Goal: Task Accomplishment & Management: Manage account settings

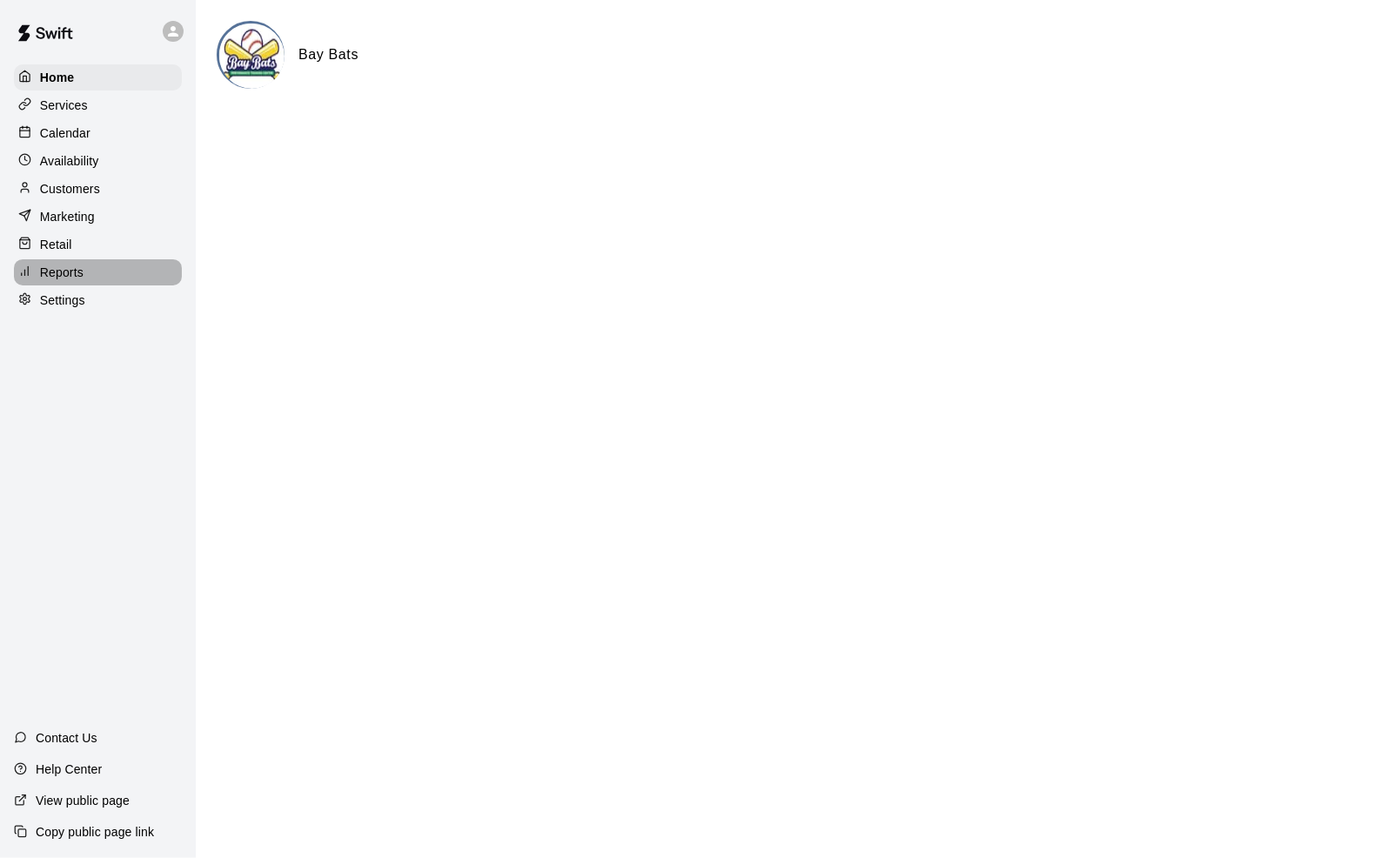
click at [74, 281] on p "Reports" at bounding box center [61, 272] width 44 height 18
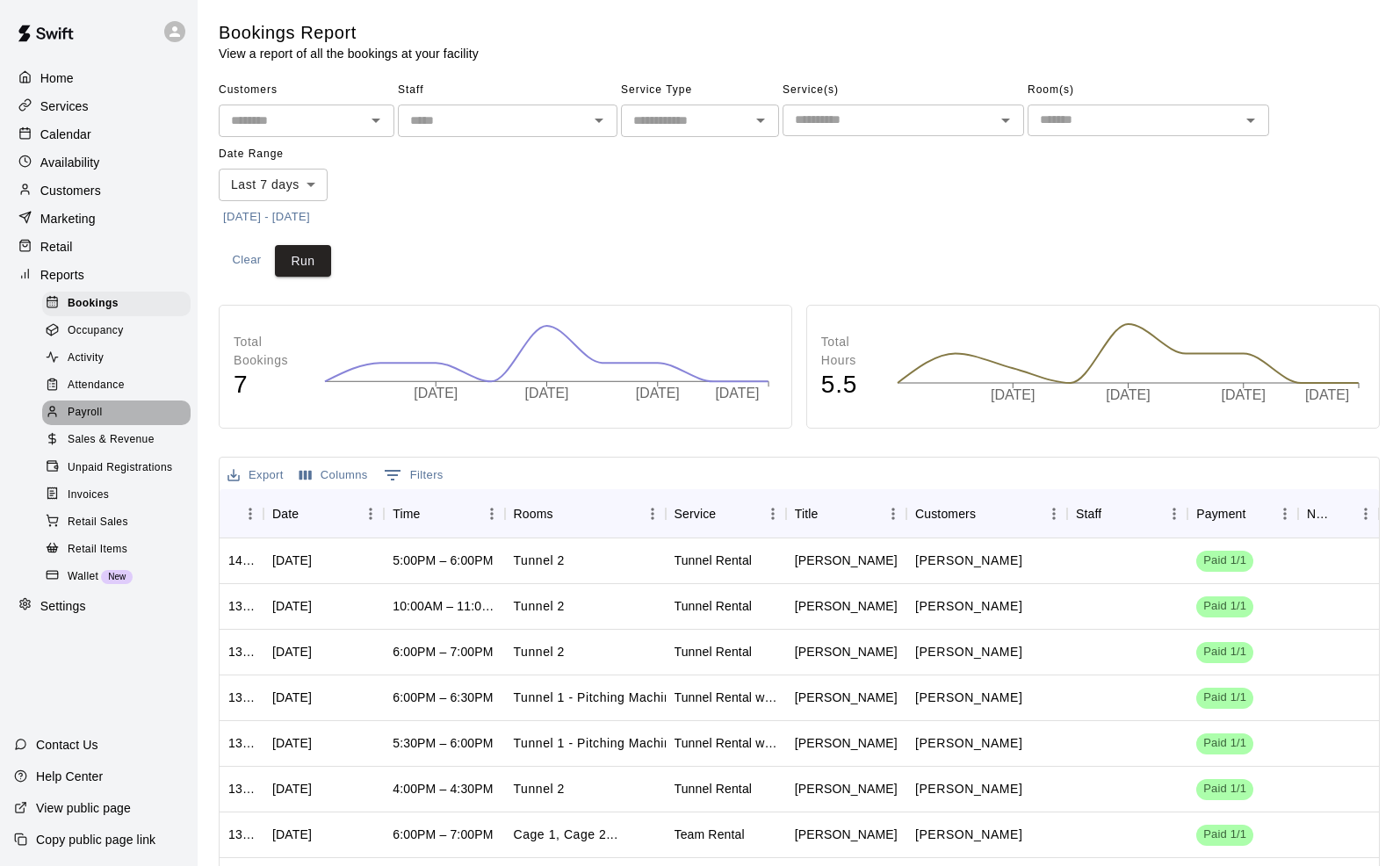
click at [96, 422] on span "Payroll" at bounding box center [85, 413] width 34 height 18
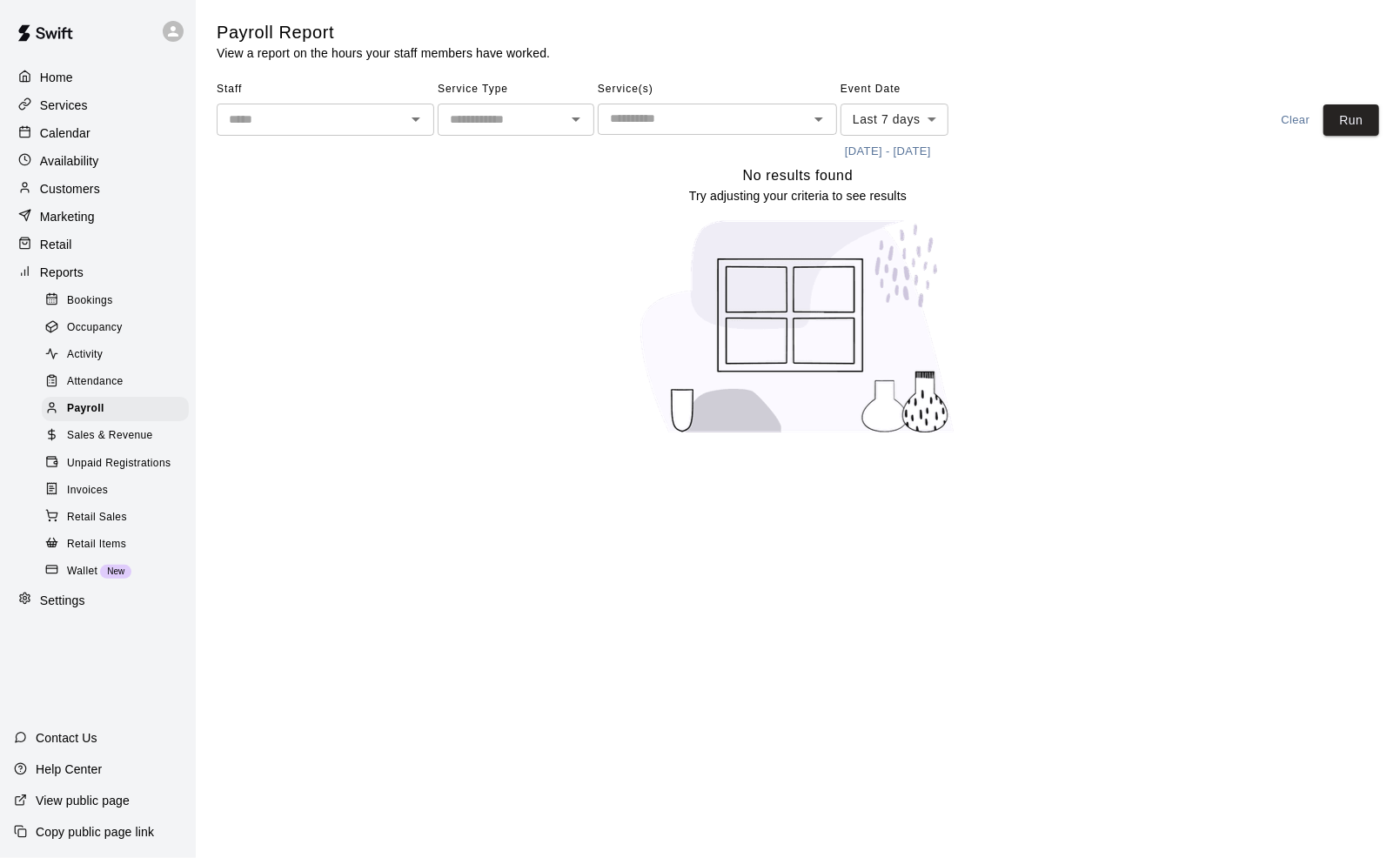
click at [936, 151] on button "9/2/2025 - 9/9/2025" at bounding box center [888, 151] width 95 height 27
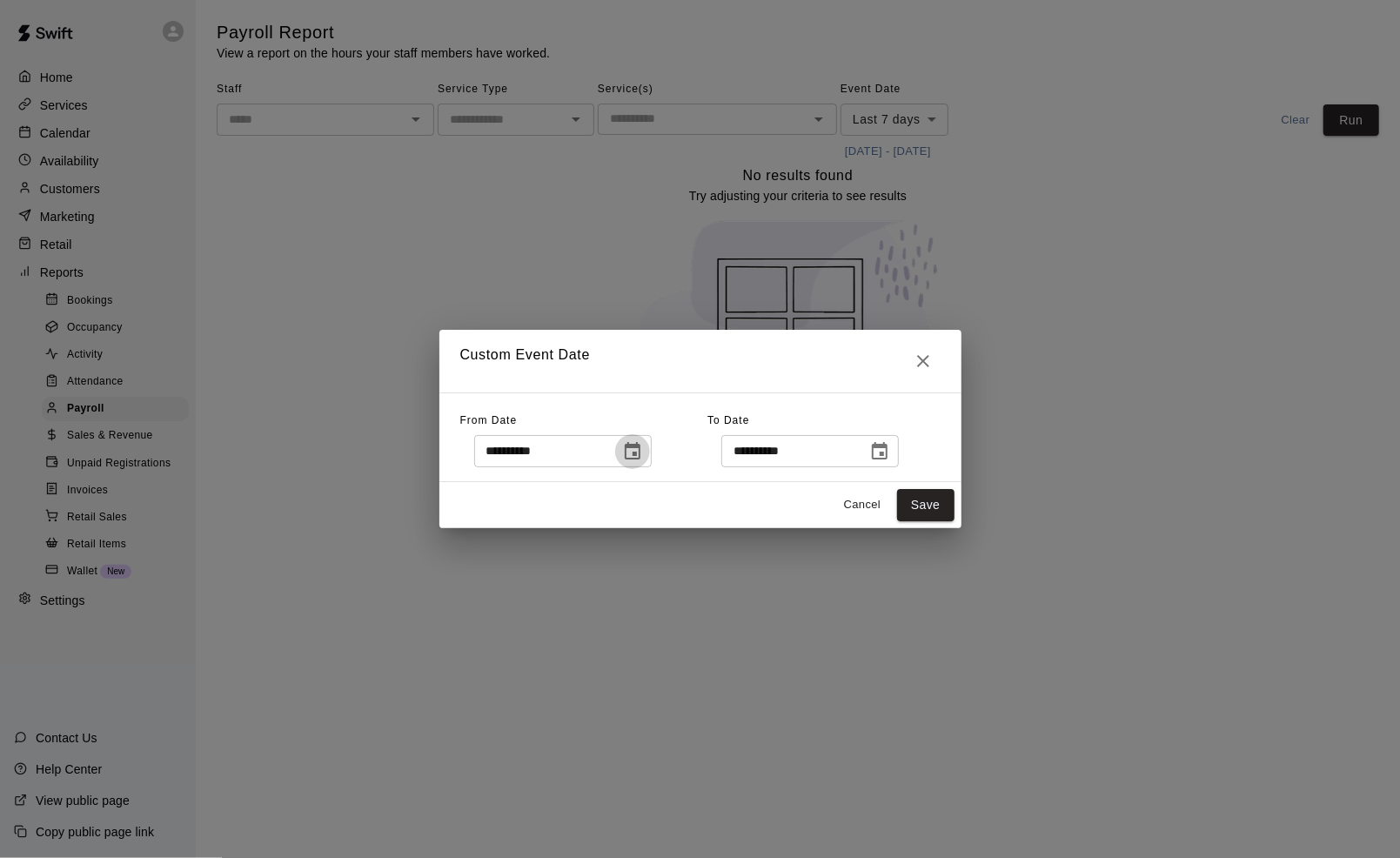
click at [641, 452] on icon "Choose date, selected date is Sep 2, 2025" at bounding box center [633, 451] width 16 height 18
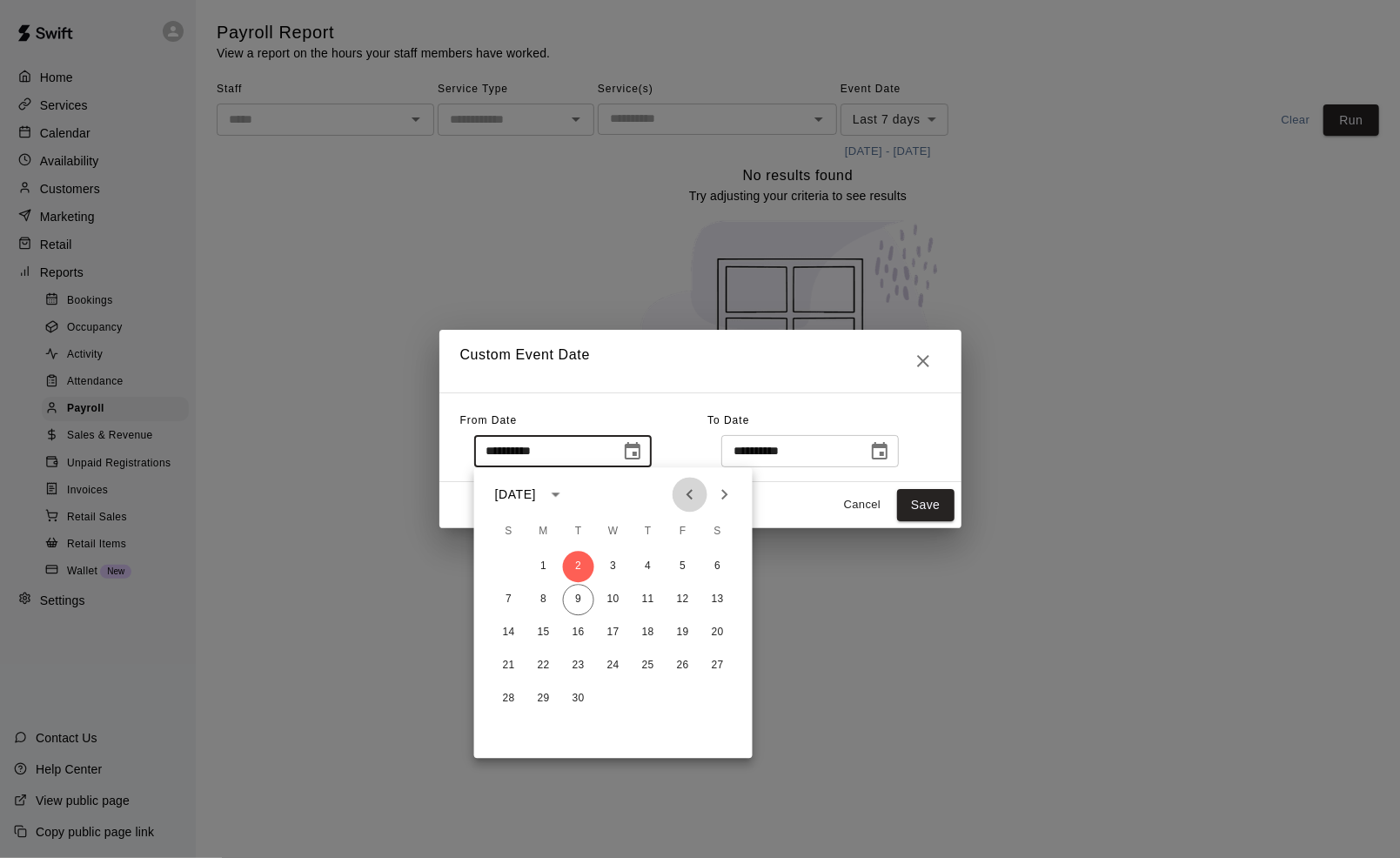
click at [685, 491] on icon "Previous month" at bounding box center [689, 494] width 21 height 21
click at [688, 560] on button "1" at bounding box center [683, 566] width 32 height 32
type input "**********"
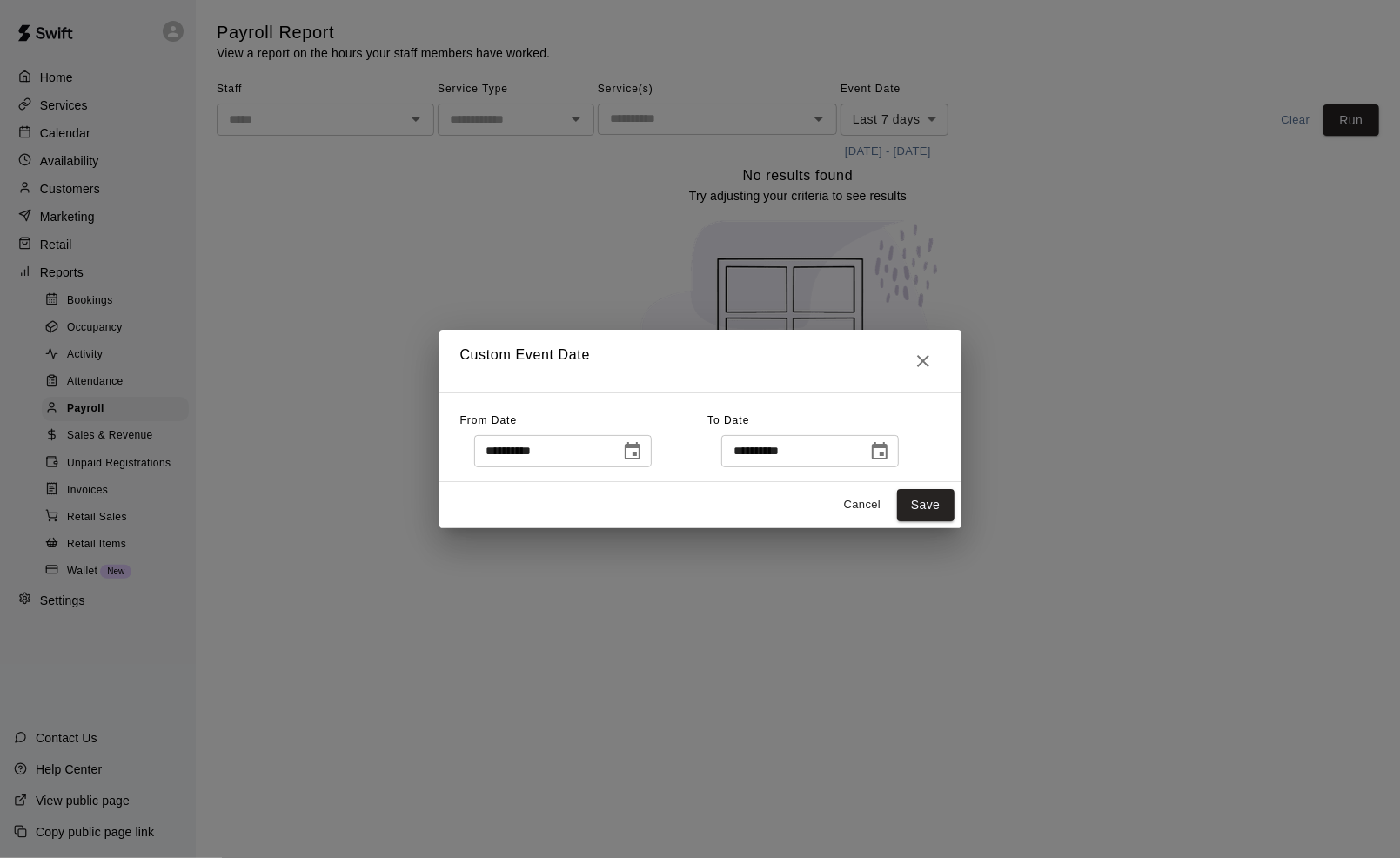
click at [888, 454] on icon "Choose date, selected date is Sep 9, 2025" at bounding box center [880, 451] width 16 height 18
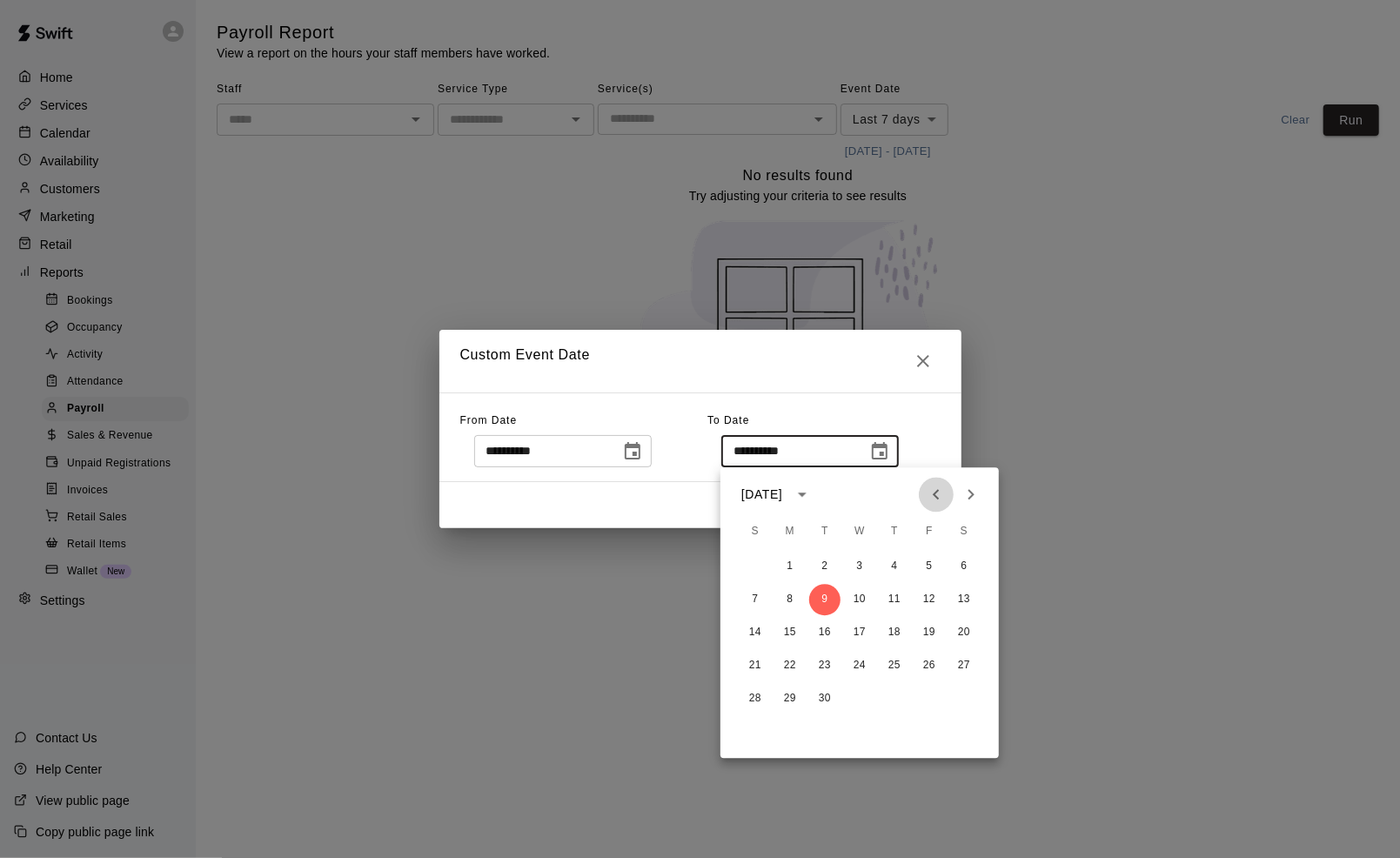
click at [938, 485] on icon "Previous month" at bounding box center [936, 494] width 21 height 21
click at [755, 736] on button "31" at bounding box center [755, 731] width 32 height 32
type input "**********"
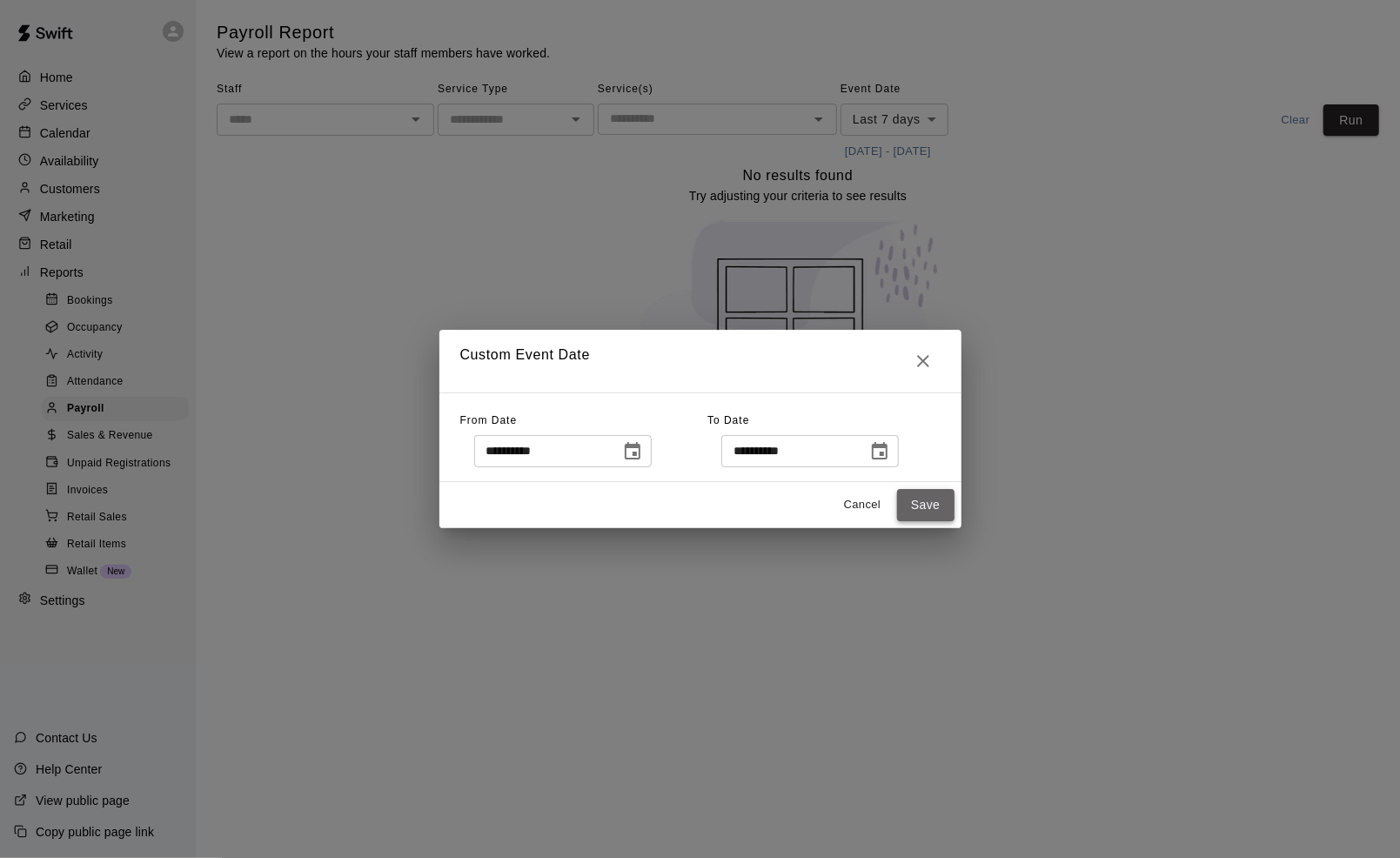
click at [931, 505] on button "Save" at bounding box center [926, 505] width 57 height 33
type input "******"
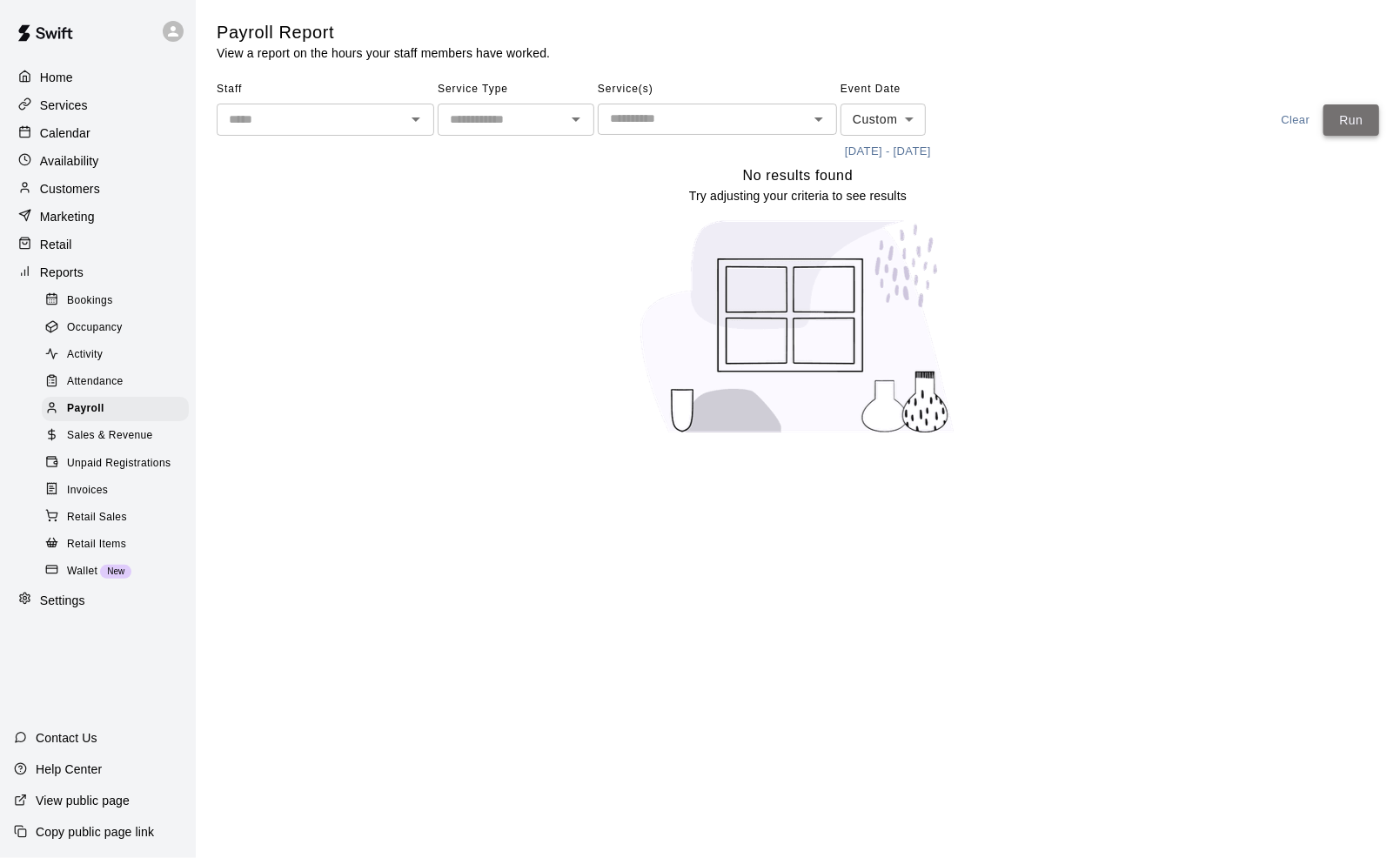
click at [1367, 127] on button "Run" at bounding box center [1351, 120] width 55 height 33
click at [421, 117] on icon "Open" at bounding box center [416, 119] width 21 height 21
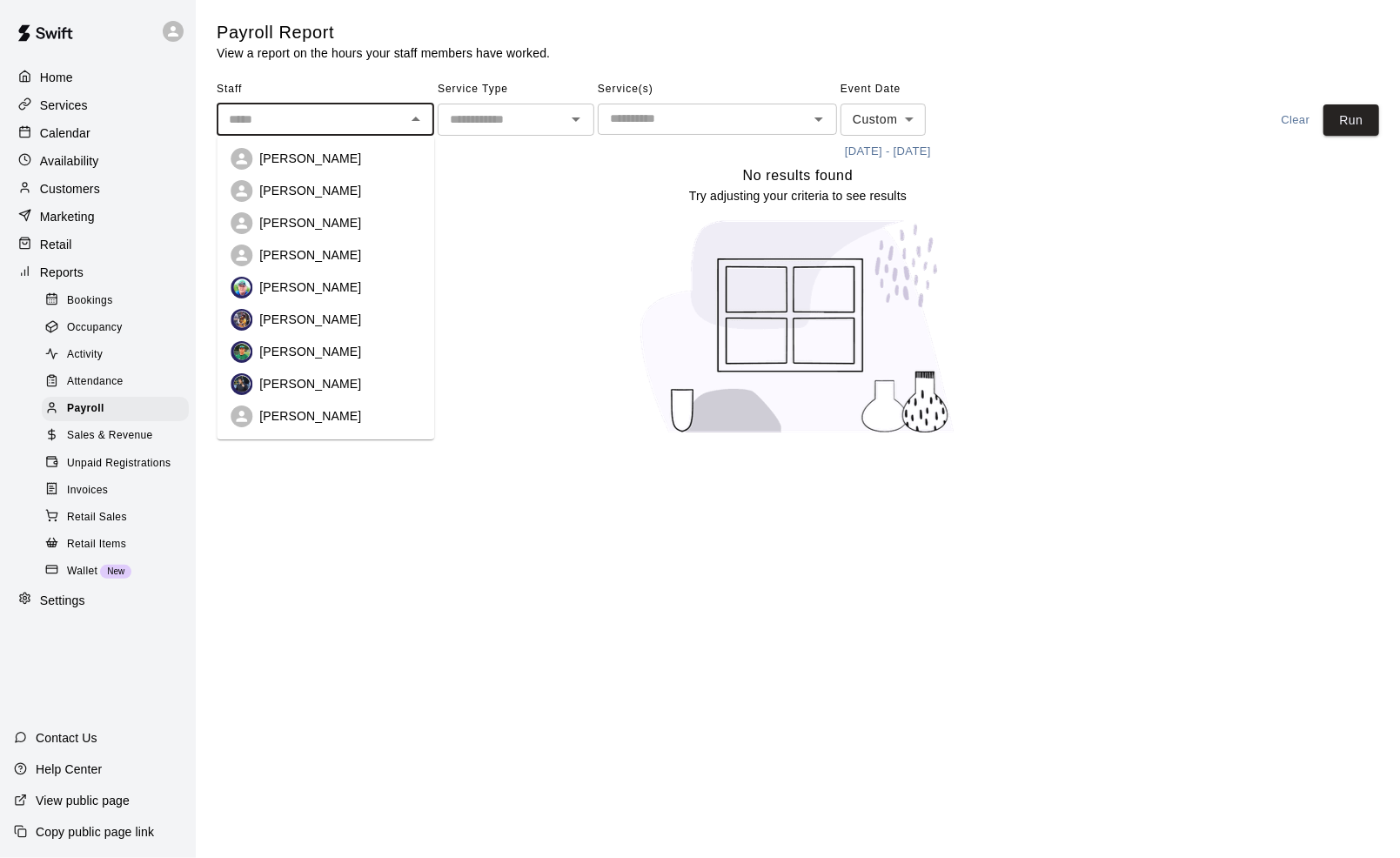
click at [1040, 19] on main "Payroll Report View a report on the hours your staff members have worked. Staff…" at bounding box center [798, 228] width 1205 height 456
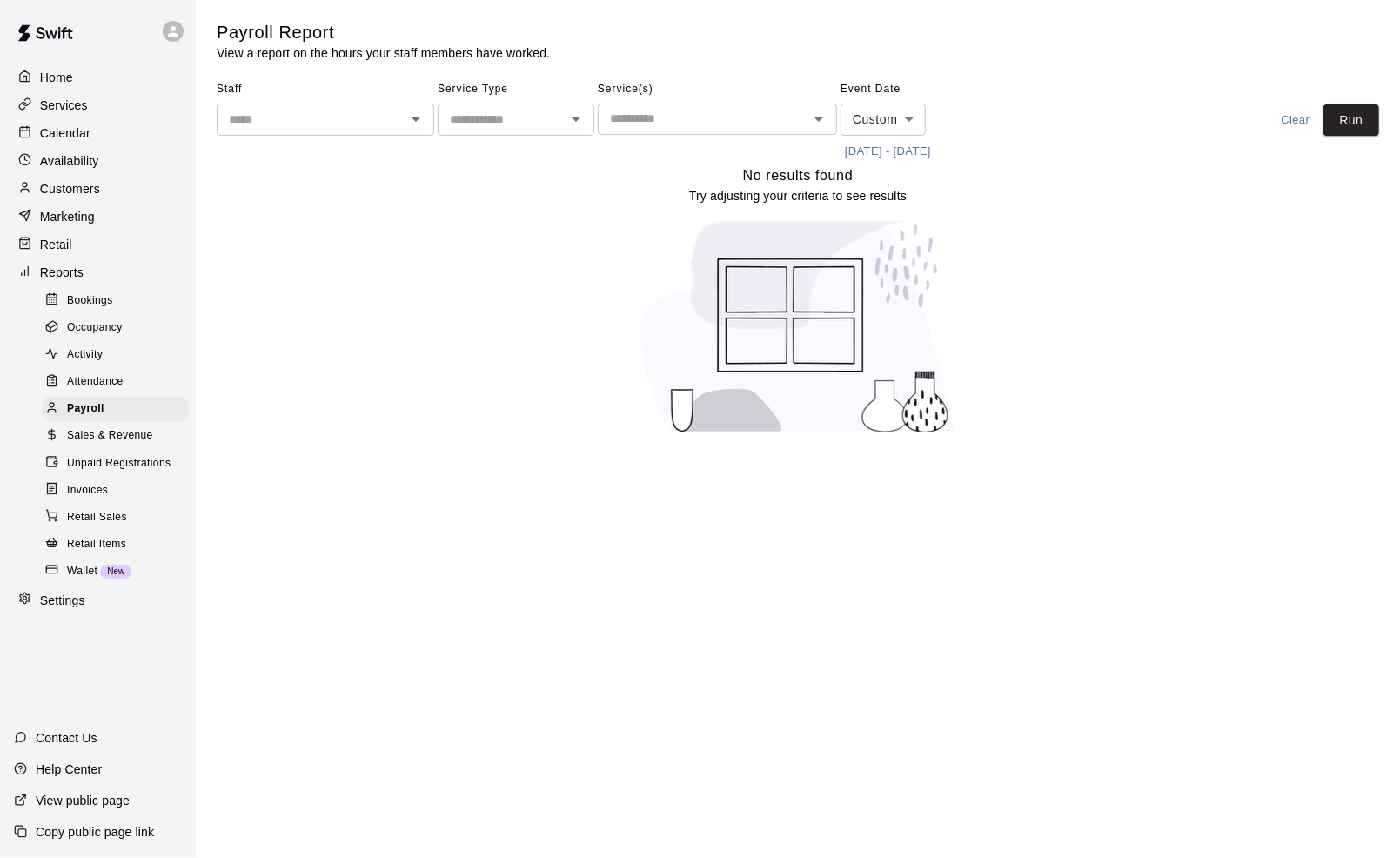
click at [915, 118] on body "Home Services Calendar Availability Customers Marketing Retail Reports Bookings…" at bounding box center [700, 228] width 1400 height 456
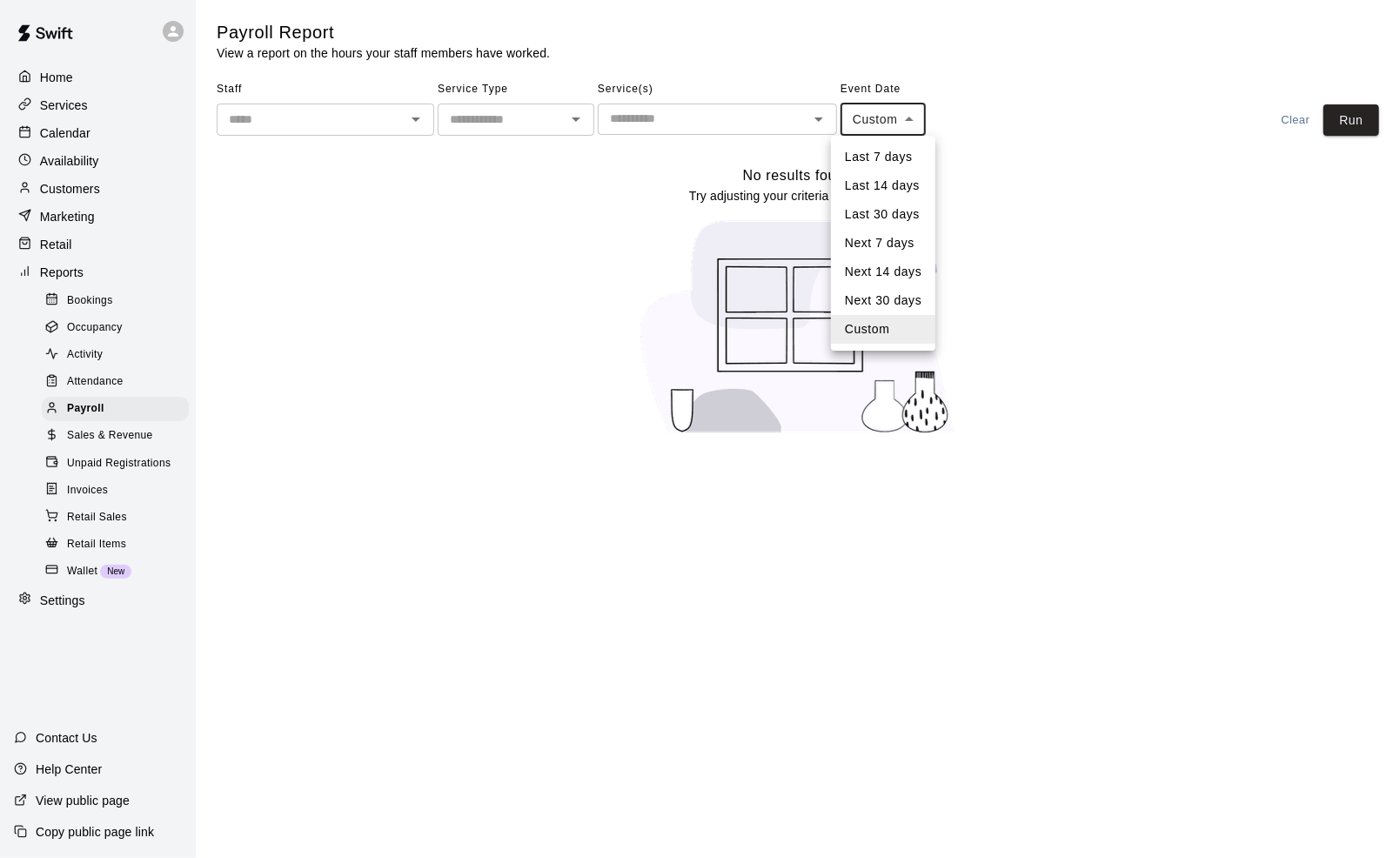
click at [892, 331] on li "Custom" at bounding box center [882, 329] width 104 height 29
click at [881, 142] on button "8/1/2025 - 8/31/2025" at bounding box center [888, 151] width 95 height 27
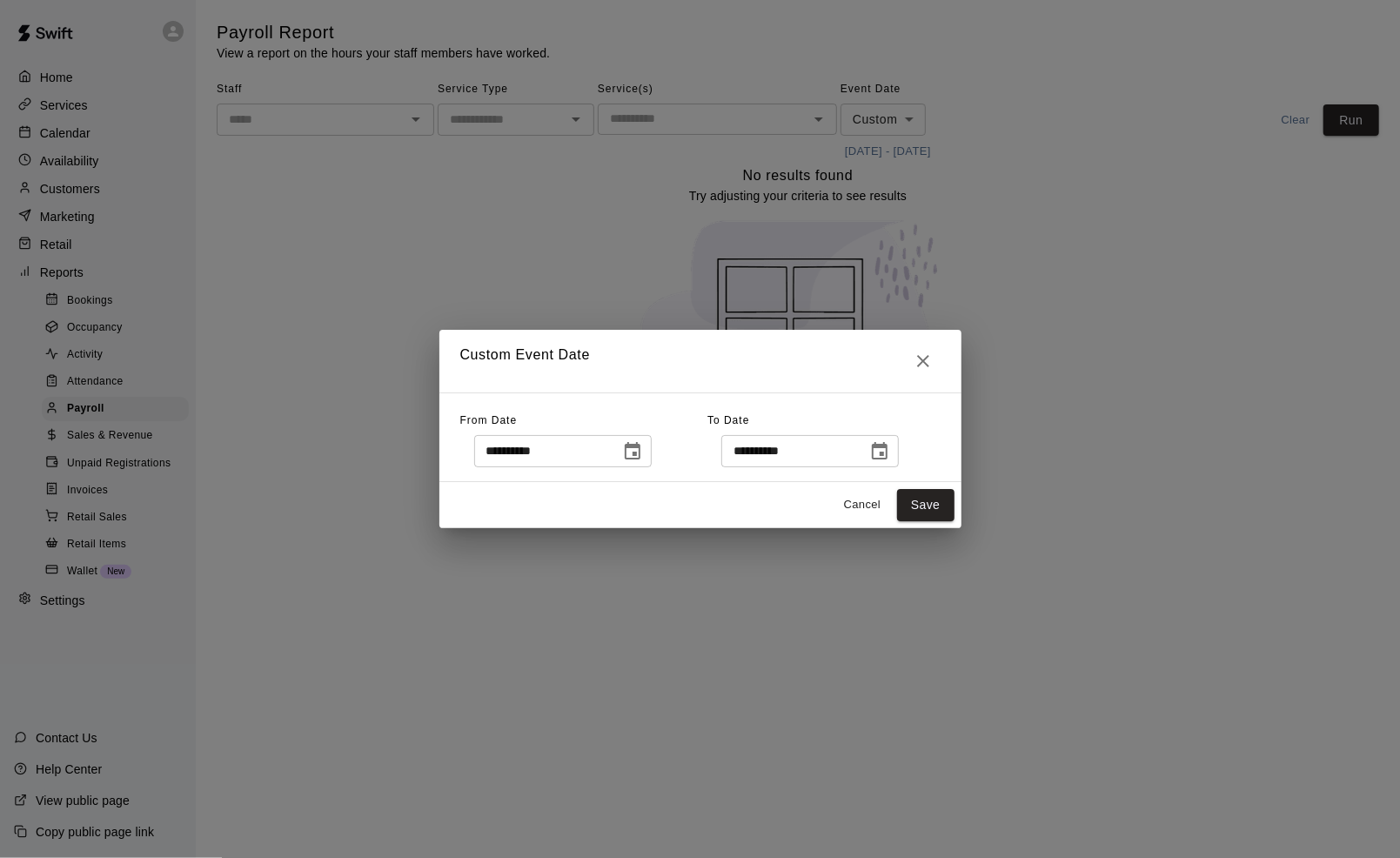
click at [644, 449] on icon "Choose date, selected date is Aug 1, 2025" at bounding box center [632, 451] width 21 height 21
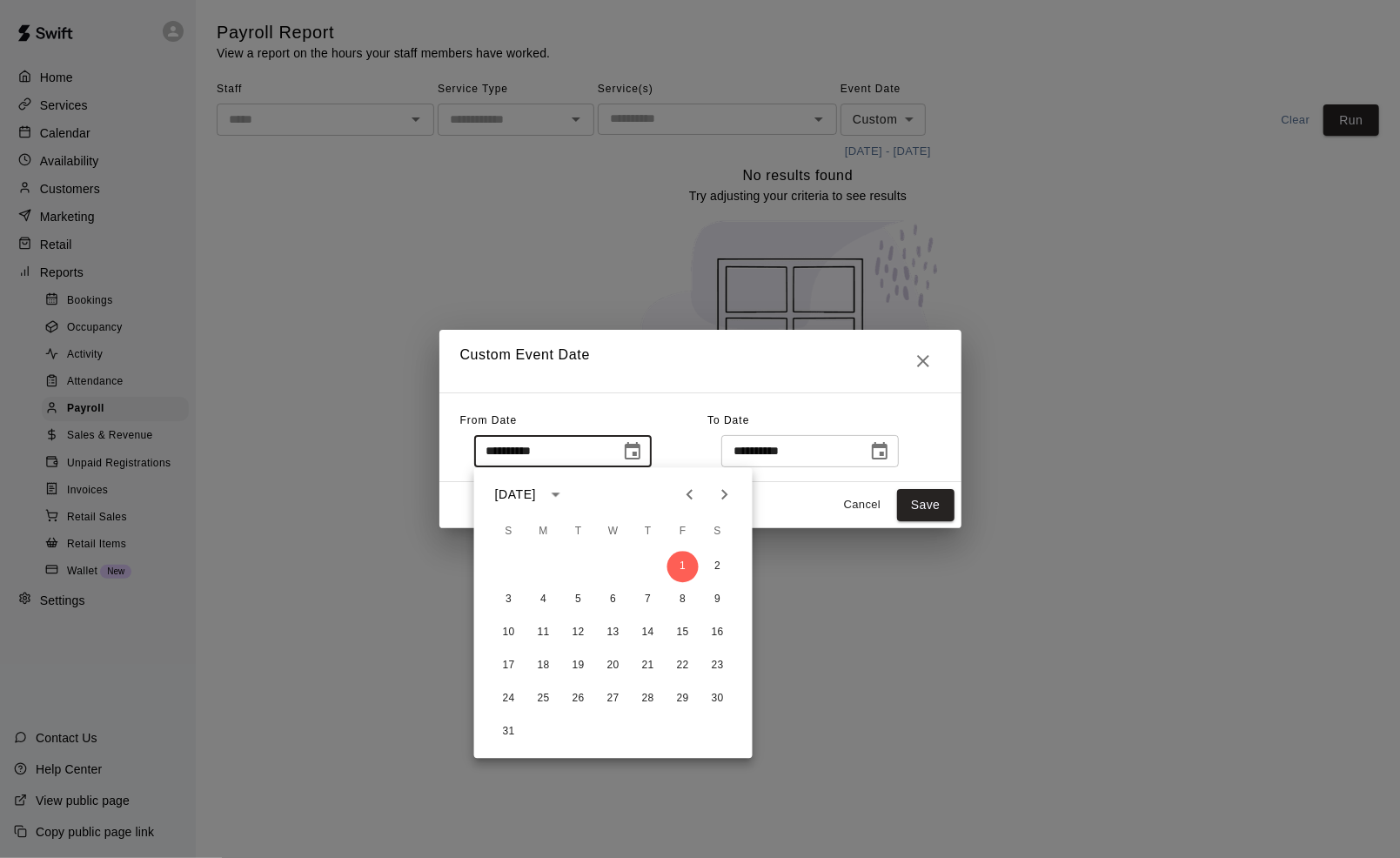
click at [685, 500] on icon "Previous month" at bounding box center [689, 494] width 21 height 21
click at [582, 562] on button "1" at bounding box center [579, 566] width 32 height 32
type input "**********"
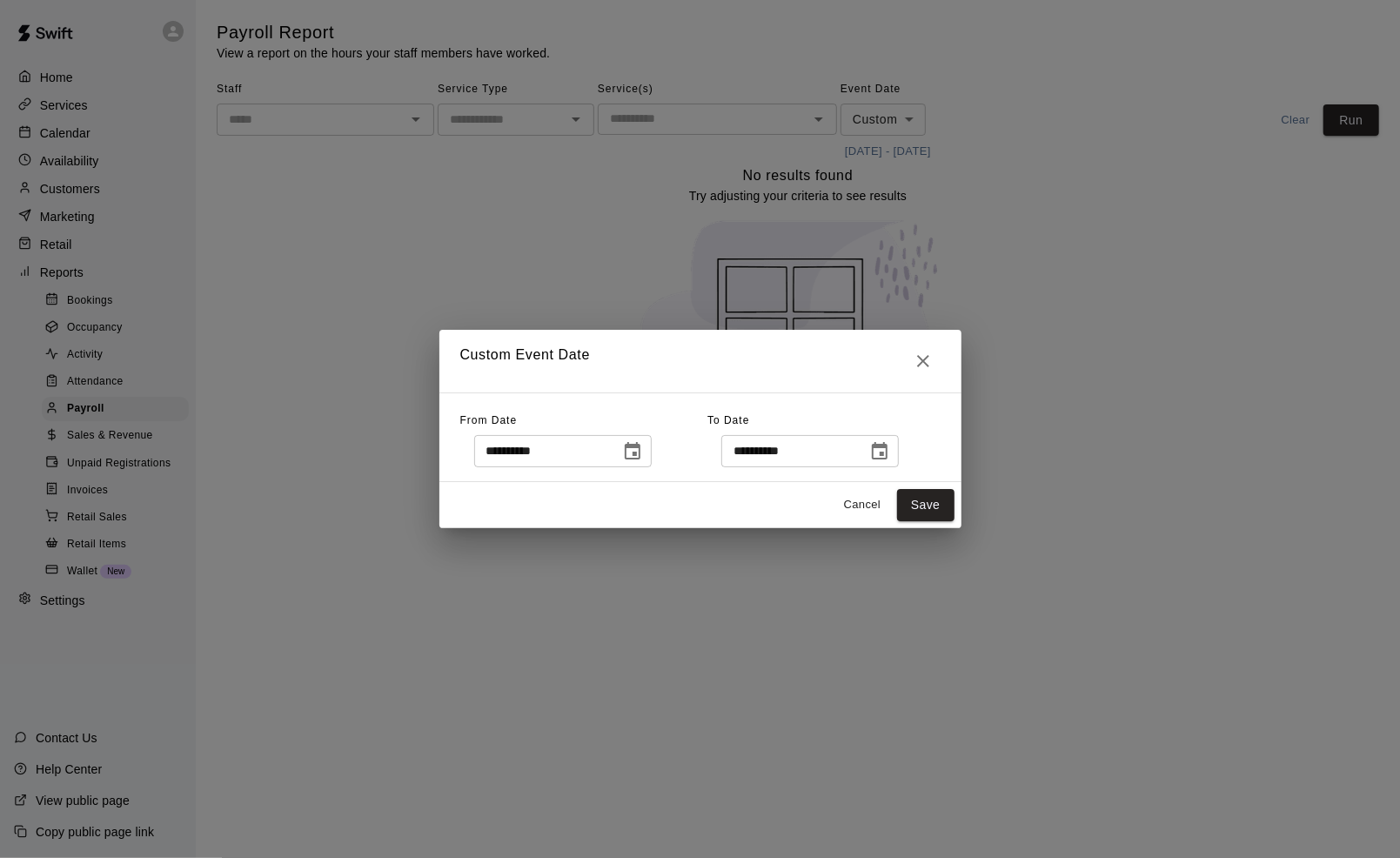
click at [888, 452] on icon "Choose date, selected date is Aug 31, 2025" at bounding box center [880, 451] width 16 height 18
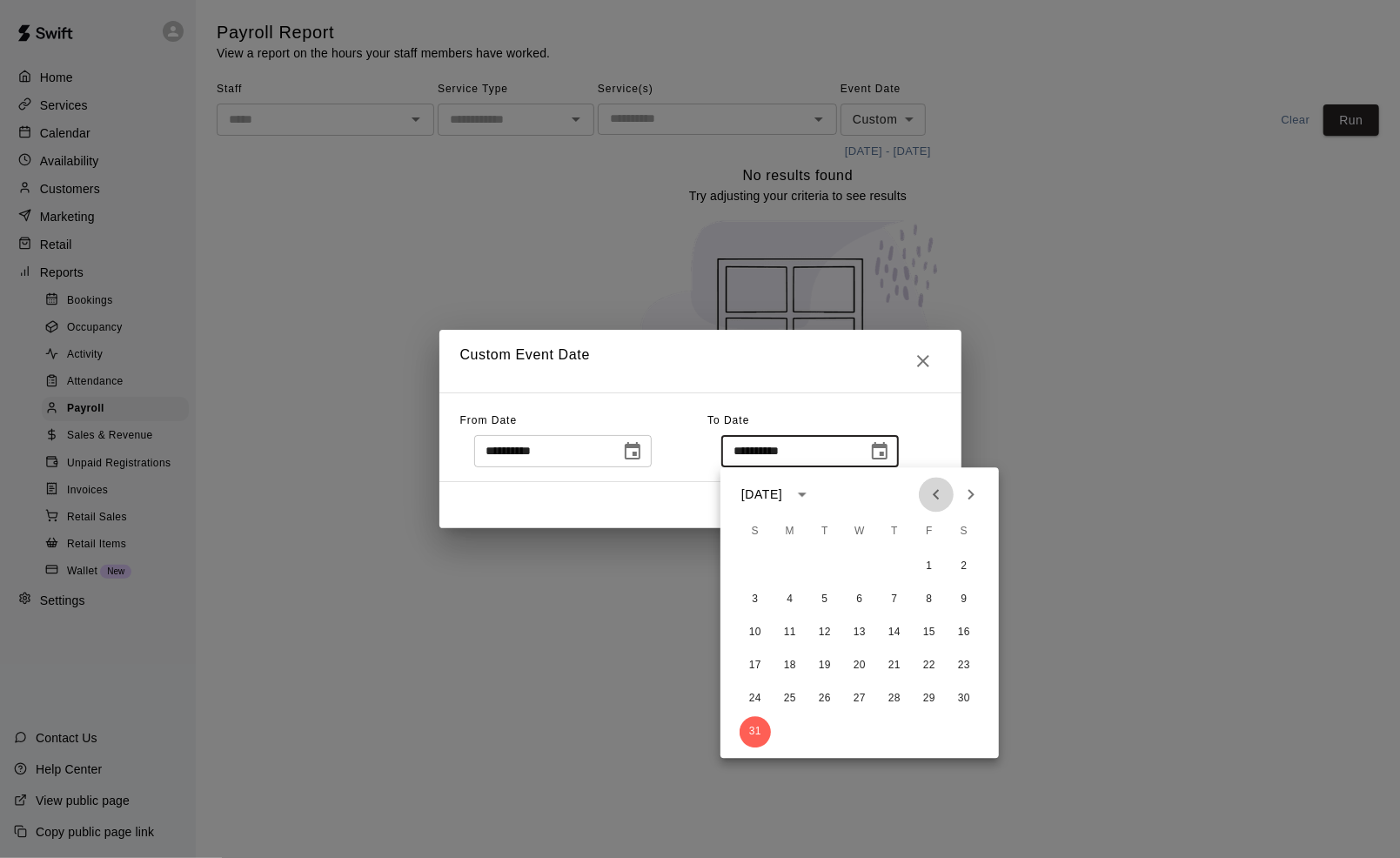
click at [939, 494] on icon "Previous month" at bounding box center [936, 494] width 21 height 21
click at [903, 696] on button "31" at bounding box center [895, 699] width 32 height 32
type input "**********"
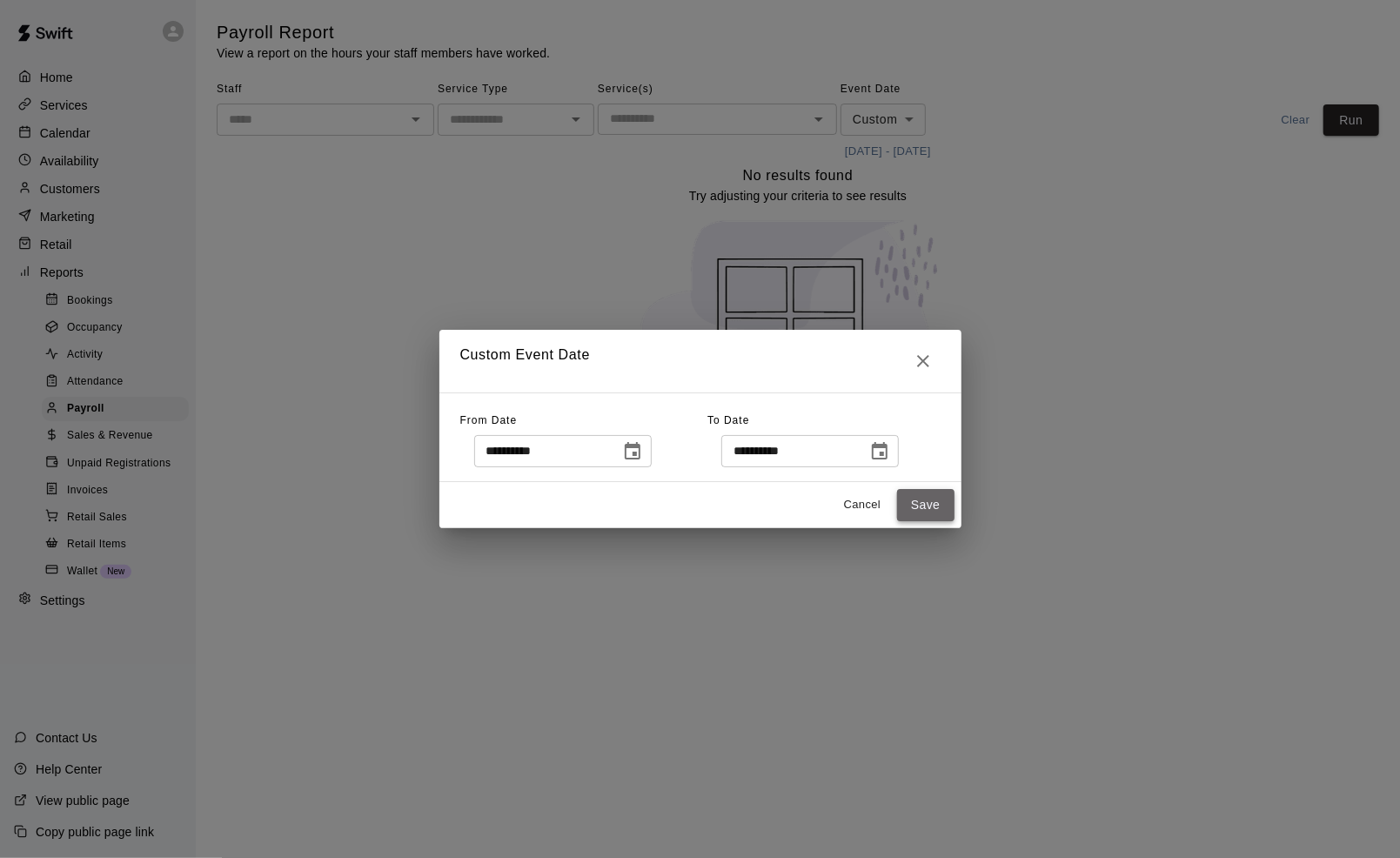
click at [932, 505] on button "Save" at bounding box center [926, 505] width 57 height 33
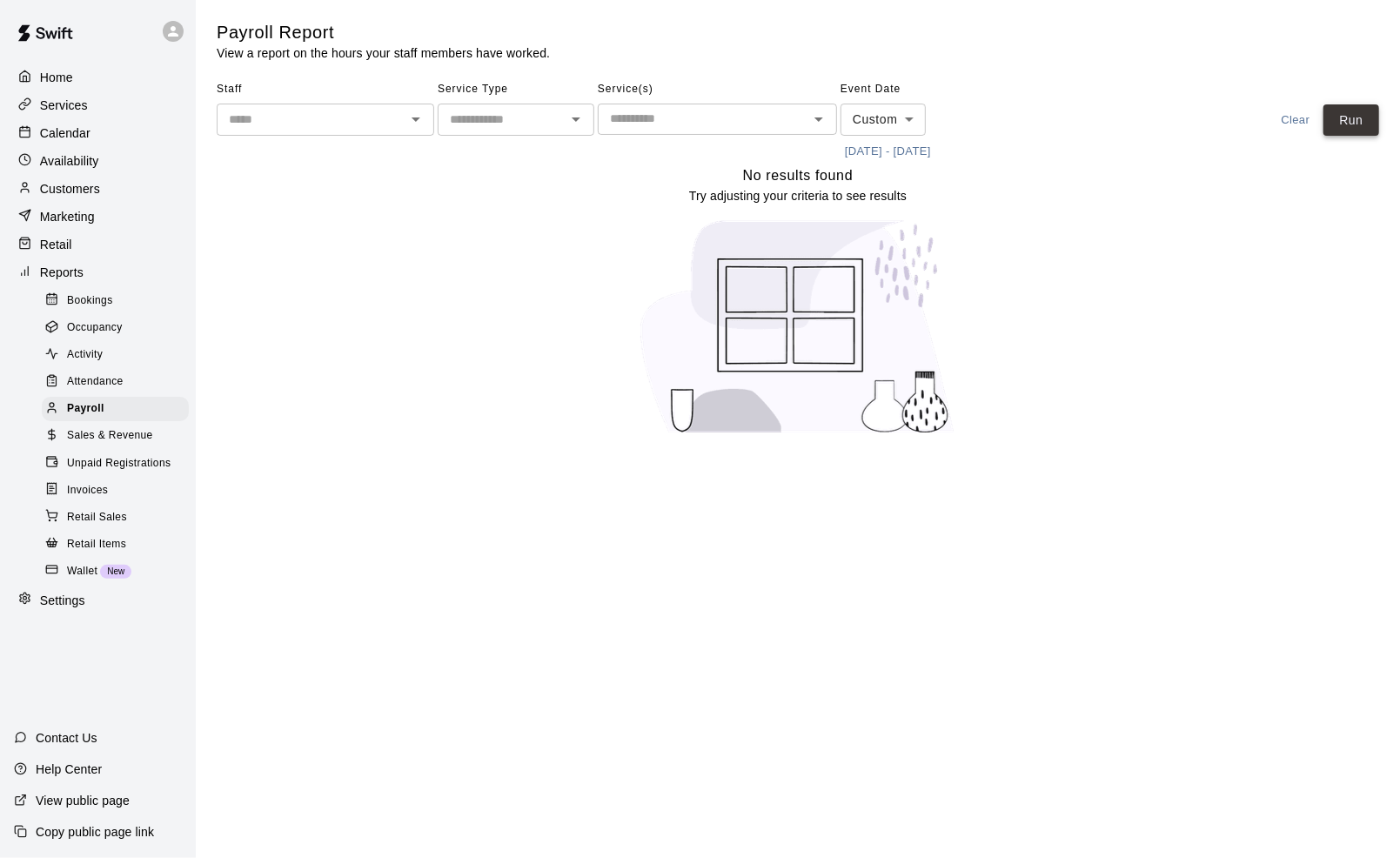
click at [1352, 125] on button "Run" at bounding box center [1351, 120] width 55 height 33
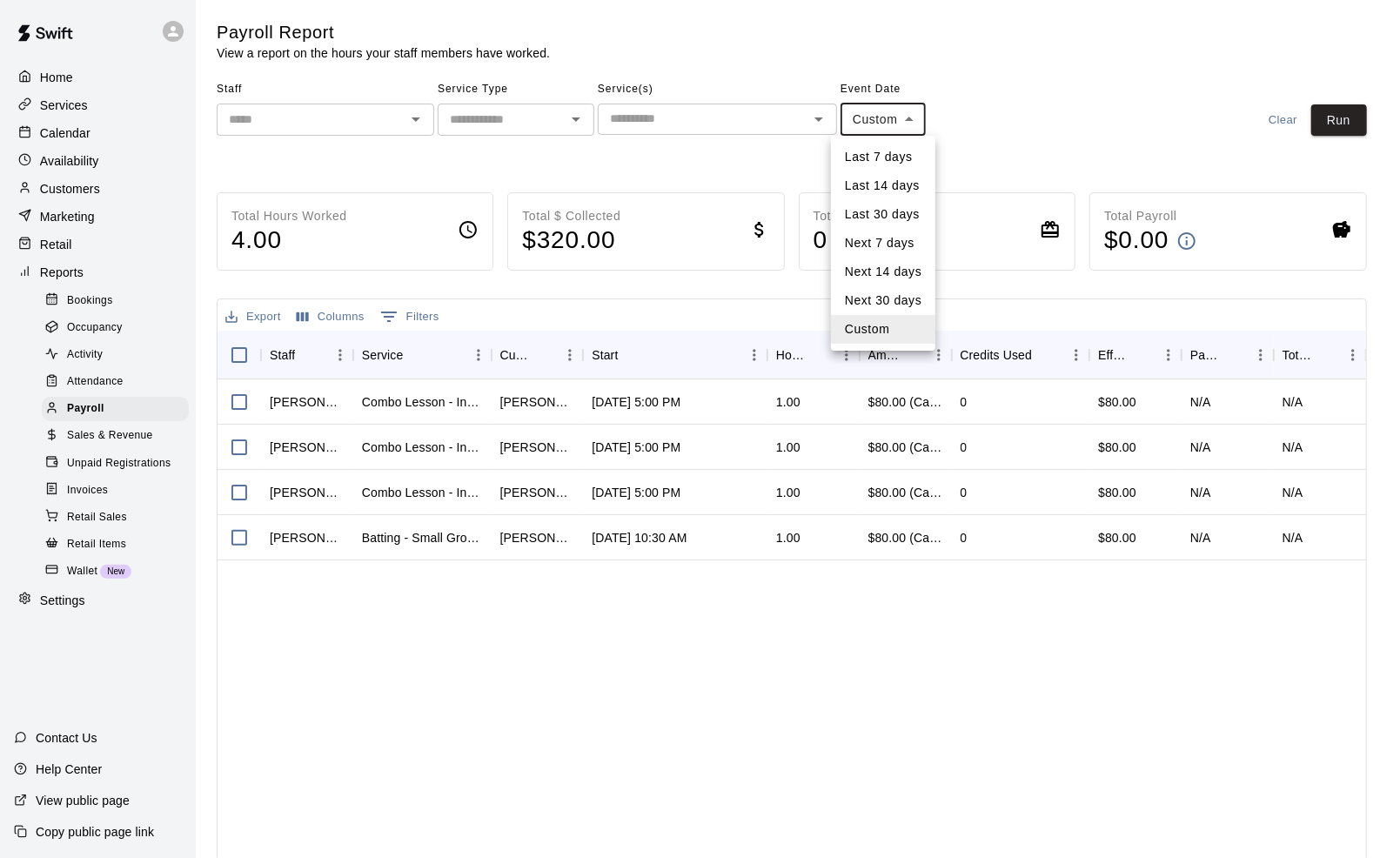
click at [913, 112] on body "Home Services Calendar Availability Customers Marketing Retail Reports Bookings…" at bounding box center [700, 457] width 1400 height 914
click at [1047, 124] on div at bounding box center [700, 429] width 1400 height 858
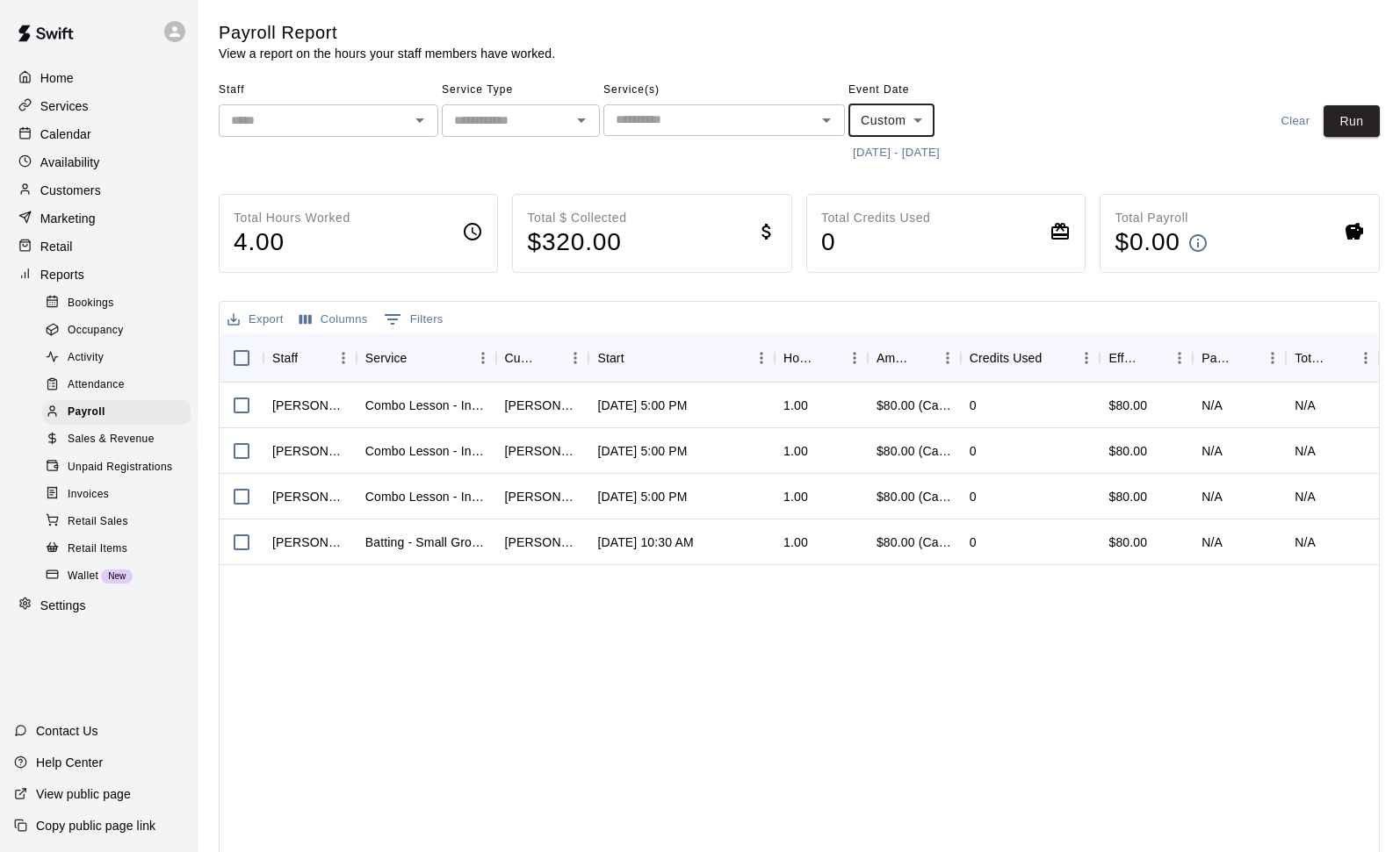
click at [944, 161] on button "7/1/2025 - 7/31/2025" at bounding box center [896, 153] width 96 height 27
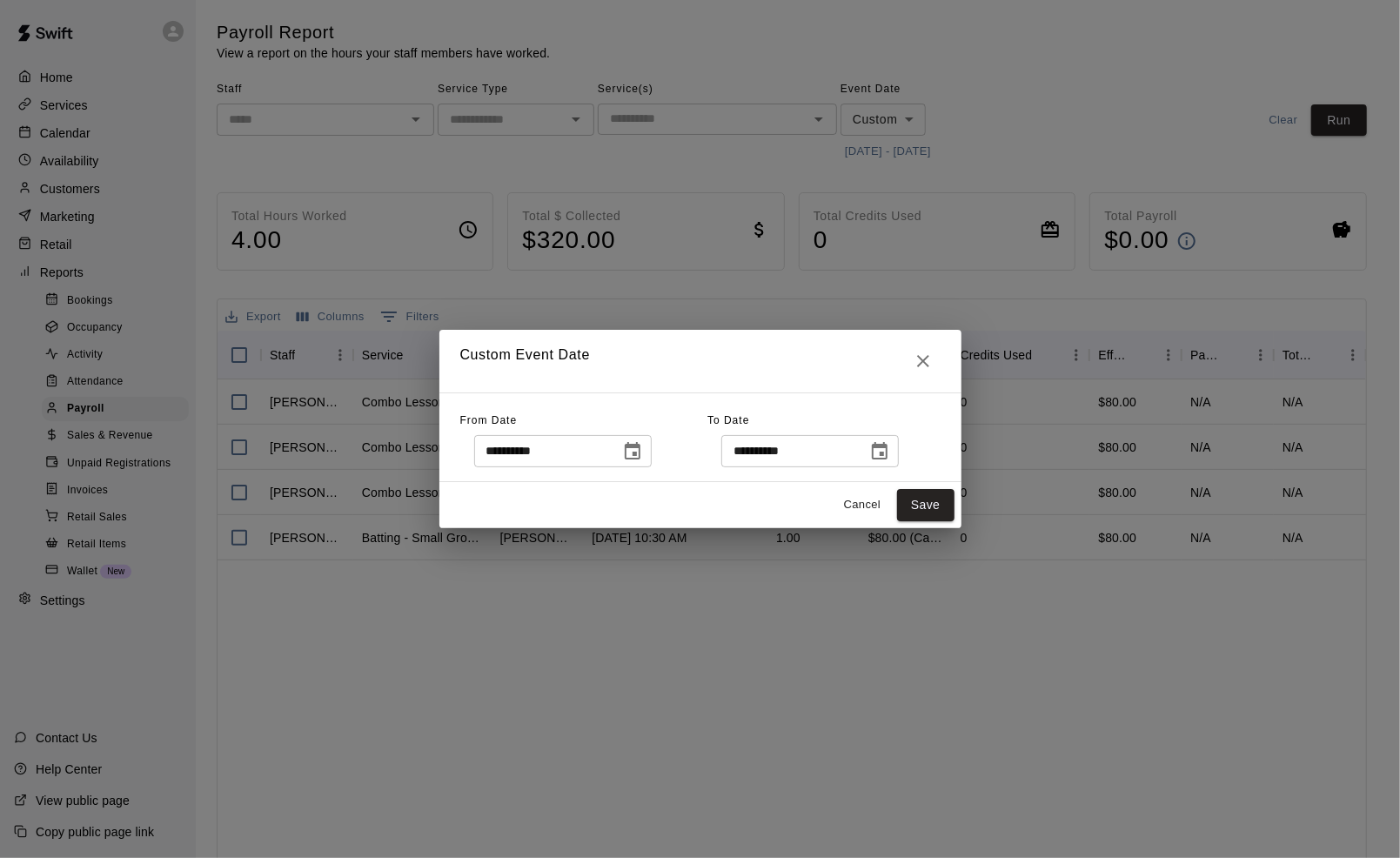
click at [641, 452] on icon "Choose date, selected date is Jul 1, 2025" at bounding box center [633, 451] width 16 height 18
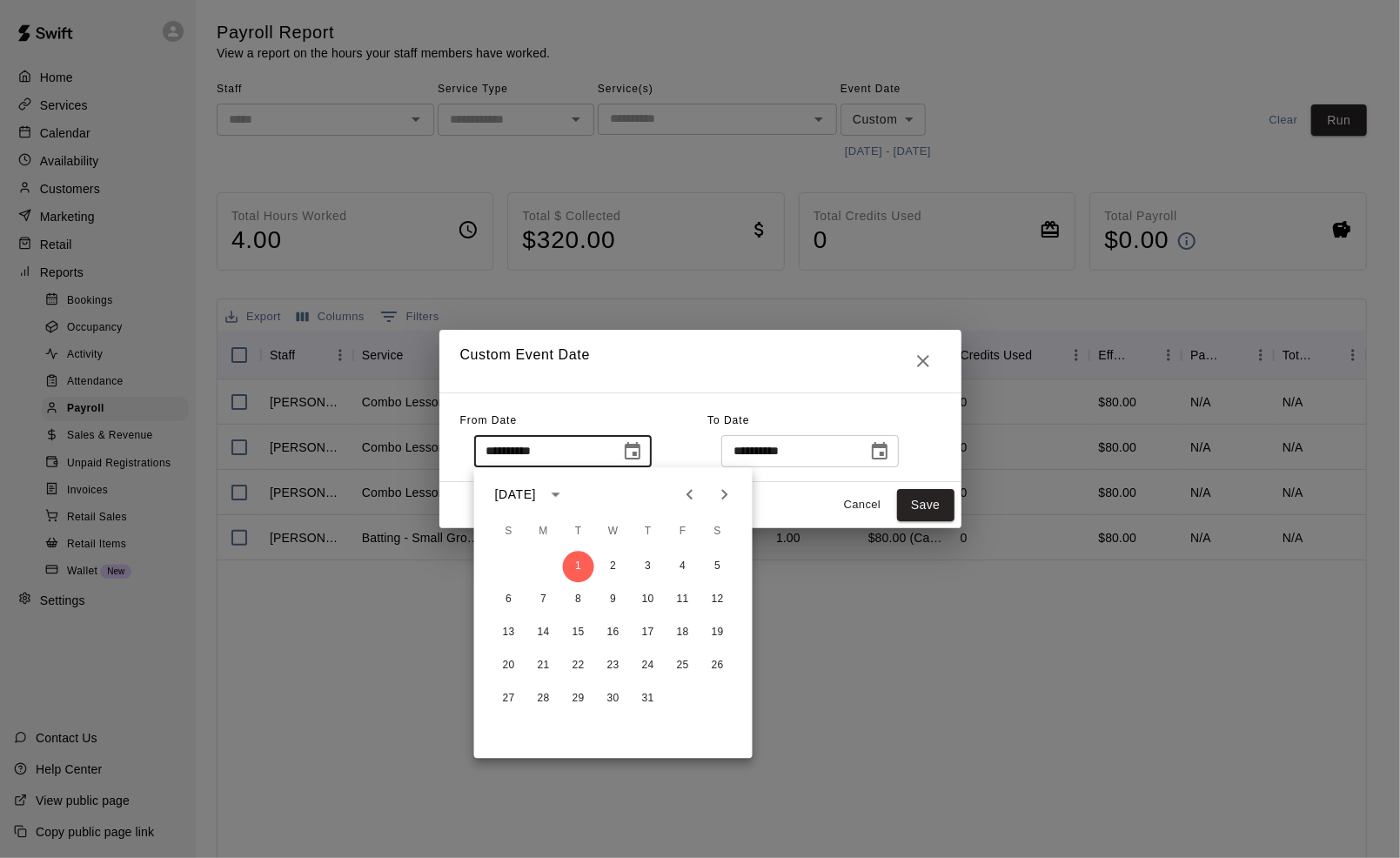
click at [723, 502] on icon "Next month" at bounding box center [725, 494] width 21 height 21
click at [680, 562] on button "1" at bounding box center [683, 566] width 32 height 32
type input "**********"
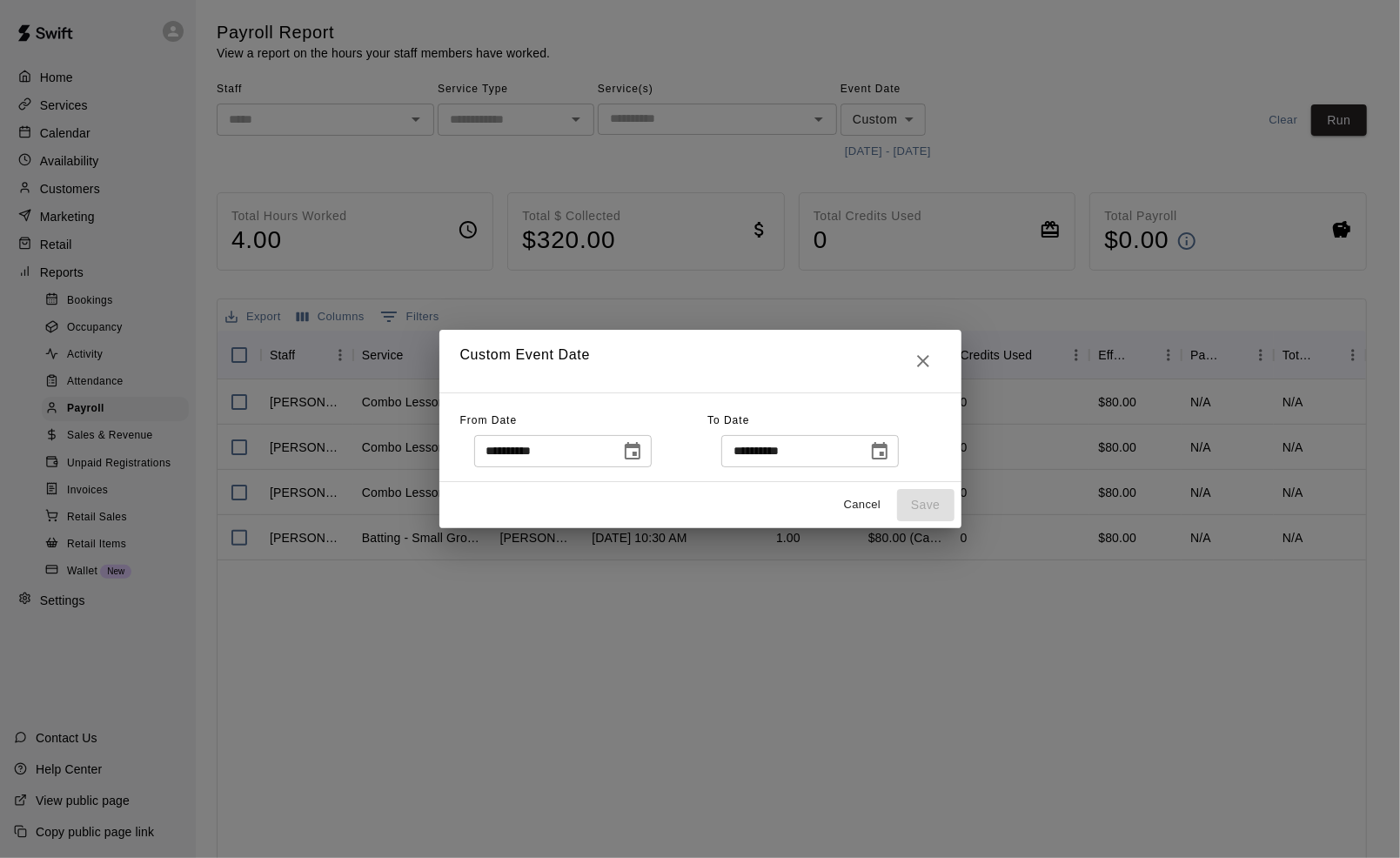
click at [890, 452] on icon "Choose date, selected date is Jul 31, 2025" at bounding box center [879, 451] width 21 height 21
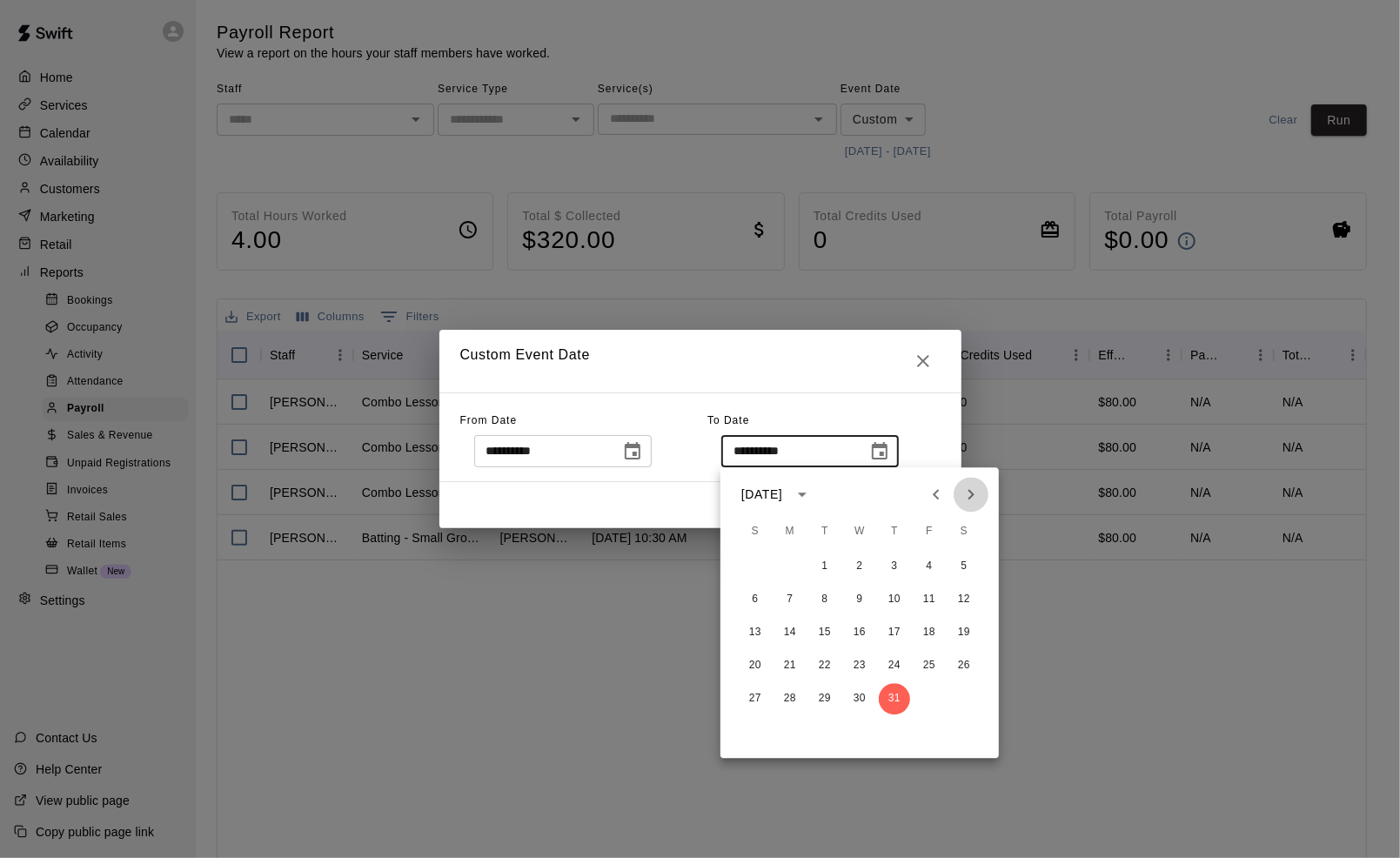
click at [970, 506] on button "Next month" at bounding box center [970, 494] width 35 height 35
click at [757, 730] on button "31" at bounding box center [755, 731] width 32 height 32
type input "**********"
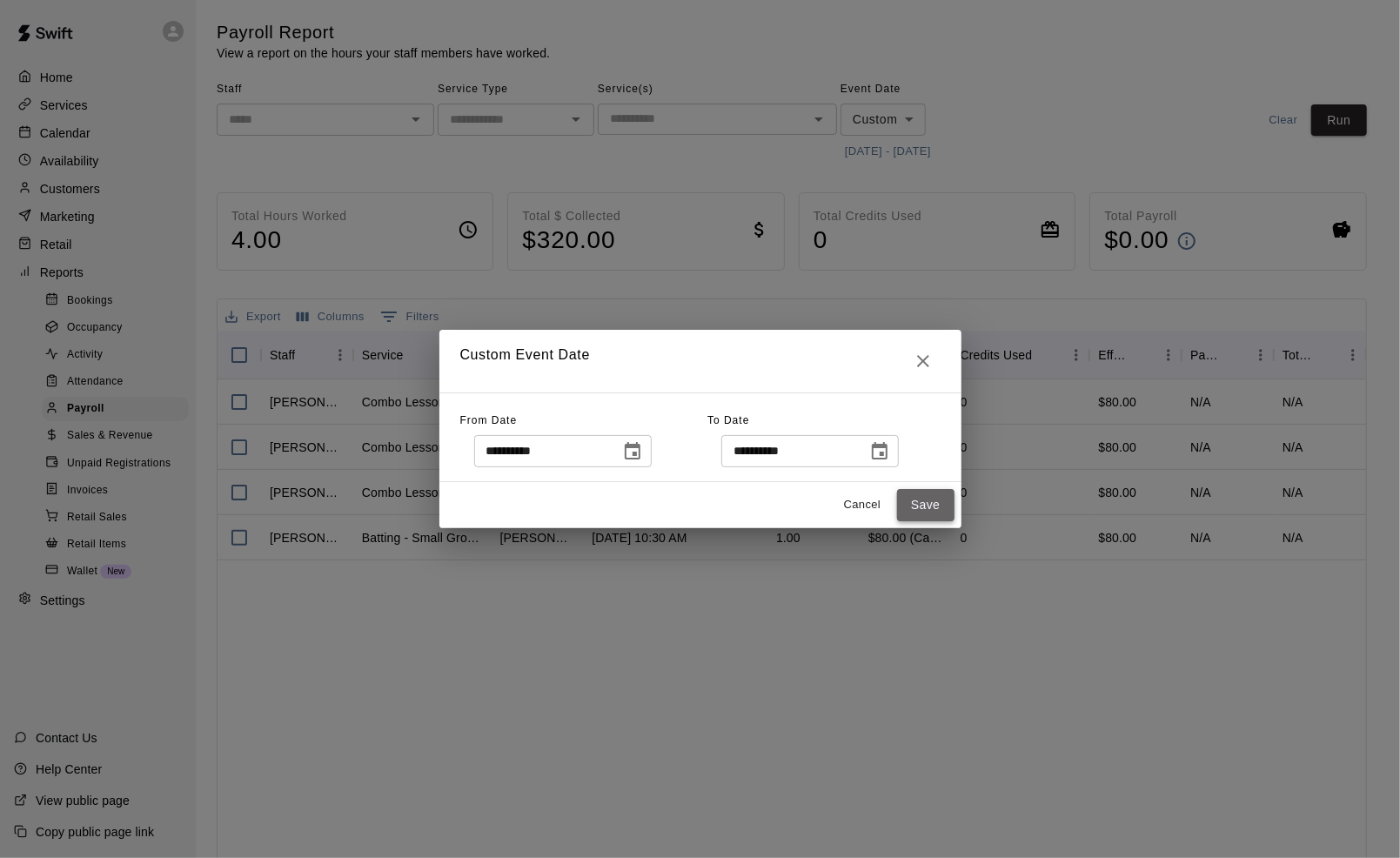
click at [932, 495] on button "Save" at bounding box center [926, 505] width 57 height 33
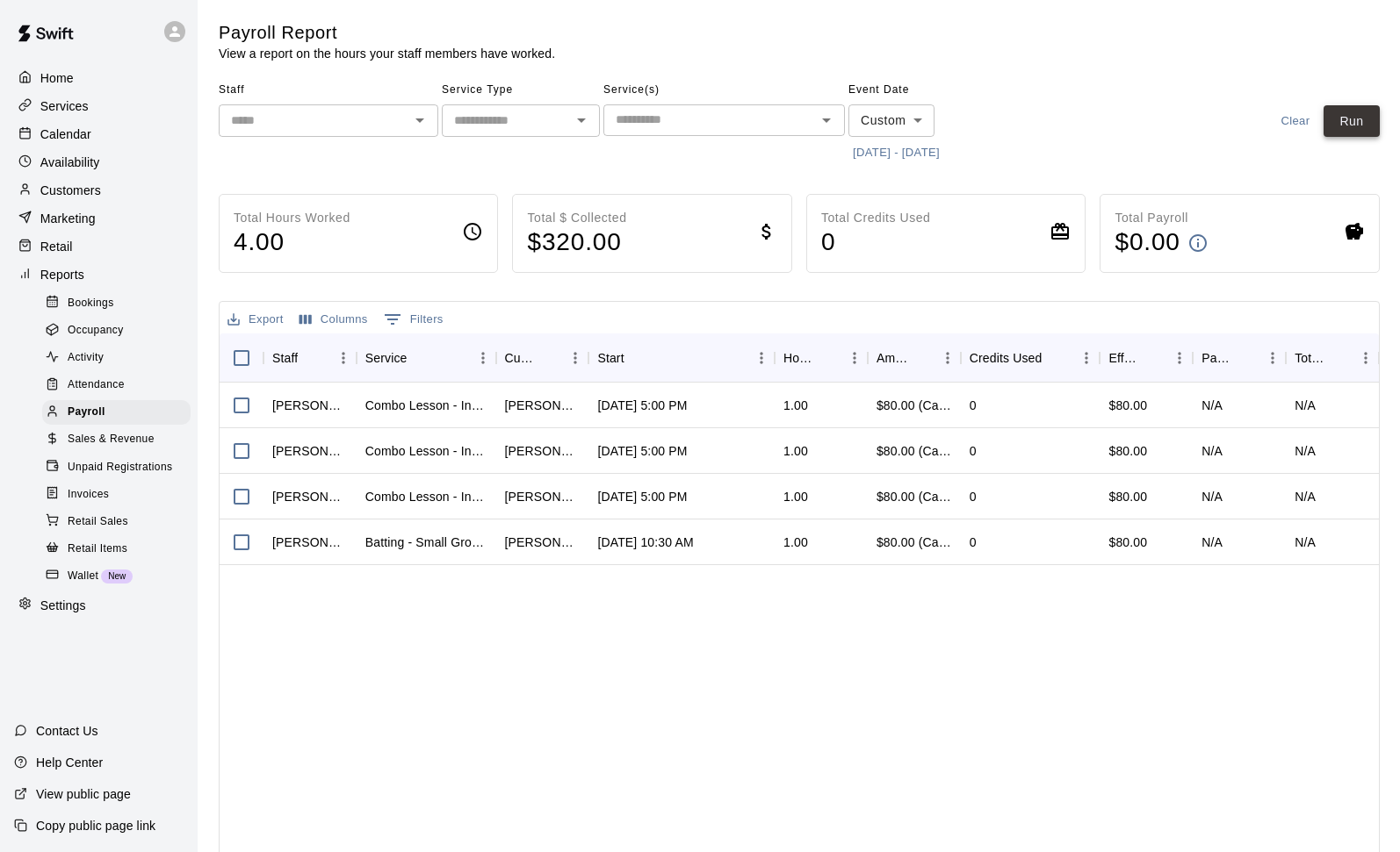
click at [1348, 121] on button "Run" at bounding box center [1352, 121] width 56 height 33
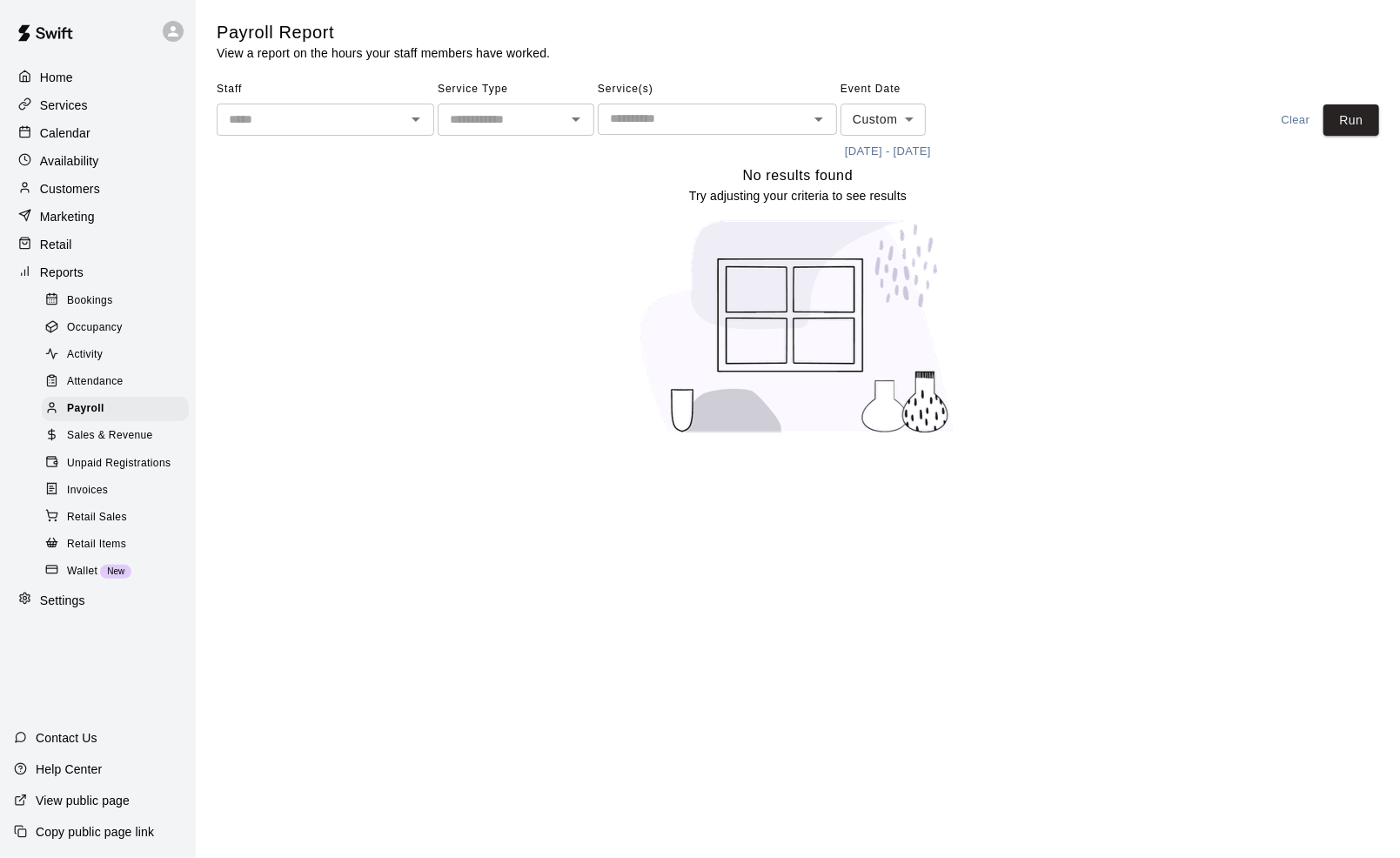
click at [65, 109] on p "Services" at bounding box center [63, 106] width 48 height 18
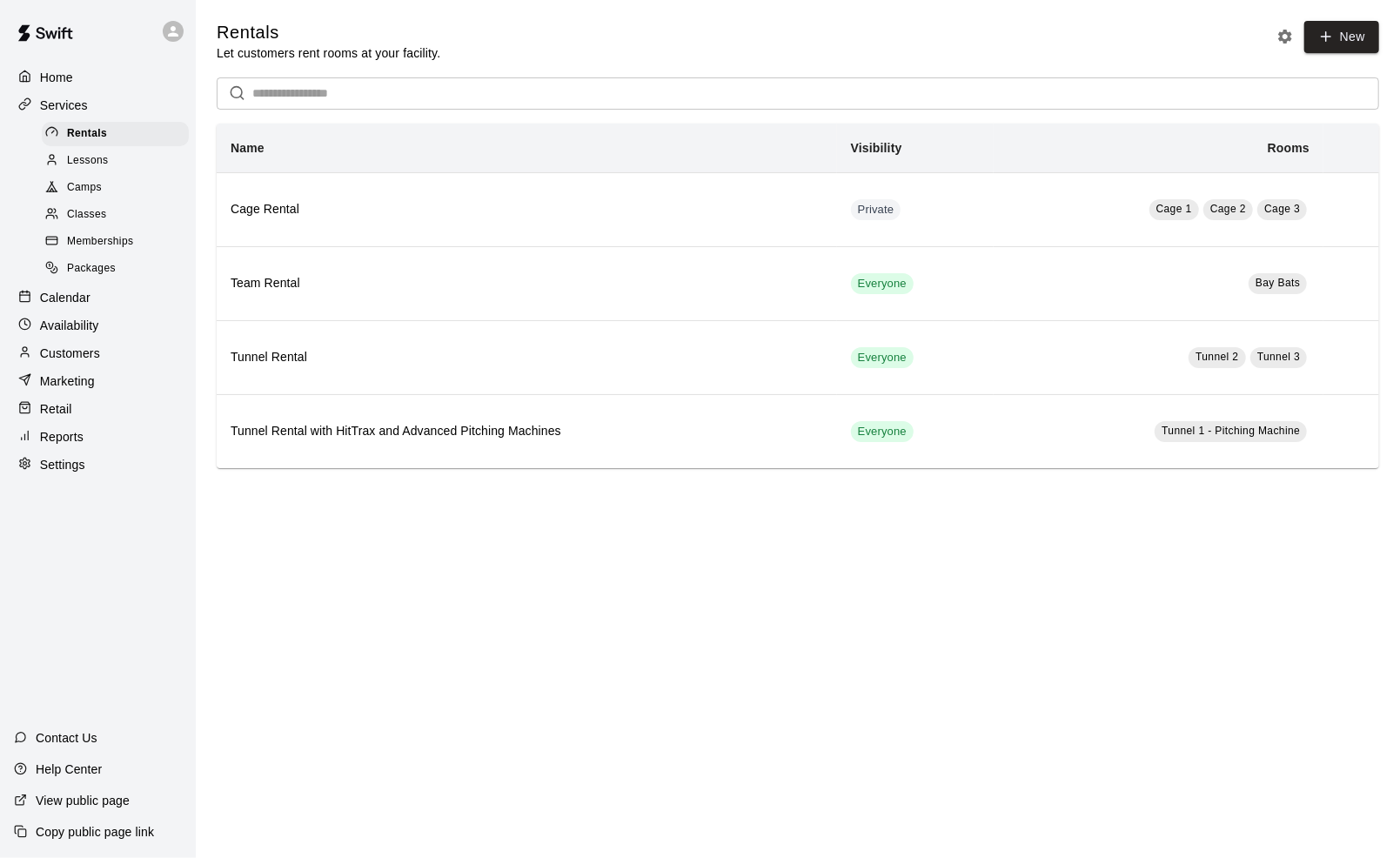
click at [104, 161] on span "Lessons" at bounding box center [88, 161] width 42 height 18
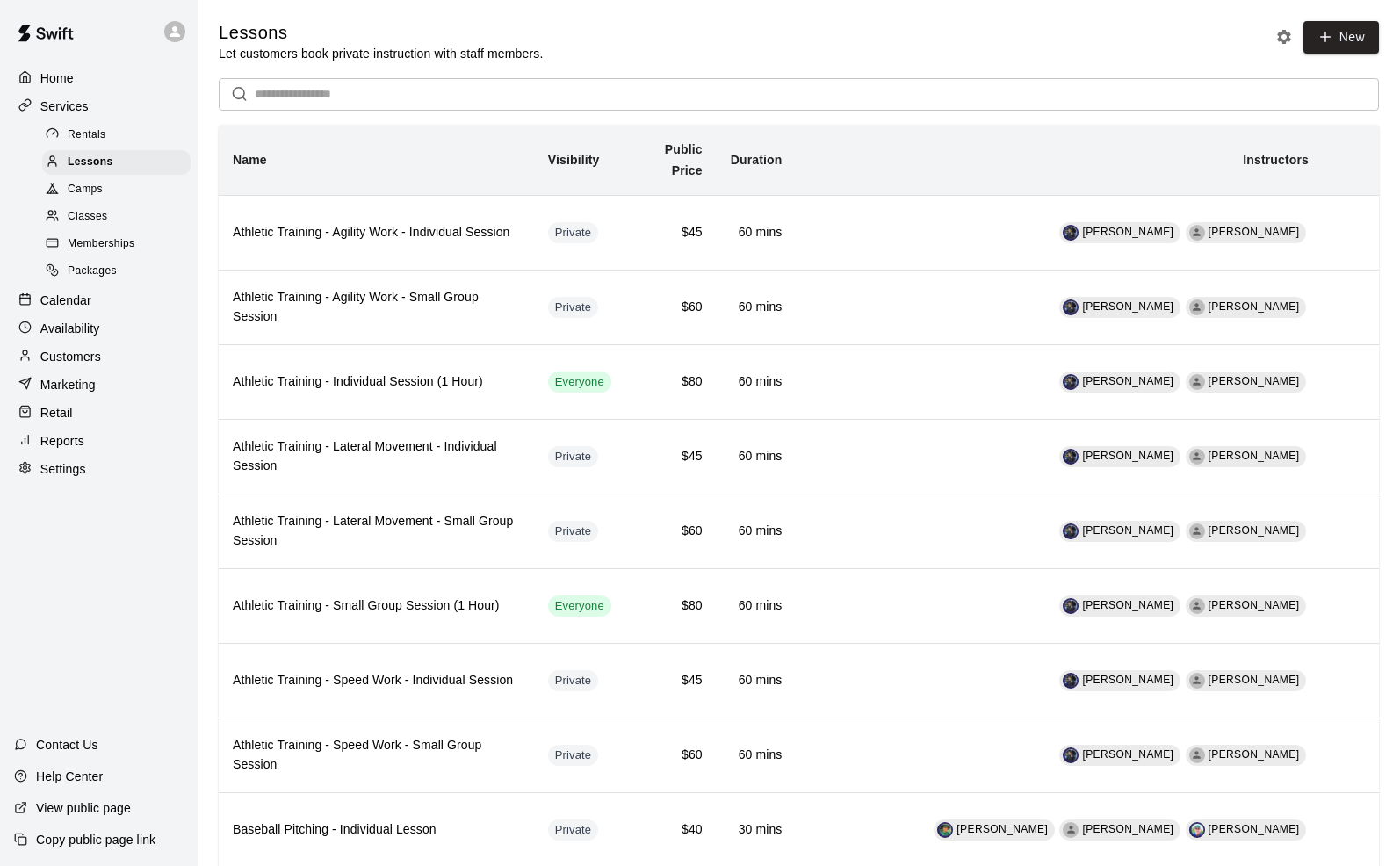
click at [91, 188] on span "Camps" at bounding box center [85, 190] width 35 height 18
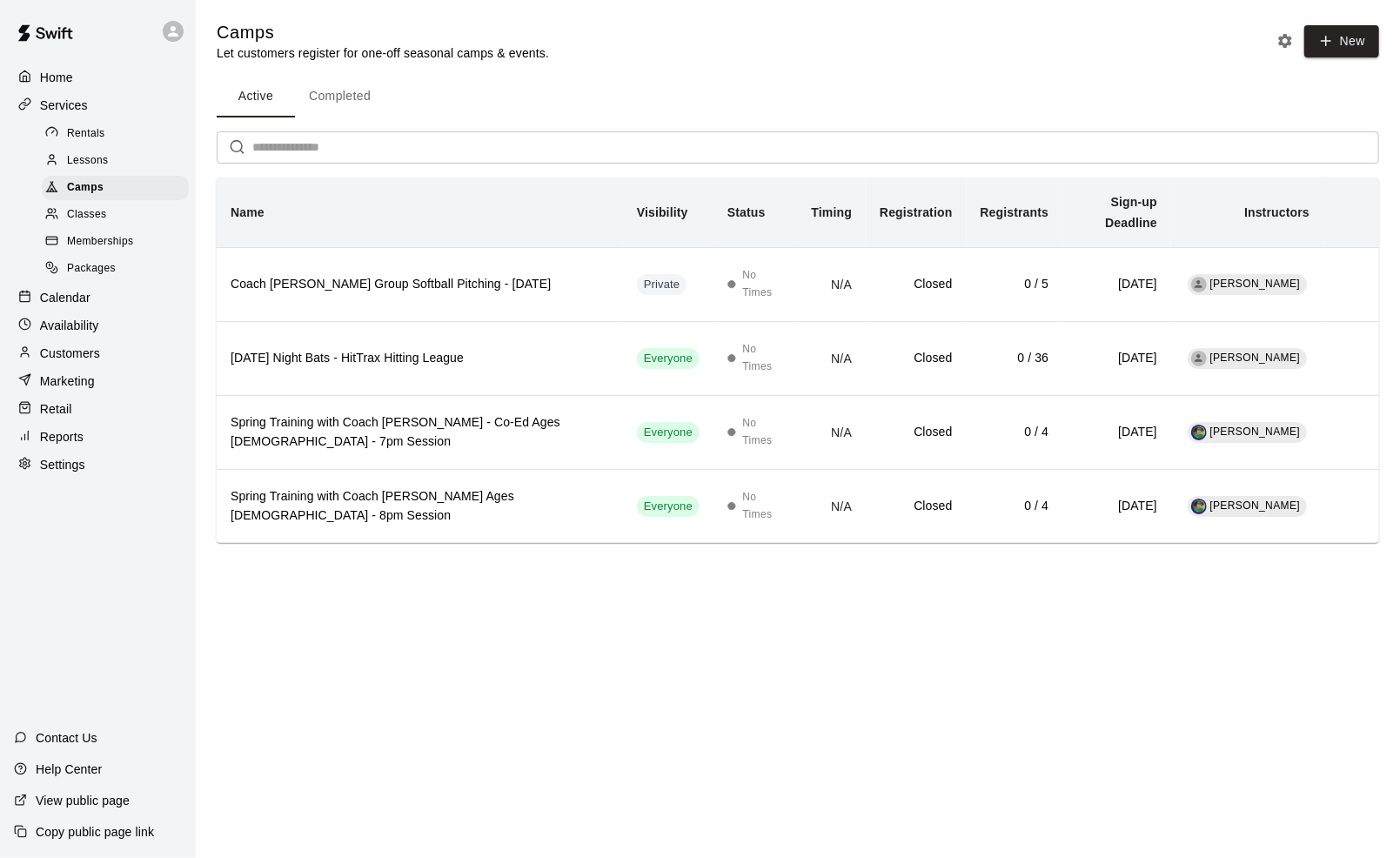
click at [332, 80] on button "Completed" at bounding box center [340, 96] width 90 height 42
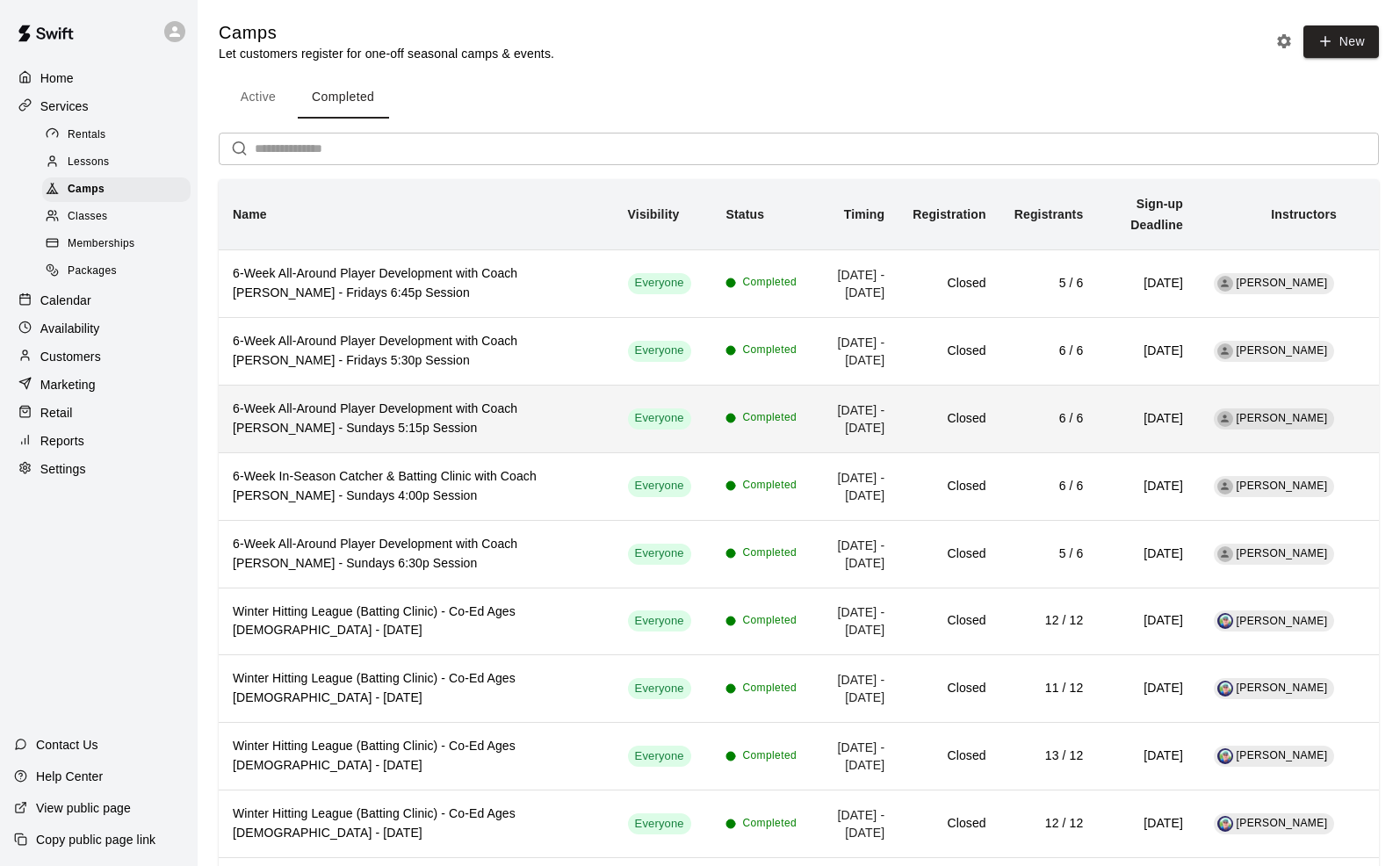
click at [394, 400] on h6 "6-Week All-Around Player Development with Coach Joe Athey - Sundays 5:15p Sessi…" at bounding box center [416, 419] width 367 height 39
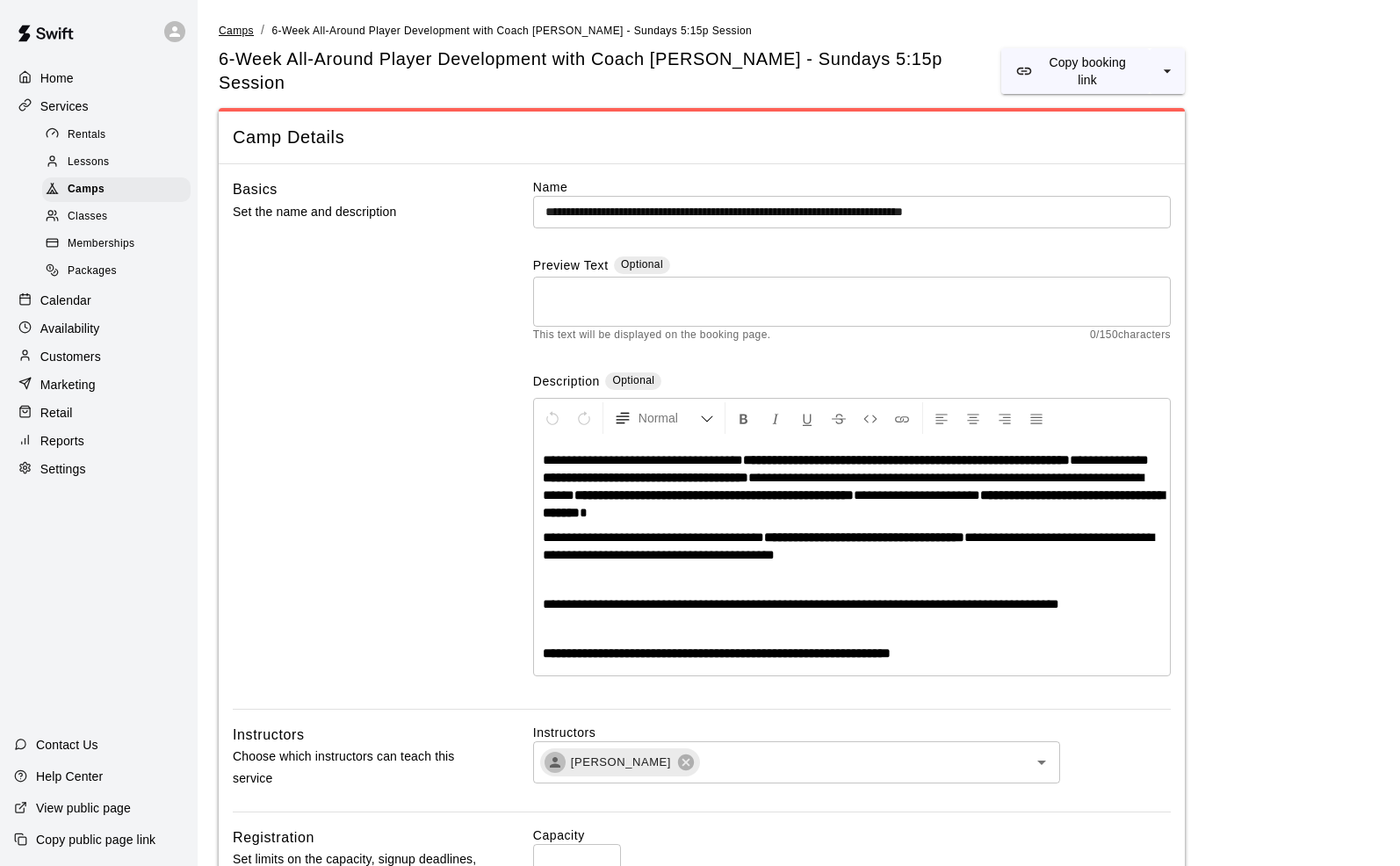
click at [230, 30] on span "Camps" at bounding box center [236, 31] width 35 height 12
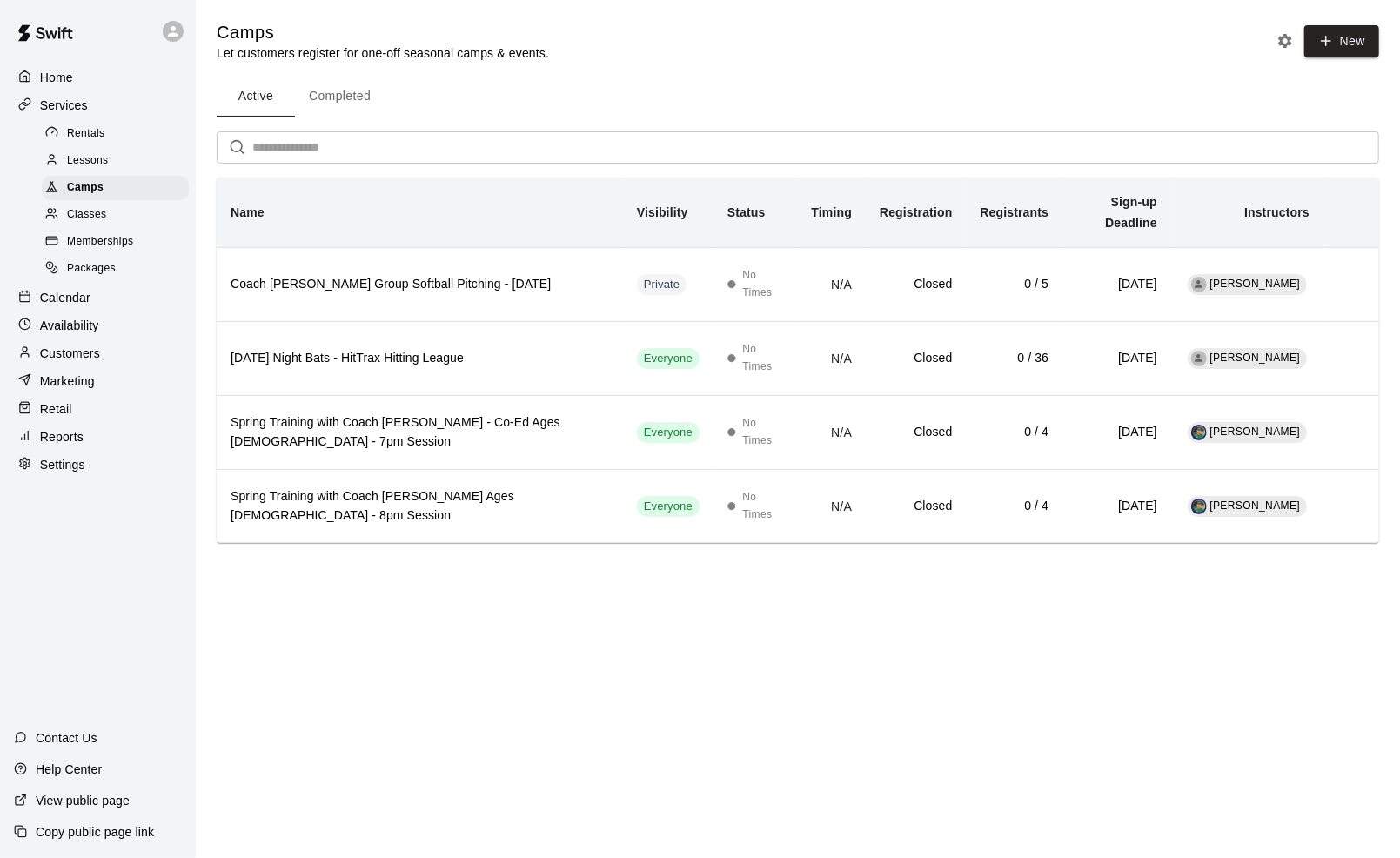
click at [353, 105] on button "Completed" at bounding box center [340, 96] width 90 height 42
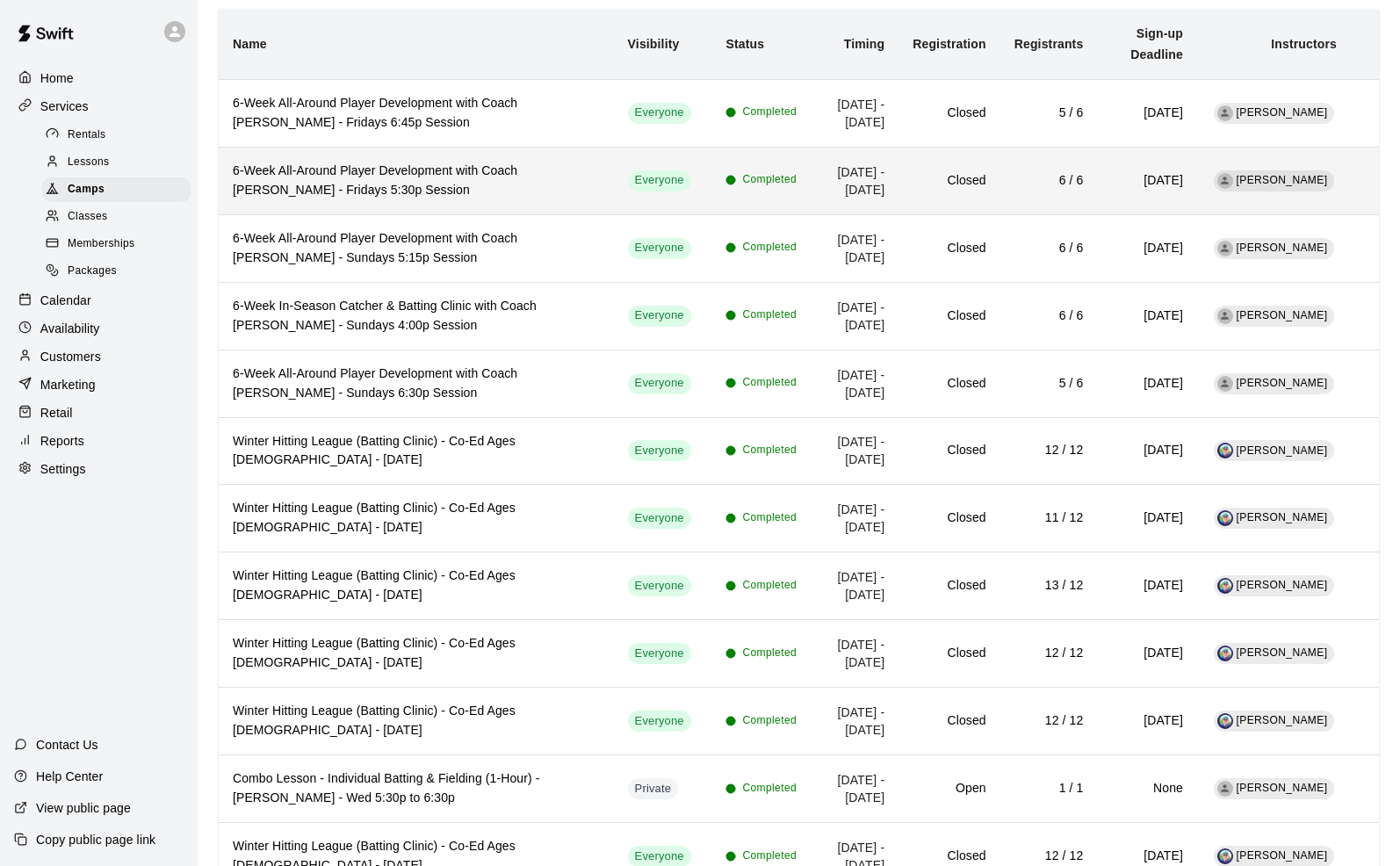
scroll to position [171, 0]
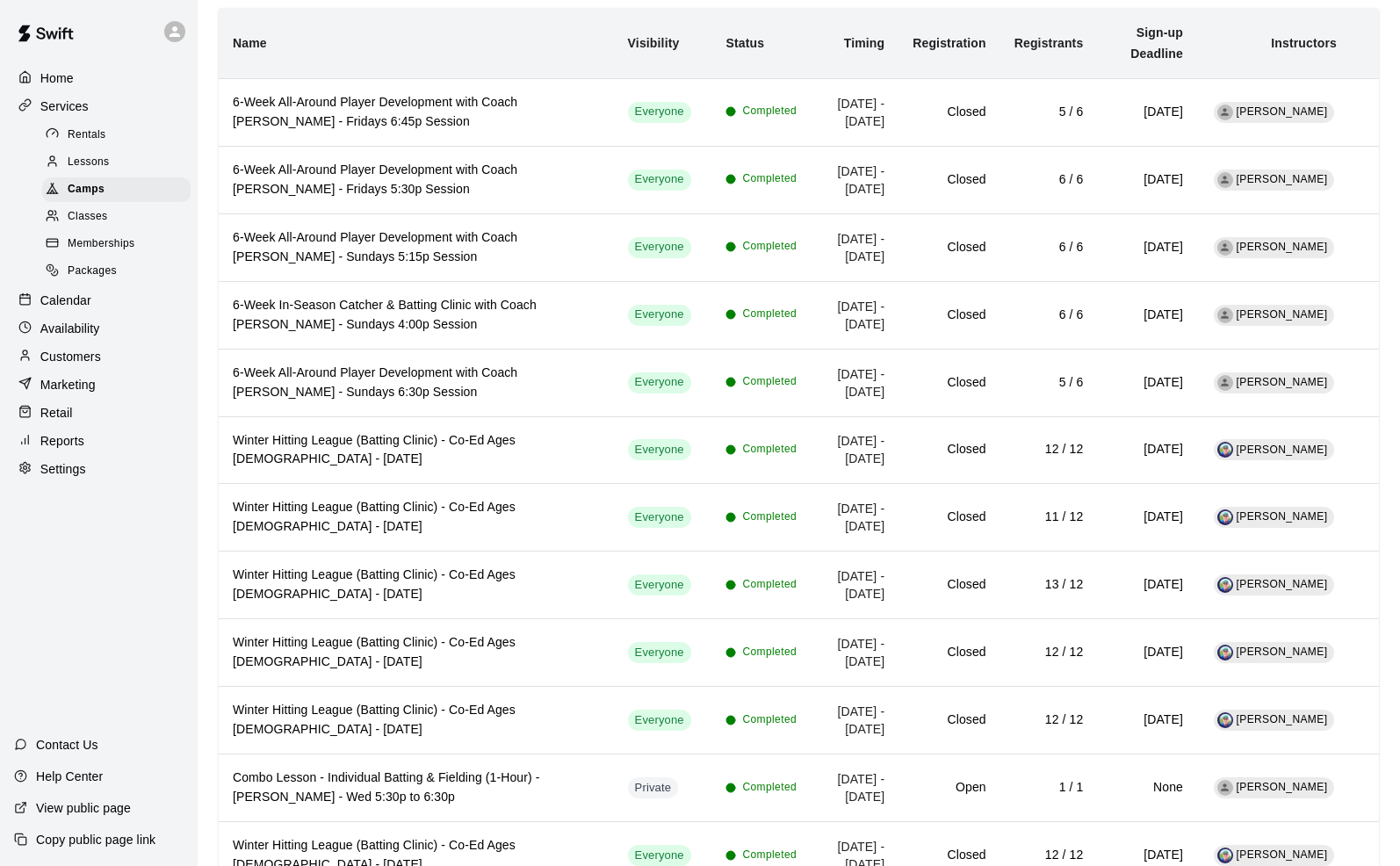
click at [67, 309] on p "Calendar" at bounding box center [65, 301] width 51 height 18
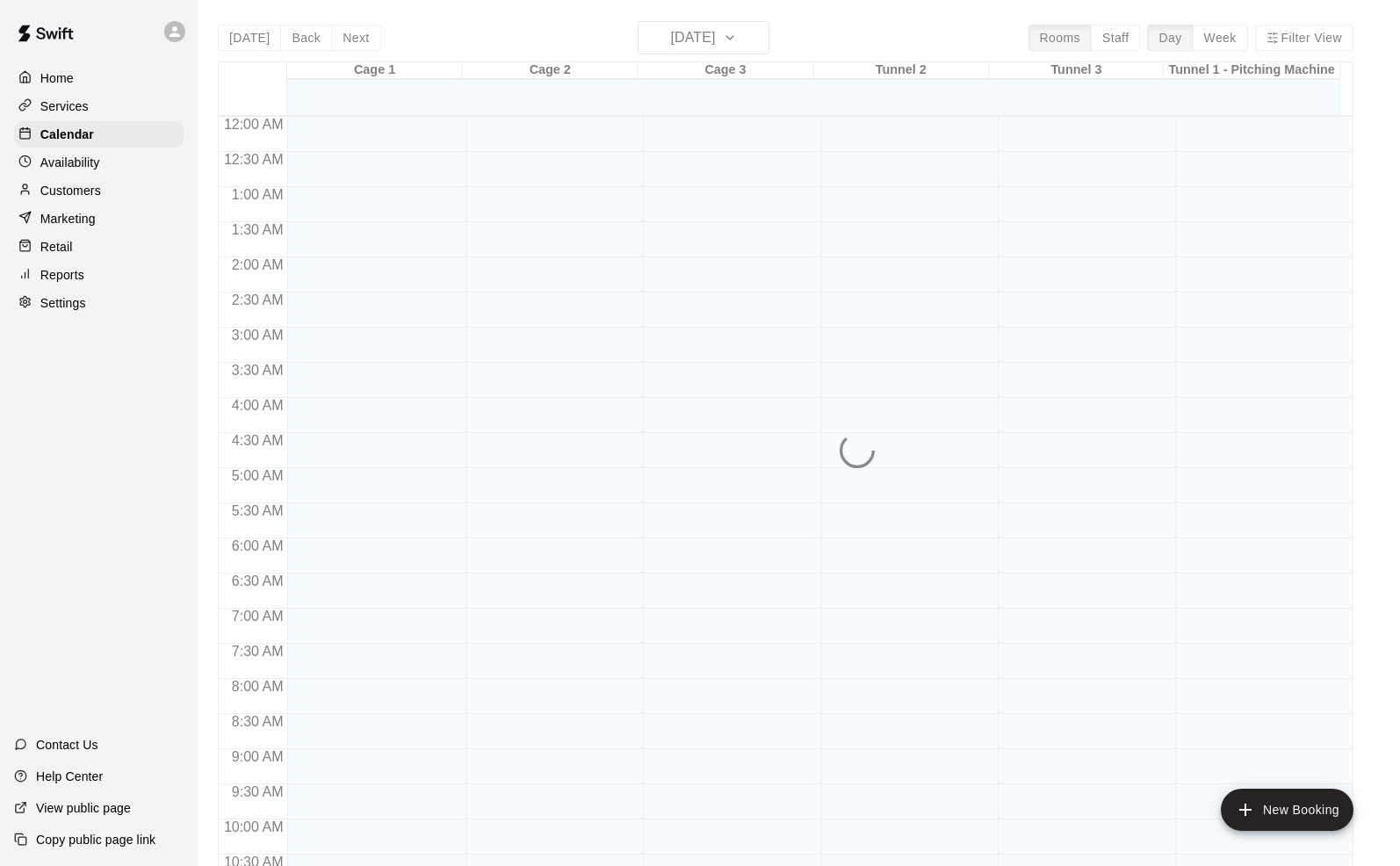
scroll to position [864, 0]
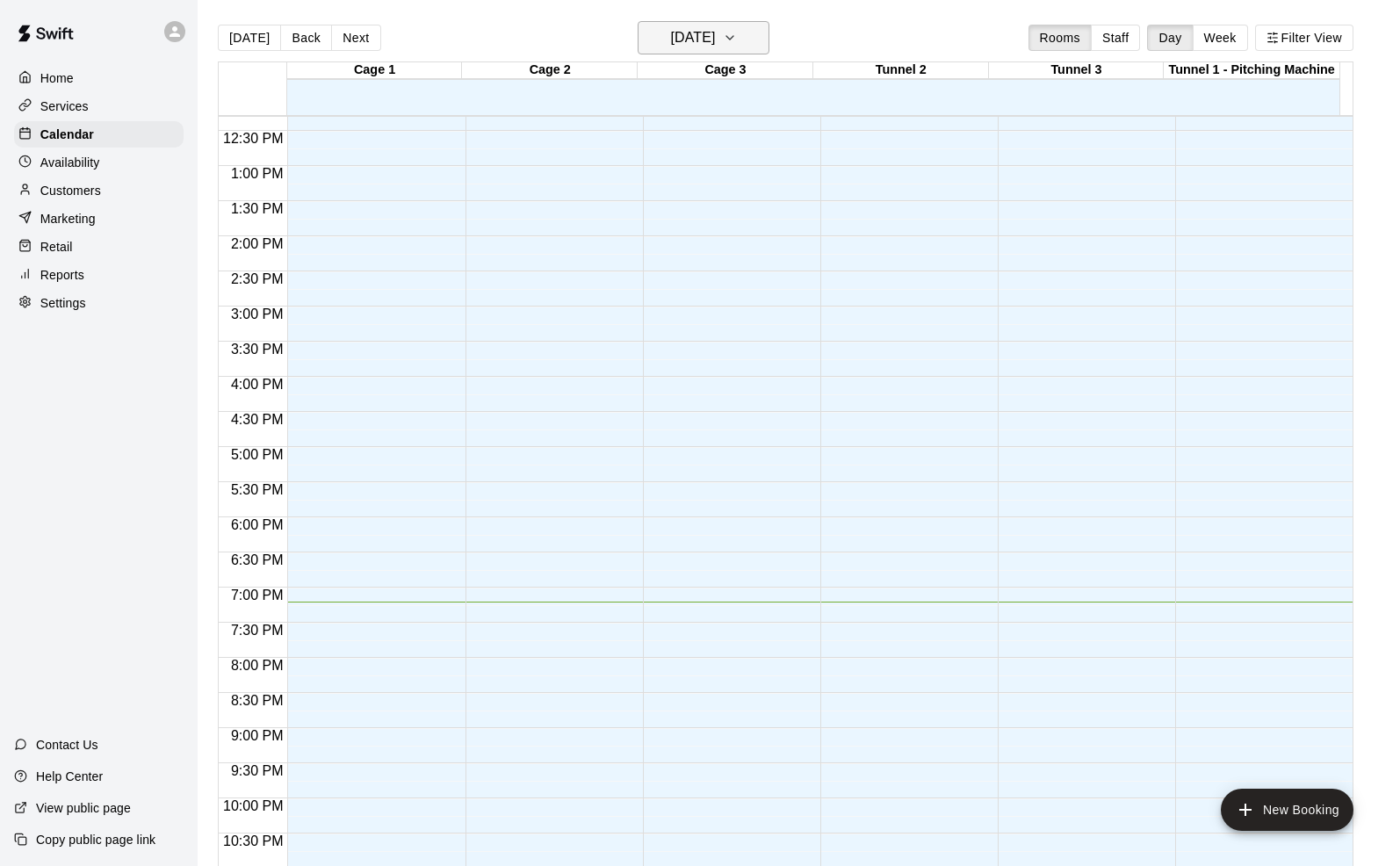
click at [736, 47] on icon "button" at bounding box center [729, 37] width 14 height 21
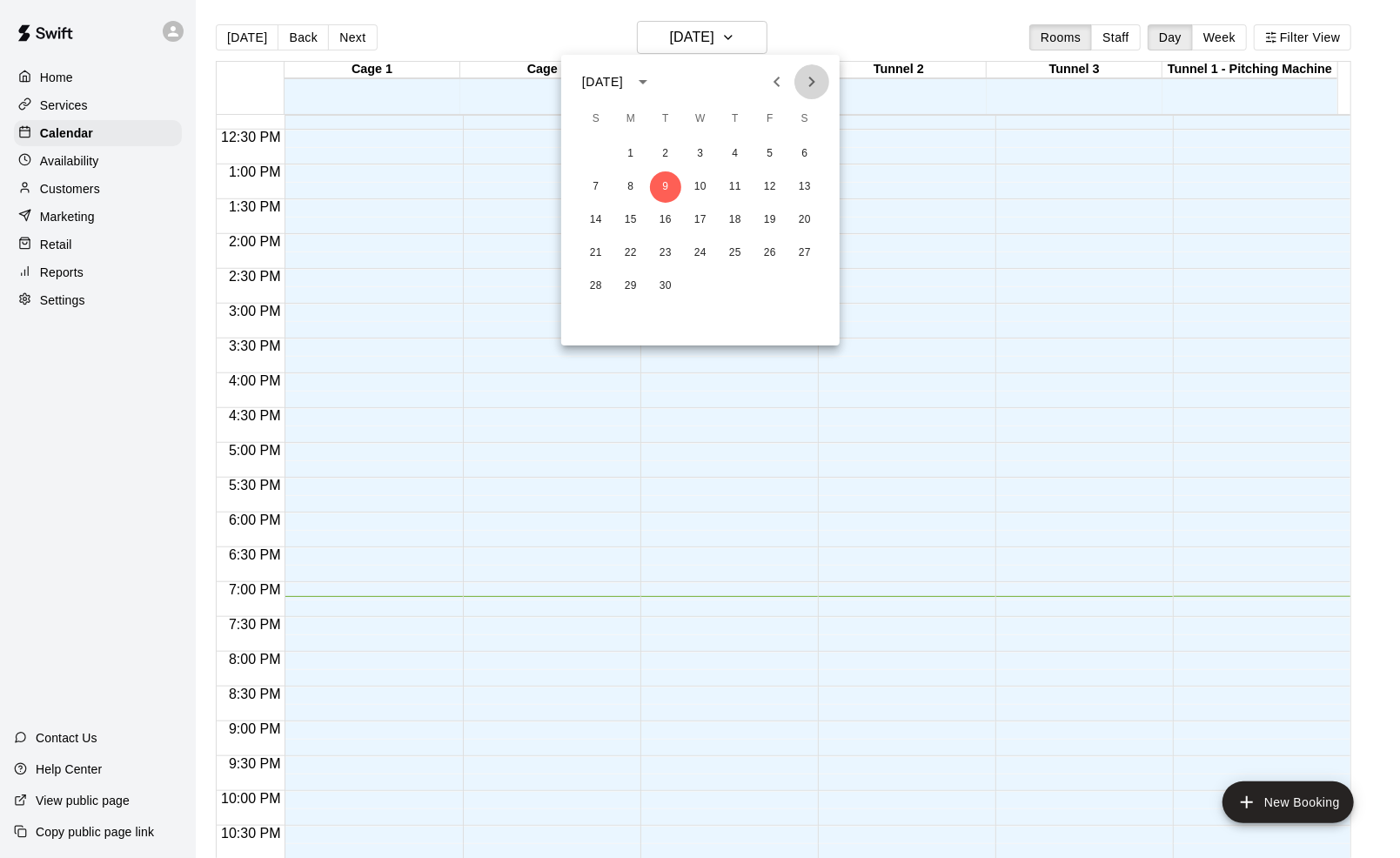
click at [809, 78] on icon "Next month" at bounding box center [812, 81] width 6 height 11
click at [601, 188] on button "4" at bounding box center [596, 187] width 32 height 32
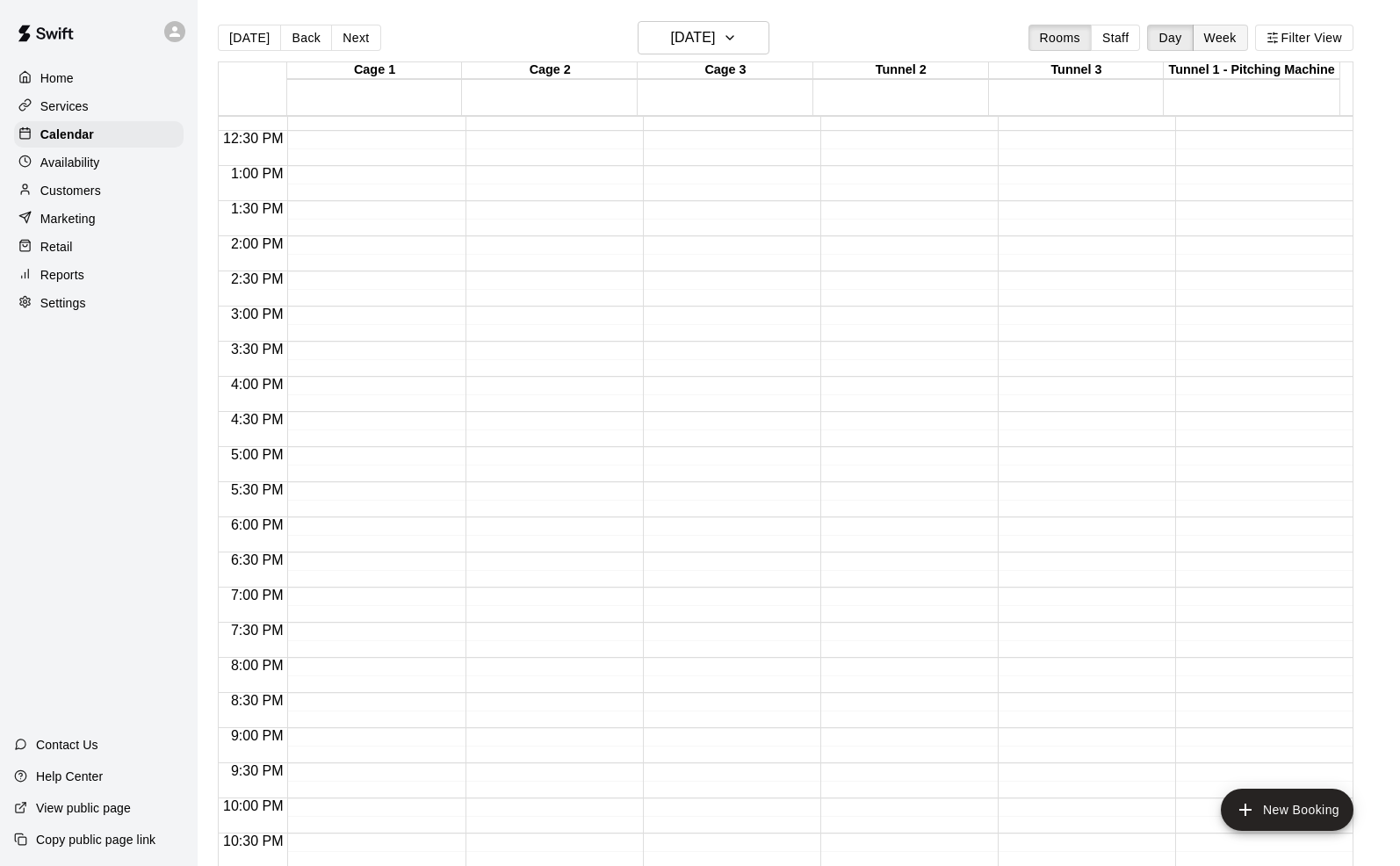
click at [1229, 29] on button "Week" at bounding box center [1220, 38] width 55 height 26
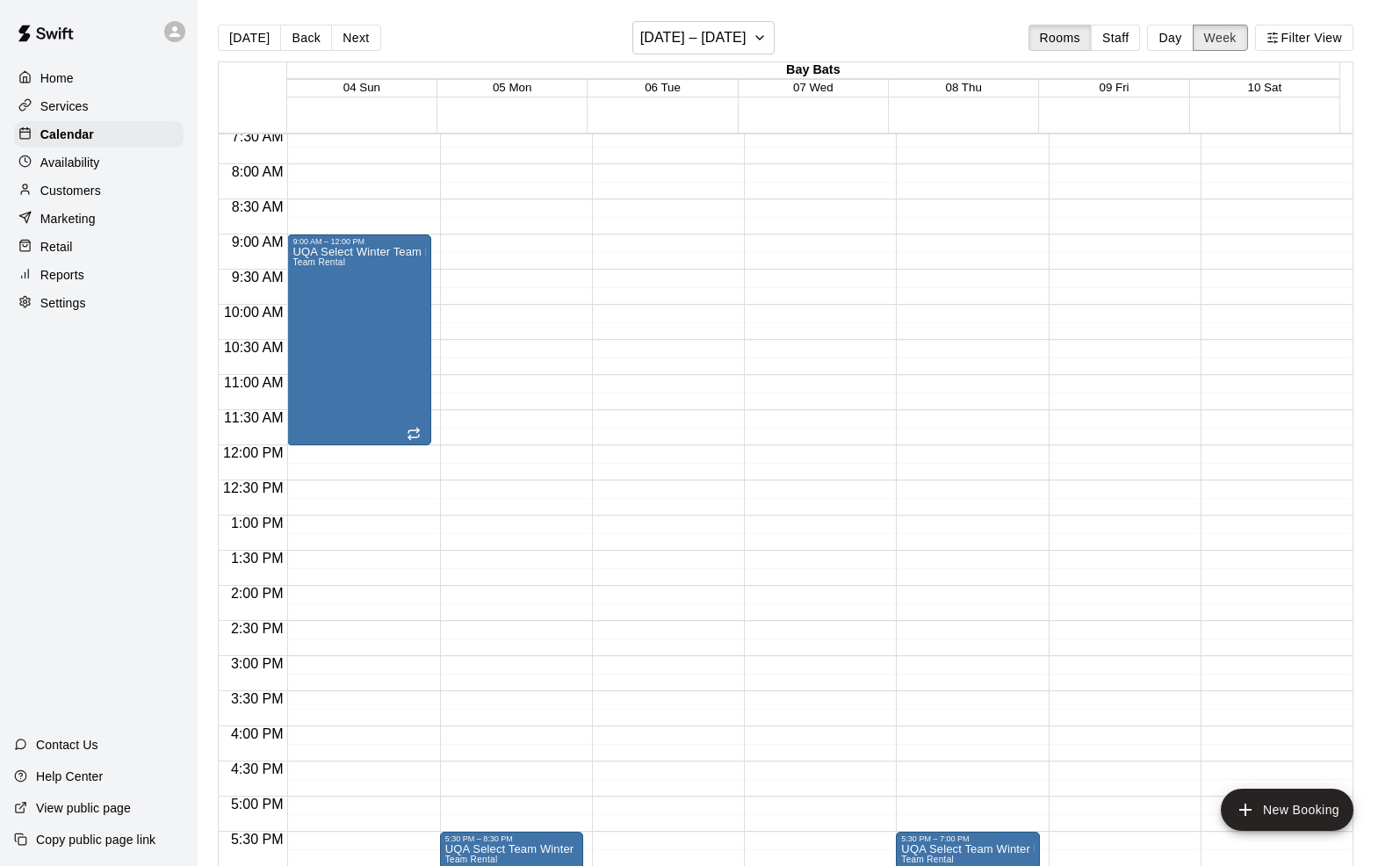
scroll to position [530, 0]
click at [765, 39] on icon "button" at bounding box center [759, 37] width 14 height 21
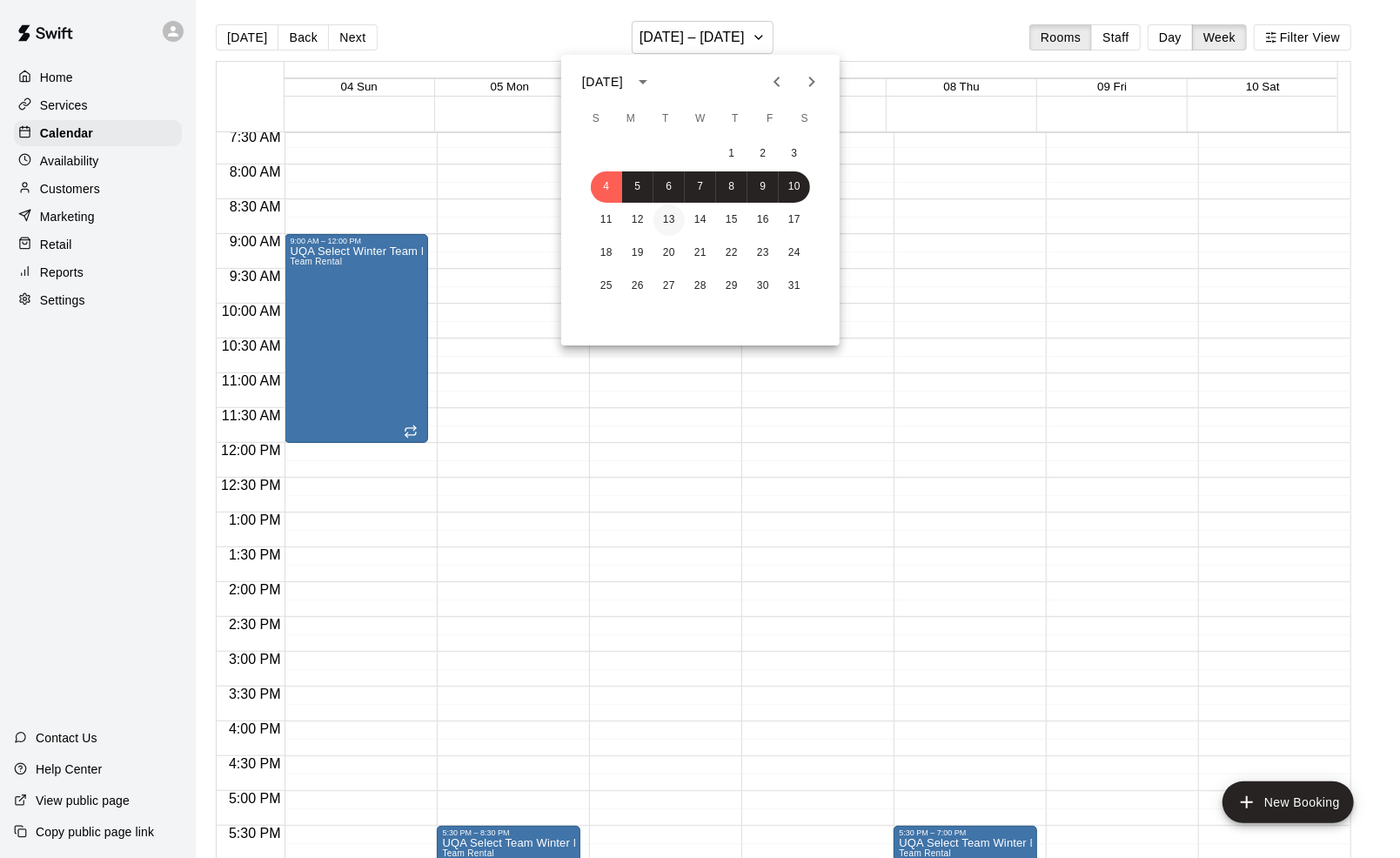
click at [672, 207] on button "13" at bounding box center [669, 221] width 32 height 32
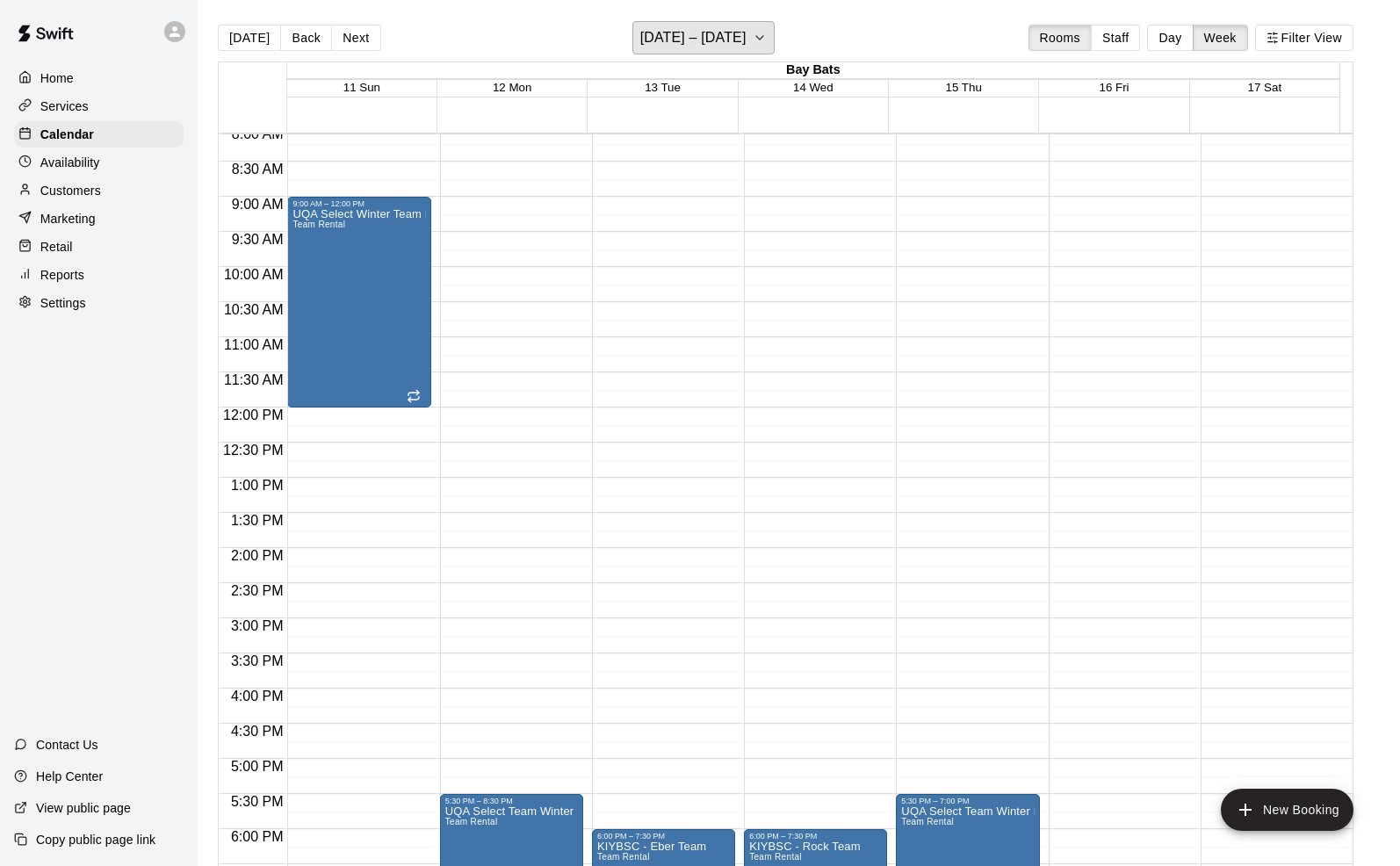
scroll to position [567, 0]
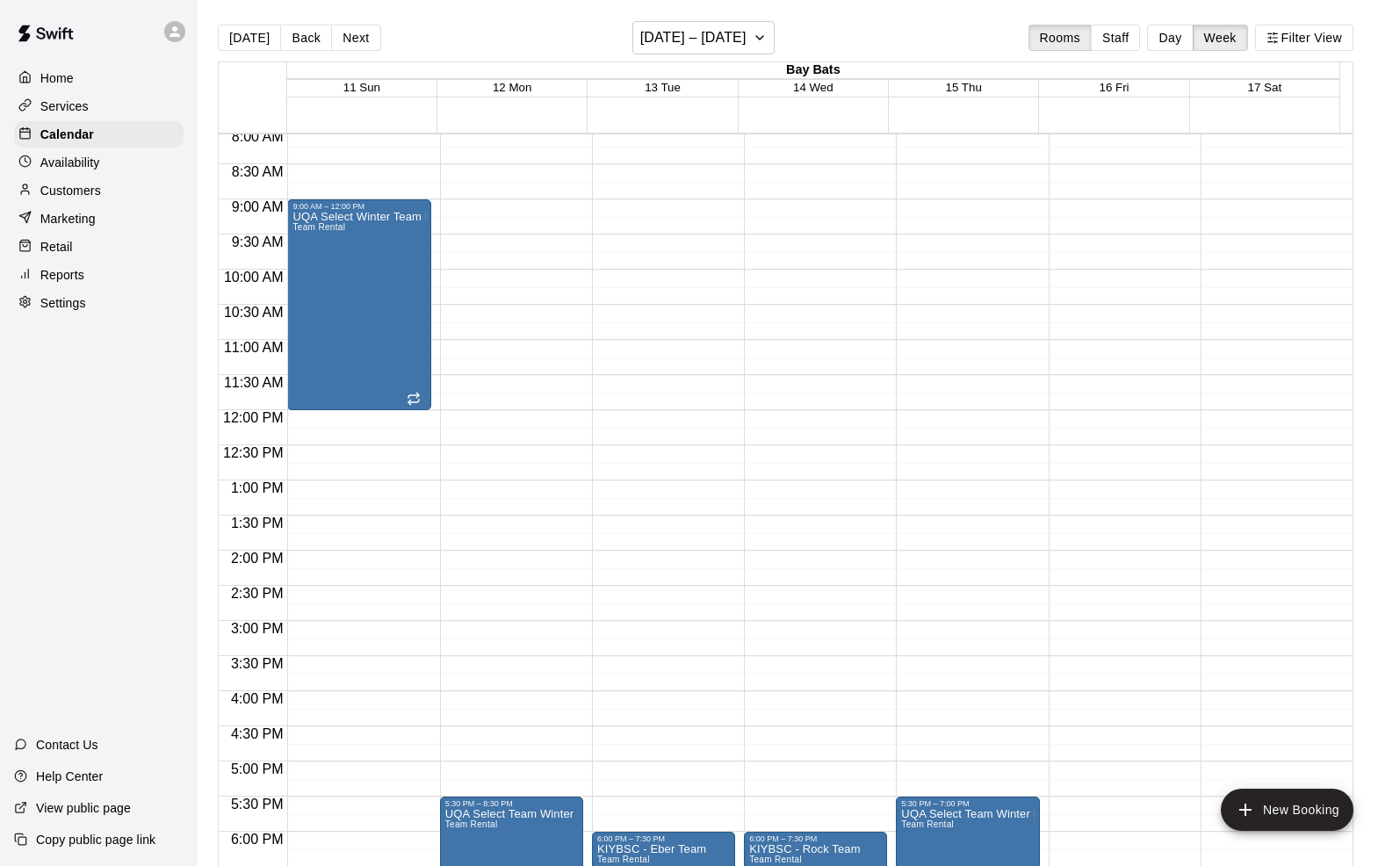
click at [82, 100] on p "Services" at bounding box center [64, 107] width 48 height 18
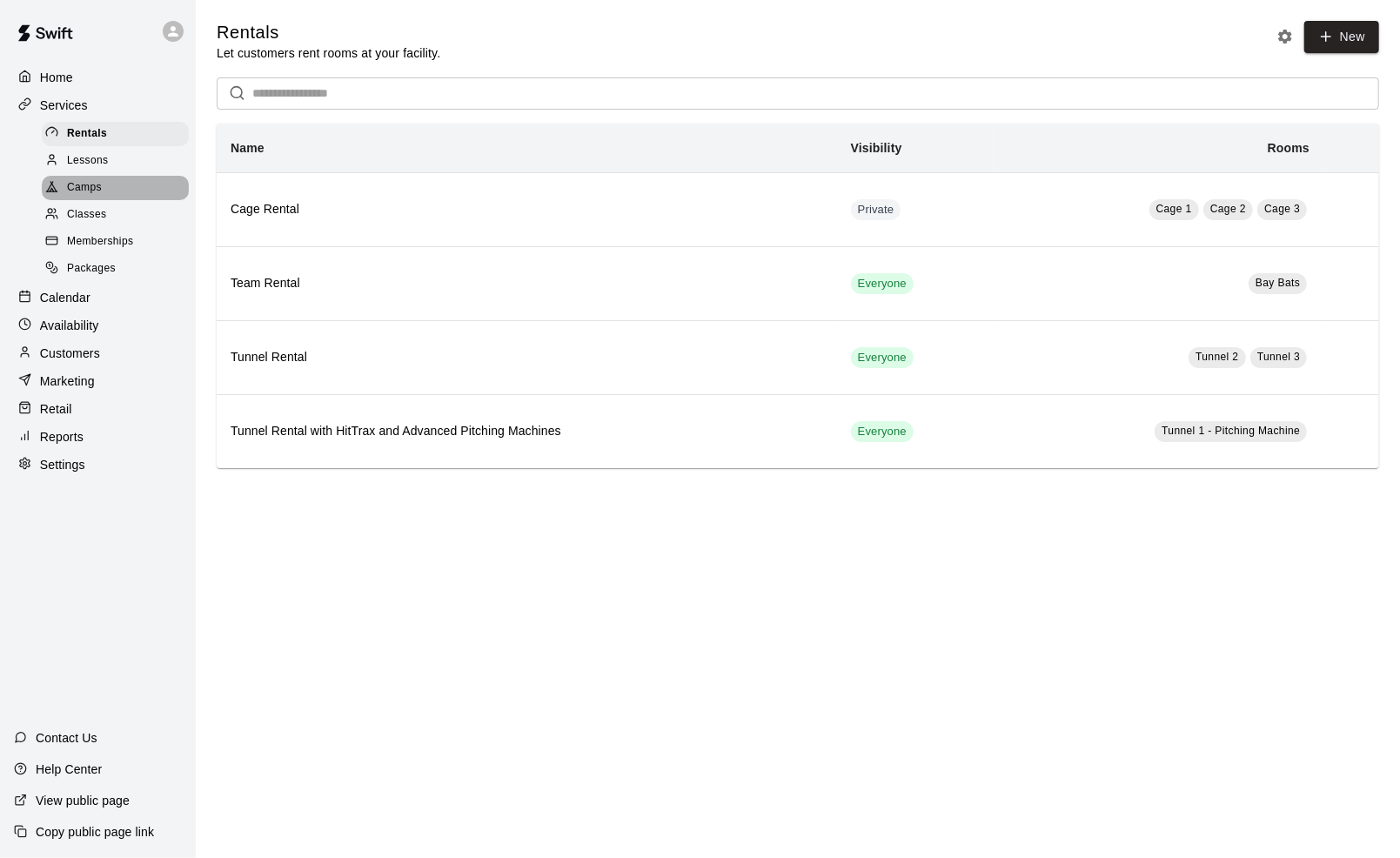
click at [109, 191] on div "Camps" at bounding box center [115, 188] width 148 height 25
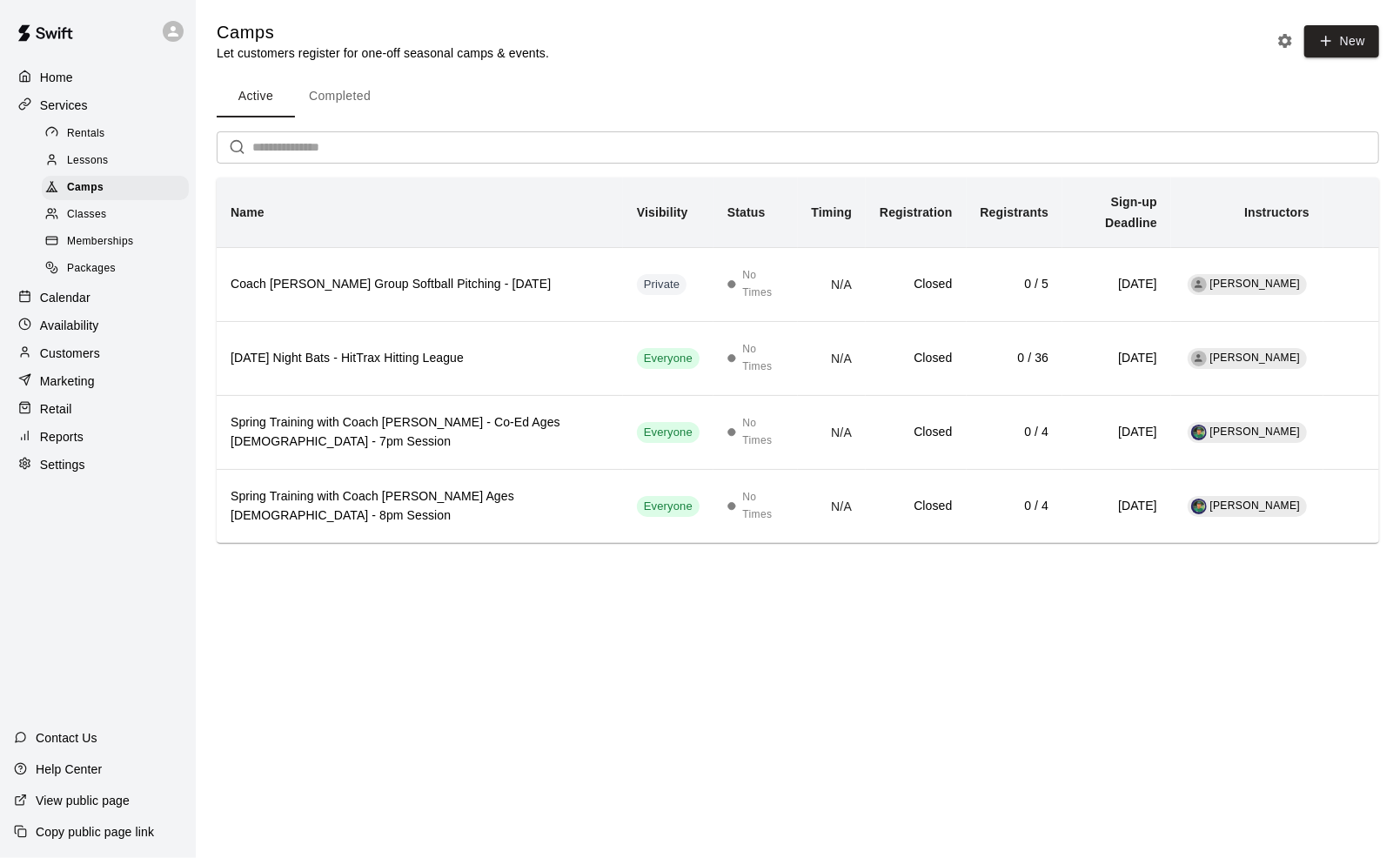
click at [1285, 39] on icon "Camp settings" at bounding box center [1285, 41] width 14 height 14
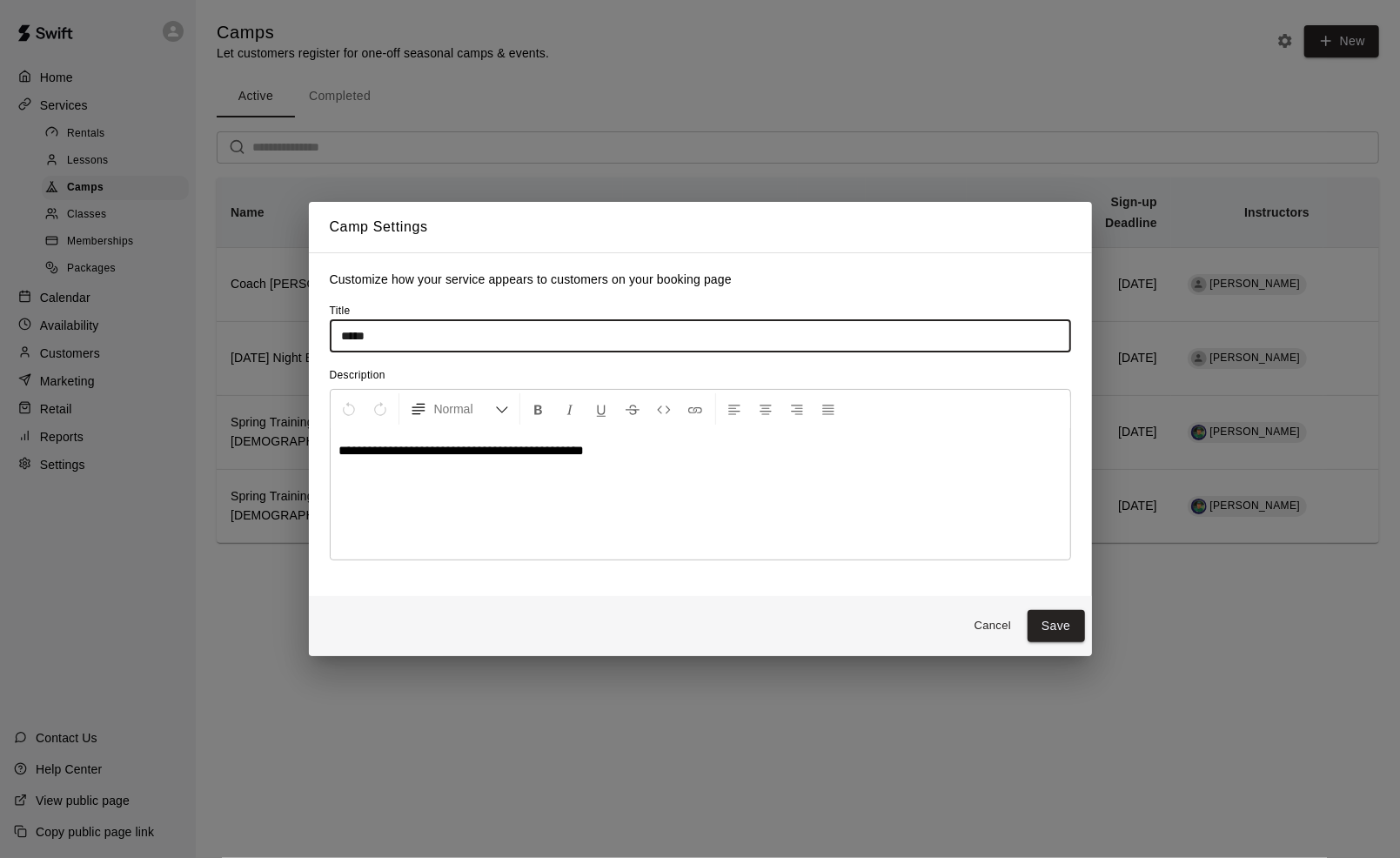
click at [434, 327] on input "*****" at bounding box center [700, 335] width 742 height 33
type input "*"
type input "**********"
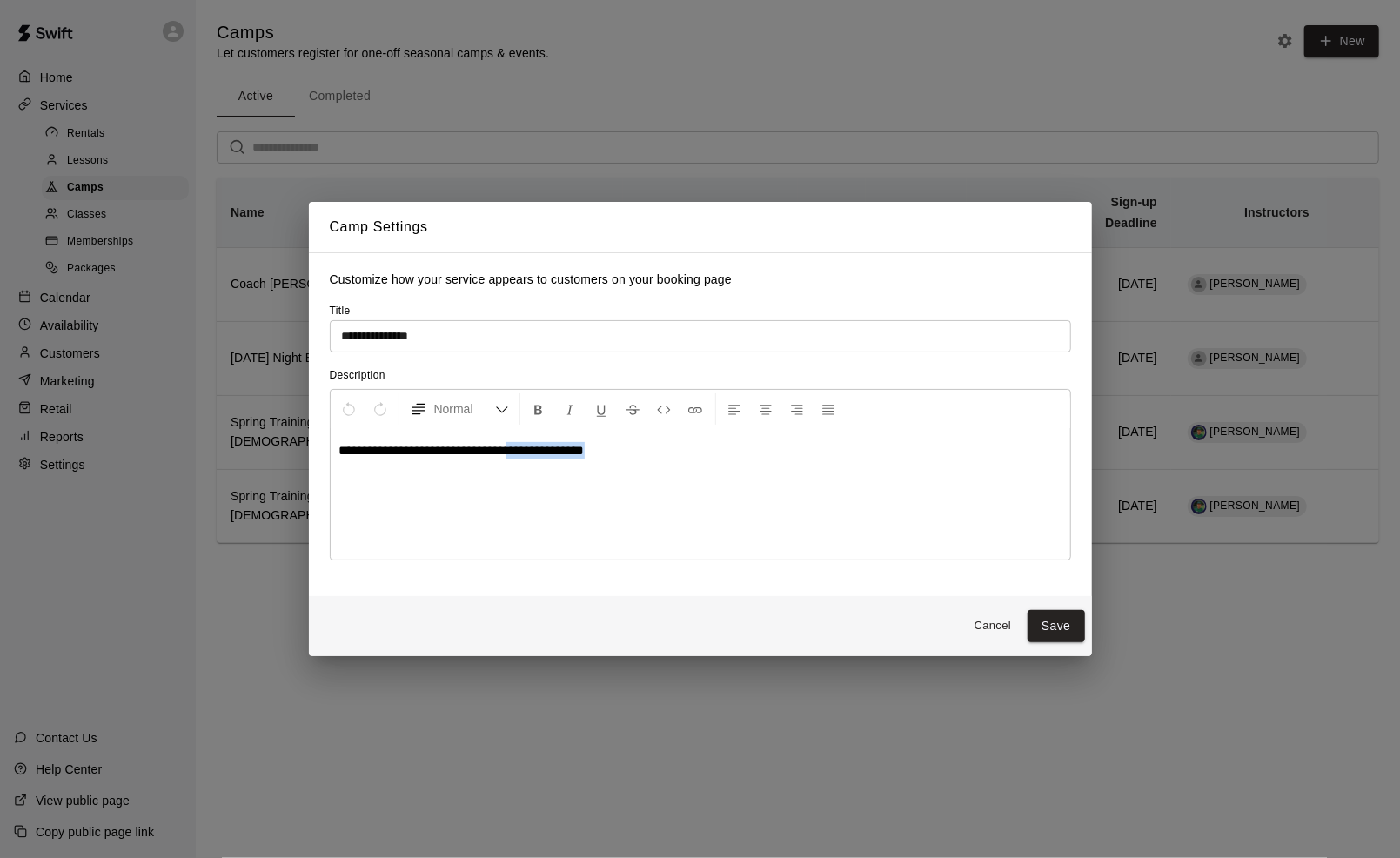
drag, startPoint x: 661, startPoint y: 454, endPoint x: 522, endPoint y: 456, distance: 139.0
click at [522, 456] on p "**********" at bounding box center [701, 451] width 723 height 18
click at [1071, 625] on button "Save" at bounding box center [1056, 625] width 57 height 33
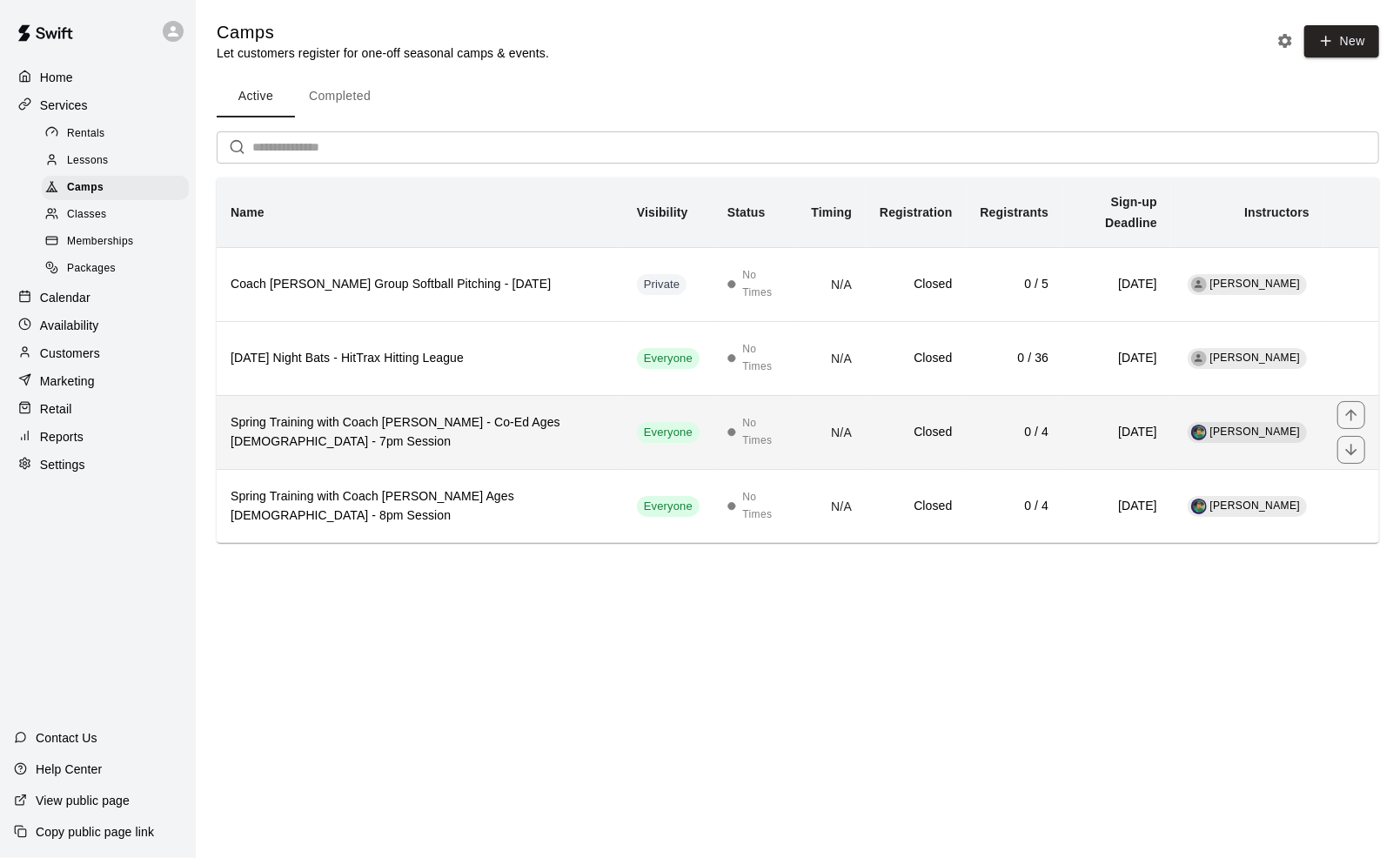
drag, startPoint x: 452, startPoint y: 393, endPoint x: 406, endPoint y: 386, distance: 46.5
click at [406, 395] on th "Spring Training with Coach [PERSON_NAME] - Co-Ed Ages [DEMOGRAPHIC_DATA] - 7pm …" at bounding box center [420, 431] width 406 height 74
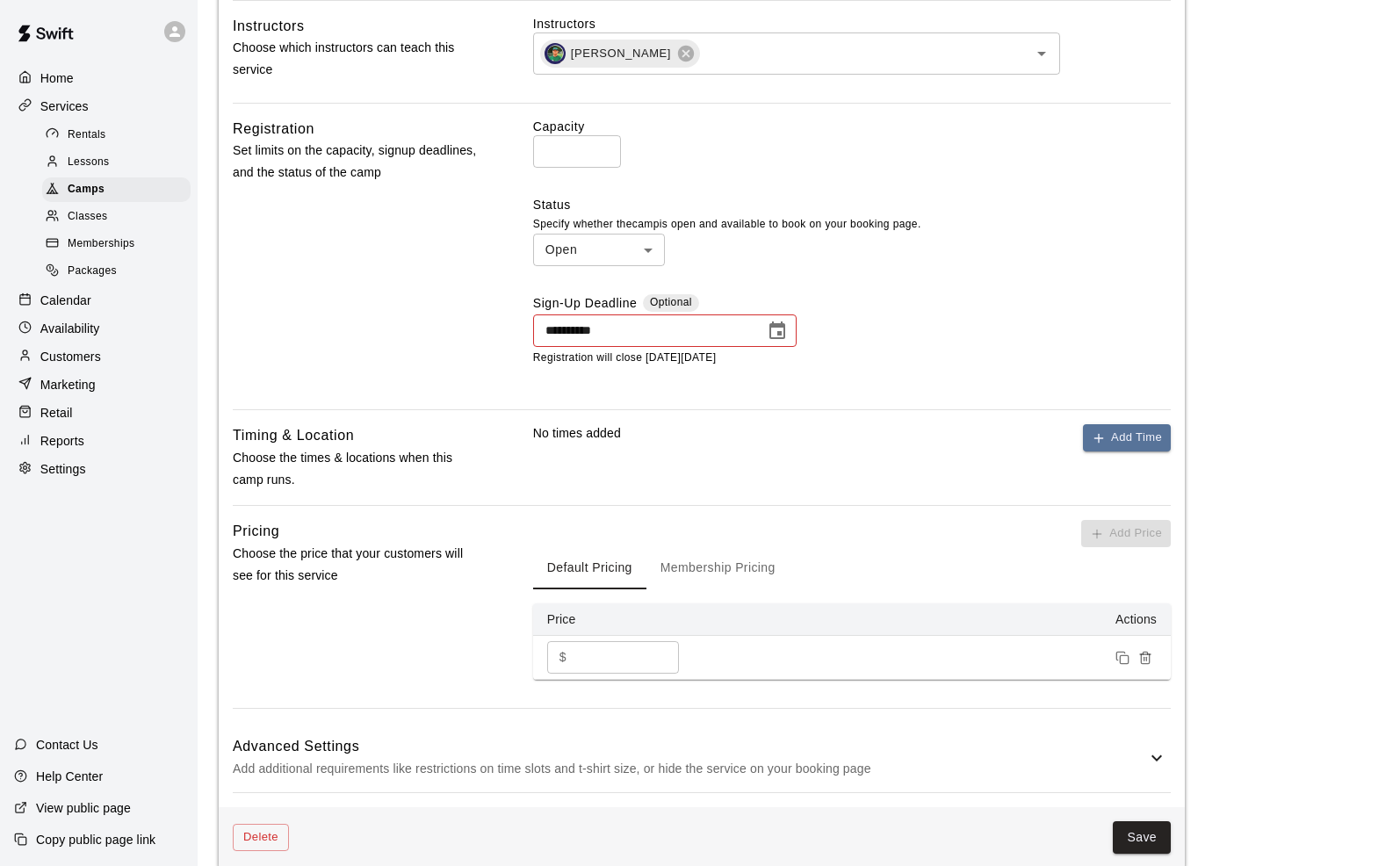
scroll to position [952, 0]
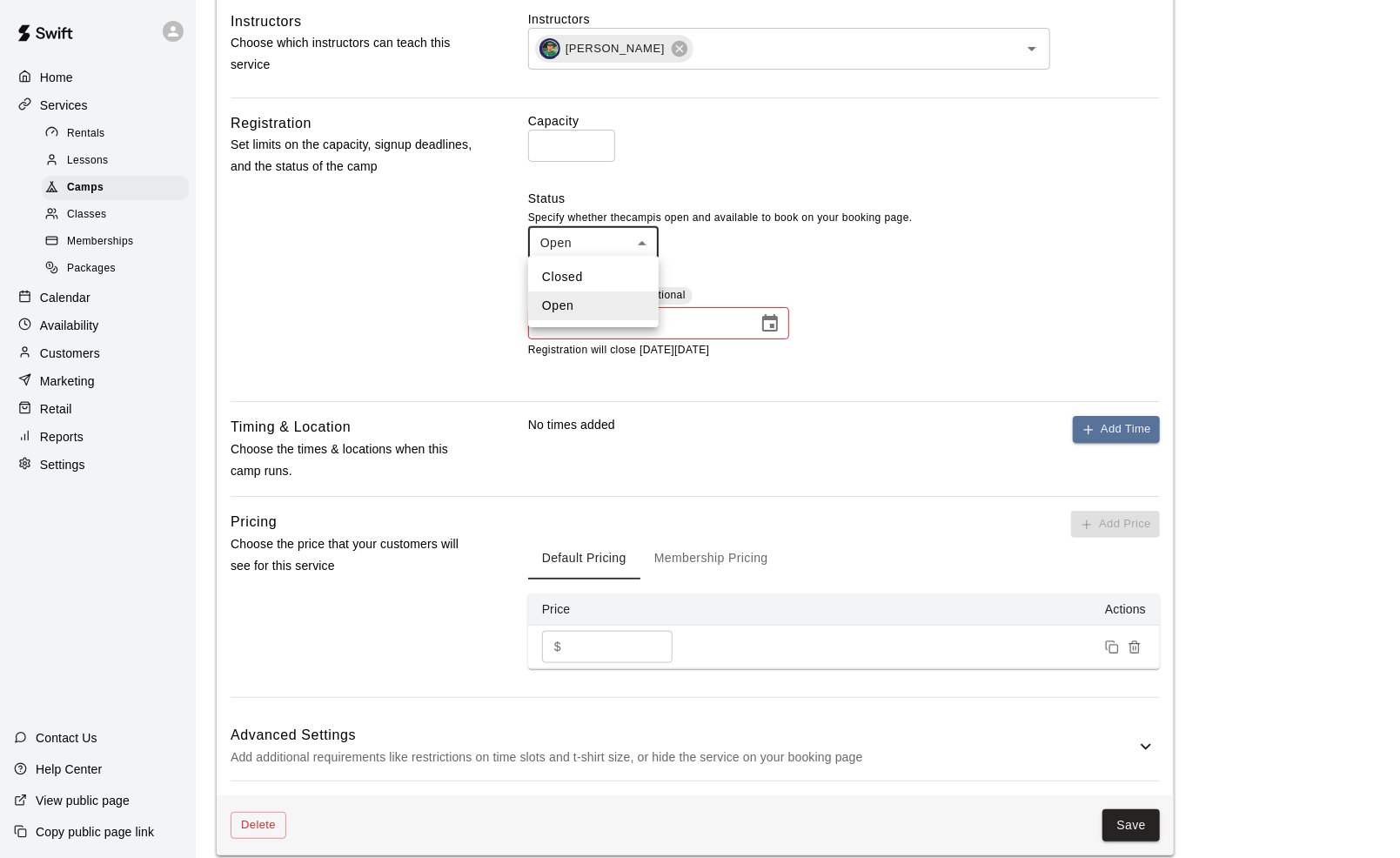
click at [602, 241] on body "**********" at bounding box center [700, 131] width 1400 height 2148
click at [586, 275] on li "Closed" at bounding box center [594, 276] width 131 height 29
type input "******"
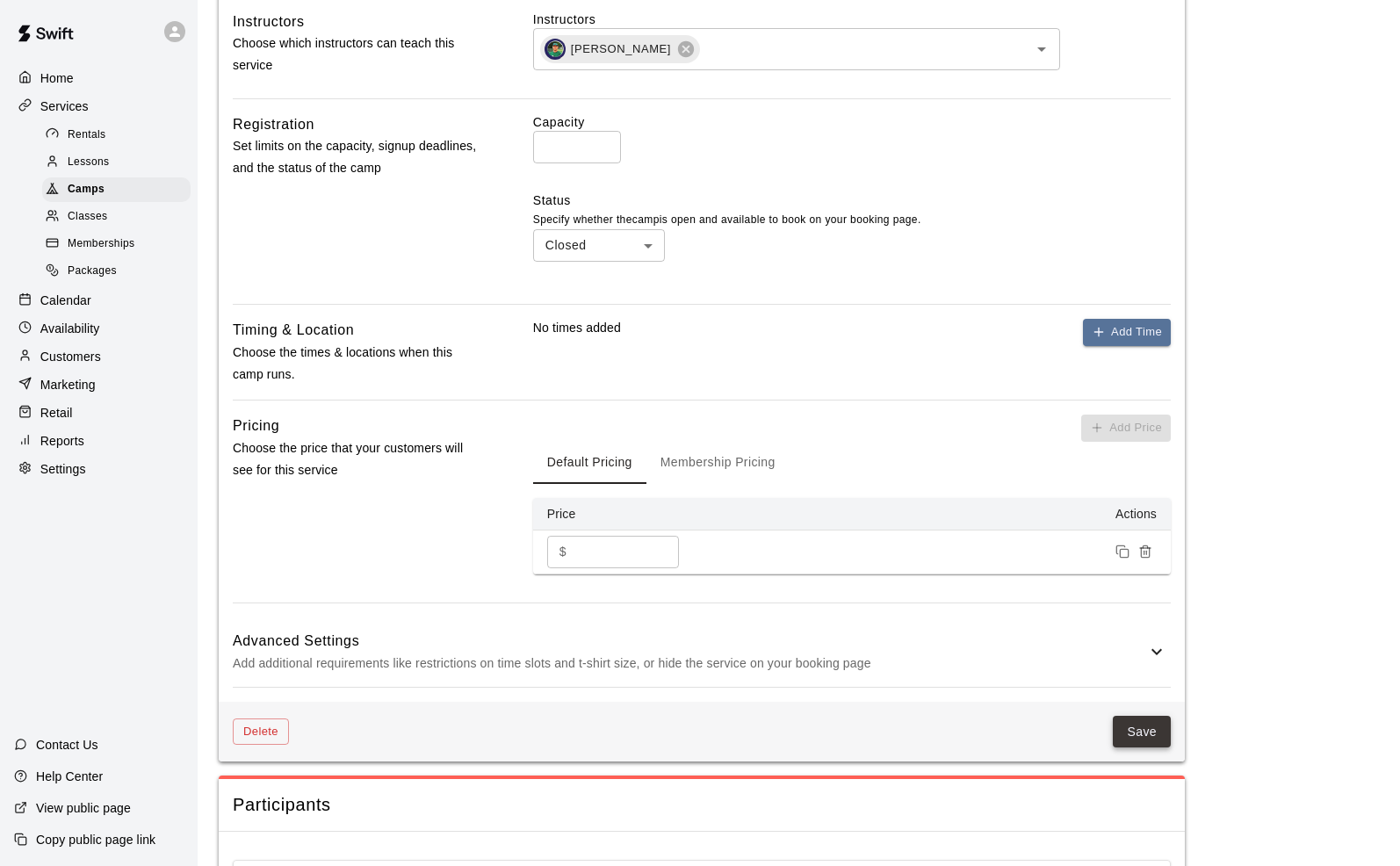
drag, startPoint x: 1123, startPoint y: 706, endPoint x: 1129, endPoint y: 724, distance: 19.0
click at [1129, 724] on div "Delete Save" at bounding box center [701, 731] width 966 height 61
click at [1129, 724] on button "Save" at bounding box center [1142, 731] width 58 height 33
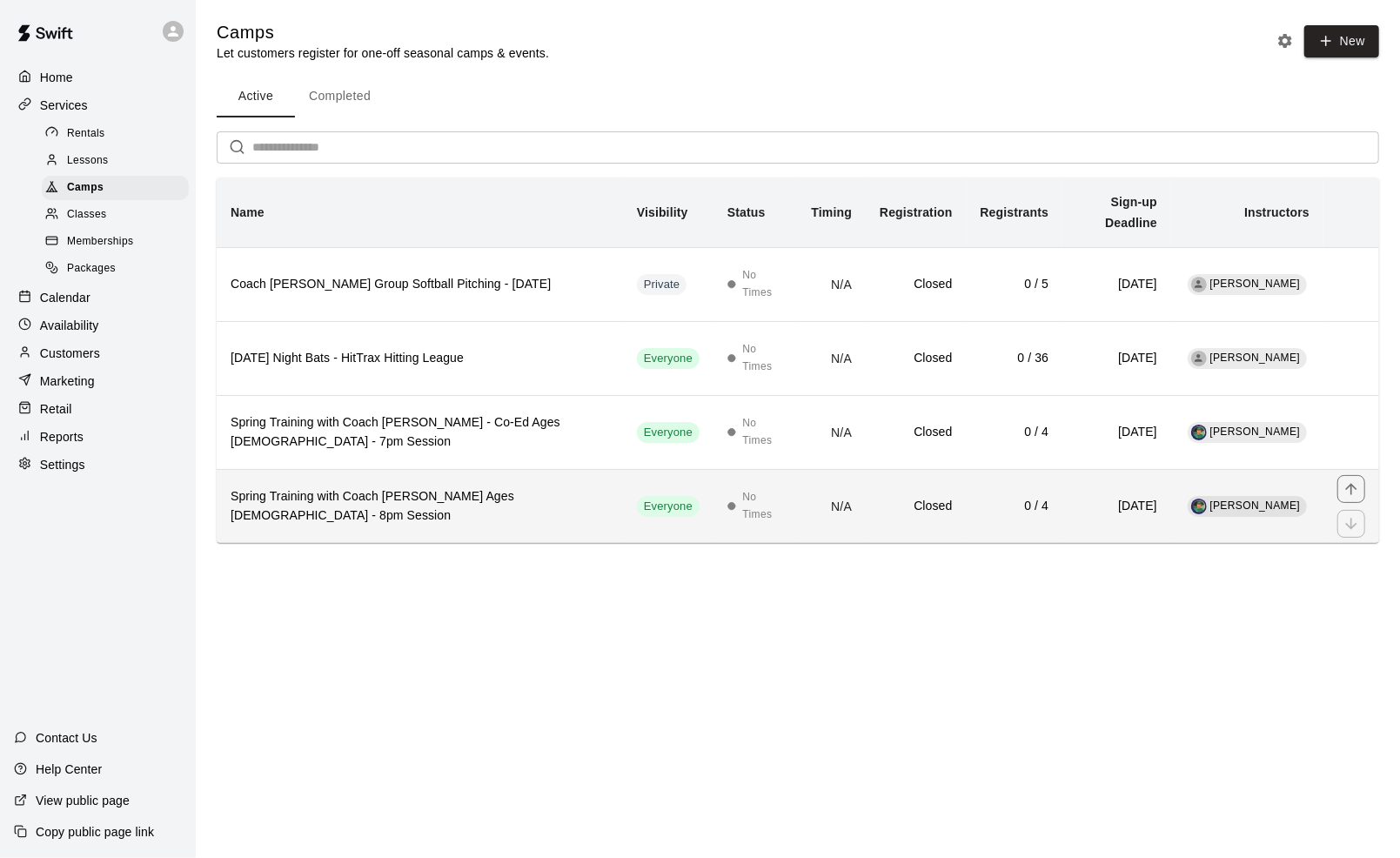
click at [419, 487] on h6 "Spring Training with Coach [PERSON_NAME] Ages [DEMOGRAPHIC_DATA] - 8pm Session" at bounding box center [420, 506] width 378 height 39
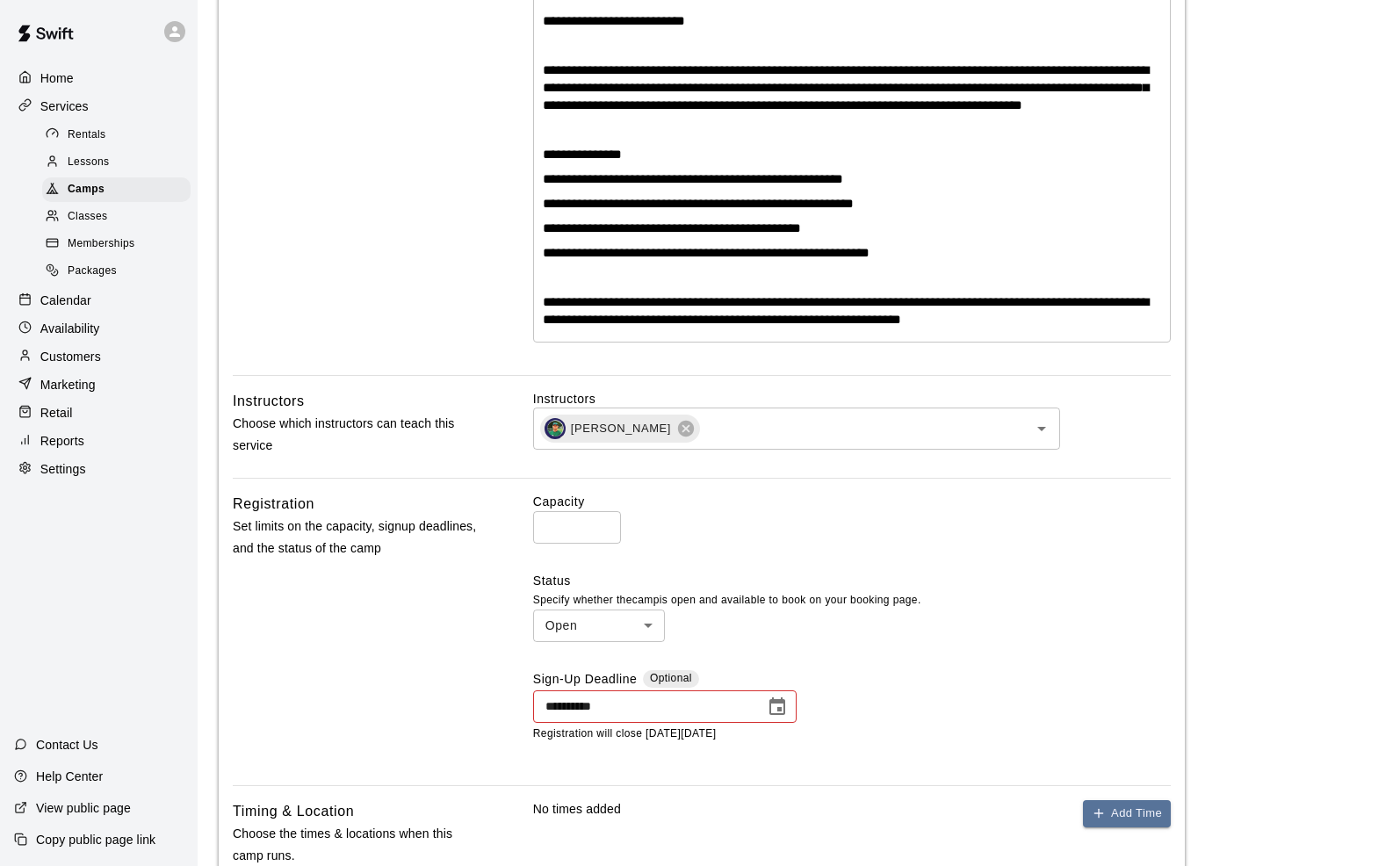
scroll to position [590, 0]
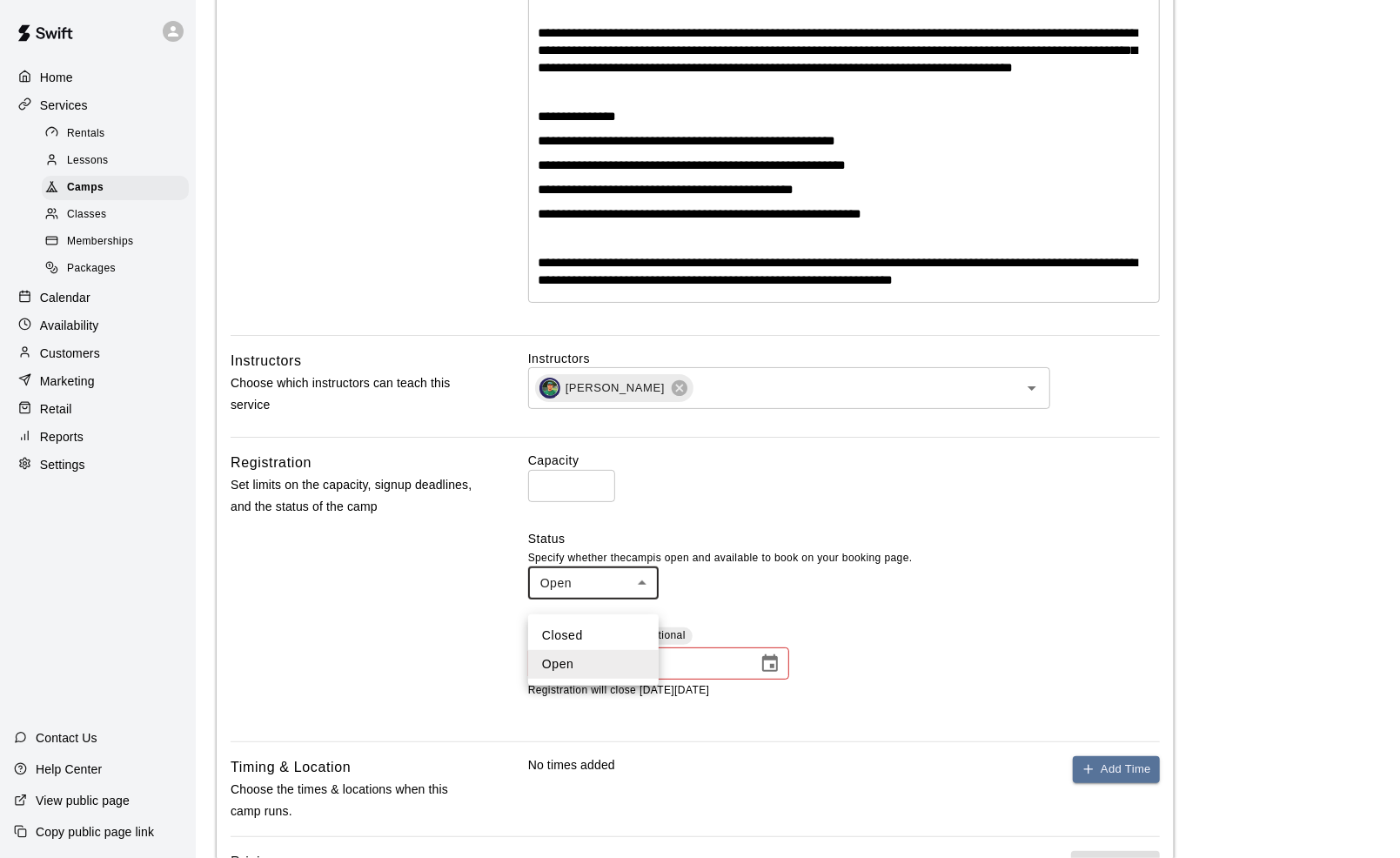
click at [624, 602] on body "**********" at bounding box center [700, 480] width 1400 height 2131
click at [573, 635] on li "Closed" at bounding box center [594, 635] width 131 height 29
type input "******"
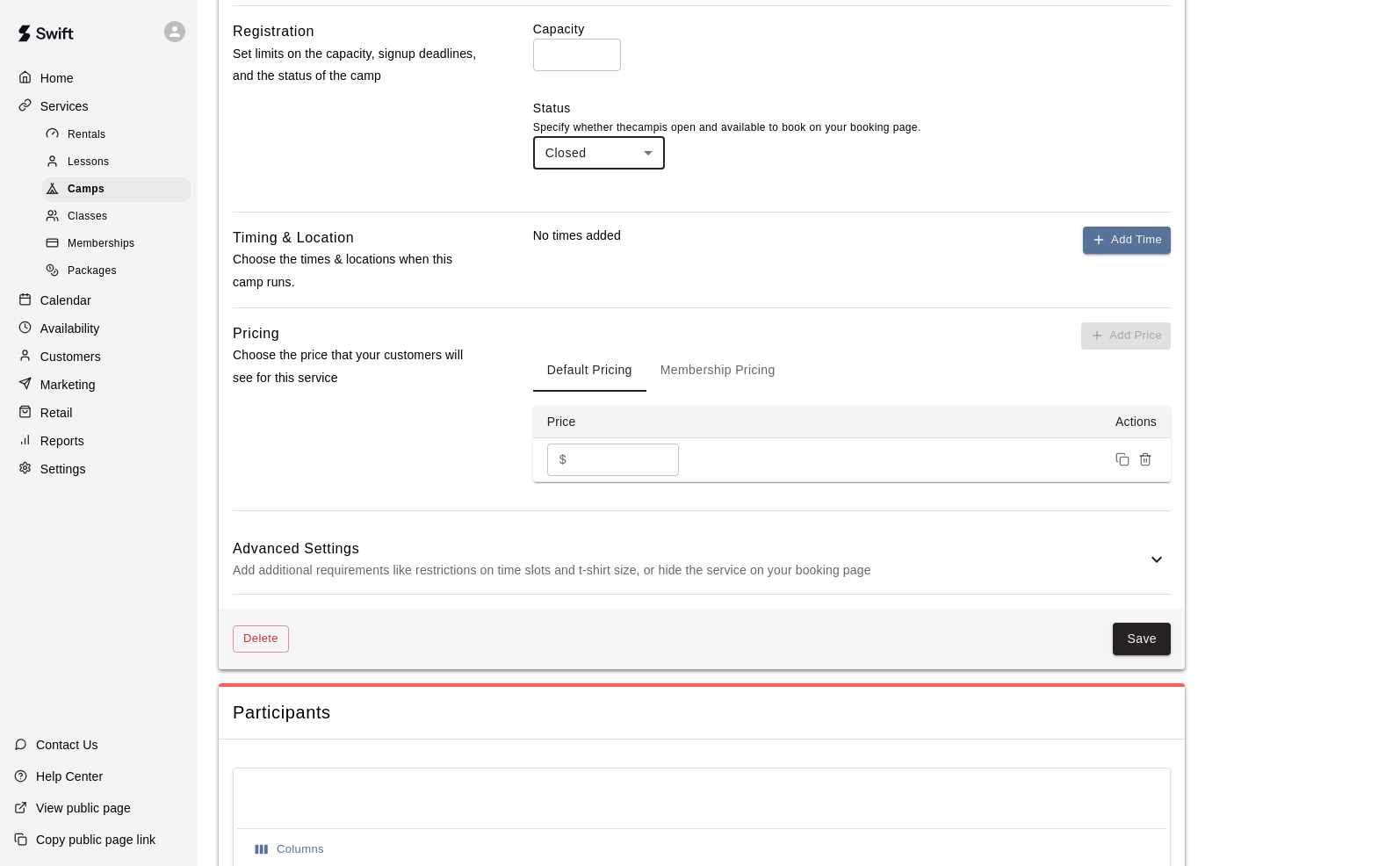
scroll to position [1101, 0]
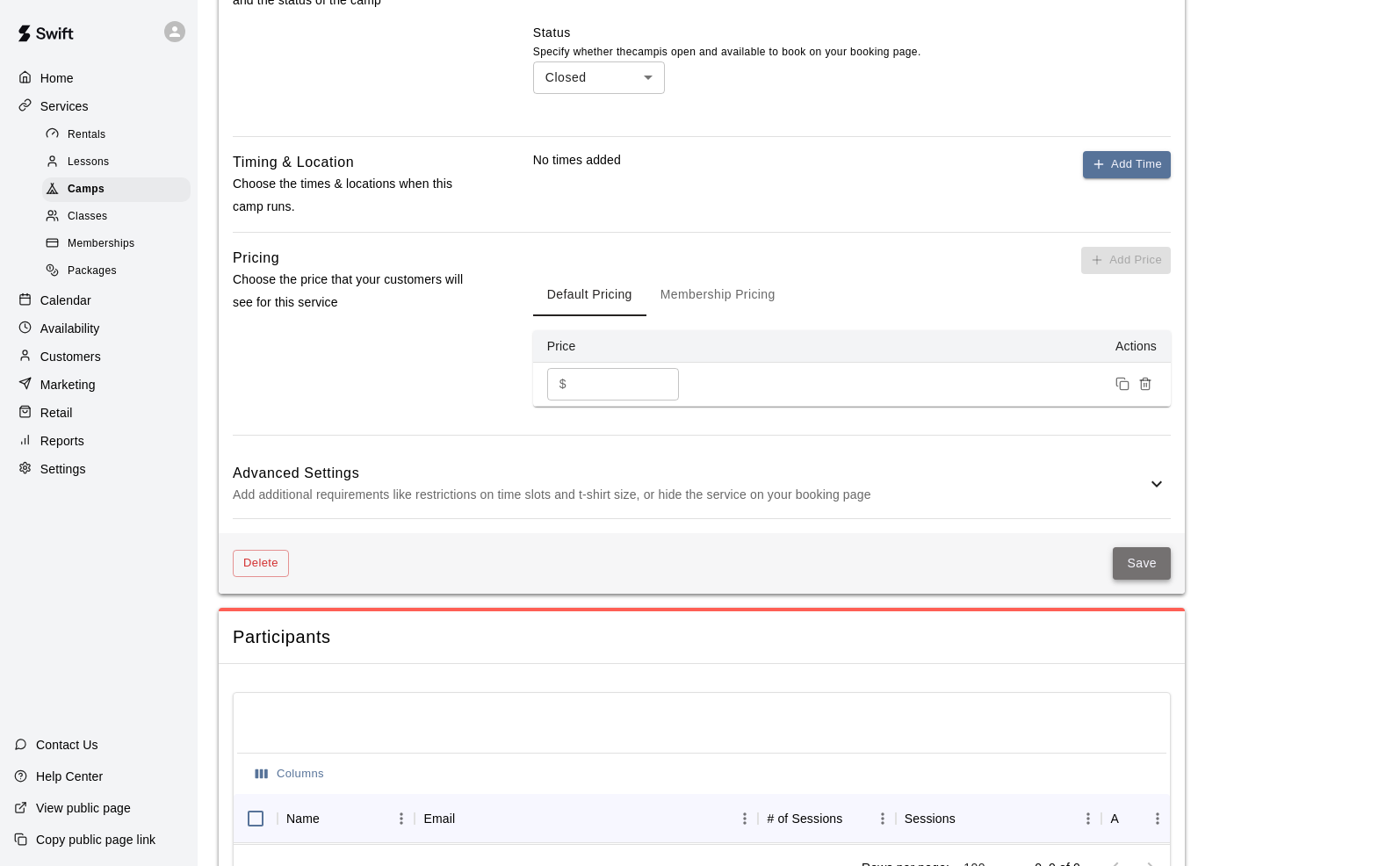
click at [1146, 579] on button "Save" at bounding box center [1142, 563] width 58 height 33
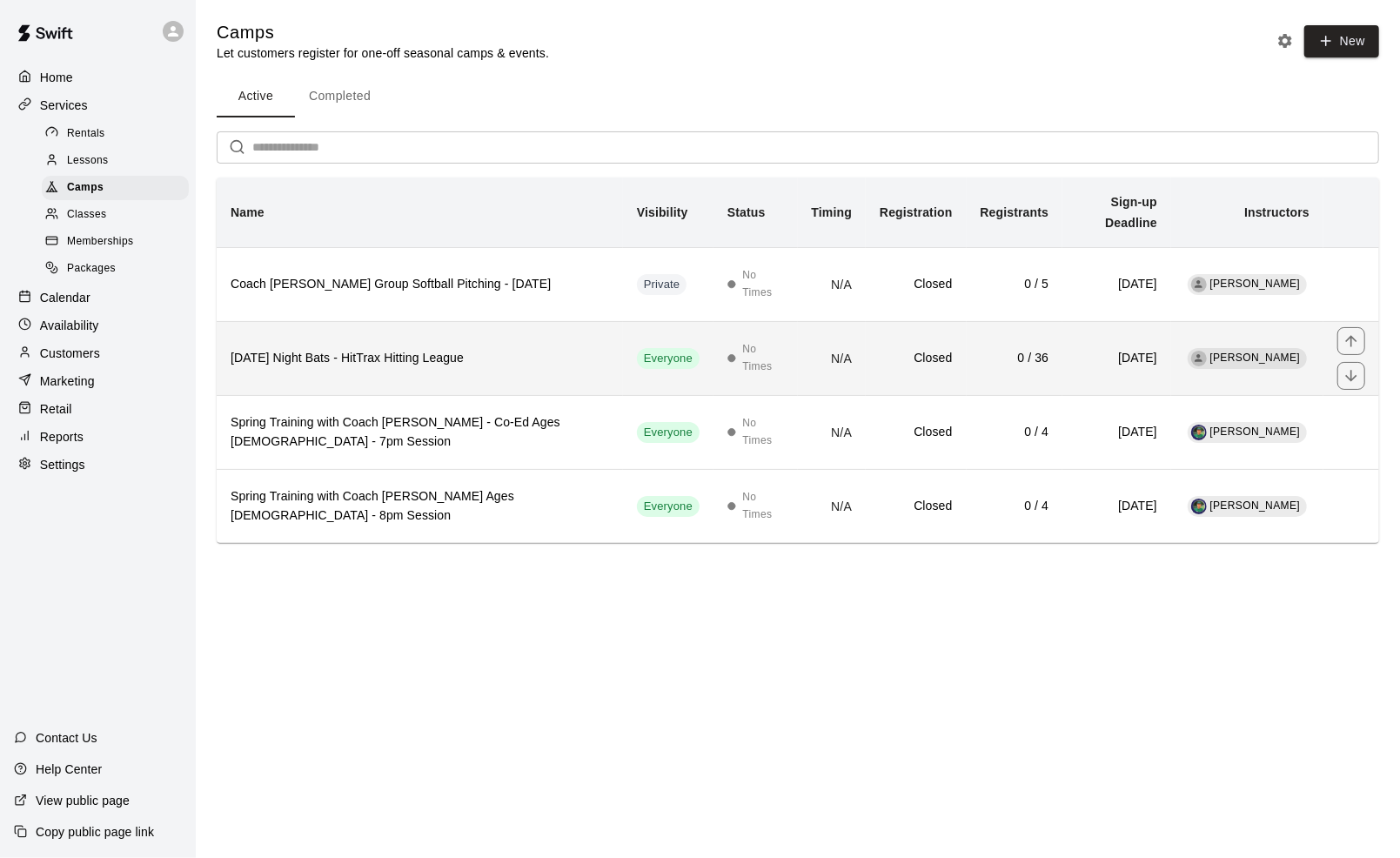
click at [478, 348] on h6 "[DATE] Night Bats - HitTrax Hitting League" at bounding box center [420, 357] width 378 height 19
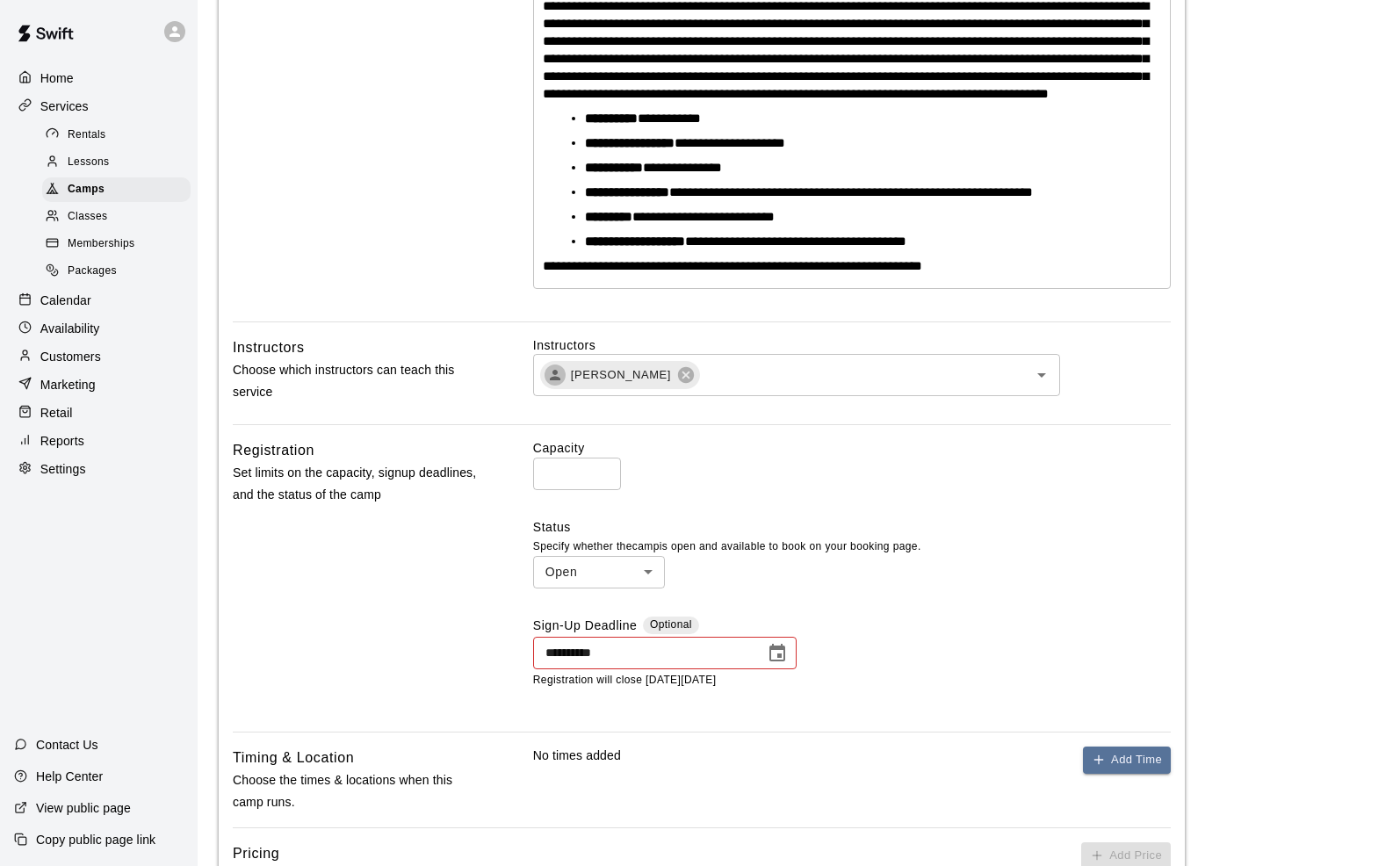
scroll to position [491, 0]
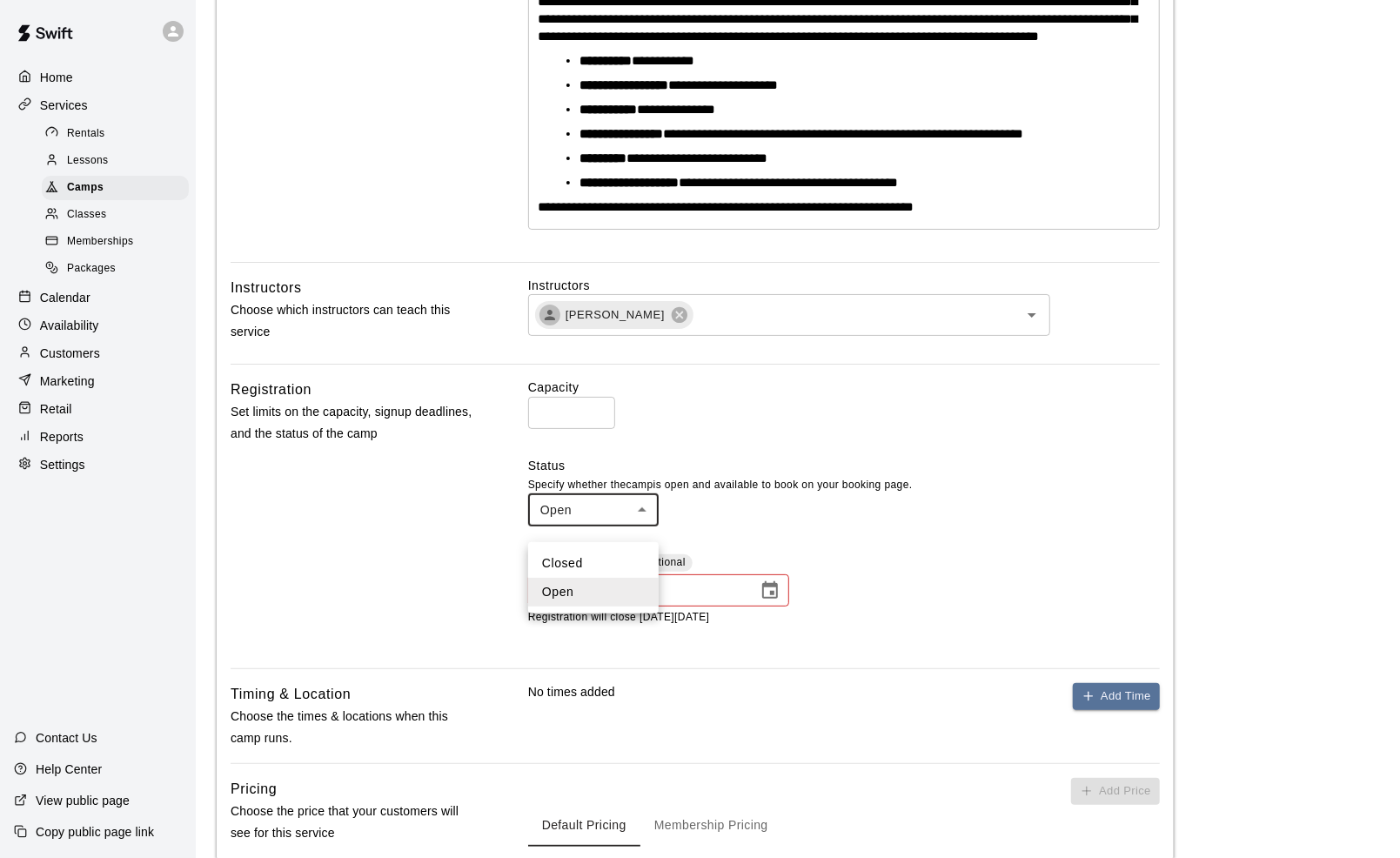
click at [586, 522] on body "**********" at bounding box center [700, 493] width 1400 height 1959
click at [581, 564] on li "Closed" at bounding box center [594, 563] width 131 height 29
type input "******"
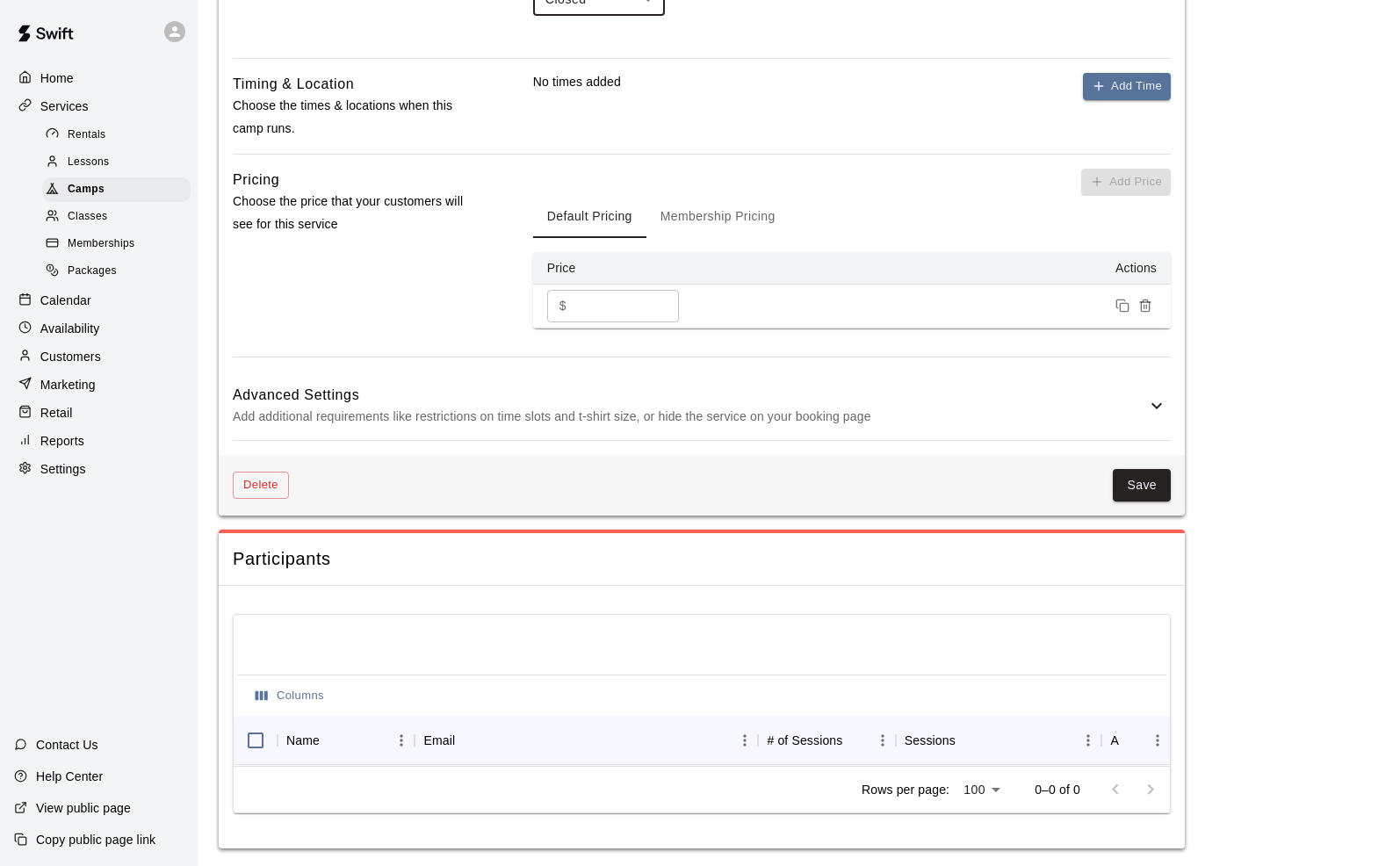
scroll to position [1037, 0]
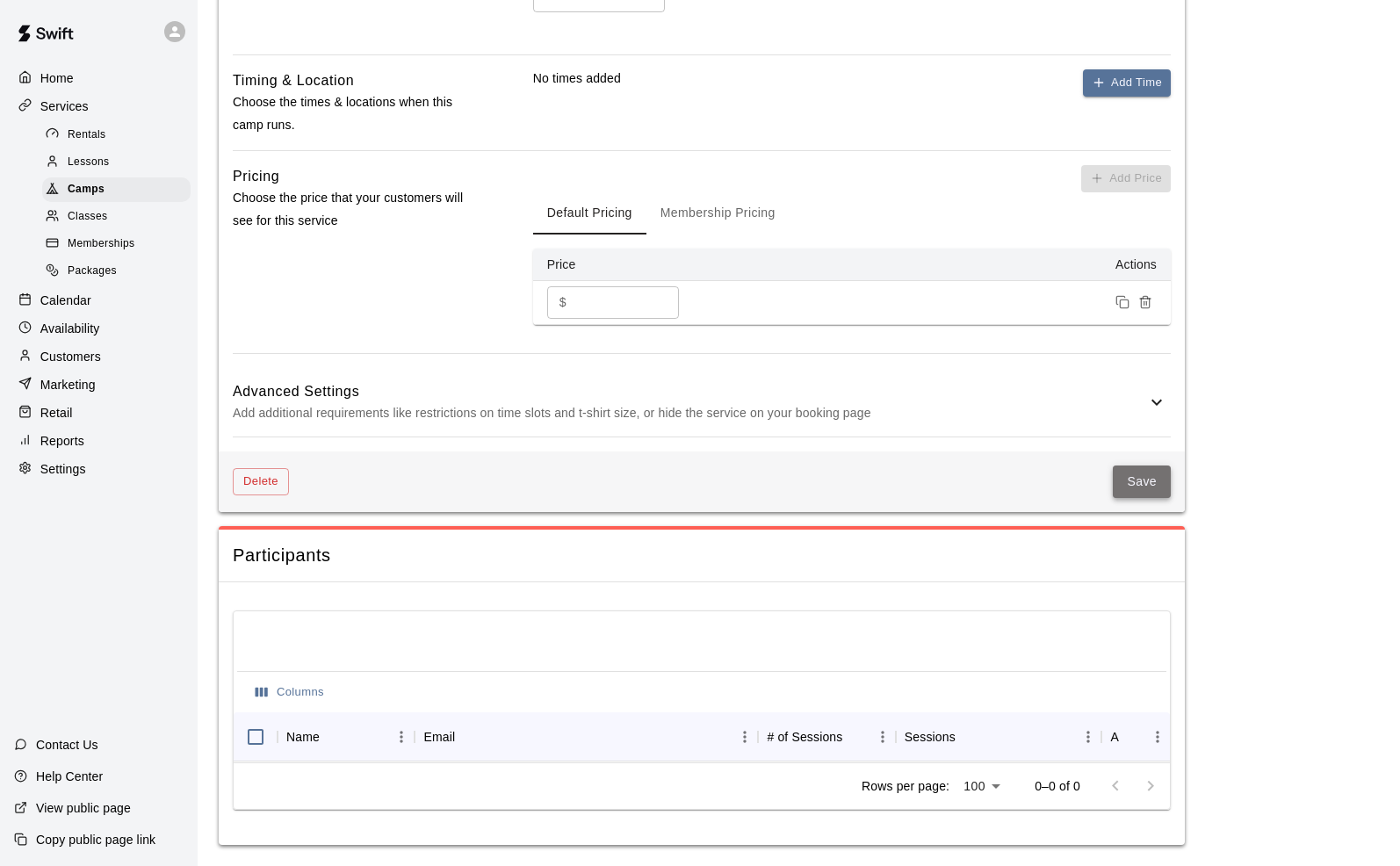
click at [1138, 475] on button "Save" at bounding box center [1142, 481] width 58 height 33
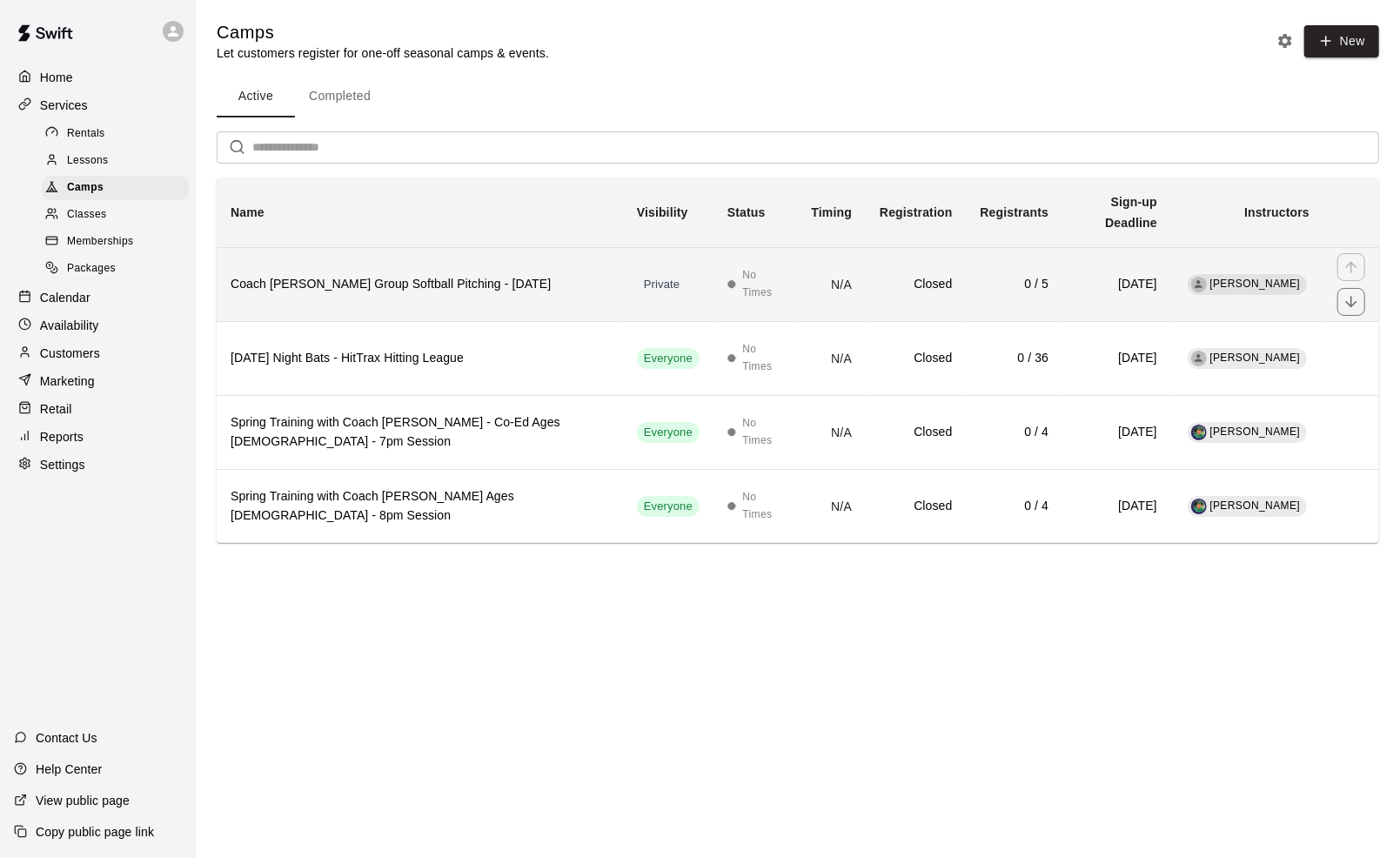
click at [419, 275] on h6 "Coach [PERSON_NAME] Group Softball Pitching - [DATE]" at bounding box center [420, 284] width 378 height 19
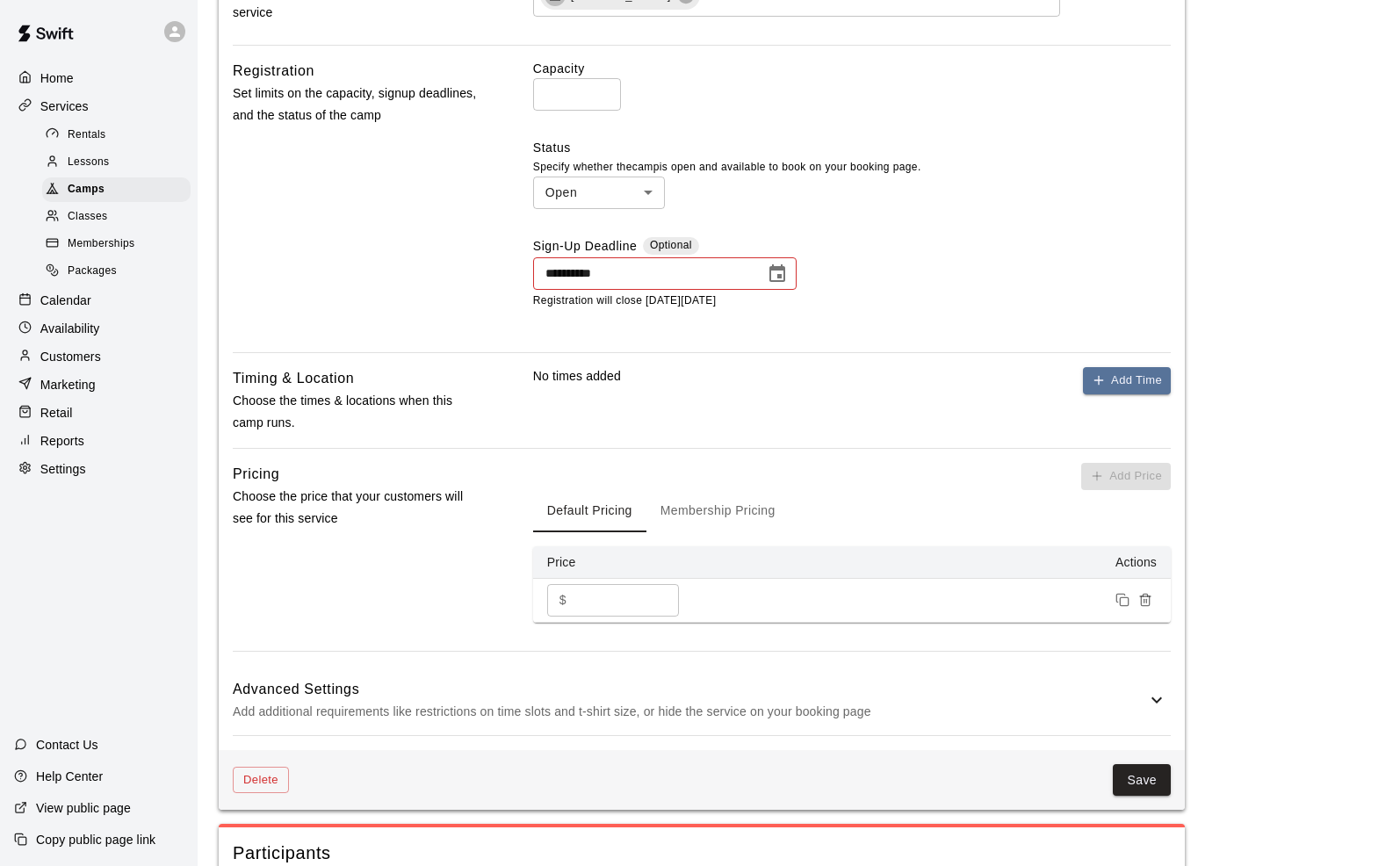
scroll to position [629, 0]
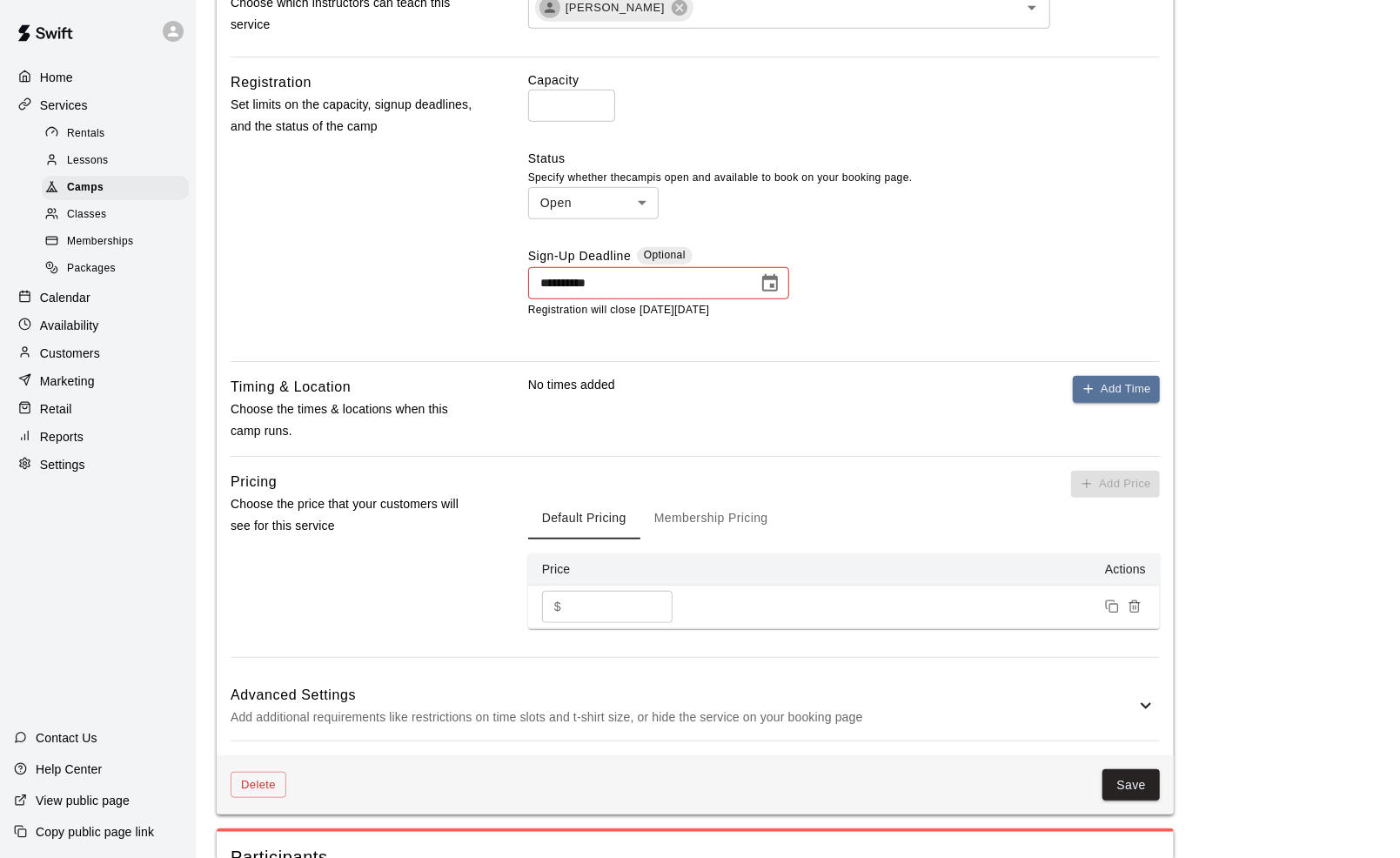
click at [589, 205] on body "**********" at bounding box center [700, 271] width 1400 height 1789
click at [572, 235] on li "Closed" at bounding box center [594, 238] width 131 height 29
type input "******"
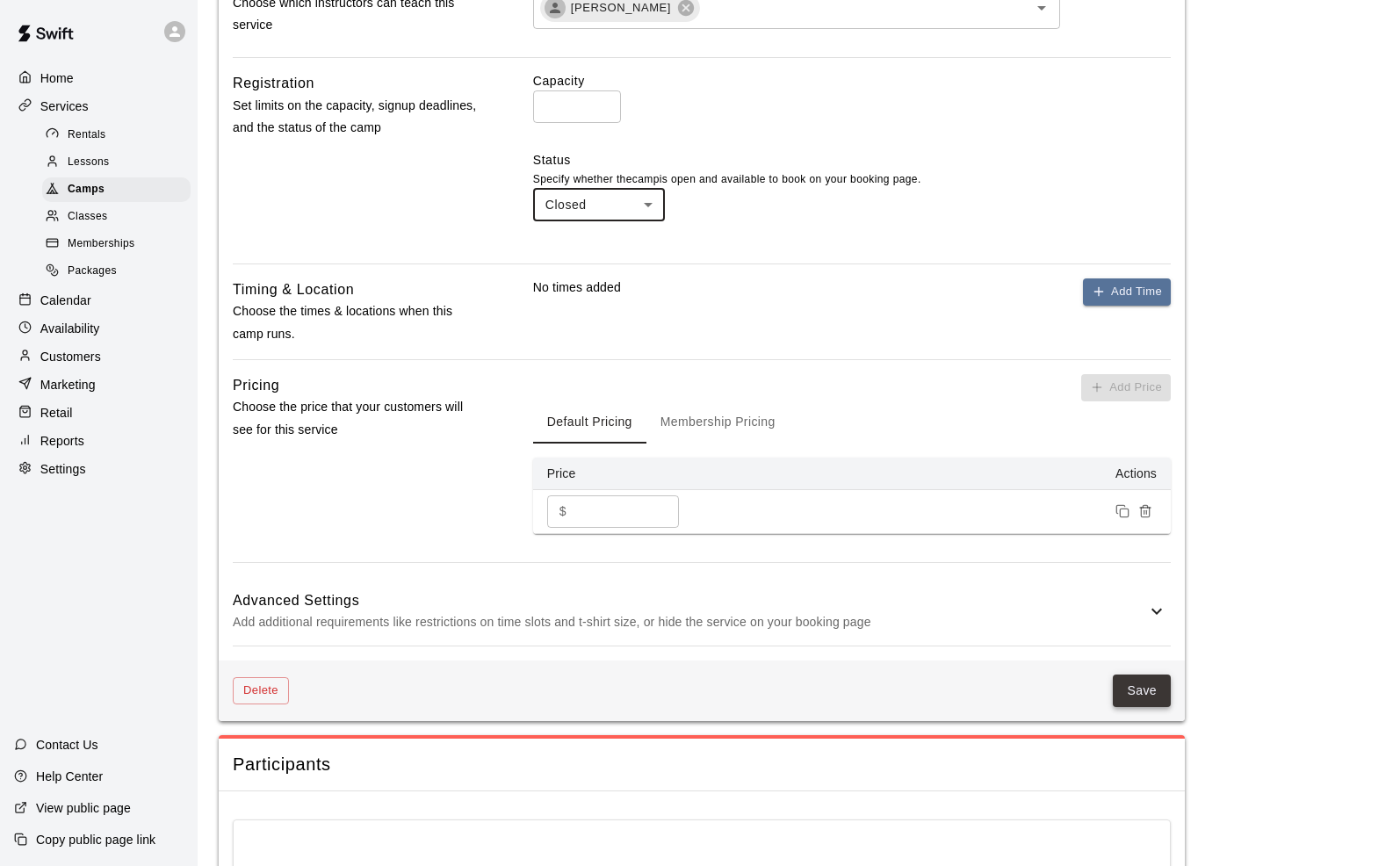
click at [1164, 676] on button "Save" at bounding box center [1142, 690] width 58 height 33
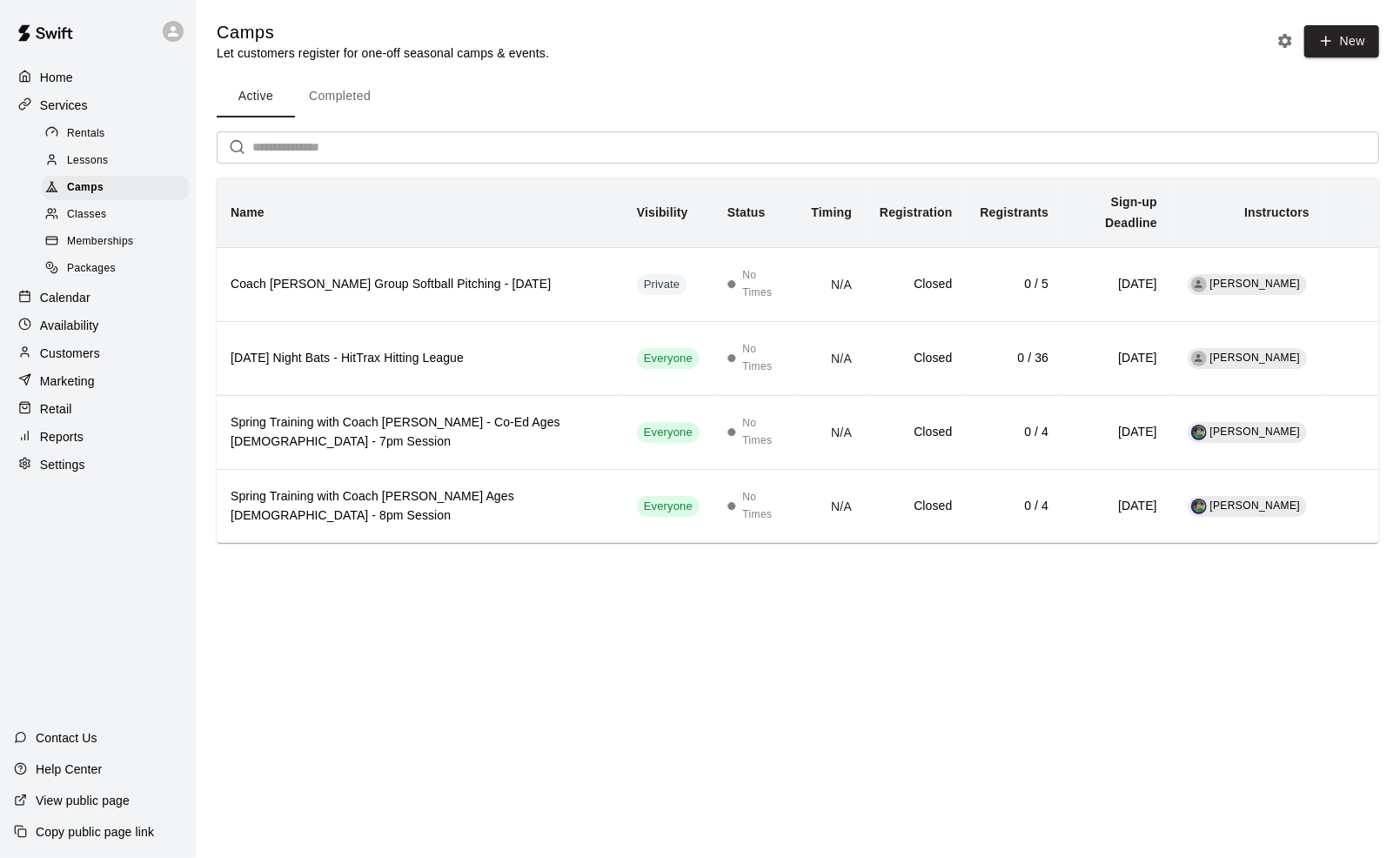
click at [346, 80] on button "Completed" at bounding box center [340, 96] width 90 height 42
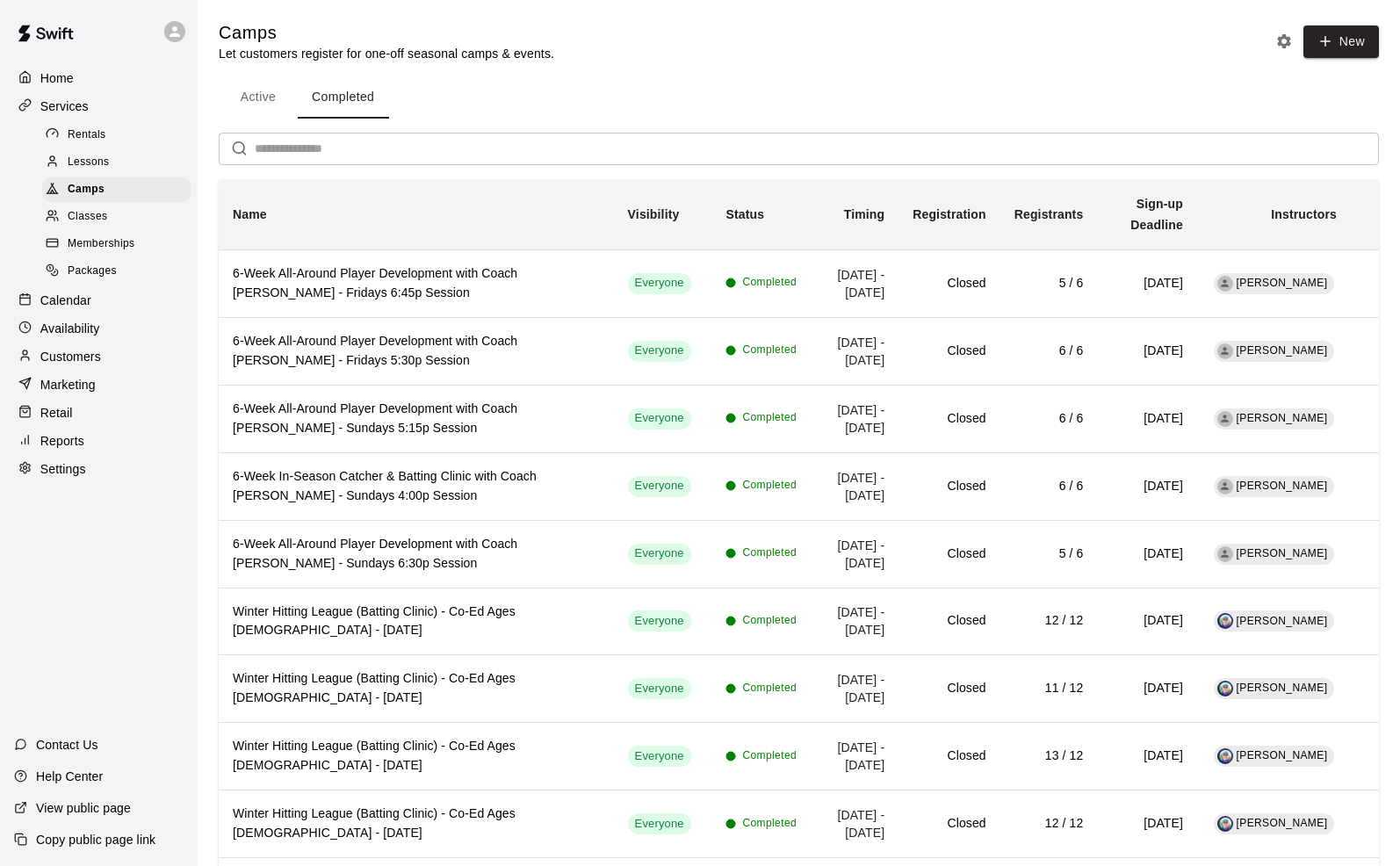
click at [276, 84] on button "Active" at bounding box center [258, 97] width 79 height 42
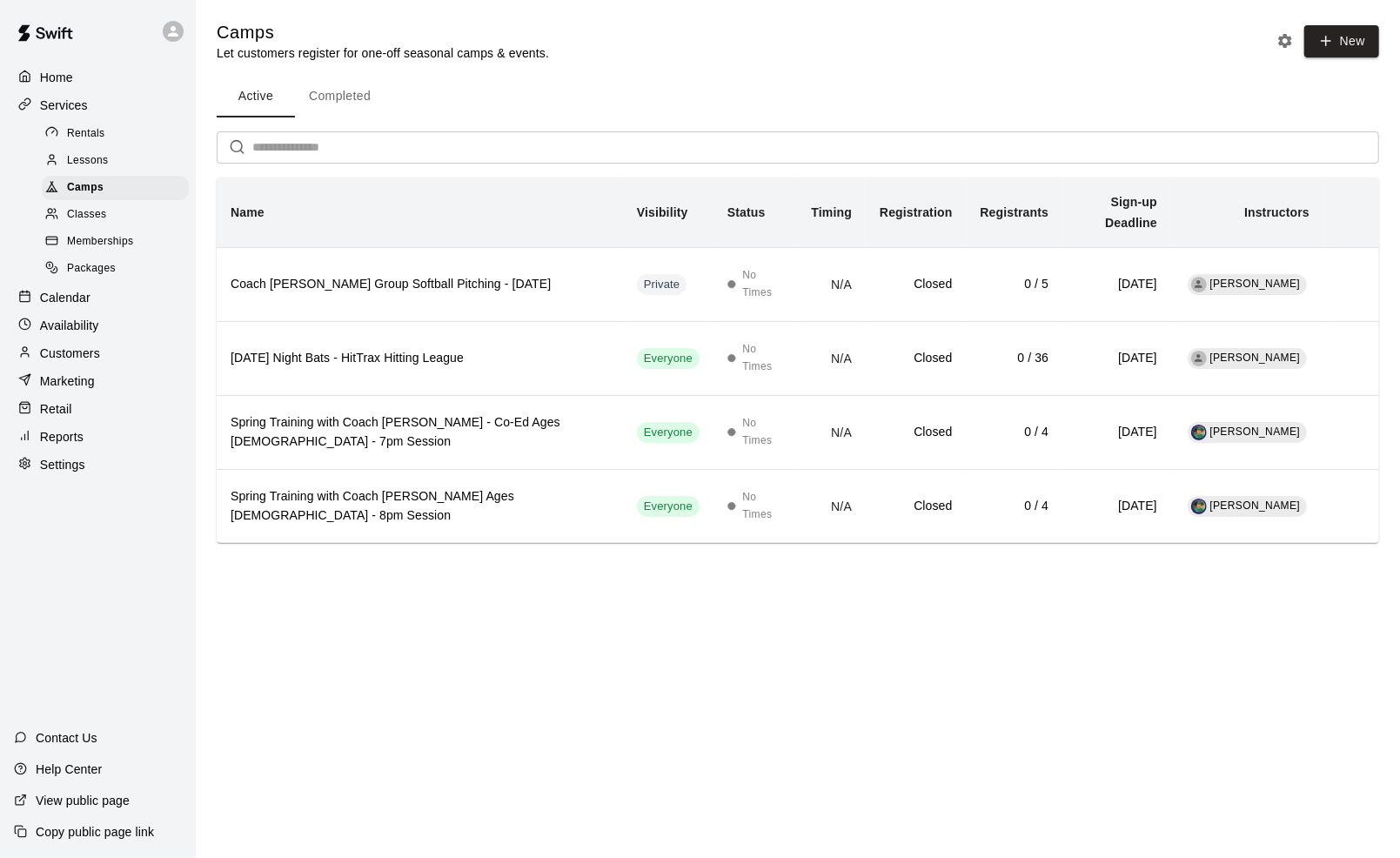
click at [84, 163] on span "Lessons" at bounding box center [88, 161] width 42 height 18
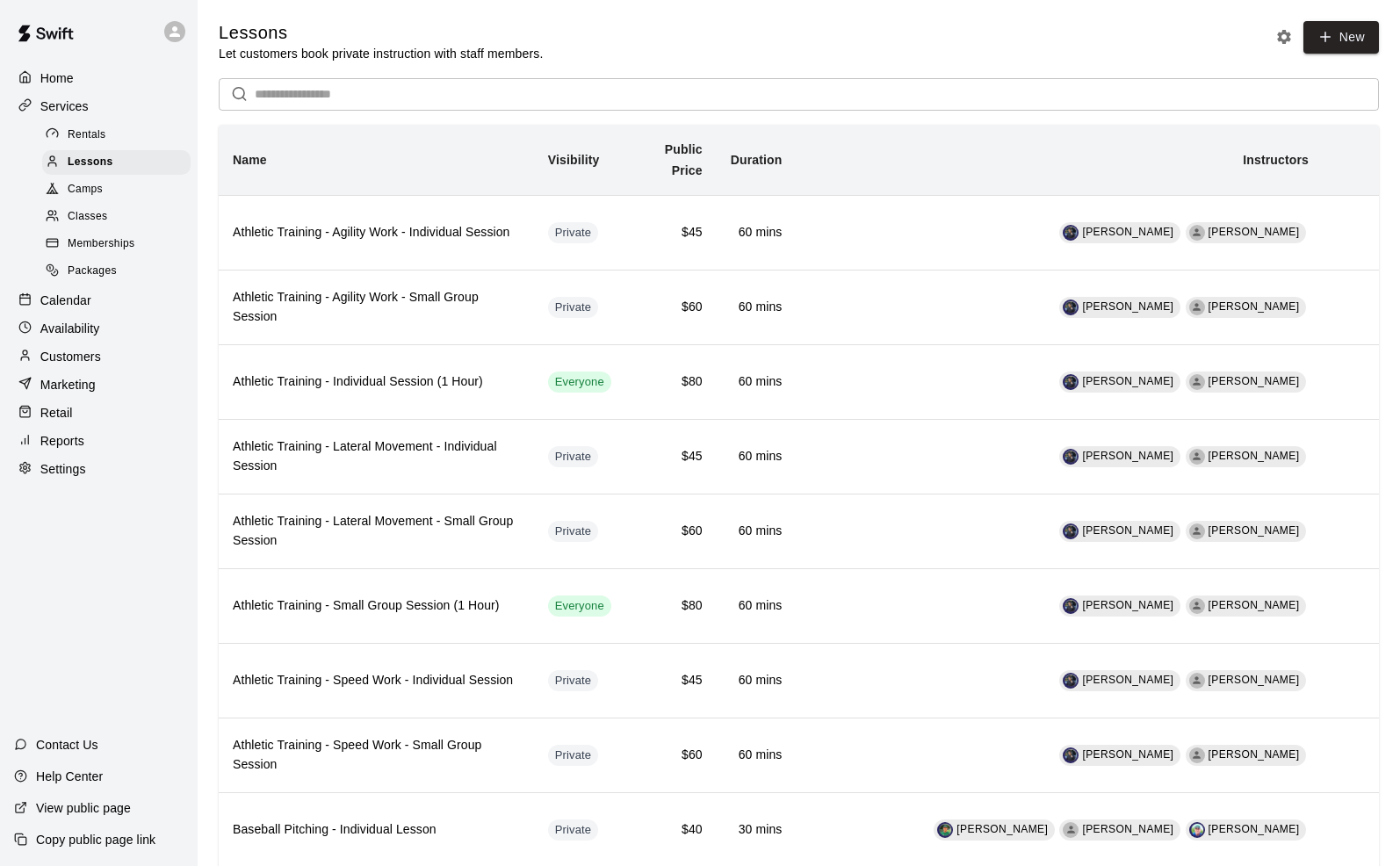
click at [92, 193] on span "Camps" at bounding box center [85, 190] width 35 height 18
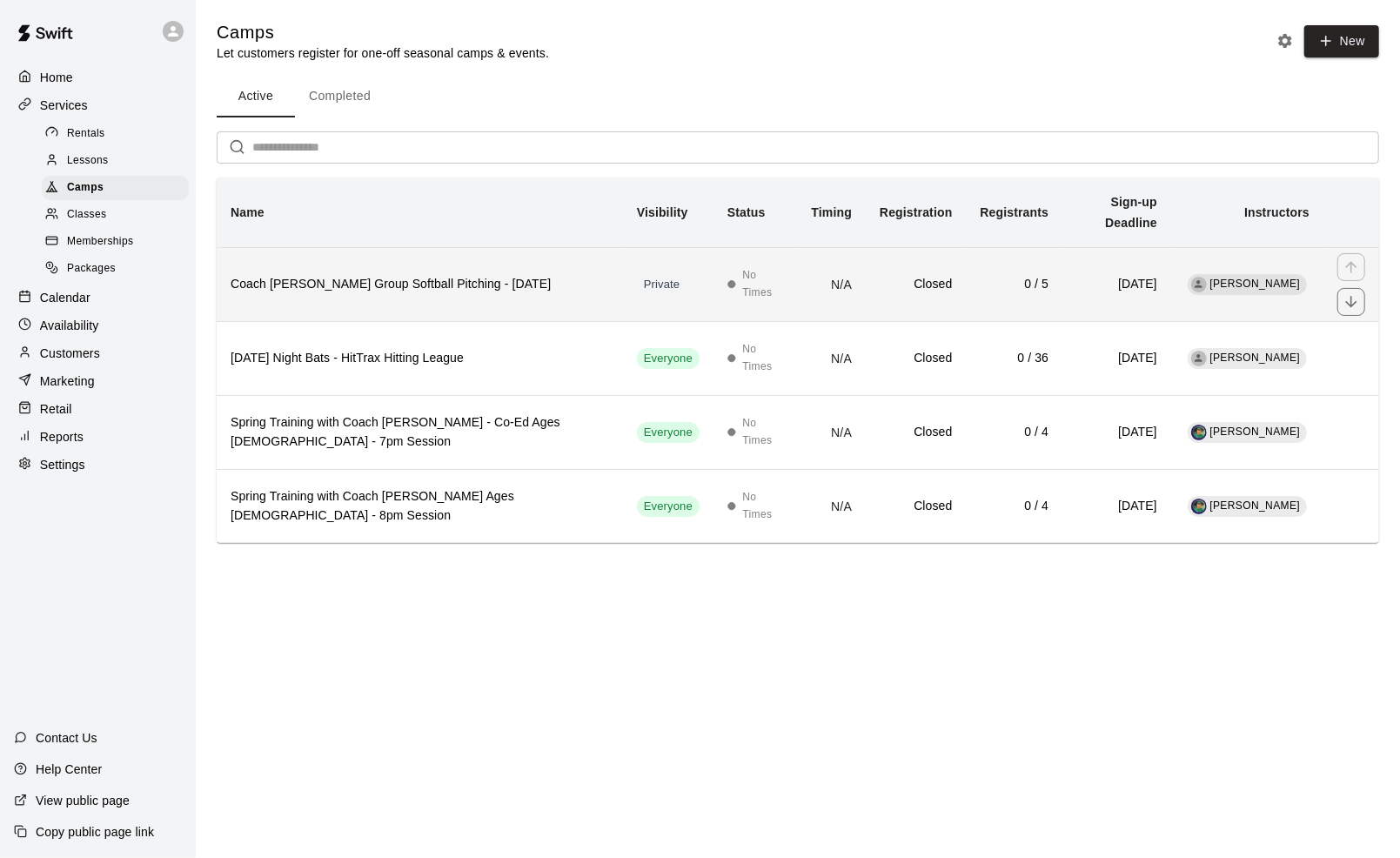
click at [456, 275] on h6 "Coach [PERSON_NAME] Group Softball Pitching - [DATE]" at bounding box center [420, 284] width 378 height 19
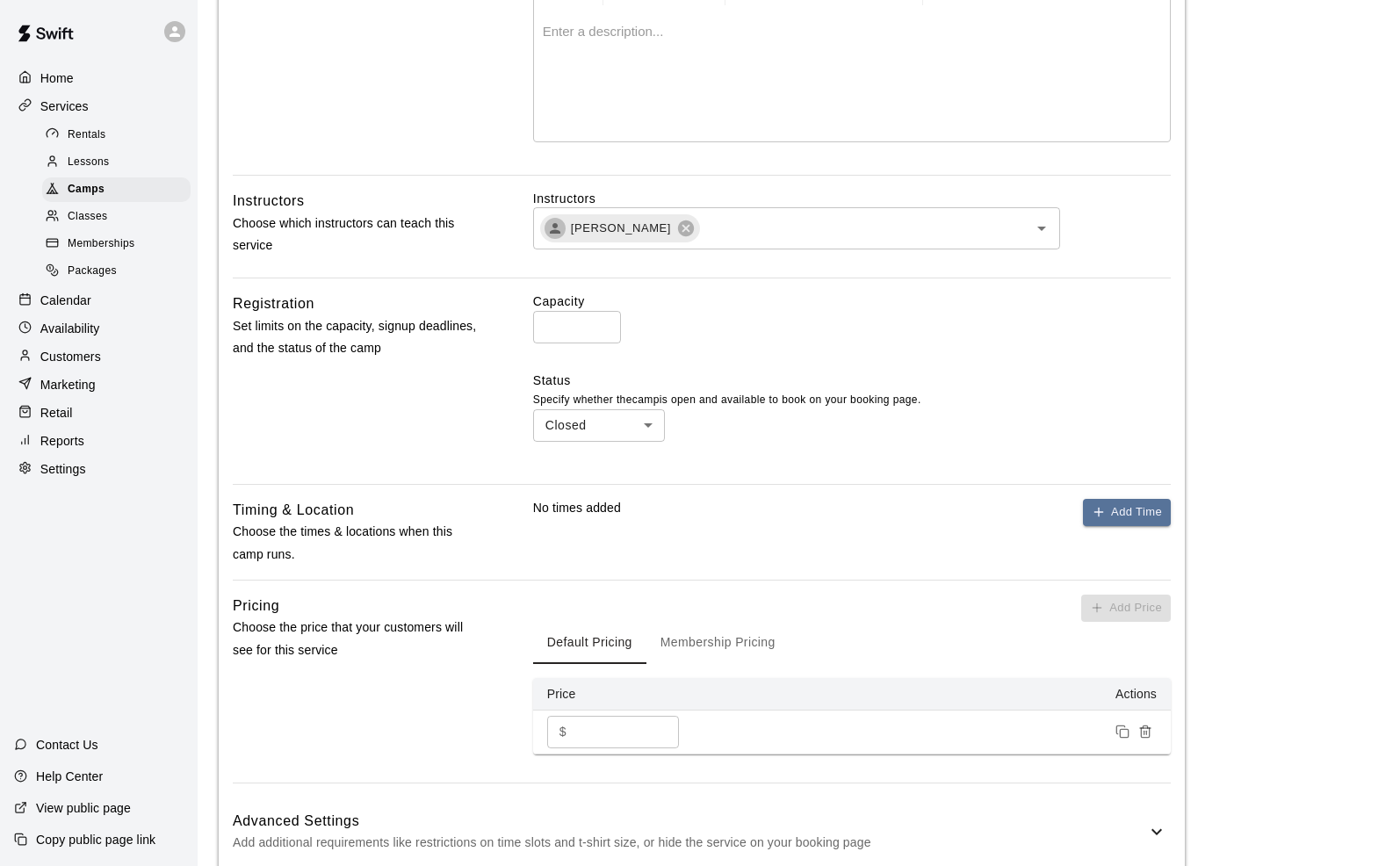
scroll to position [343, 0]
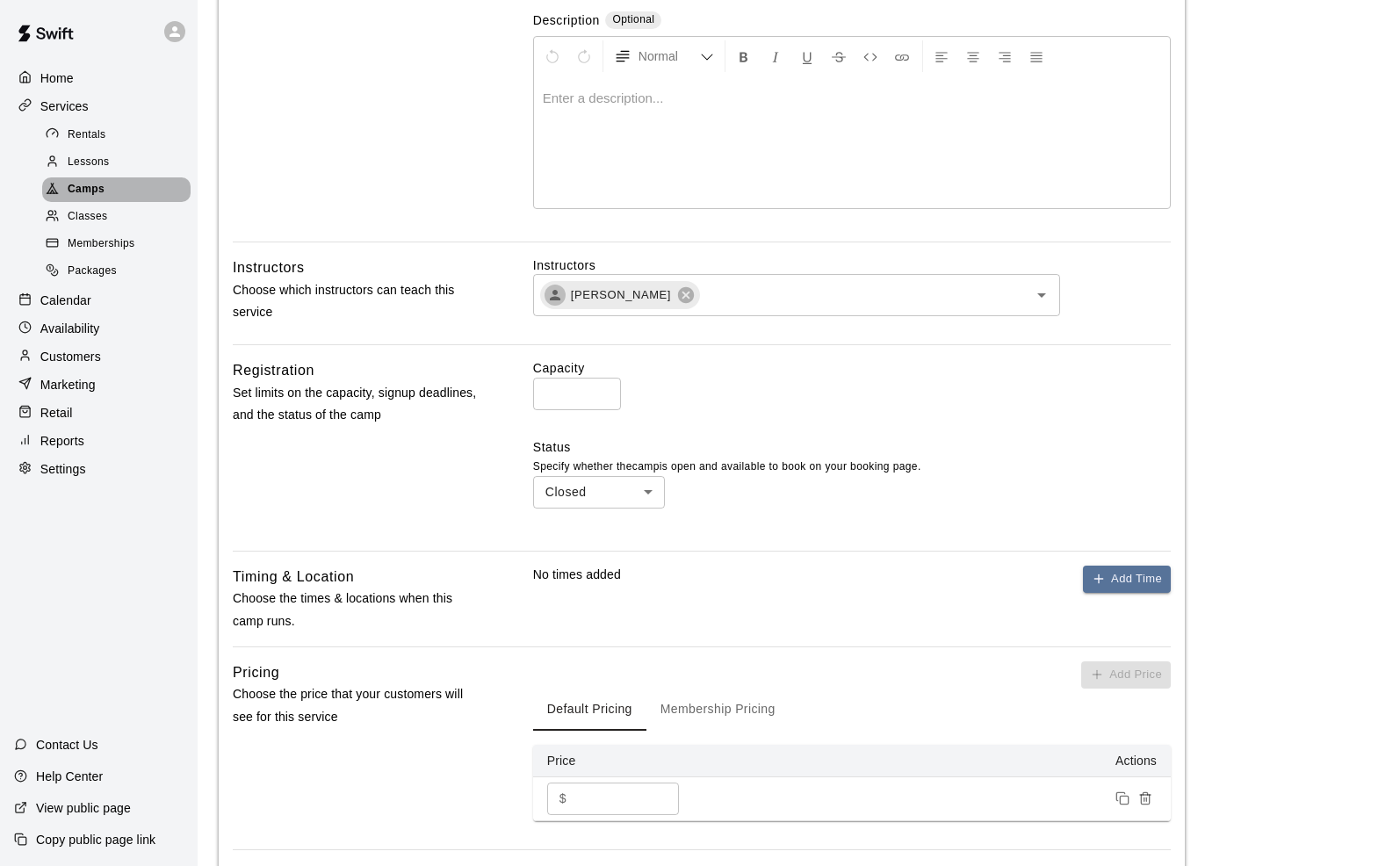
click at [77, 192] on span "Camps" at bounding box center [86, 190] width 37 height 18
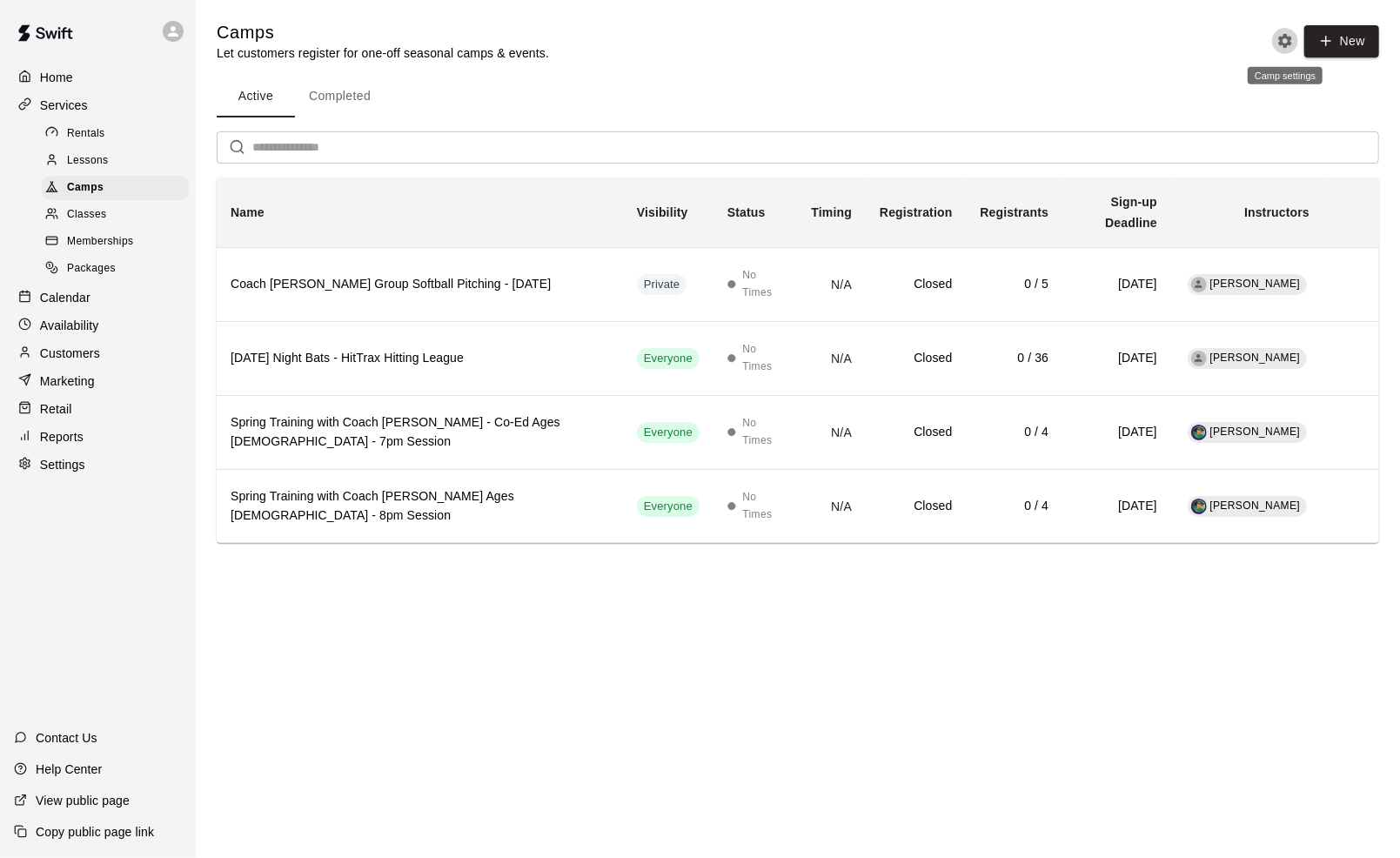
click at [1284, 35] on icon "Camp settings" at bounding box center [1285, 41] width 14 height 14
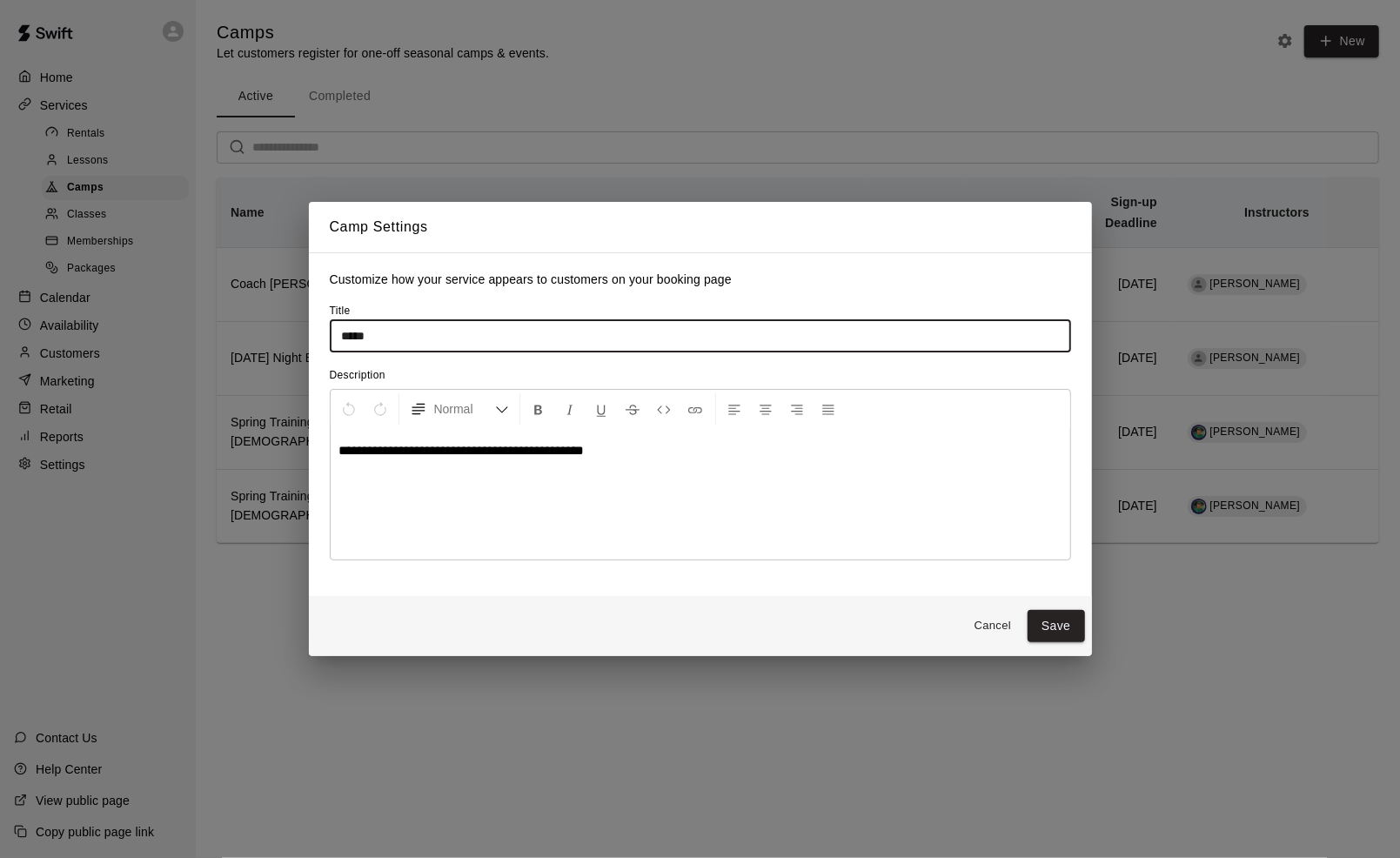
drag, startPoint x: 481, startPoint y: 345, endPoint x: 302, endPoint y: 342, distance: 179.0
click at [302, 342] on div "**********" at bounding box center [700, 429] width 1400 height 858
type input "**********"
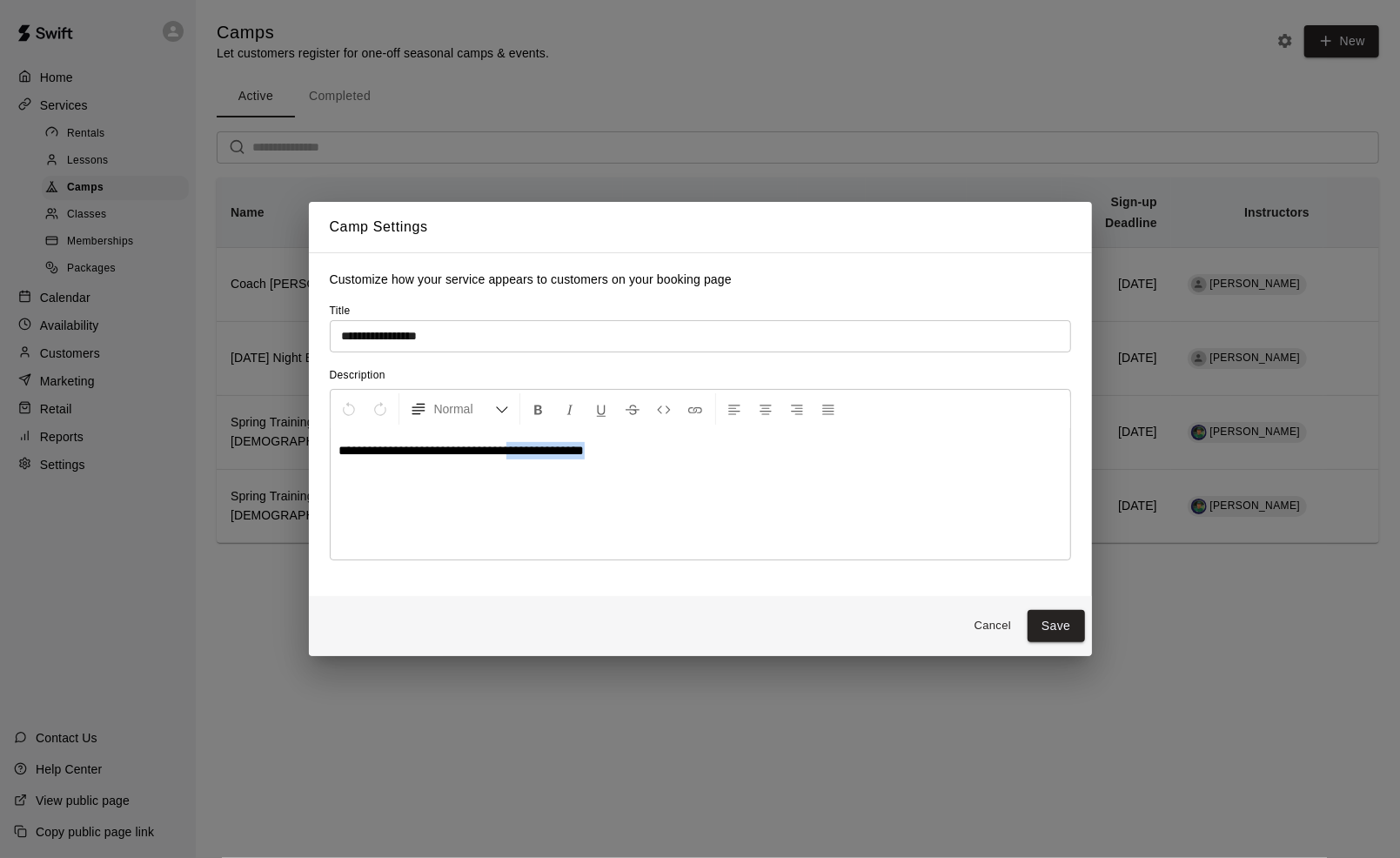
drag, startPoint x: 674, startPoint y: 457, endPoint x: 522, endPoint y: 457, distance: 152.0
click at [522, 457] on p "**********" at bounding box center [701, 451] width 723 height 18
click at [1068, 624] on button "Save" at bounding box center [1056, 625] width 57 height 33
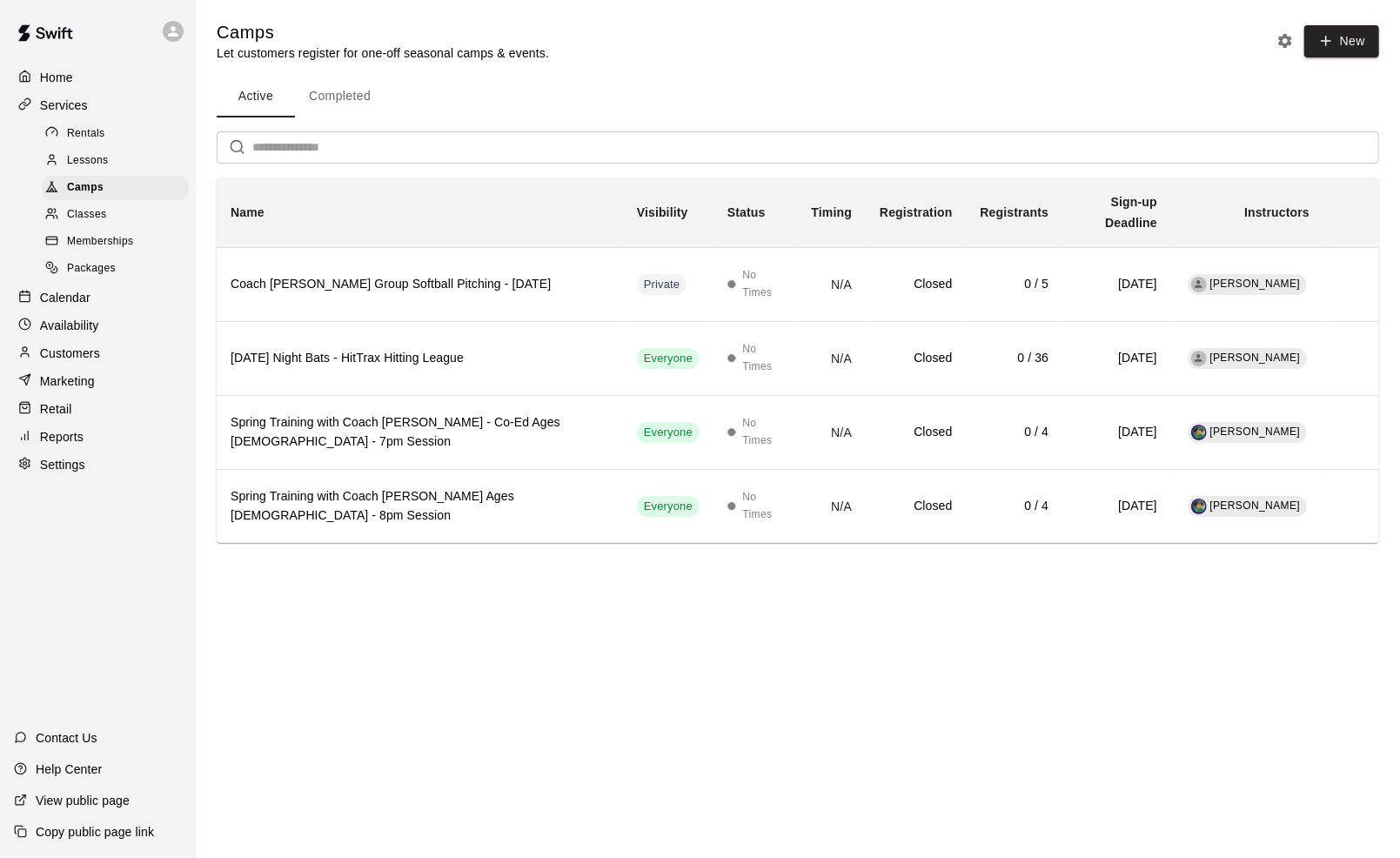
click at [76, 220] on span "Classes" at bounding box center [87, 215] width 40 height 18
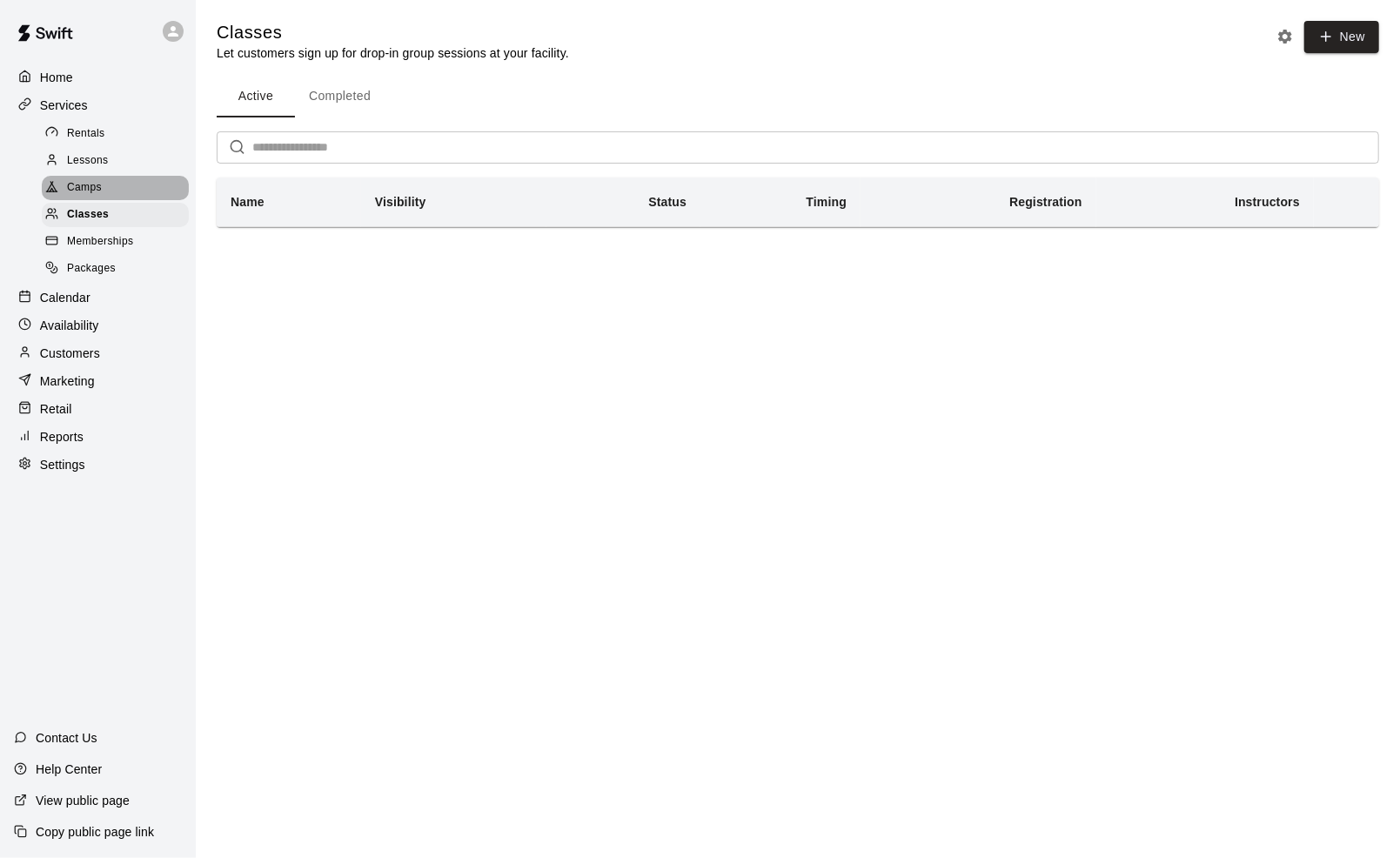
click at [89, 192] on span "Camps" at bounding box center [84, 188] width 35 height 18
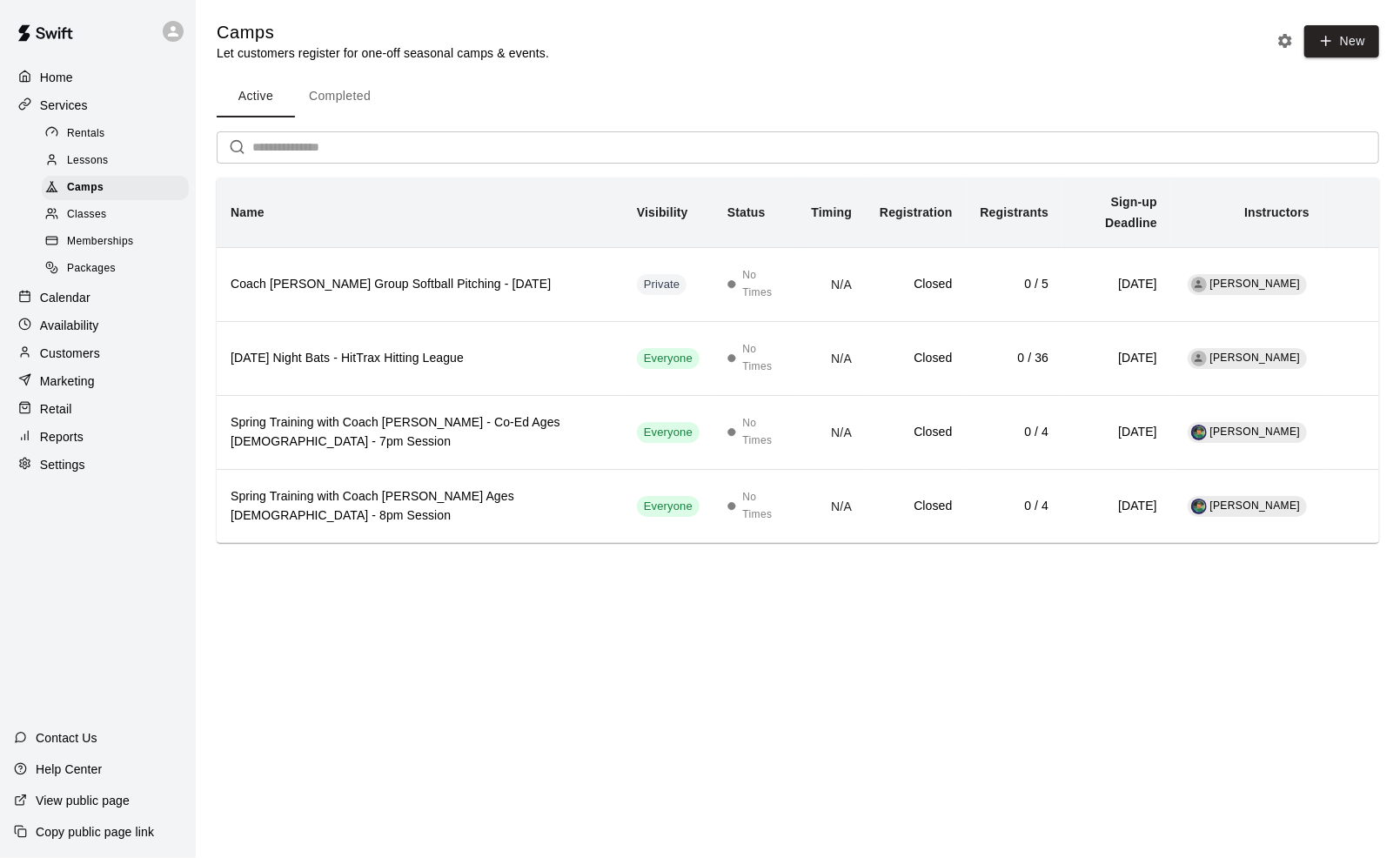
click at [1281, 40] on icon "Camp settings" at bounding box center [1285, 41] width 14 height 14
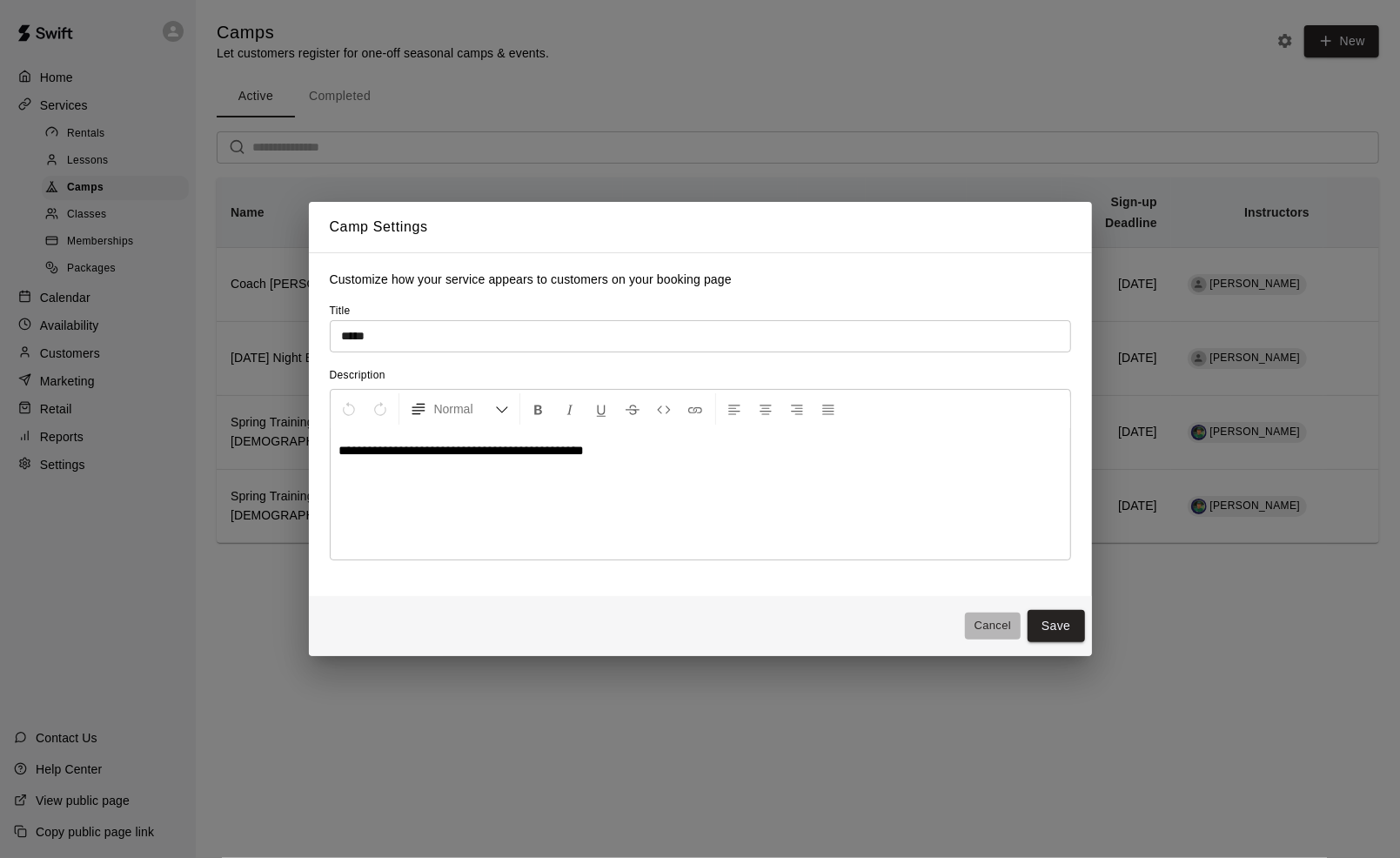
click at [986, 622] on button "Cancel" at bounding box center [993, 625] width 55 height 27
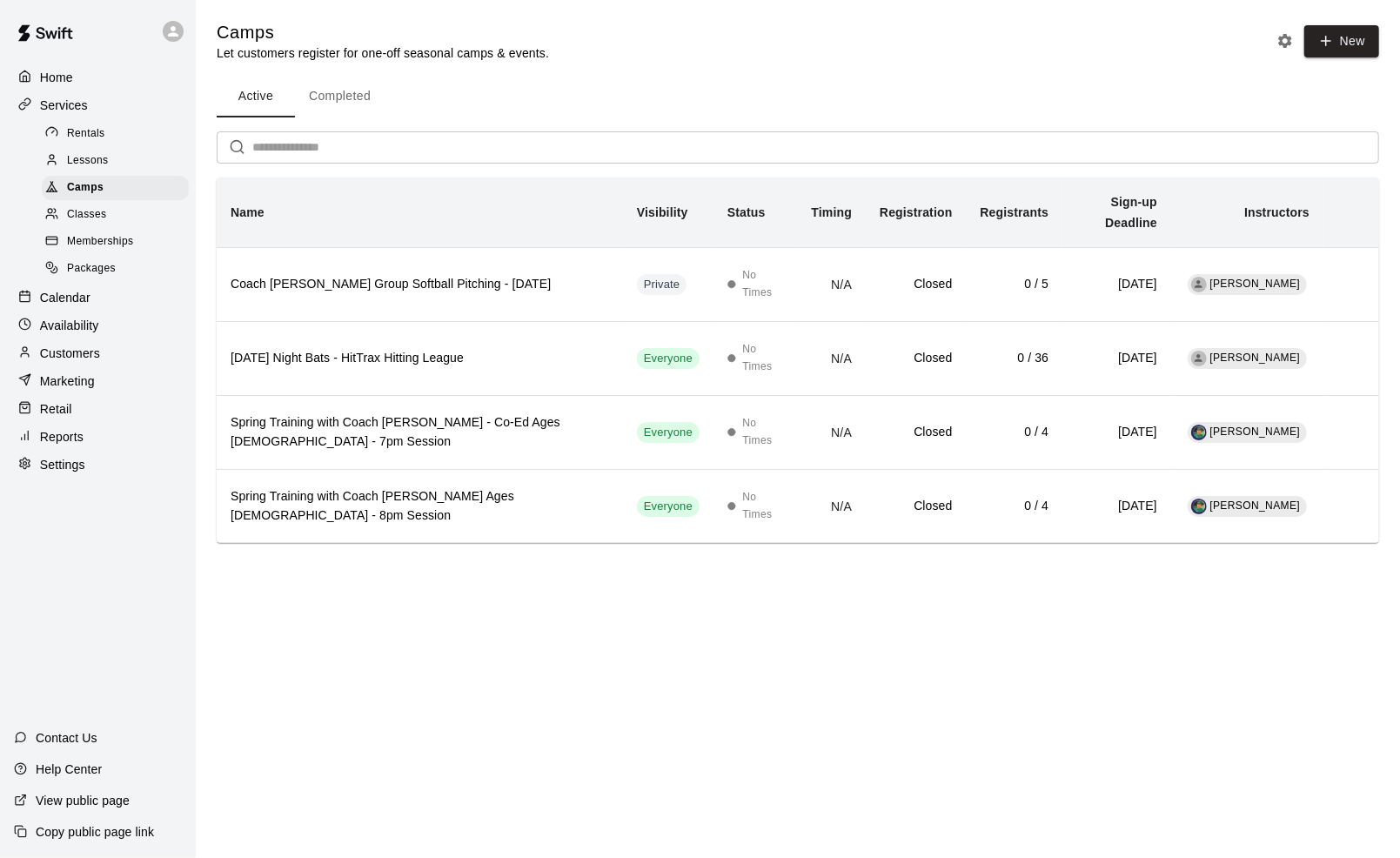
drag, startPoint x: 500, startPoint y: 621, endPoint x: 478, endPoint y: 550, distance: 74.3
click at [496, 592] on html "Home Services Rentals Lessons Camps Classes Memberships Packages Calendar Avail…" at bounding box center [700, 296] width 1400 height 592
click at [1287, 34] on icon "Camp settings" at bounding box center [1285, 42] width 18 height 18
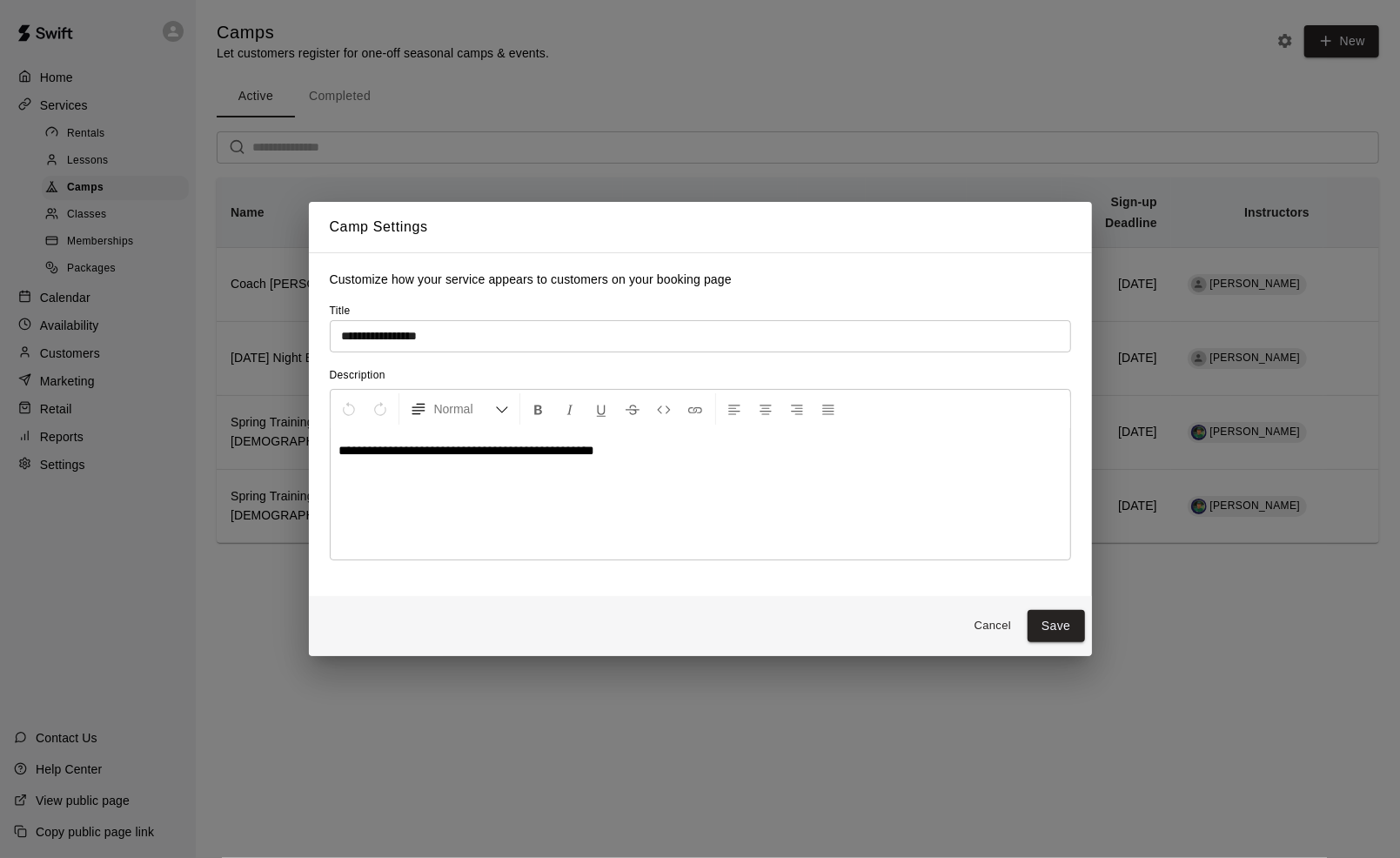
click at [1007, 621] on button "Cancel" at bounding box center [993, 625] width 55 height 27
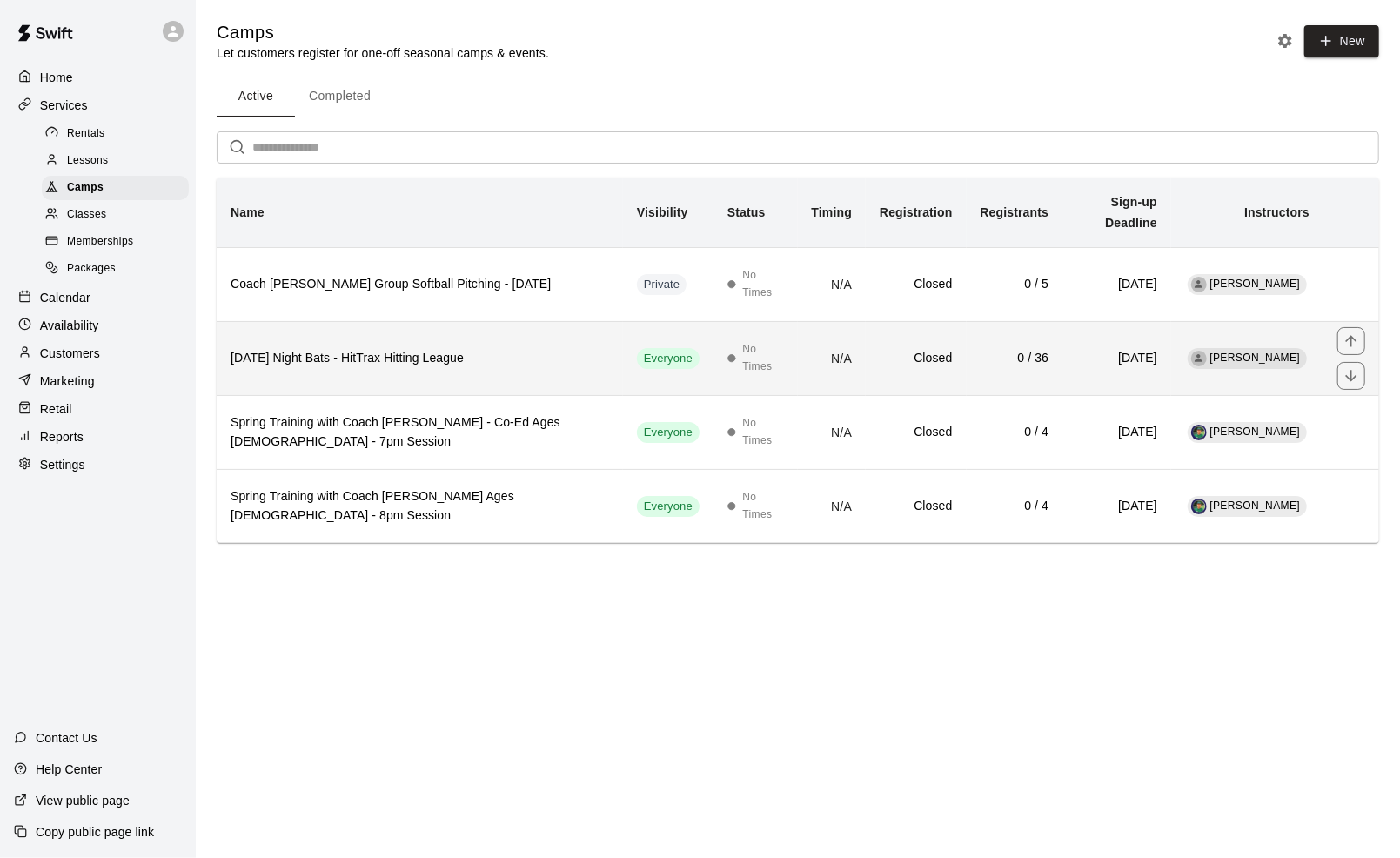
click at [344, 348] on h6 "[DATE] Night Bats - HitTrax Hitting League" at bounding box center [420, 357] width 378 height 19
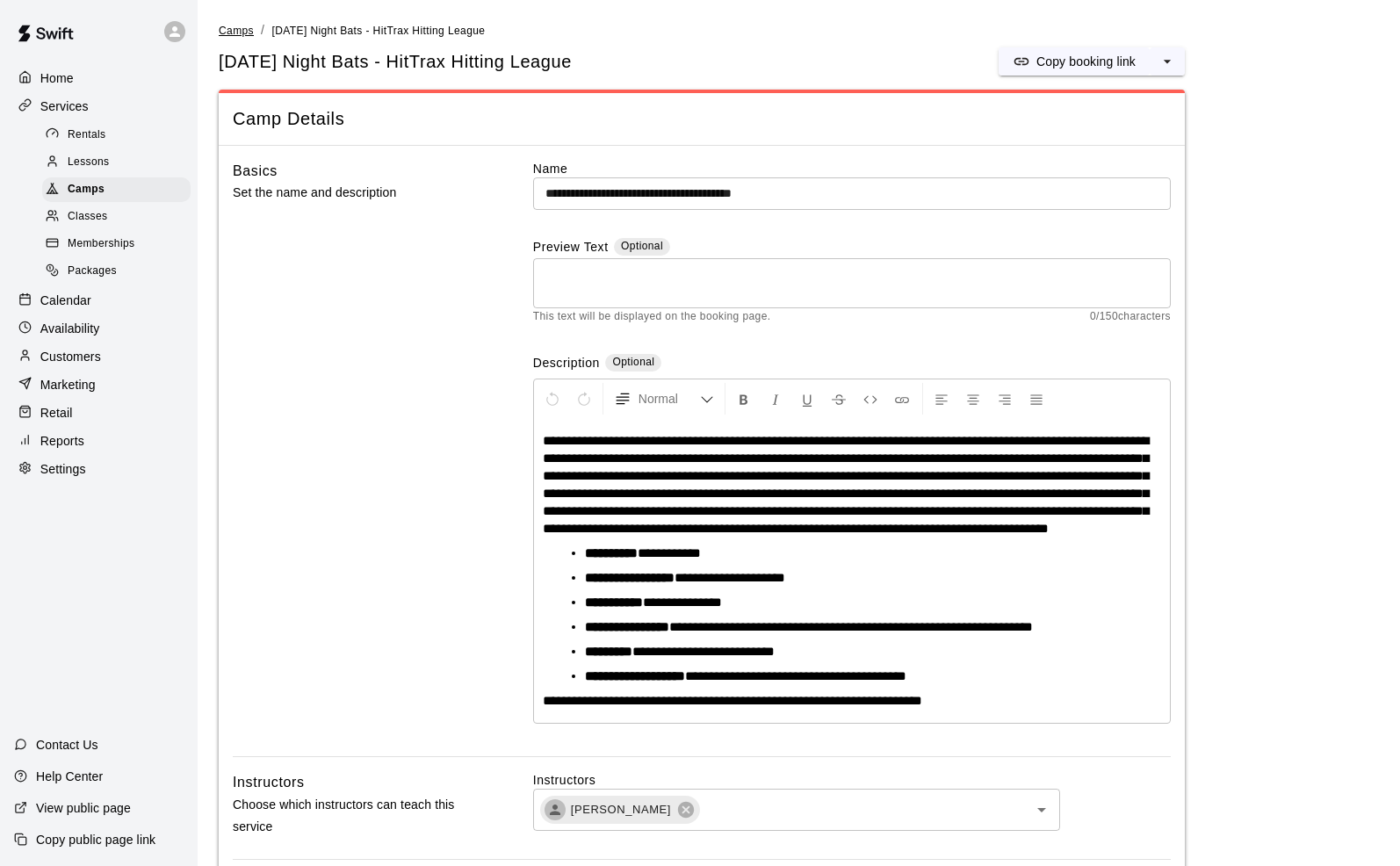
click at [228, 28] on span "Camps" at bounding box center [236, 31] width 35 height 12
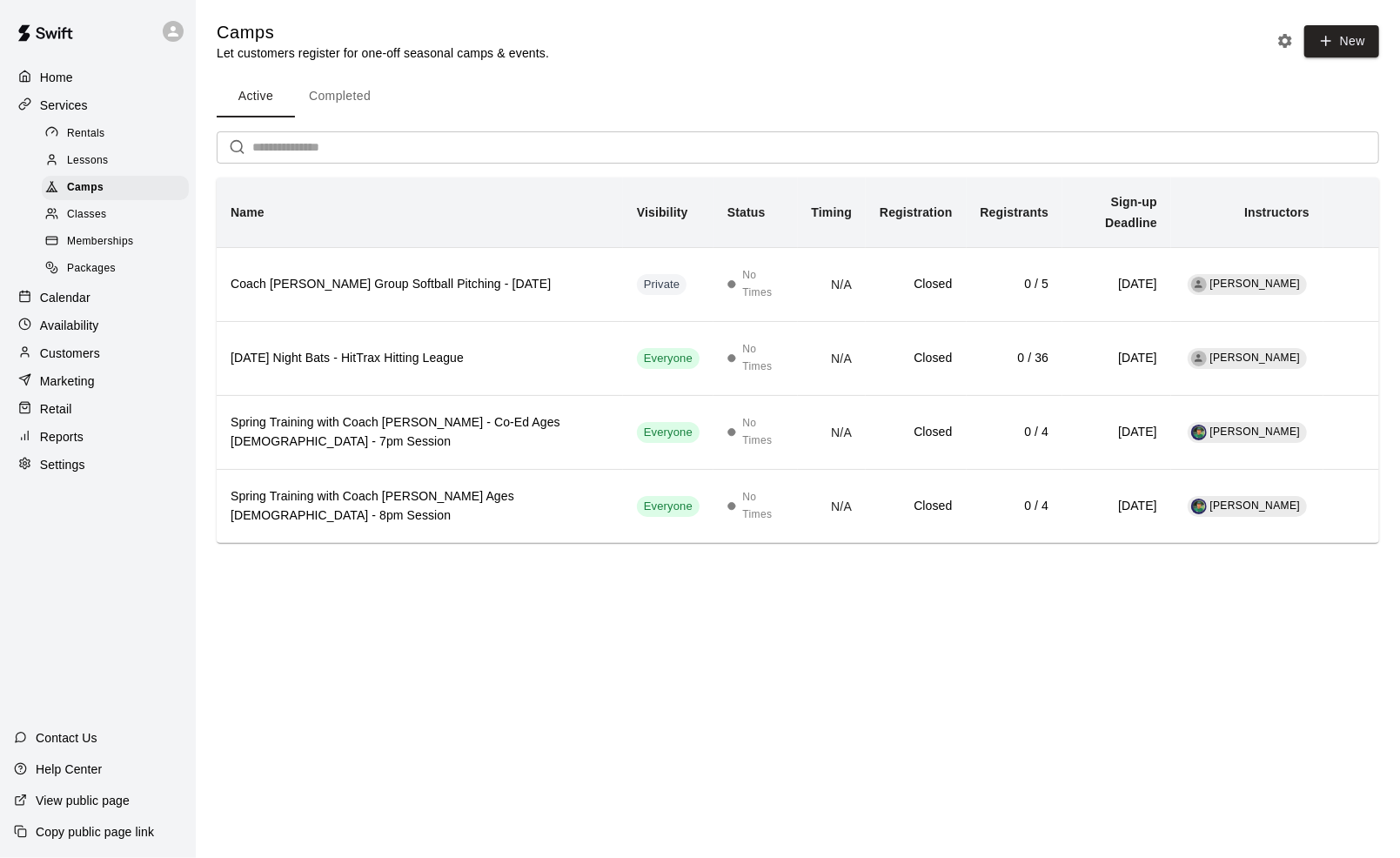
click at [104, 245] on span "Memberships" at bounding box center [100, 242] width 66 height 18
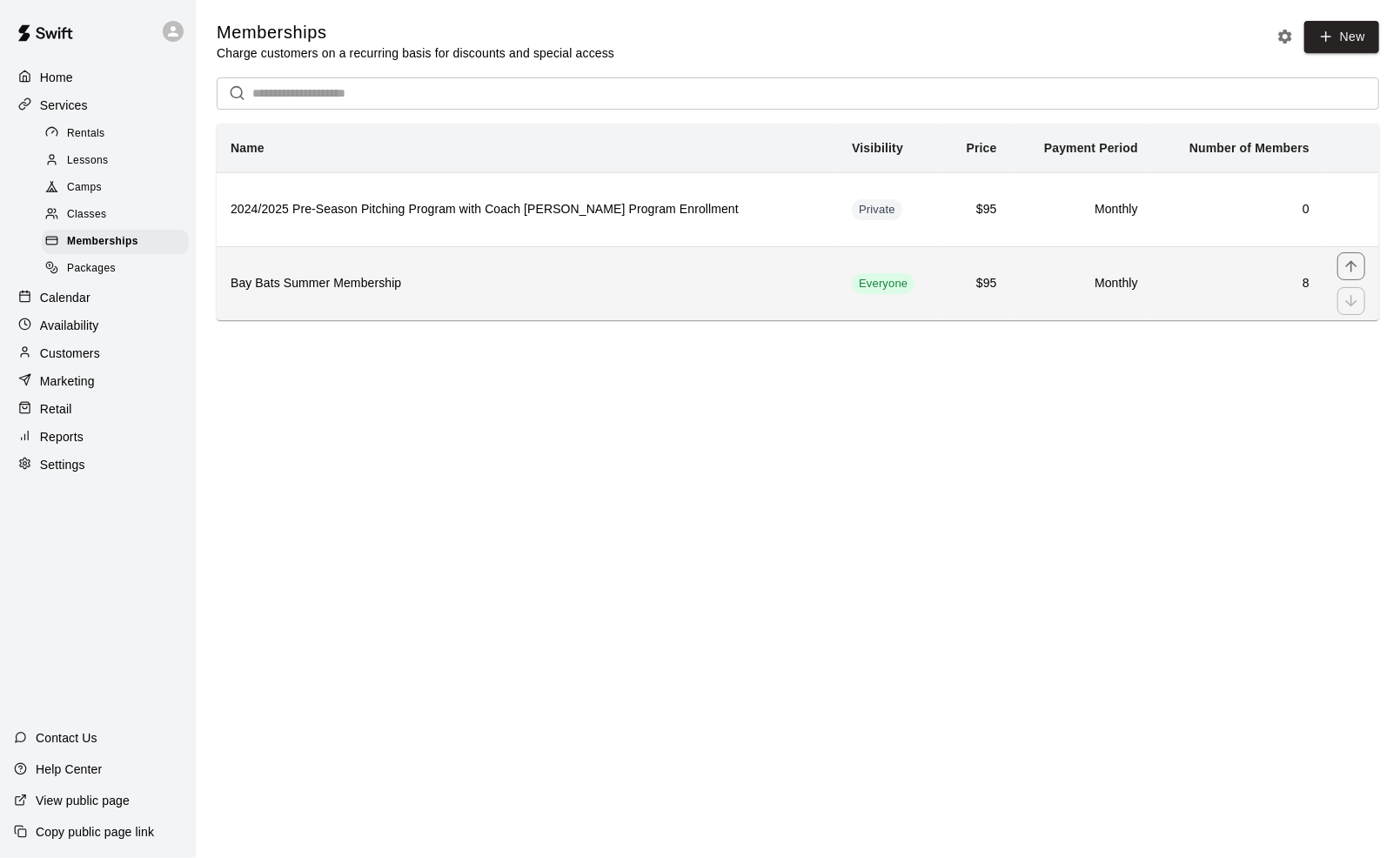
click at [375, 284] on h6 "Bay Bats Summer Membership" at bounding box center [527, 283] width 593 height 19
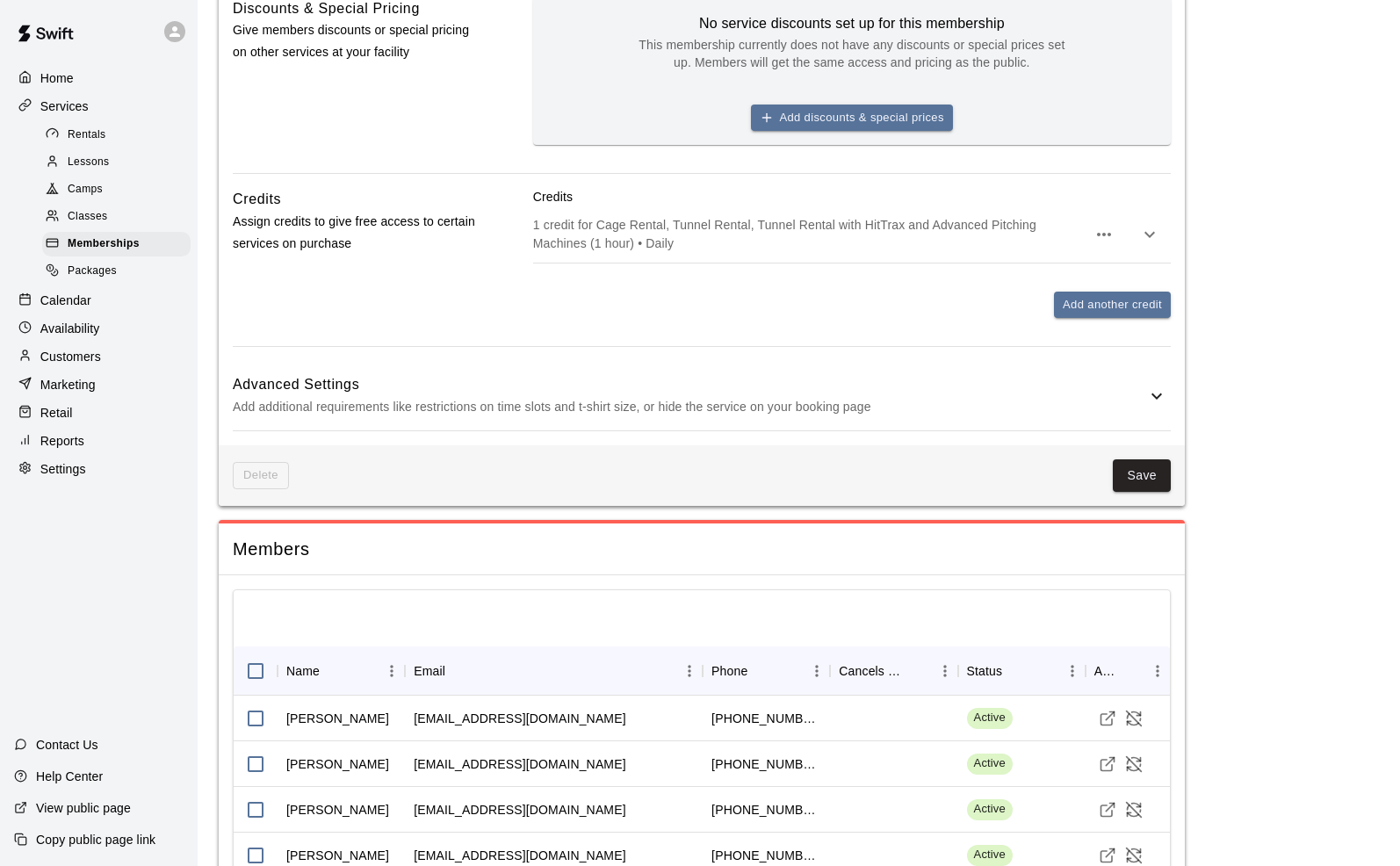
scroll to position [1075, 0]
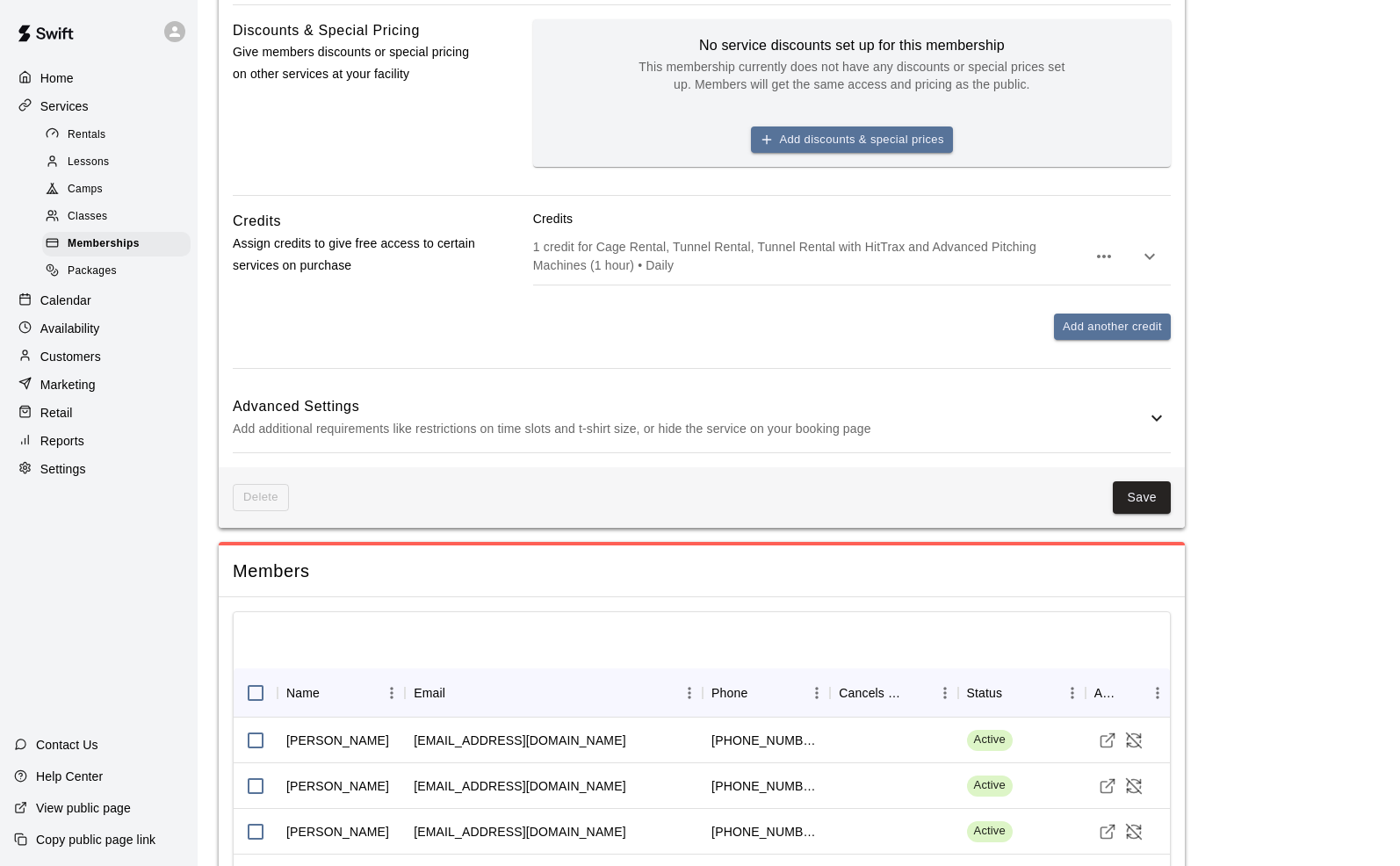
click at [1107, 267] on icon "button" at bounding box center [1103, 256] width 21 height 21
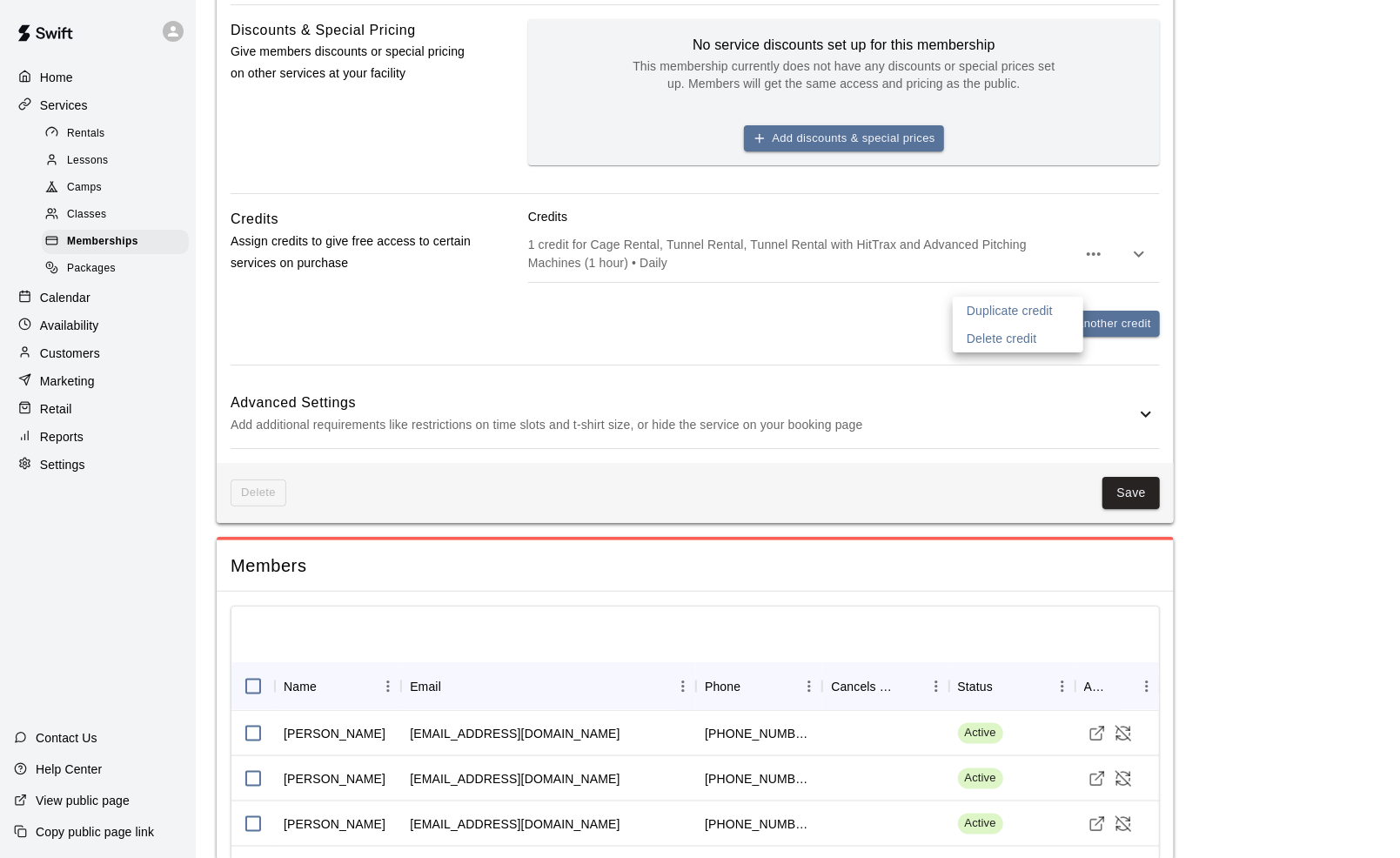
click at [822, 422] on div at bounding box center [700, 429] width 1400 height 858
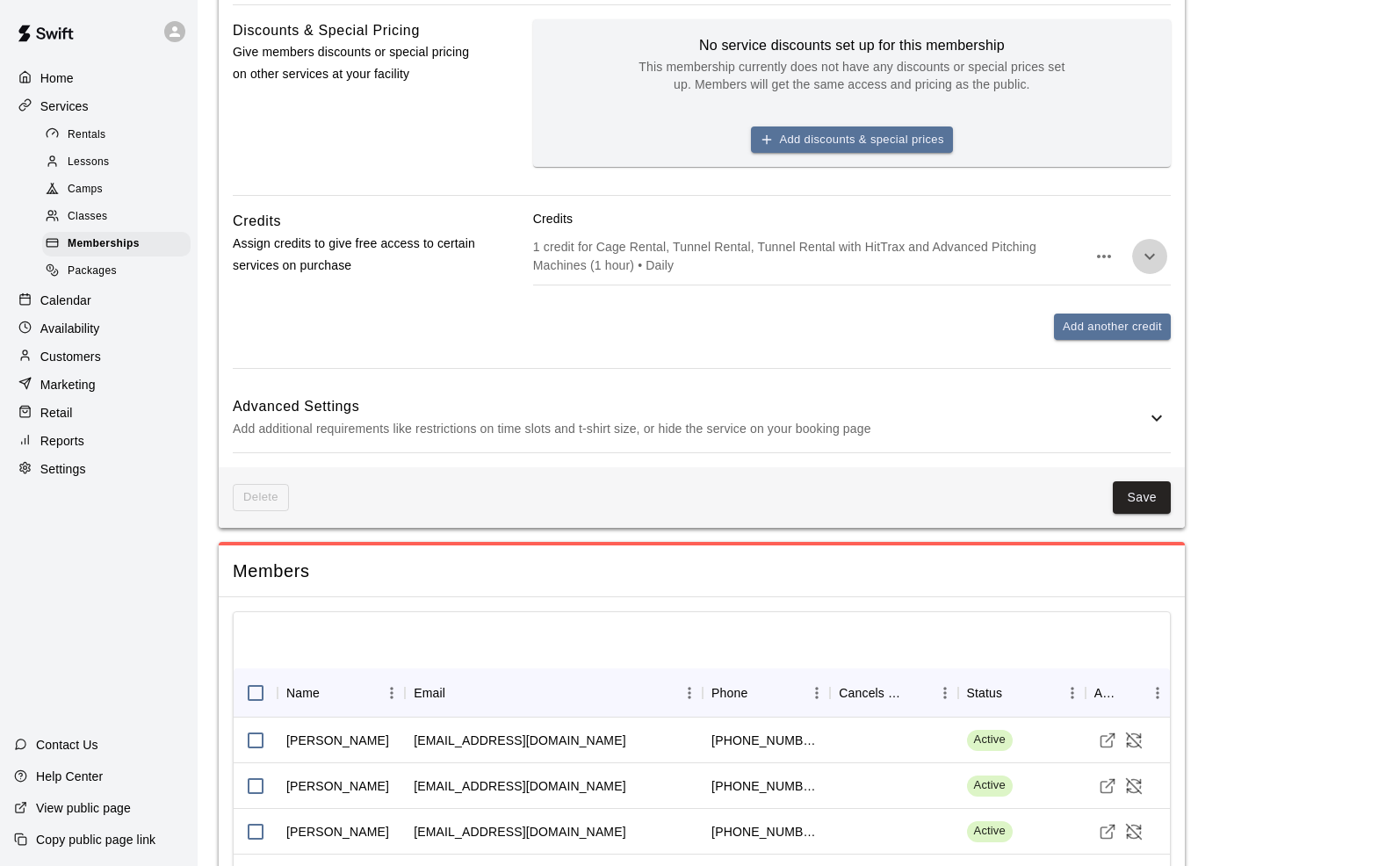
click at [1151, 259] on icon "button" at bounding box center [1149, 256] width 11 height 6
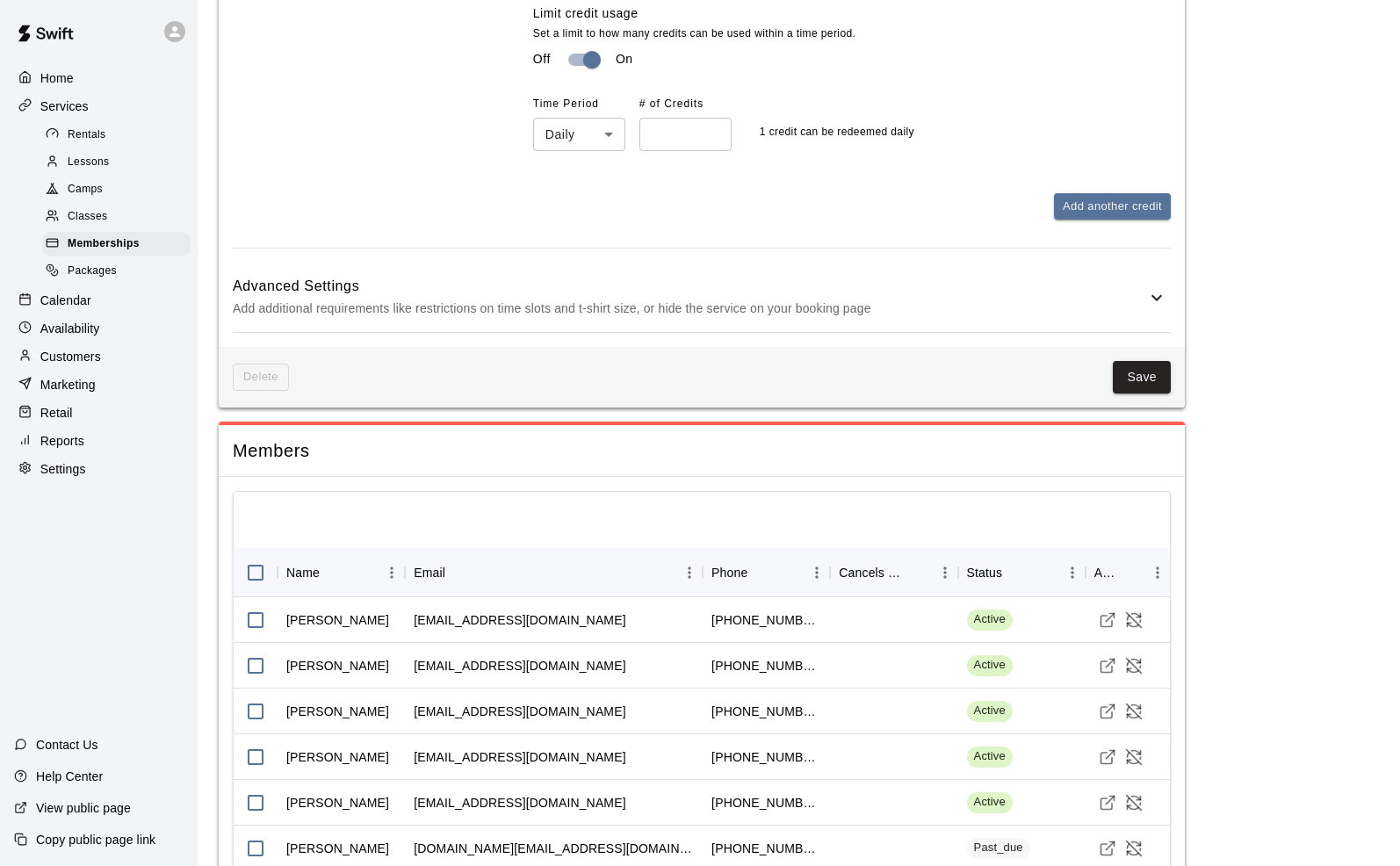
scroll to position [1687, 0]
click at [1153, 308] on icon at bounding box center [1156, 297] width 21 height 21
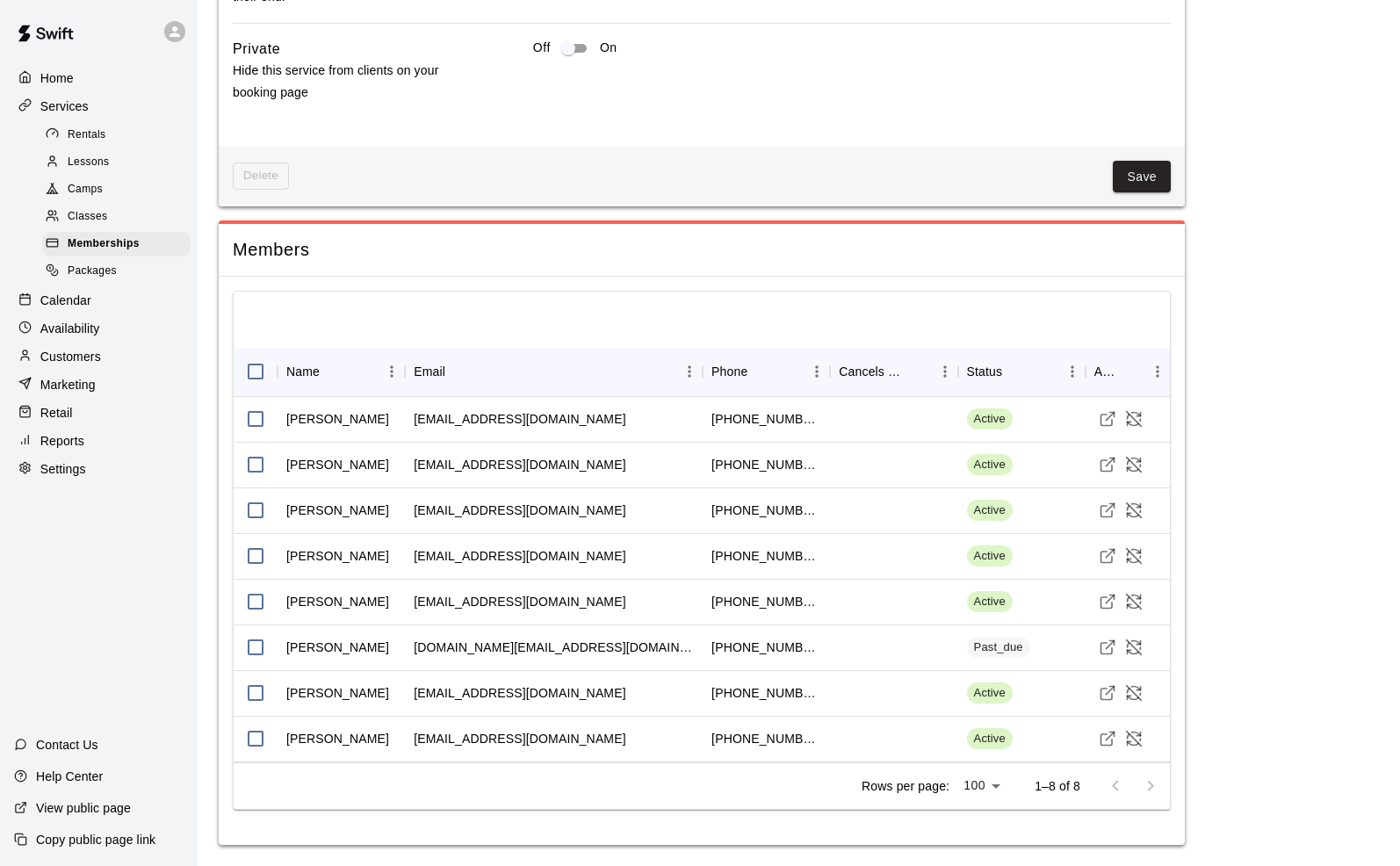
scroll to position [2725, 0]
click at [1106, 649] on line "Visit customer profile" at bounding box center [1110, 645] width 8 height 8
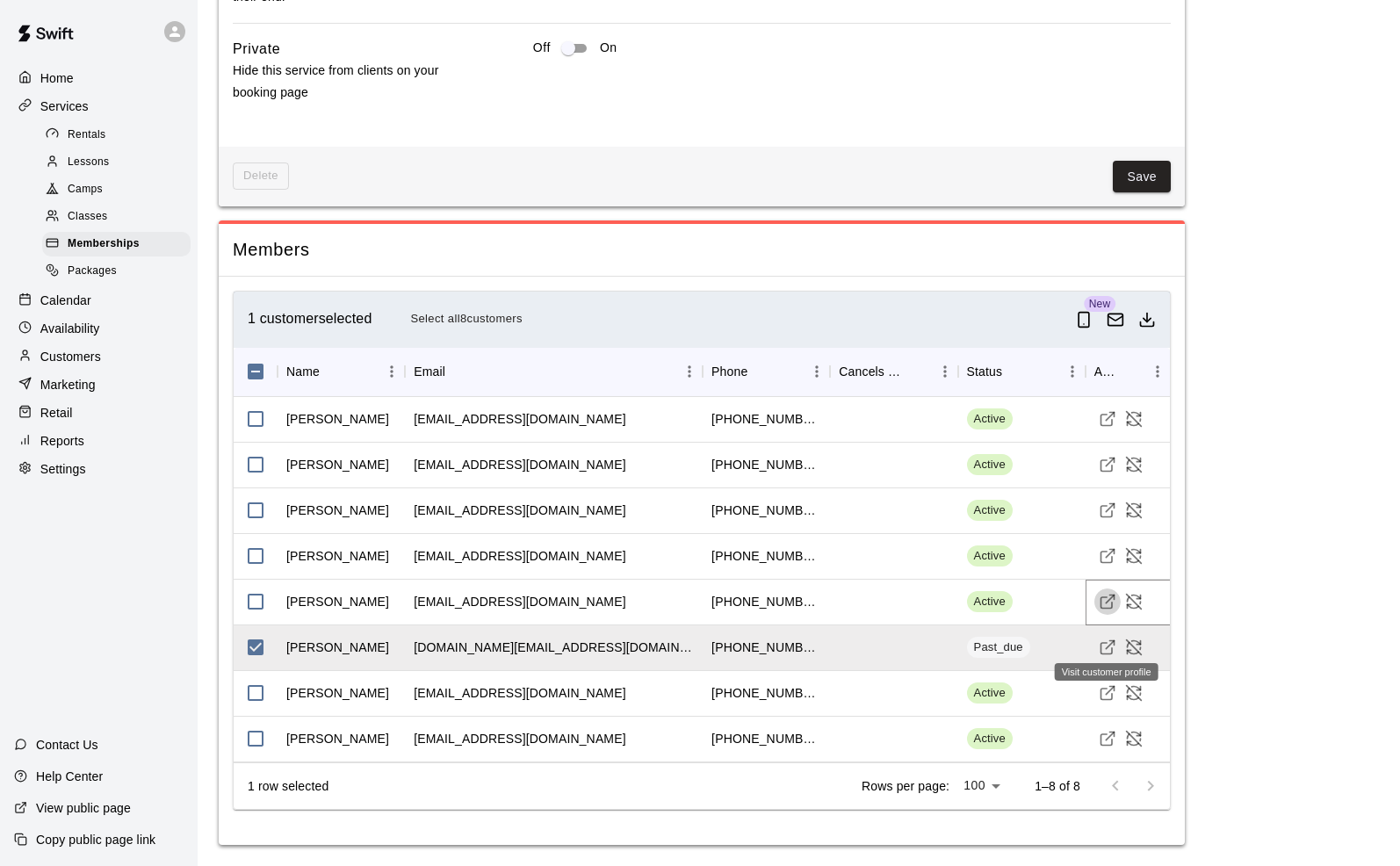
click at [1101, 597] on icon "Visit customer profile" at bounding box center [1105, 602] width 11 height 11
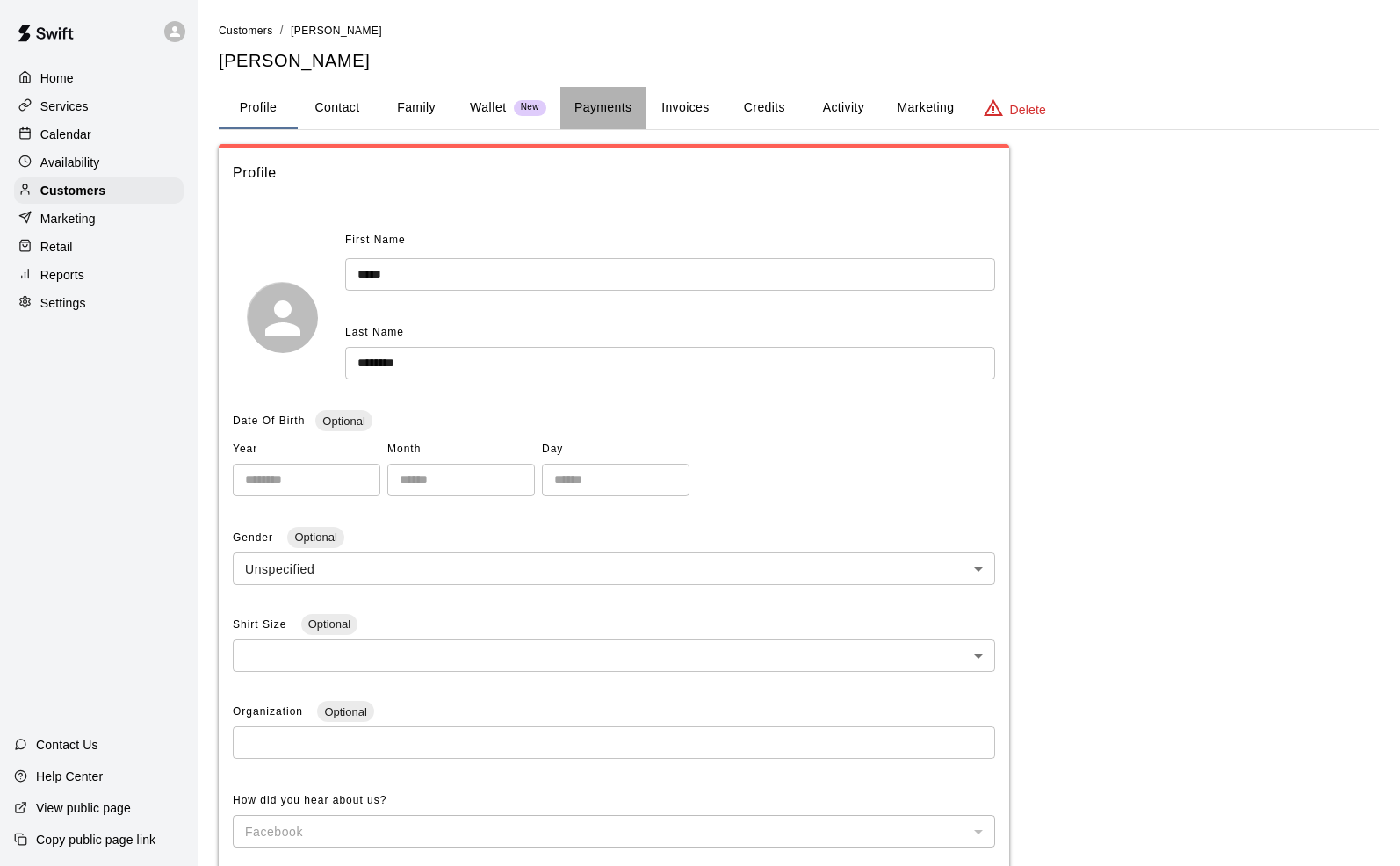
click at [596, 100] on button "Payments" at bounding box center [603, 108] width 85 height 42
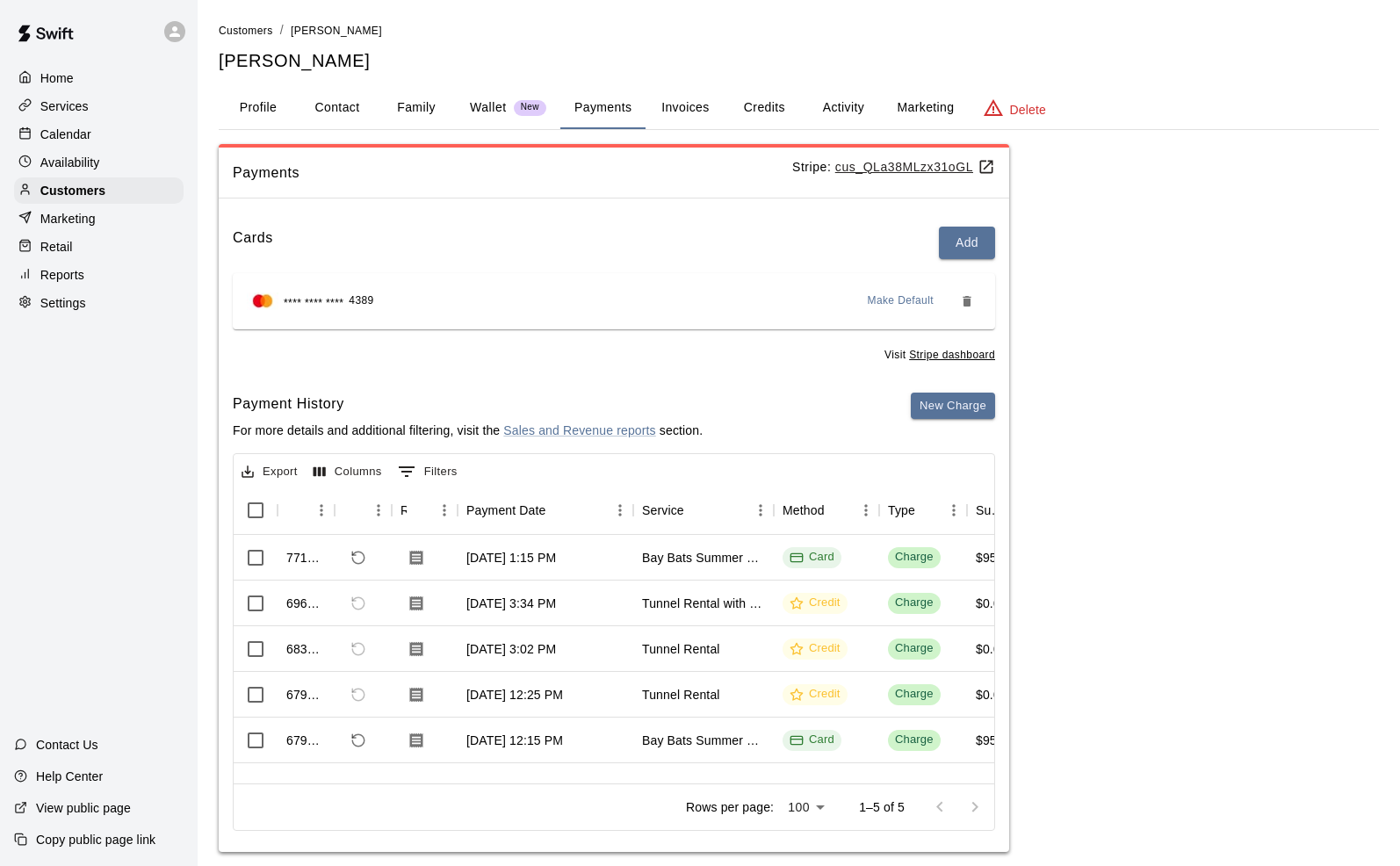
scroll to position [1, 0]
click at [688, 115] on button "Invoices" at bounding box center [685, 108] width 79 height 42
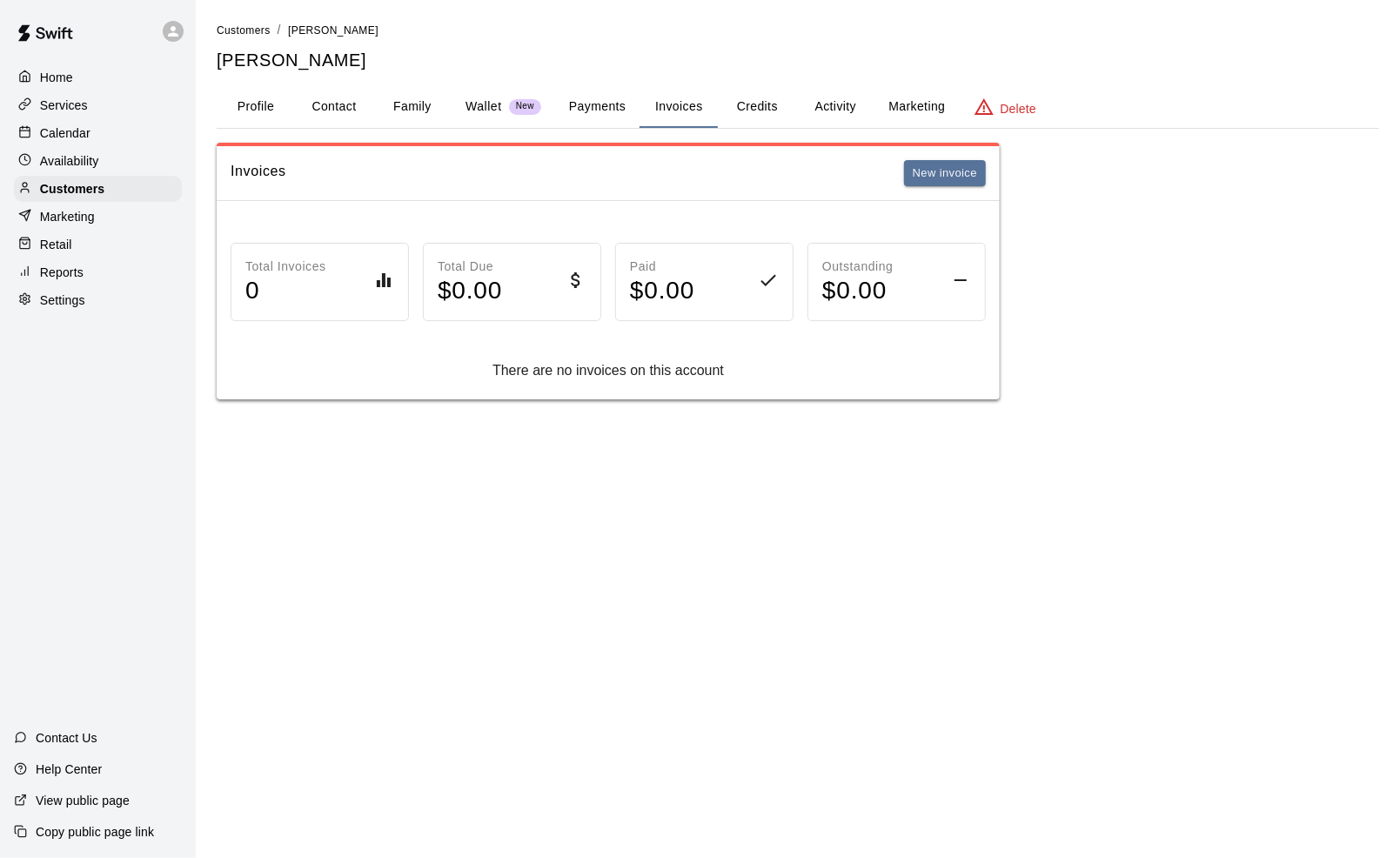
click at [619, 105] on button "Payments" at bounding box center [597, 107] width 84 height 42
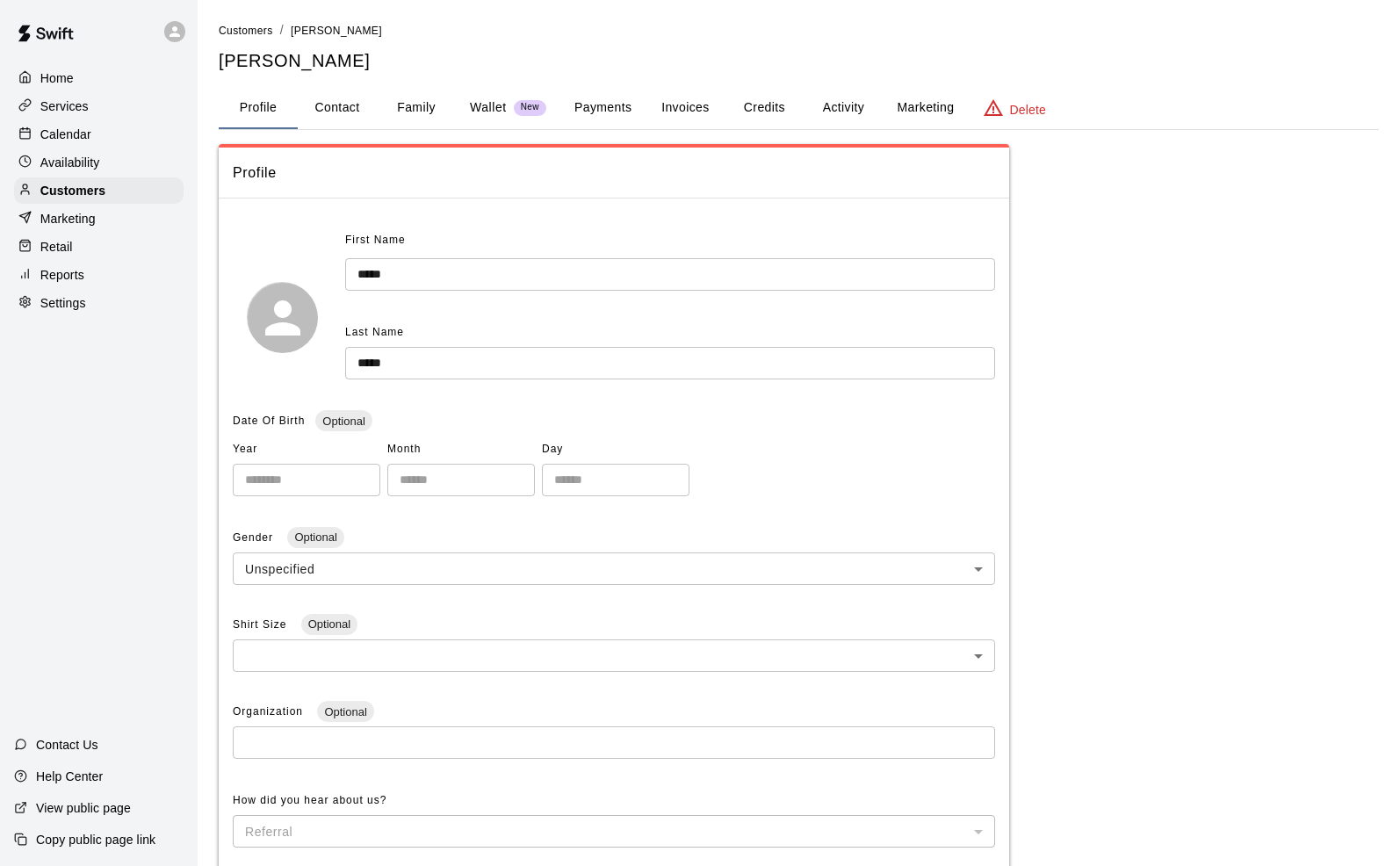
click at [625, 101] on button "Payments" at bounding box center [603, 108] width 85 height 42
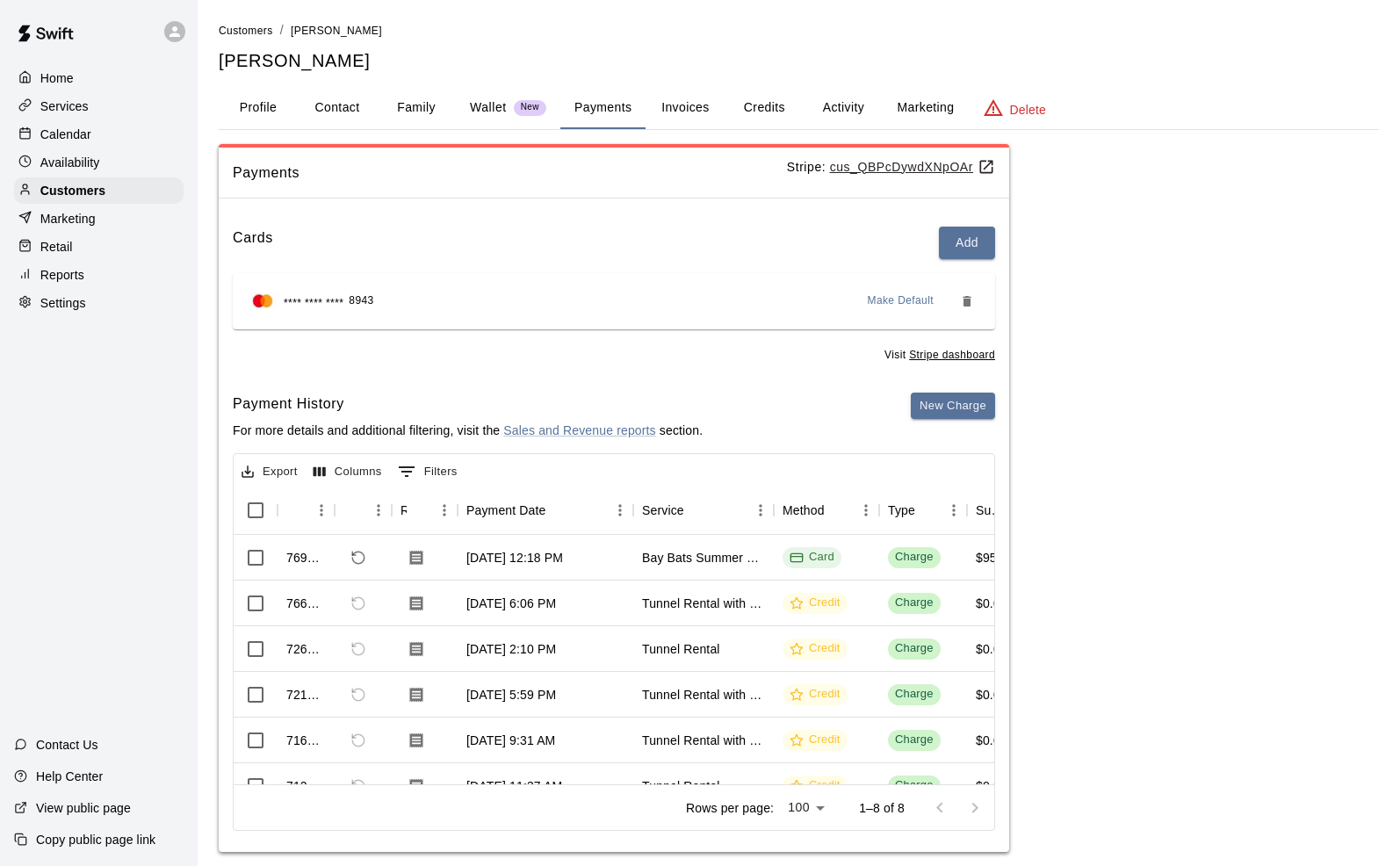
click at [61, 105] on p "Services" at bounding box center [64, 107] width 48 height 18
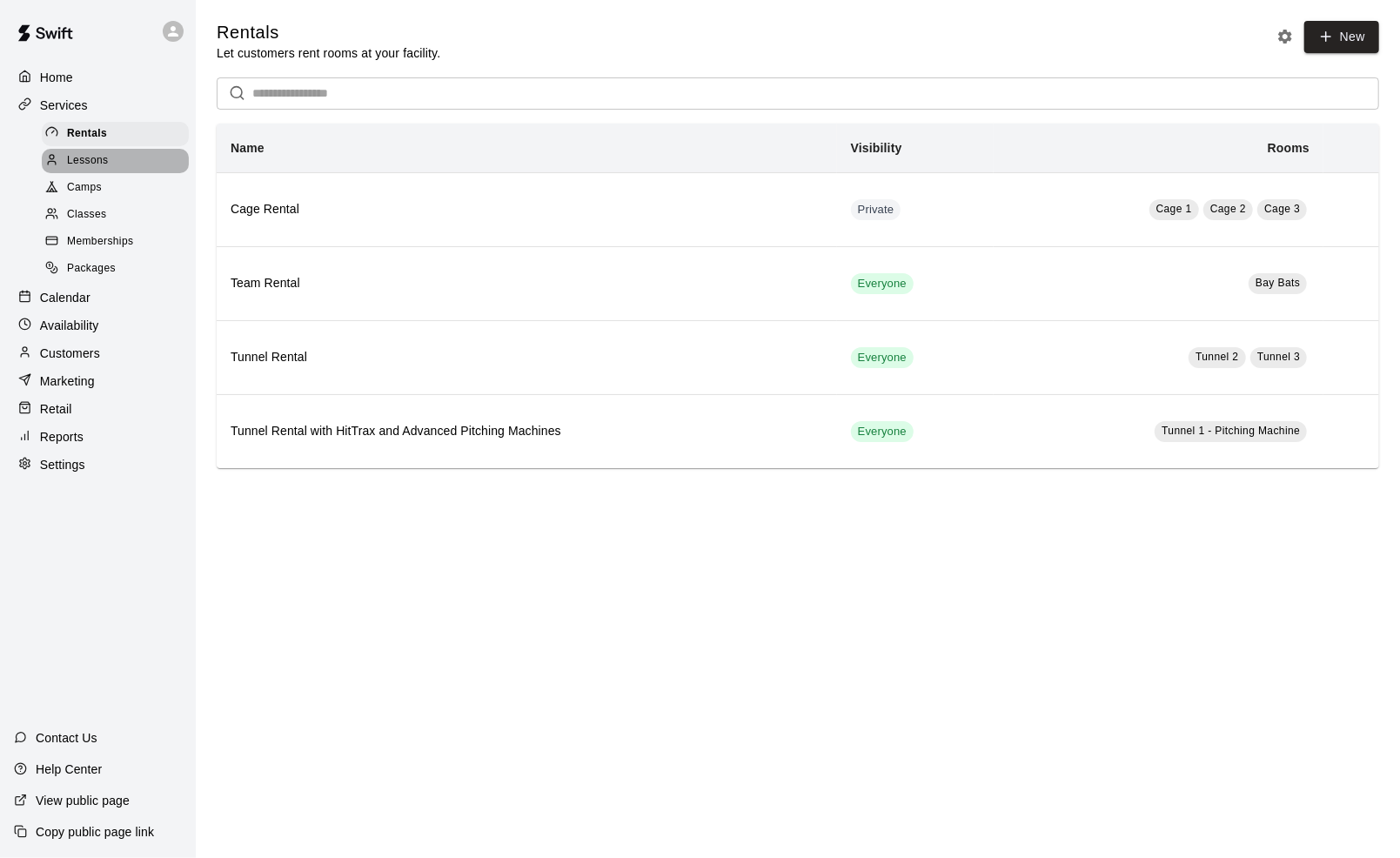
click at [93, 162] on span "Lessons" at bounding box center [88, 161] width 42 height 18
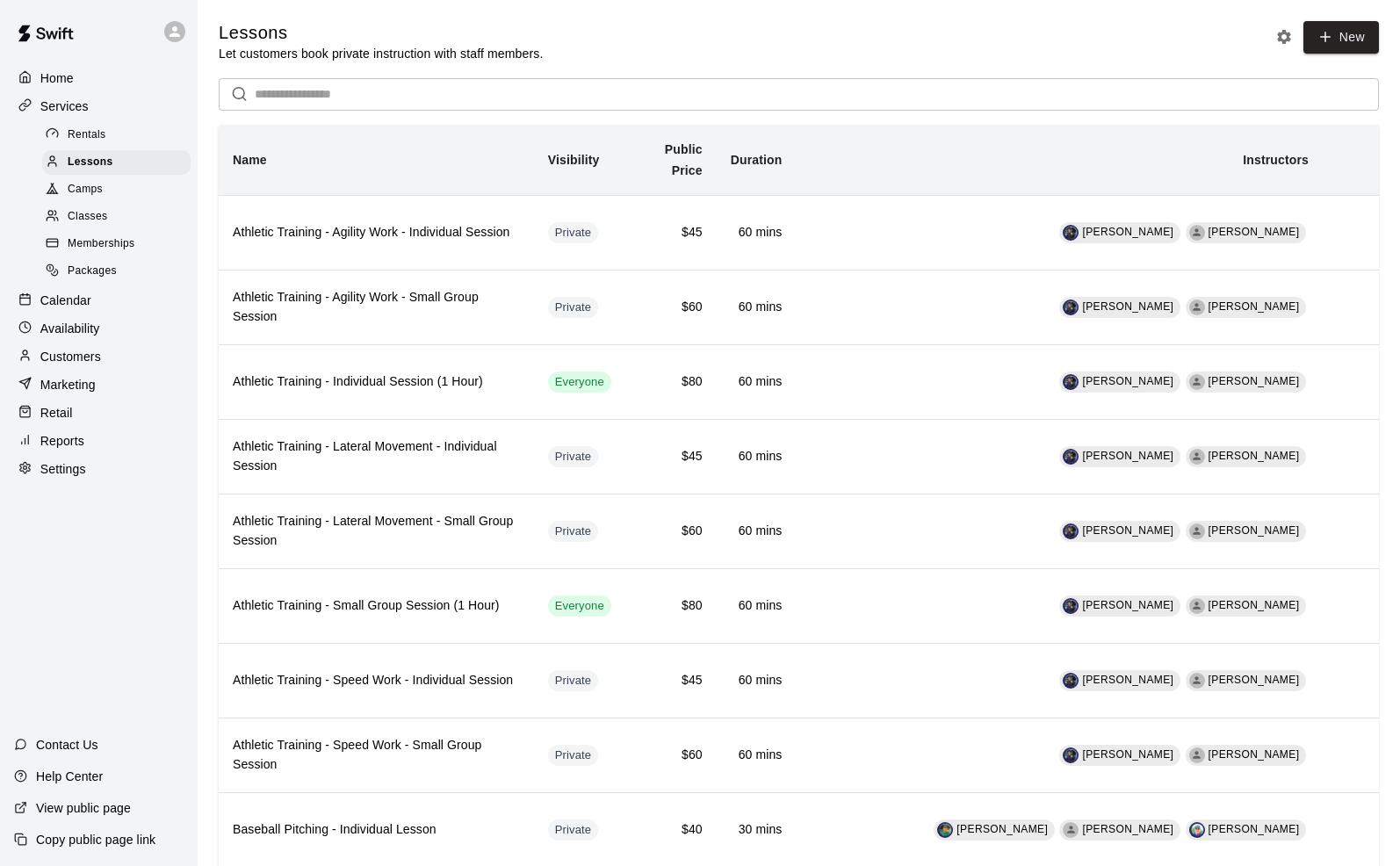
click at [88, 243] on span "Memberships" at bounding box center [101, 245] width 67 height 18
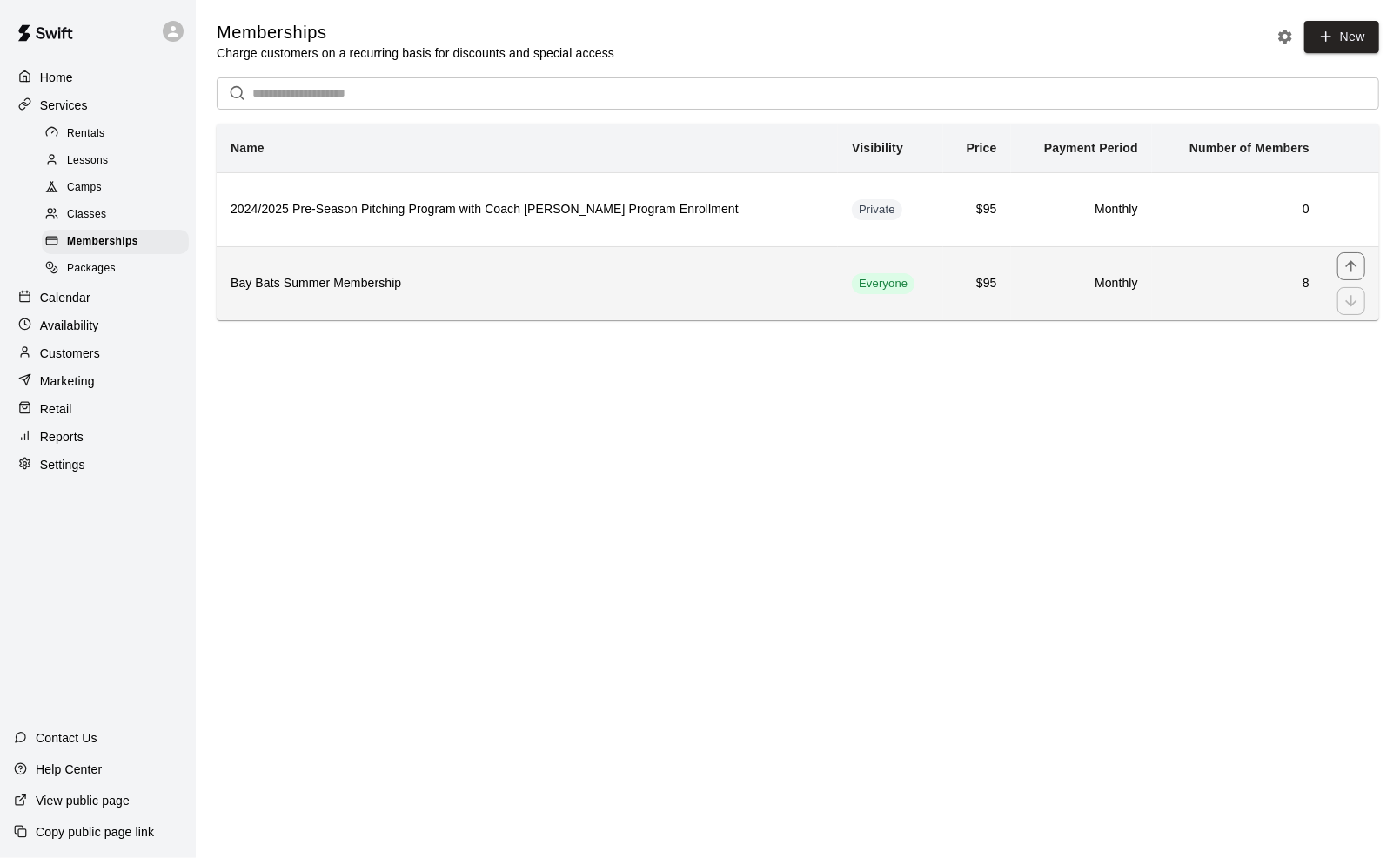
click at [373, 284] on h6 "Bay Bats Summer Membership" at bounding box center [527, 283] width 593 height 19
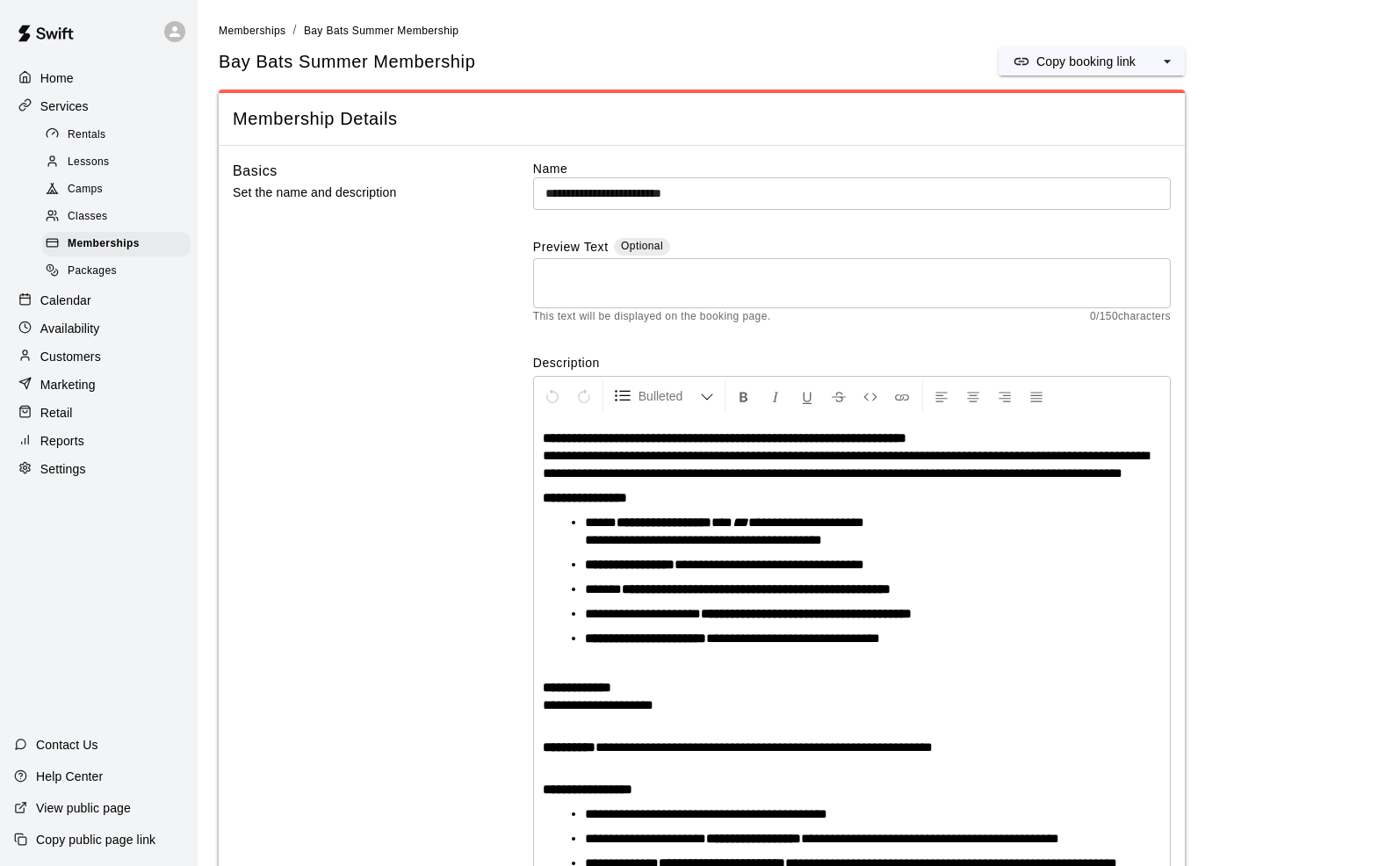
scroll to position [90, 0]
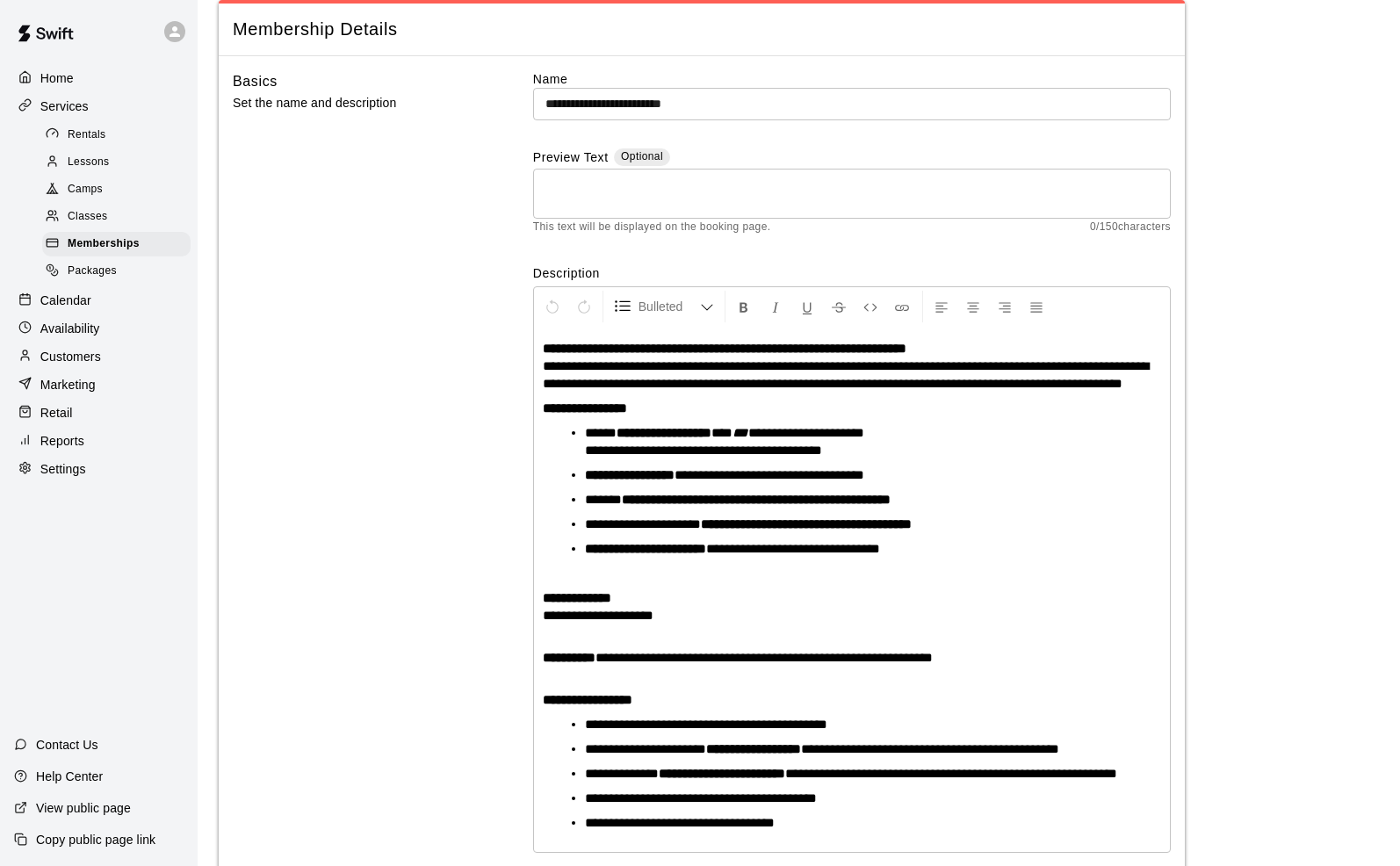
click at [624, 97] on input "**********" at bounding box center [852, 104] width 638 height 33
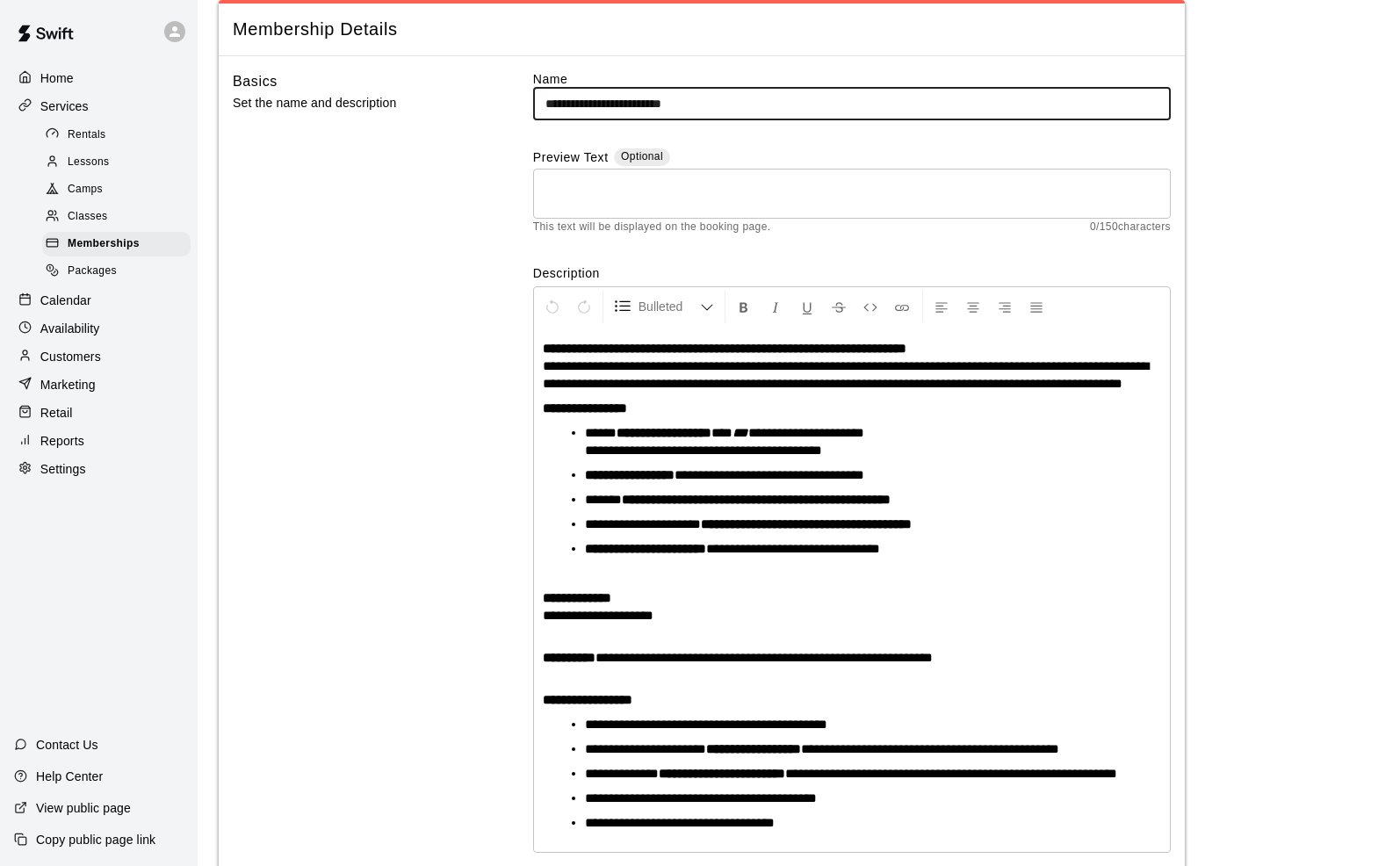
click at [624, 97] on input "**********" at bounding box center [852, 104] width 638 height 33
type input "**********"
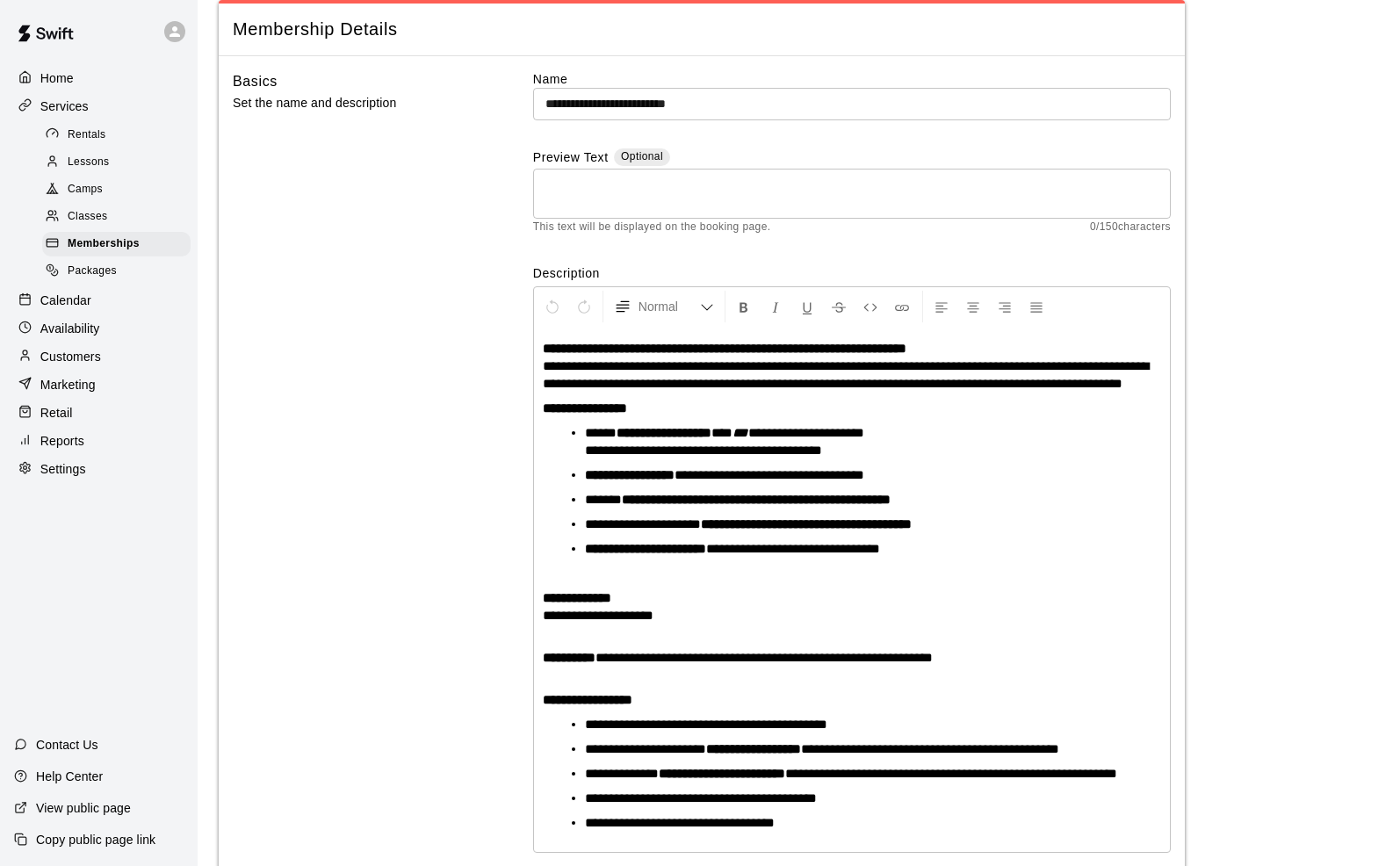
click at [588, 366] on span "**********" at bounding box center [845, 375] width 606 height 31
click at [618, 347] on strong "**********" at bounding box center [724, 348] width 364 height 13
click at [607, 353] on strong "**********" at bounding box center [724, 348] width 364 height 13
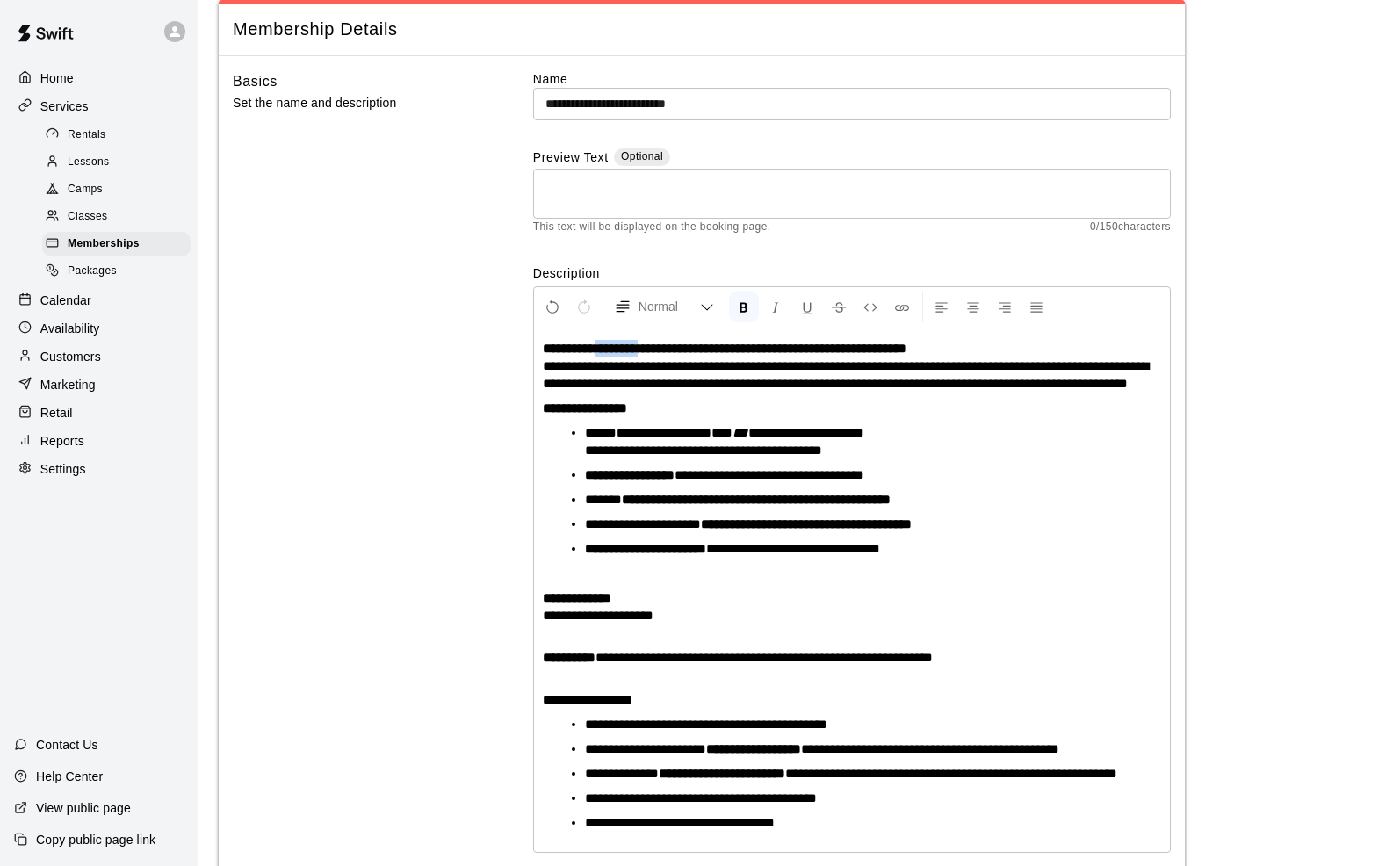
drag, startPoint x: 597, startPoint y: 351, endPoint x: 651, endPoint y: 348, distance: 54.1
click at [651, 348] on strong "**********" at bounding box center [724, 348] width 364 height 13
click at [644, 369] on span "**********" at bounding box center [845, 375] width 606 height 31
drag, startPoint x: 597, startPoint y: 349, endPoint x: 664, endPoint y: 349, distance: 67.0
click at [664, 349] on strong "**********" at bounding box center [724, 348] width 364 height 13
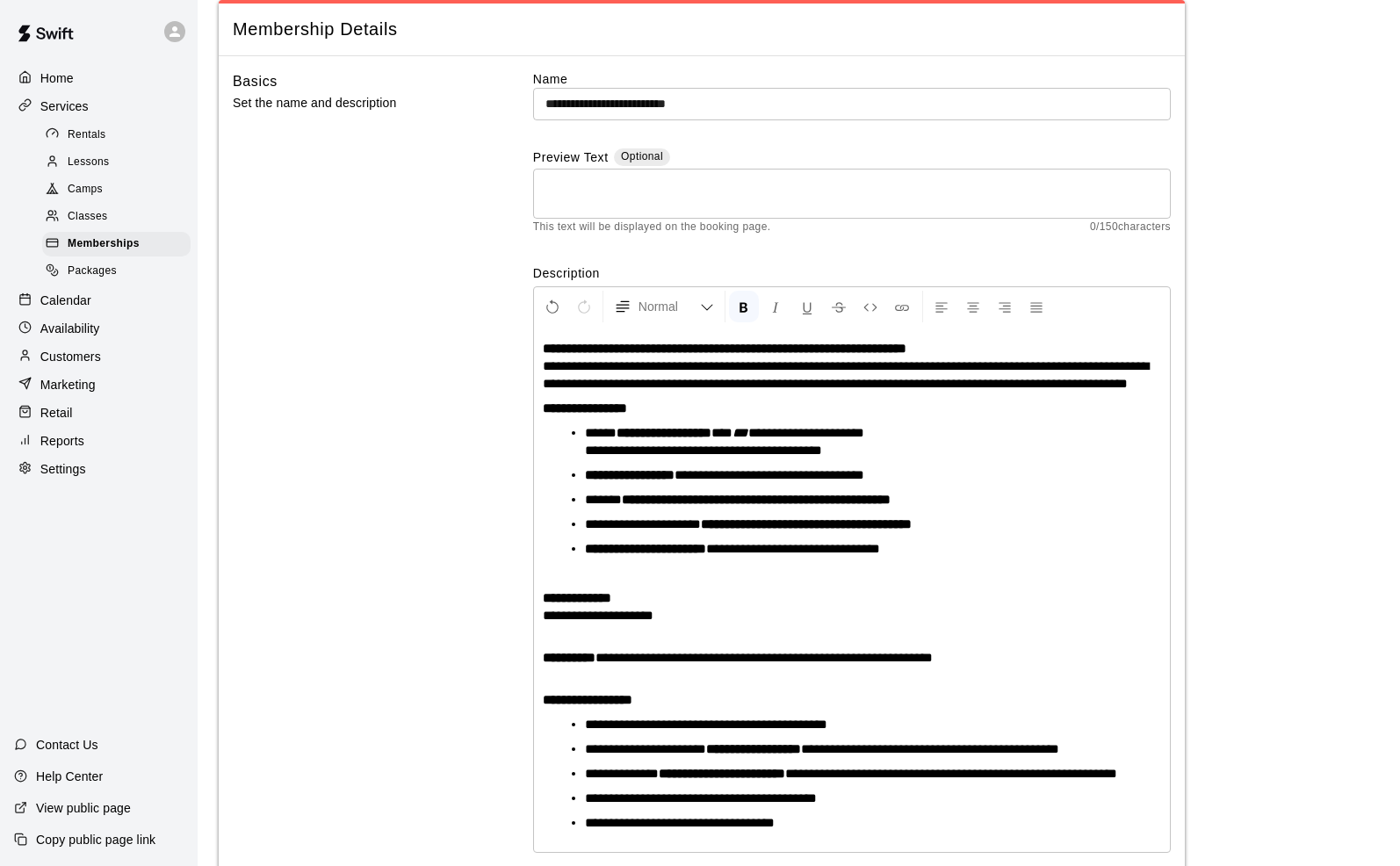
click at [588, 354] on strong "**********" at bounding box center [724, 348] width 364 height 13
drag, startPoint x: 581, startPoint y: 352, endPoint x: 675, endPoint y: 352, distance: 94.0
click at [675, 352] on strong "**********" at bounding box center [724, 348] width 364 height 13
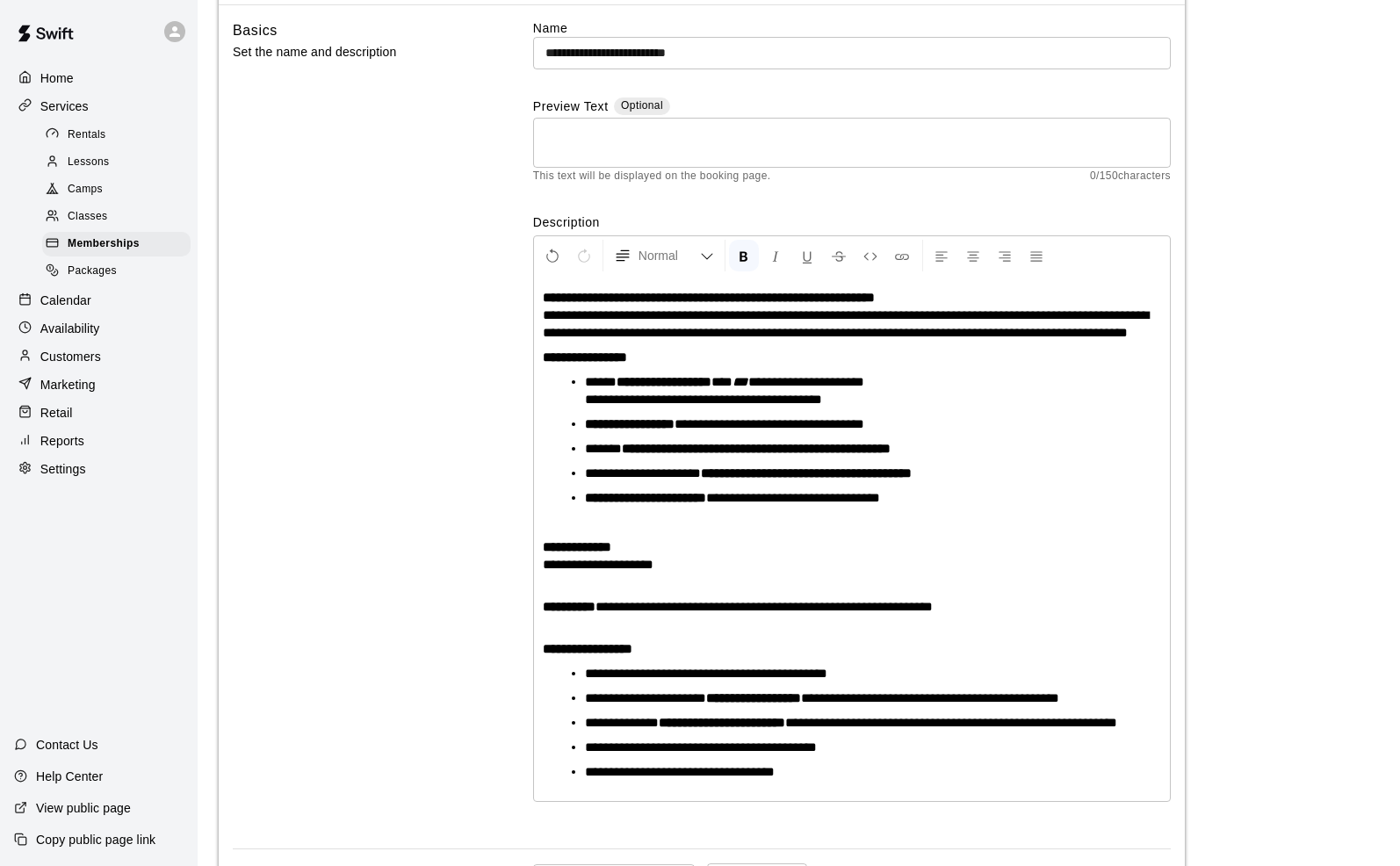
scroll to position [0, 0]
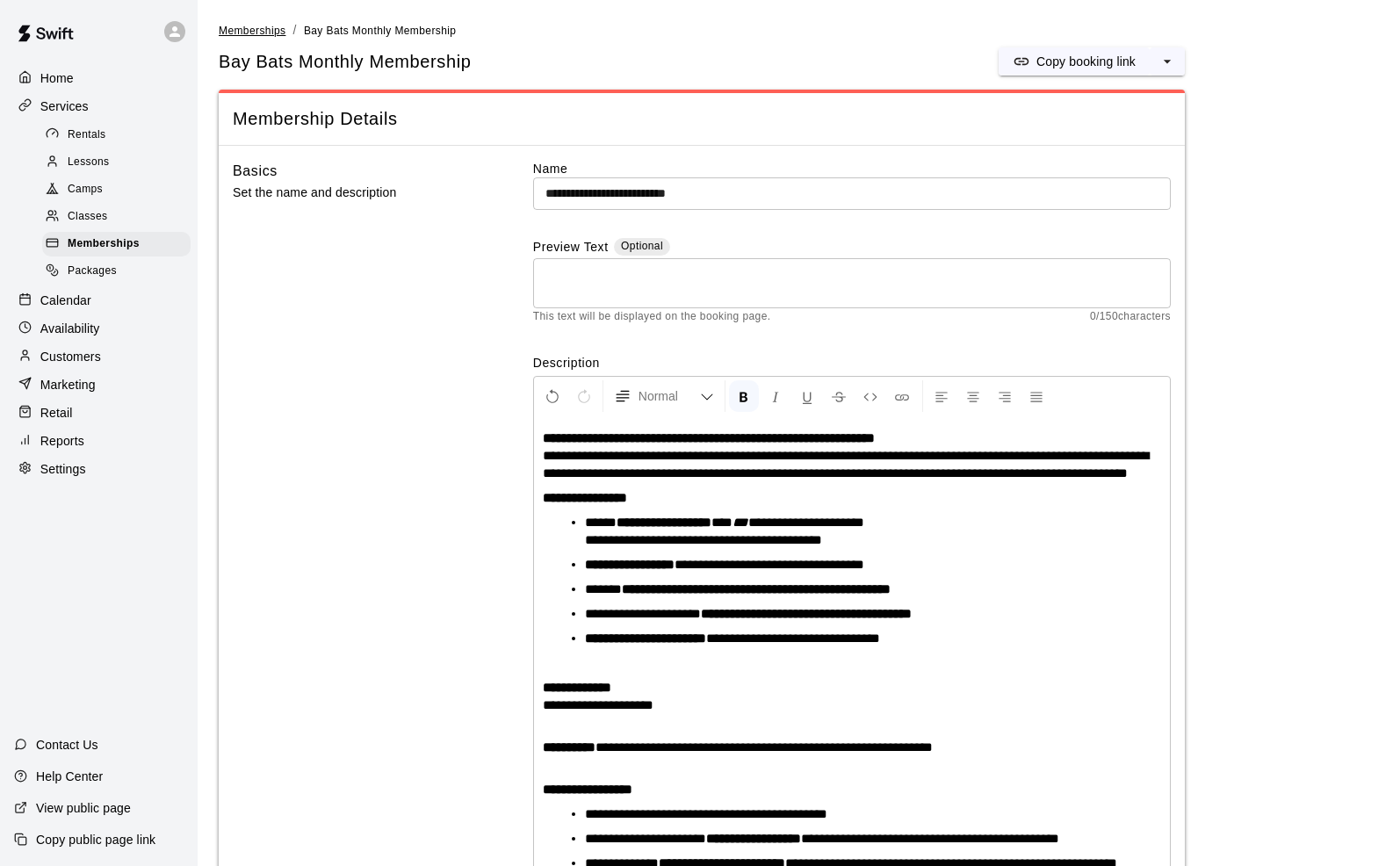
click at [272, 33] on span "Memberships" at bounding box center [252, 31] width 67 height 12
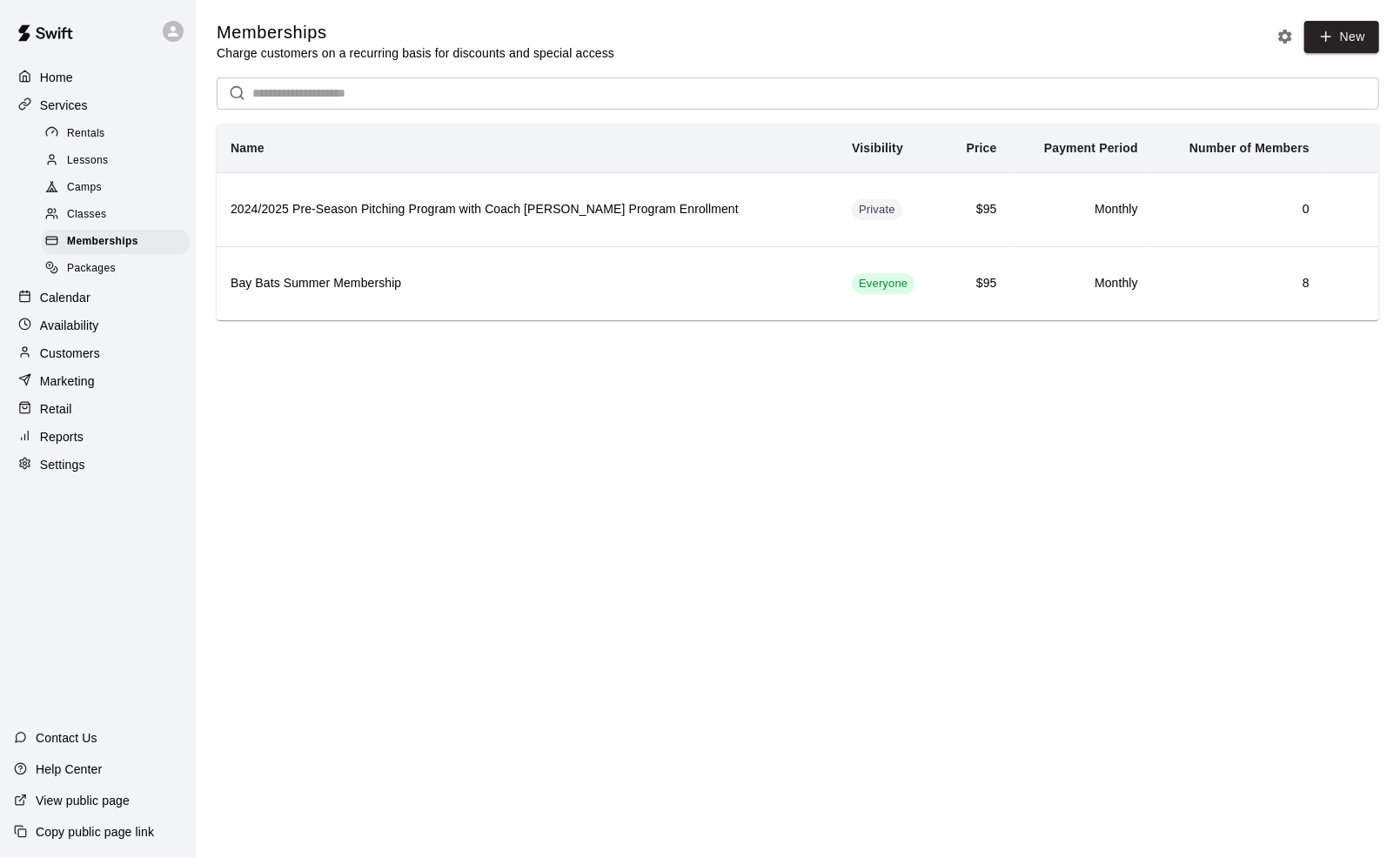
click at [492, 369] on html "Home Services Rentals Lessons Camps Classes Memberships Packages Calendar Avail…" at bounding box center [700, 184] width 1400 height 369
click at [71, 299] on p "Calendar" at bounding box center [64, 298] width 50 height 18
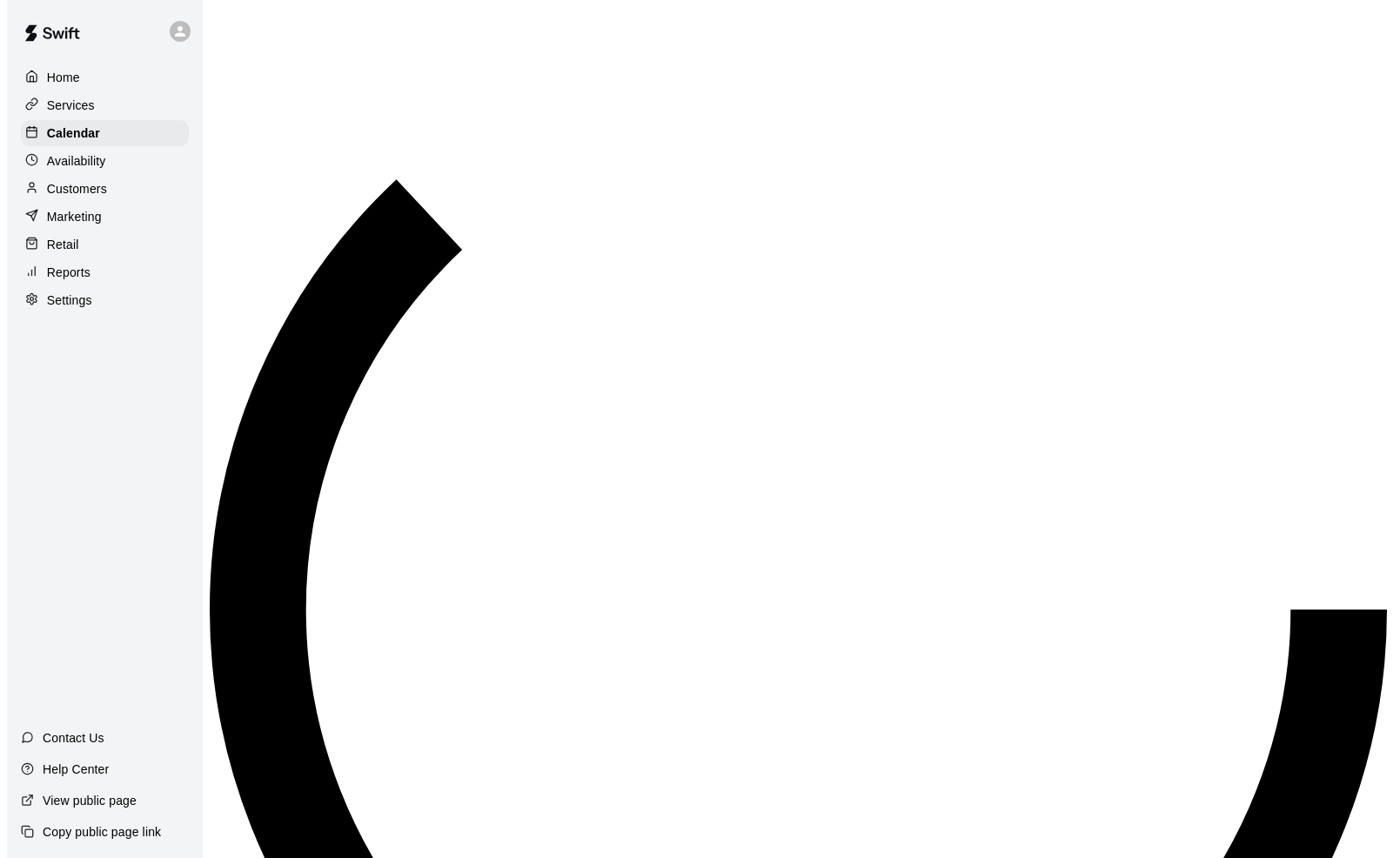
scroll to position [856, 0]
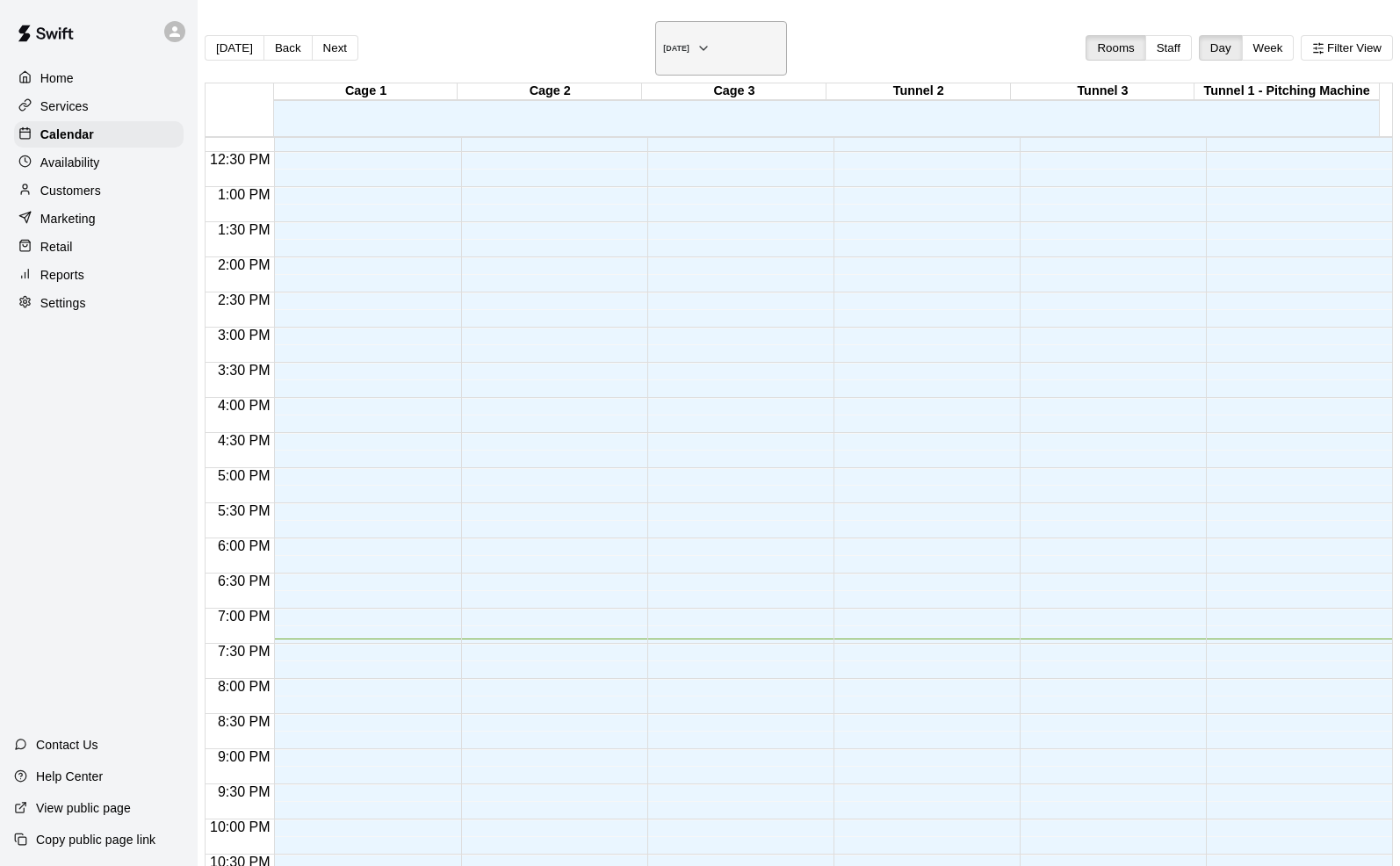
click at [710, 38] on icon "button" at bounding box center [703, 48] width 14 height 21
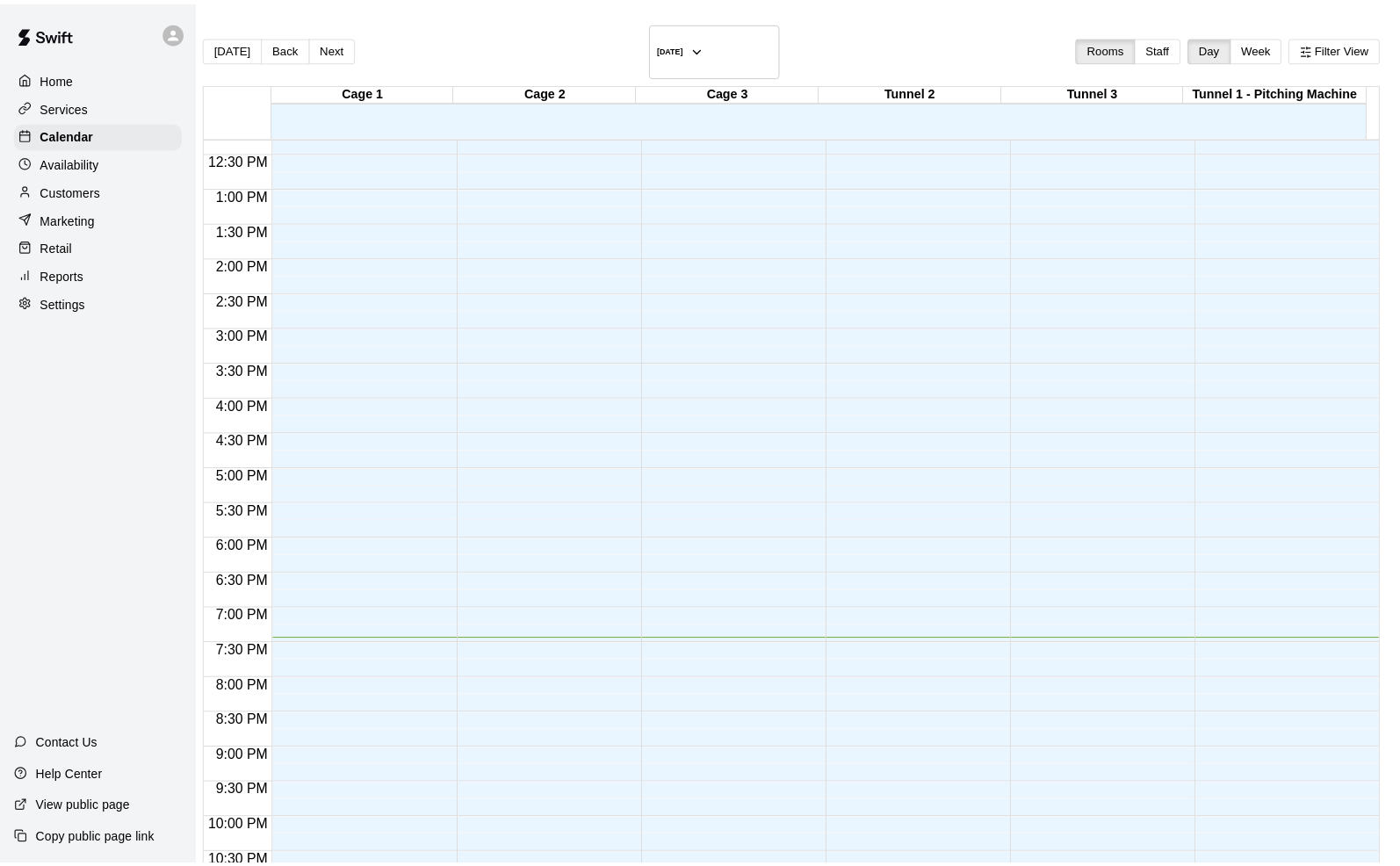
scroll to position [1626, 0]
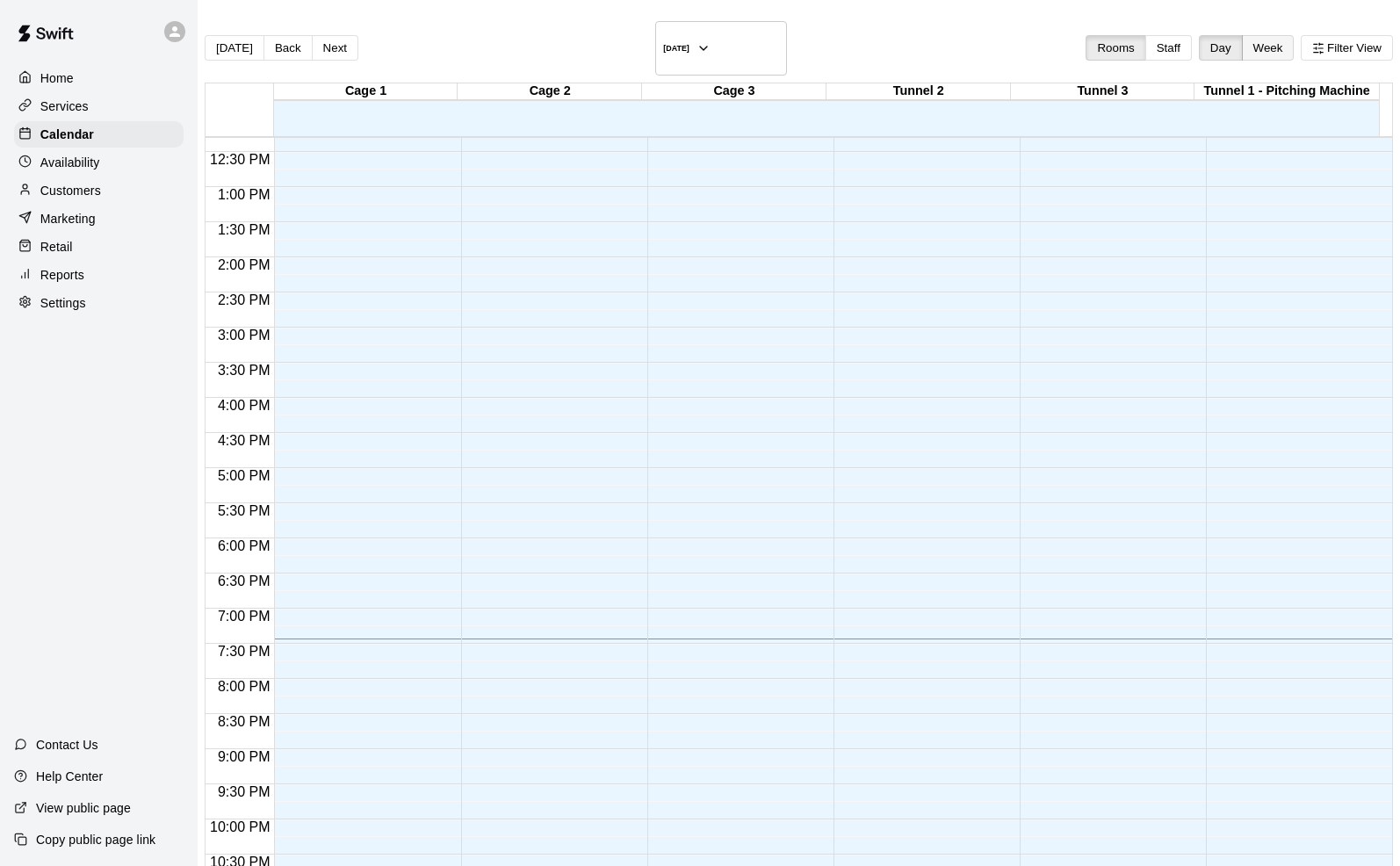
click at [1242, 45] on button "Week" at bounding box center [1268, 47] width 53 height 25
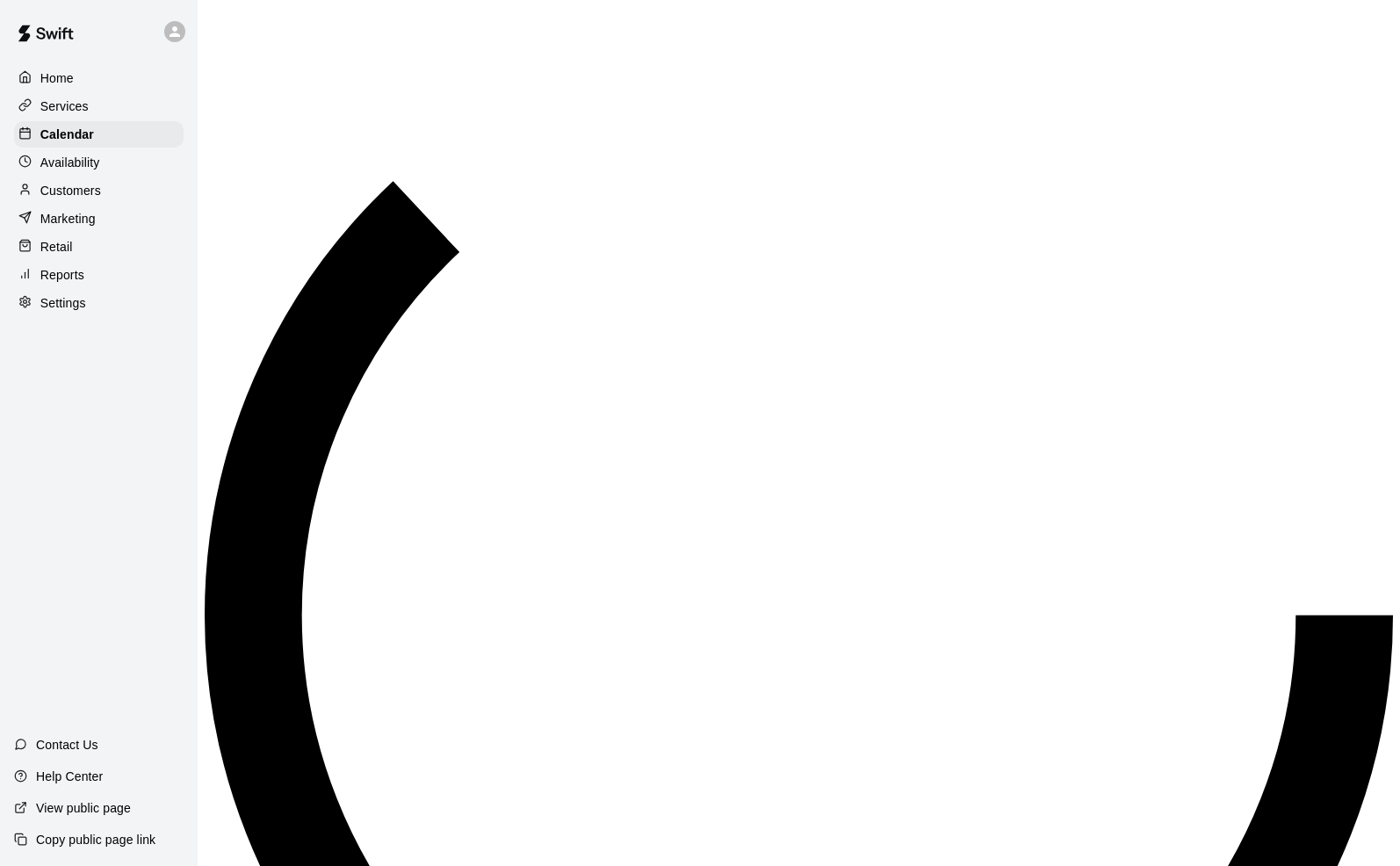
scroll to position [934, 0]
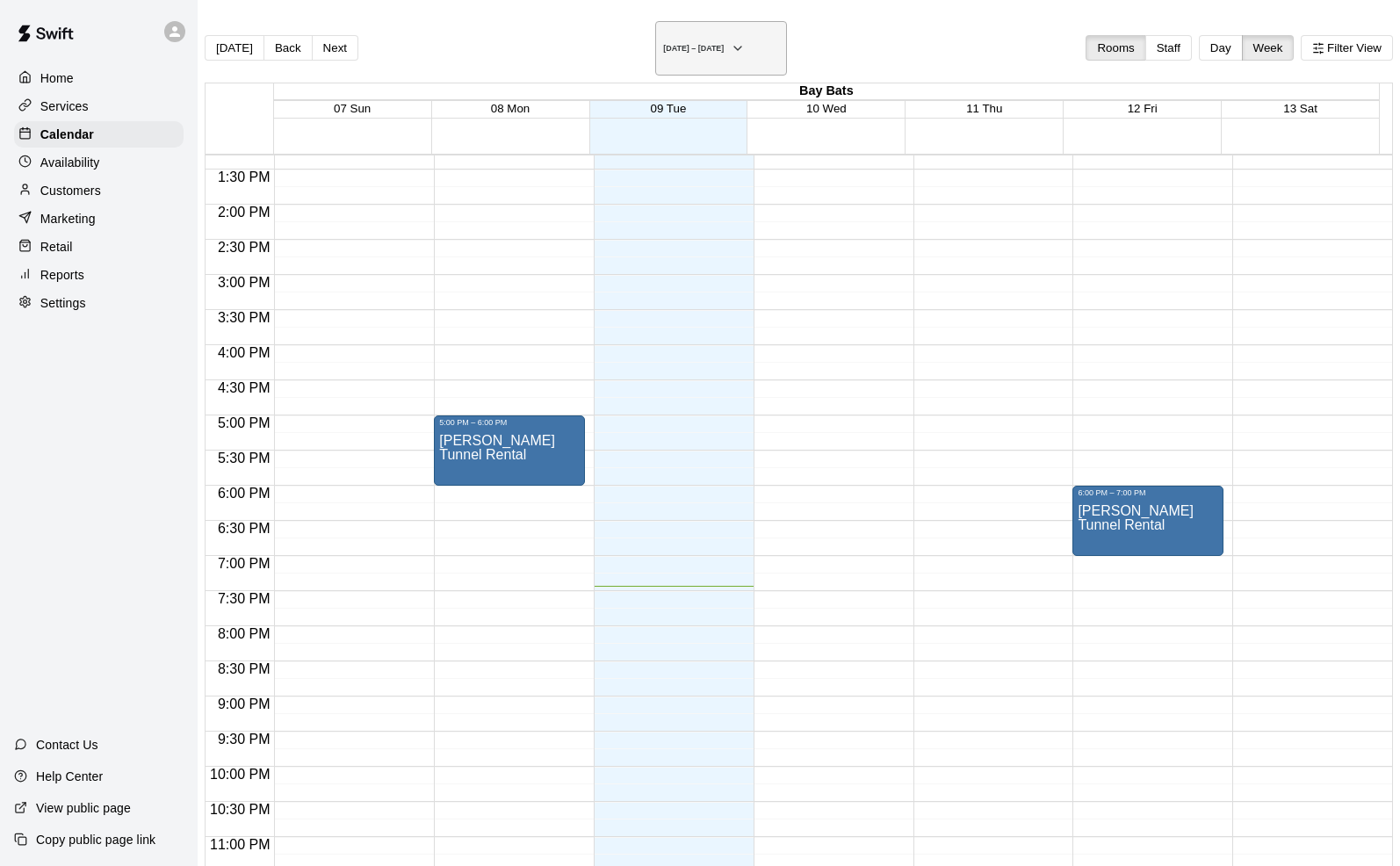
click at [761, 44] on button "September 07 – 13" at bounding box center [721, 48] width 132 height 54
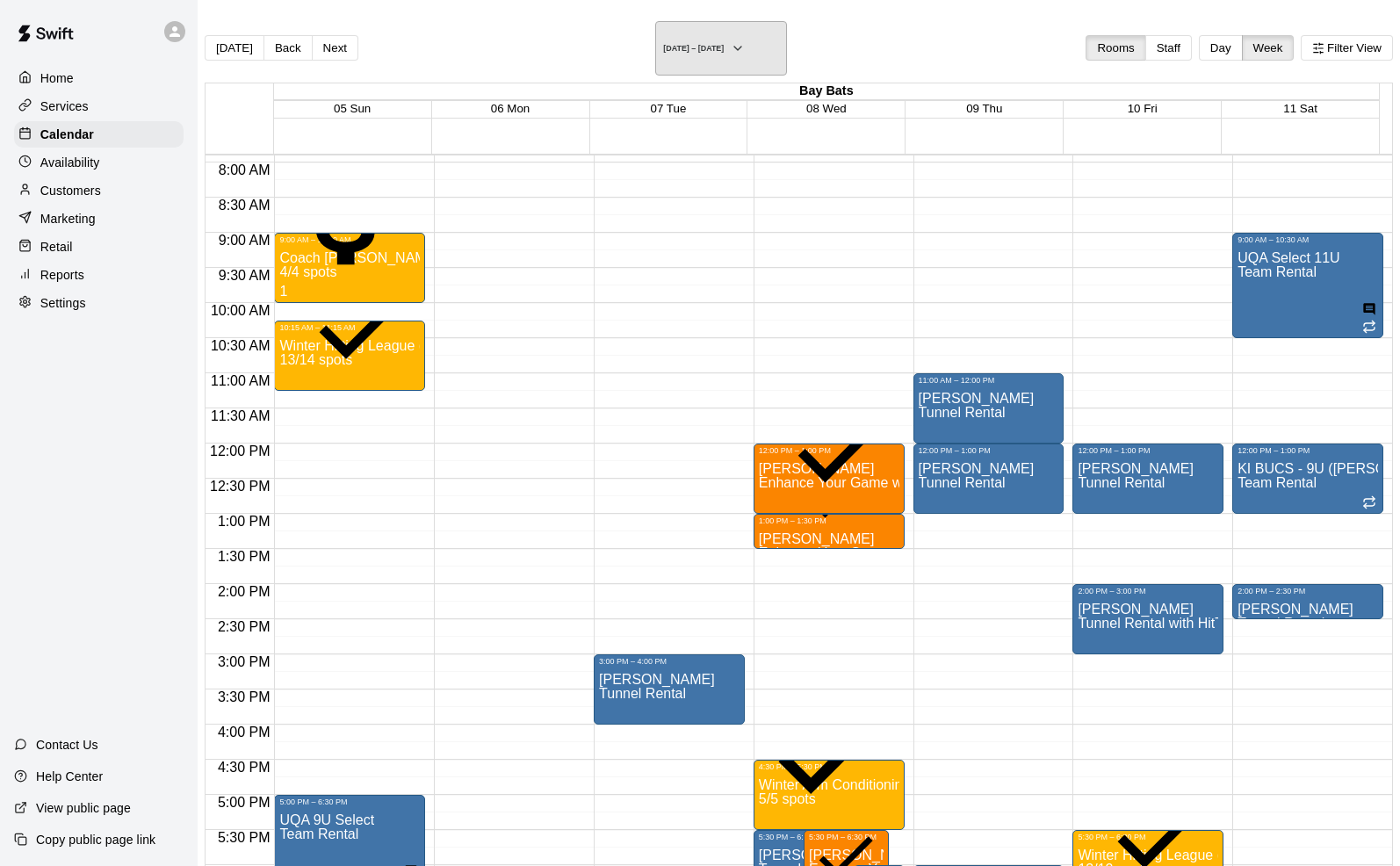
scroll to position [556, 0]
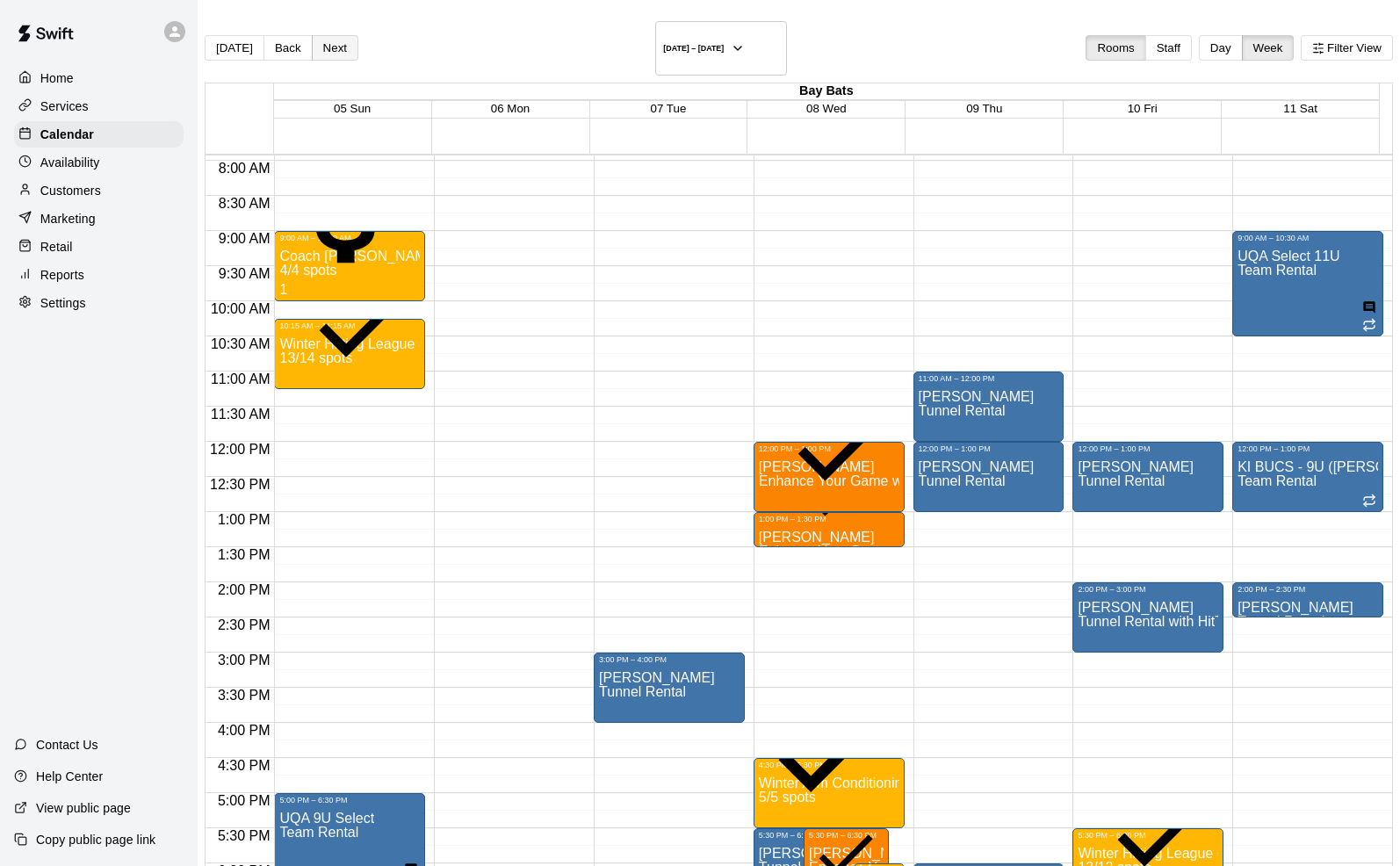
click at [349, 40] on button "Next" at bounding box center [335, 47] width 47 height 25
